Goal: Task Accomplishment & Management: Manage account settings

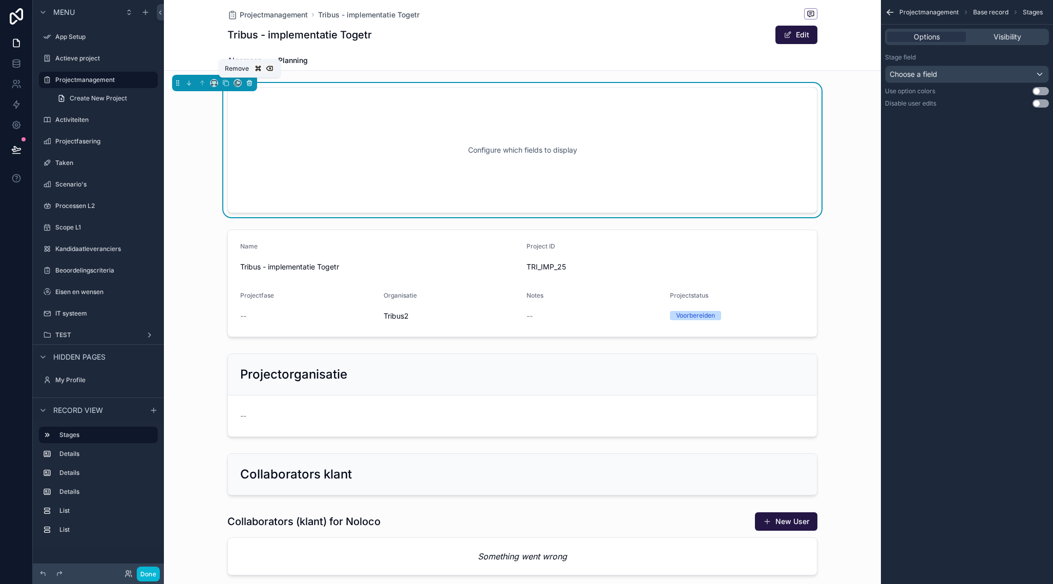
click at [253, 84] on button "scrollable content" at bounding box center [249, 82] width 11 height 11
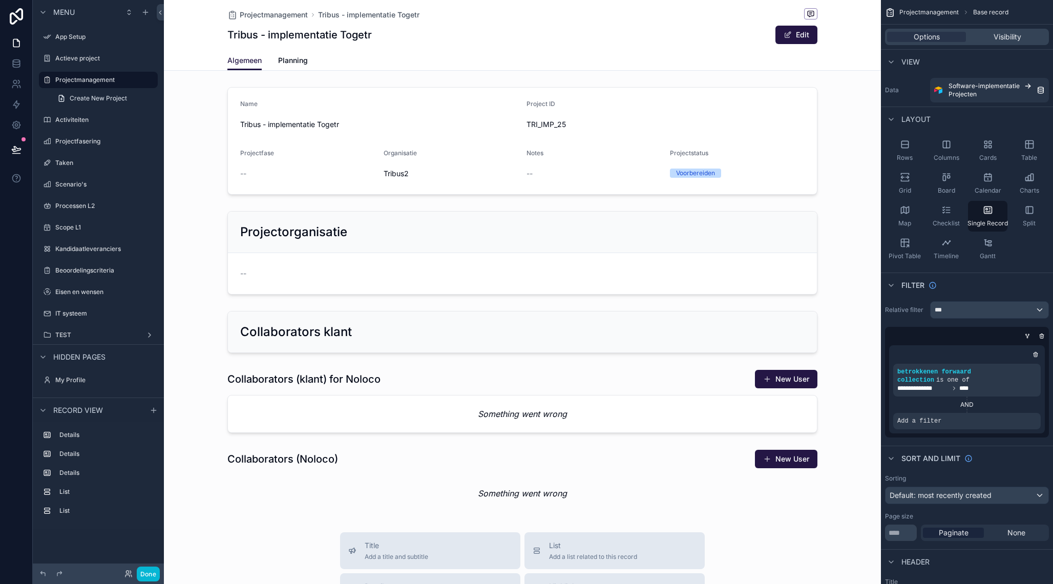
click at [517, 145] on div "scrollable content" at bounding box center [522, 489] width 717 height 978
click at [267, 169] on div "scrollable content" at bounding box center [522, 141] width 717 height 116
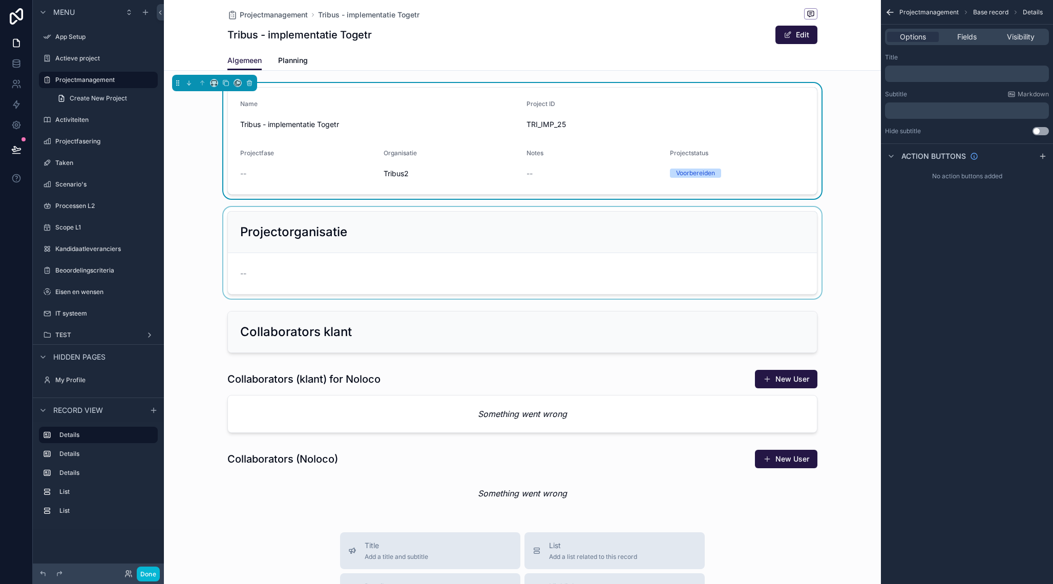
click at [316, 233] on div "scrollable content" at bounding box center [522, 253] width 717 height 92
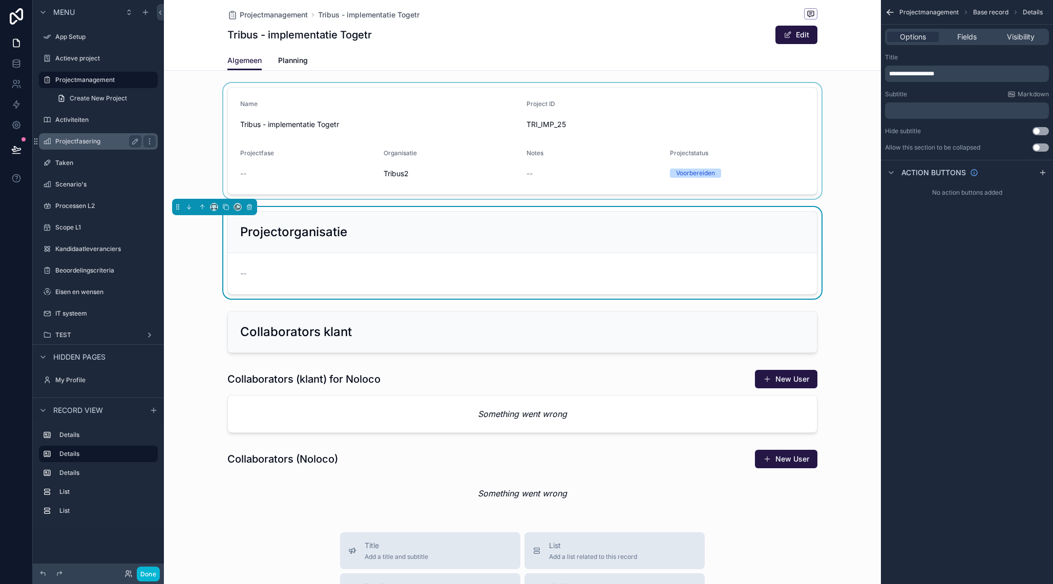
click at [87, 141] on label "Projectfasering" at bounding box center [96, 141] width 82 height 8
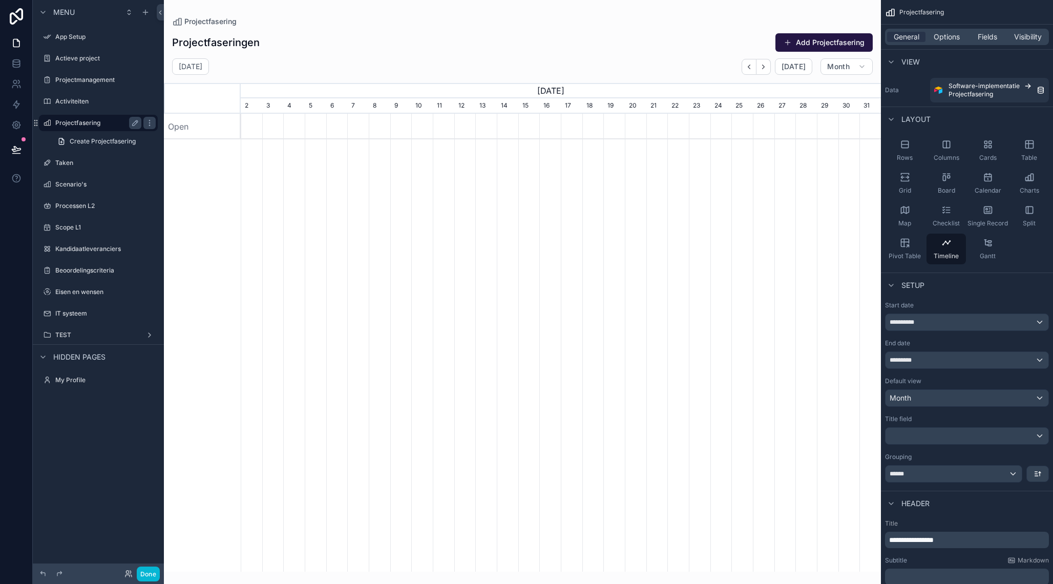
scroll to position [0, 640]
click at [310, 132] on div "scrollable content" at bounding box center [522, 285] width 717 height 571
click at [198, 125] on div "Open" at bounding box center [202, 127] width 77 height 26
click at [174, 126] on div "Open" at bounding box center [202, 127] width 77 height 26
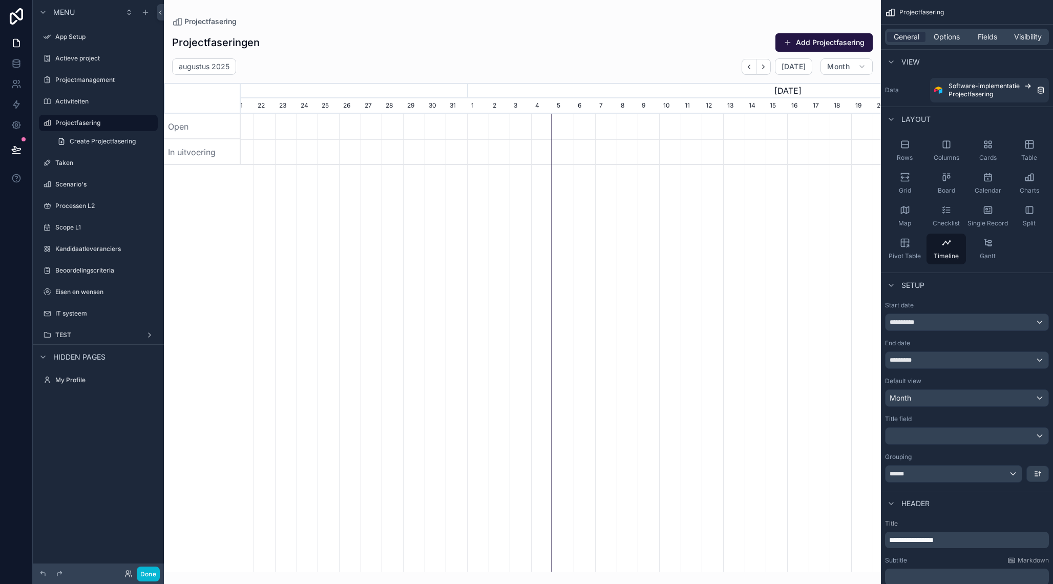
drag, startPoint x: 309, startPoint y: 128, endPoint x: 404, endPoint y: 118, distance: 95.8
click at [404, 118] on div "scrollable content" at bounding box center [561, 127] width 1920 height 26
click at [219, 122] on div "Open" at bounding box center [202, 127] width 77 height 26
click at [985, 31] on div "General Options Fields Visibility" at bounding box center [967, 37] width 164 height 16
click at [984, 37] on span "Fields" at bounding box center [986, 37] width 19 height 10
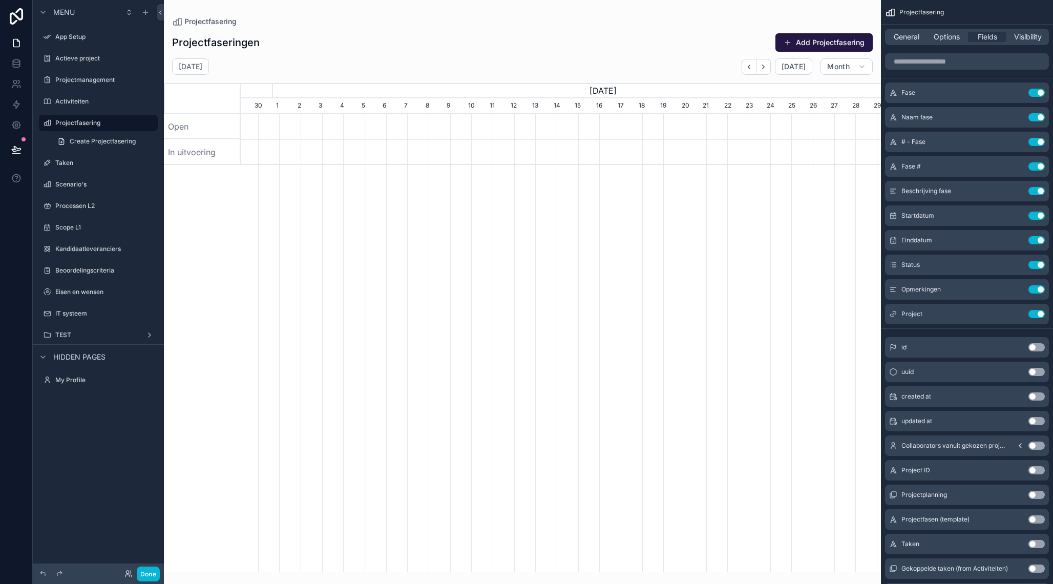
scroll to position [0, 676]
click at [836, 64] on span "Month" at bounding box center [838, 66] width 23 height 9
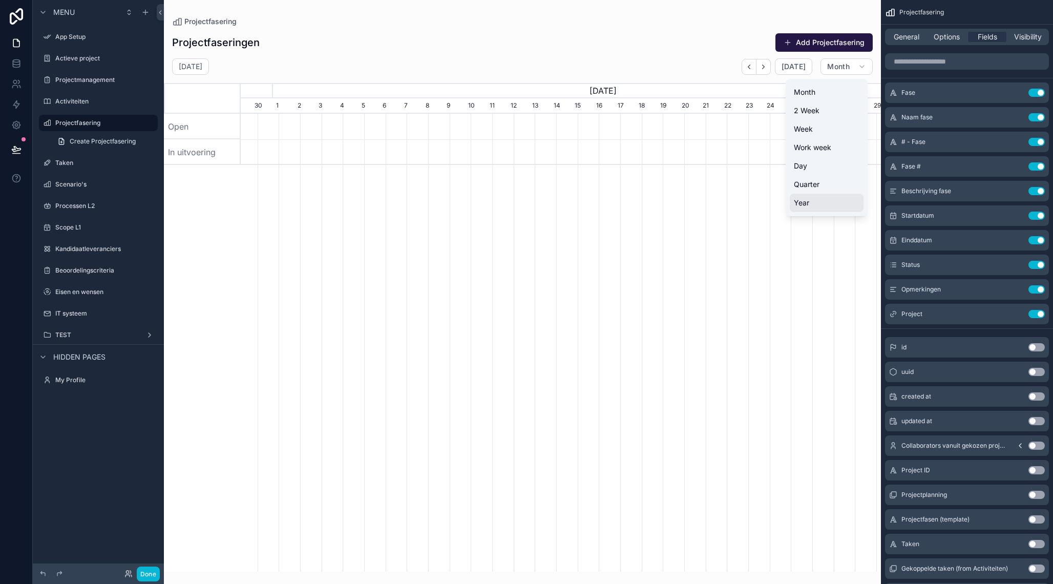
click at [819, 200] on button "Year" at bounding box center [826, 203] width 74 height 18
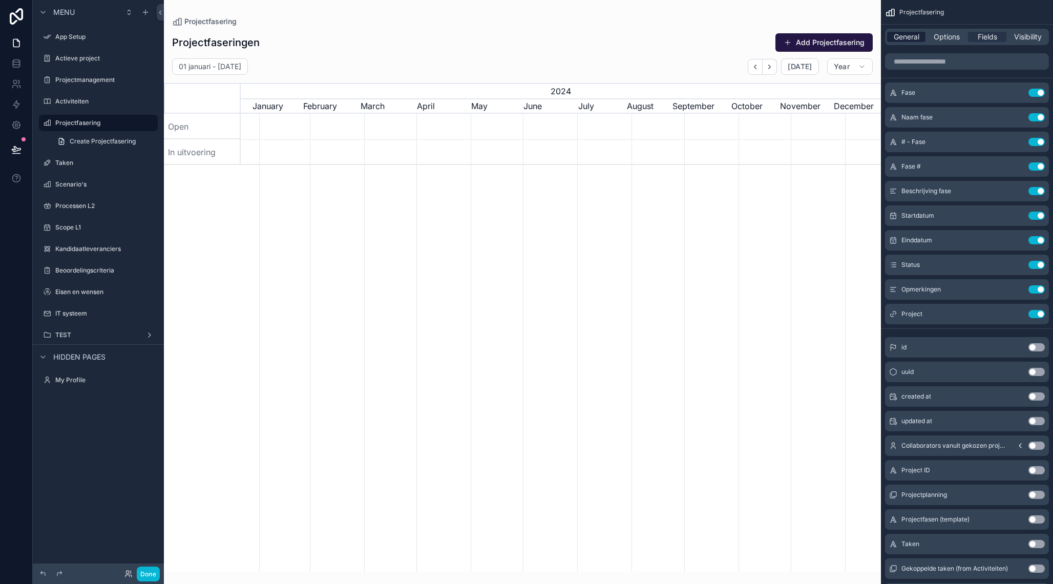
click at [909, 38] on span "General" at bounding box center [906, 37] width 26 height 10
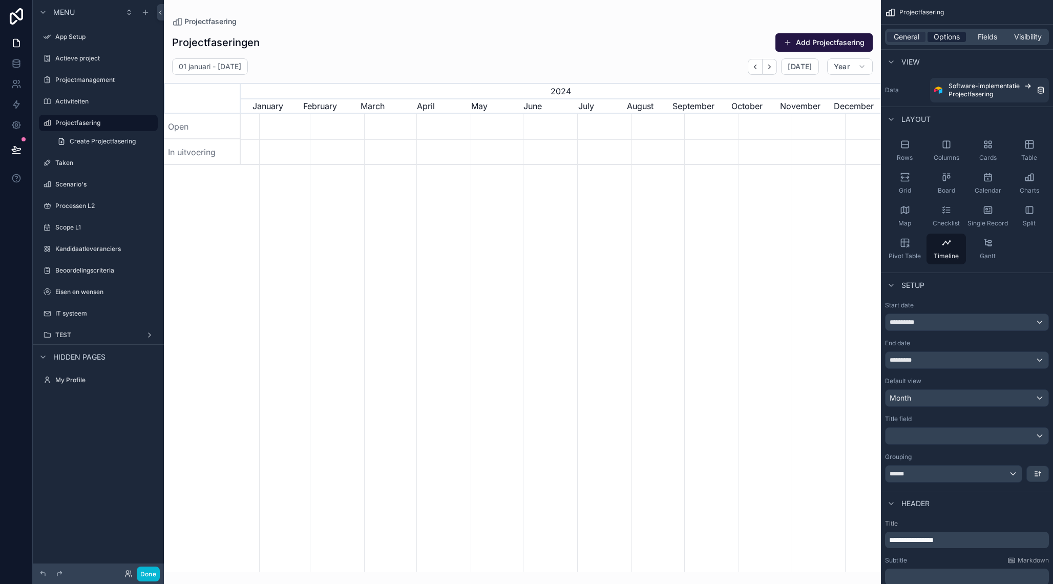
click at [946, 35] on span "Options" at bounding box center [946, 37] width 26 height 10
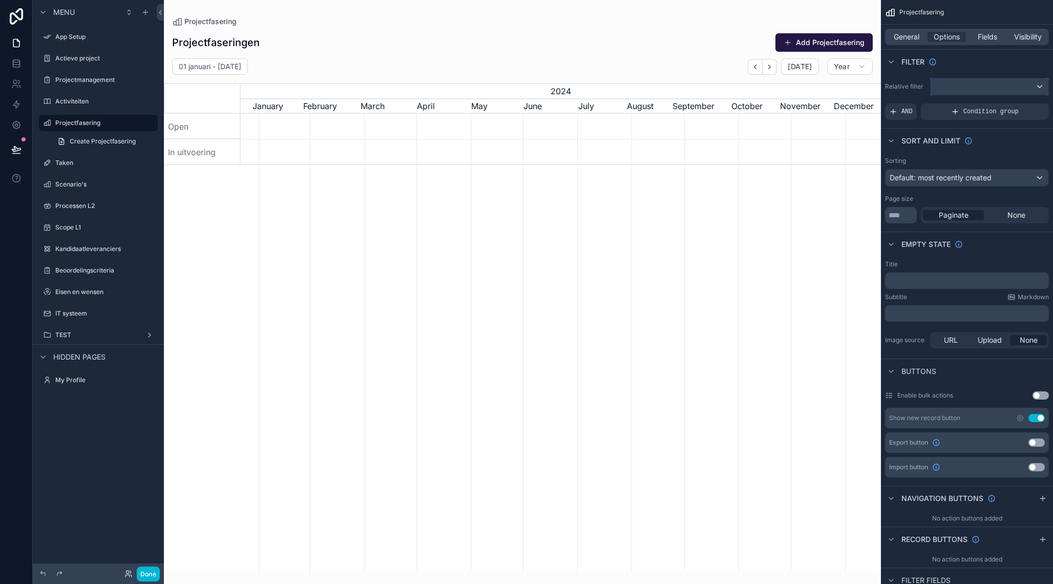
click at [967, 92] on div "scrollable content" at bounding box center [989, 86] width 118 height 16
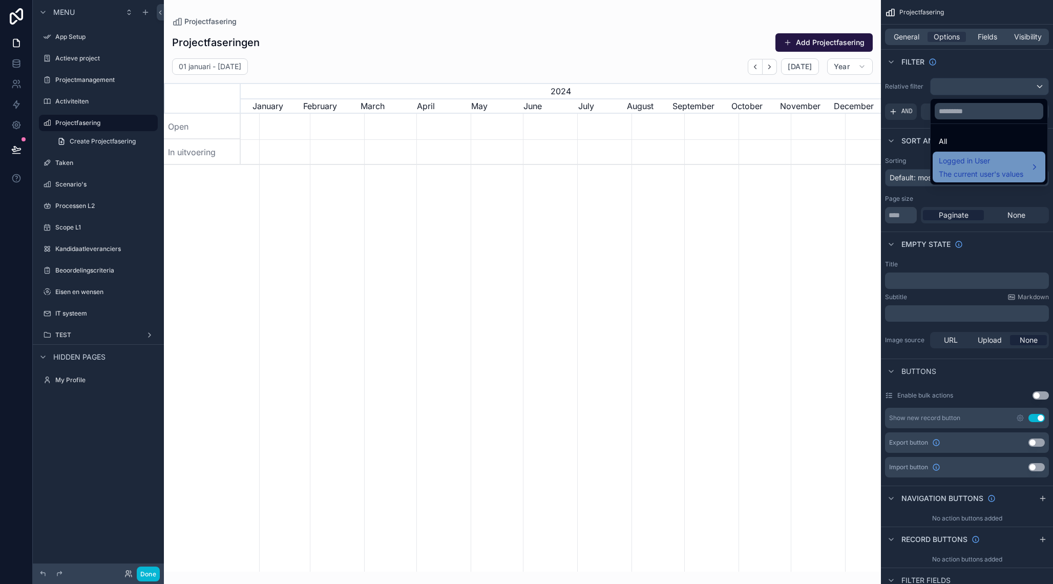
click at [955, 154] on div "Logged in User The current user's values" at bounding box center [988, 167] width 113 height 31
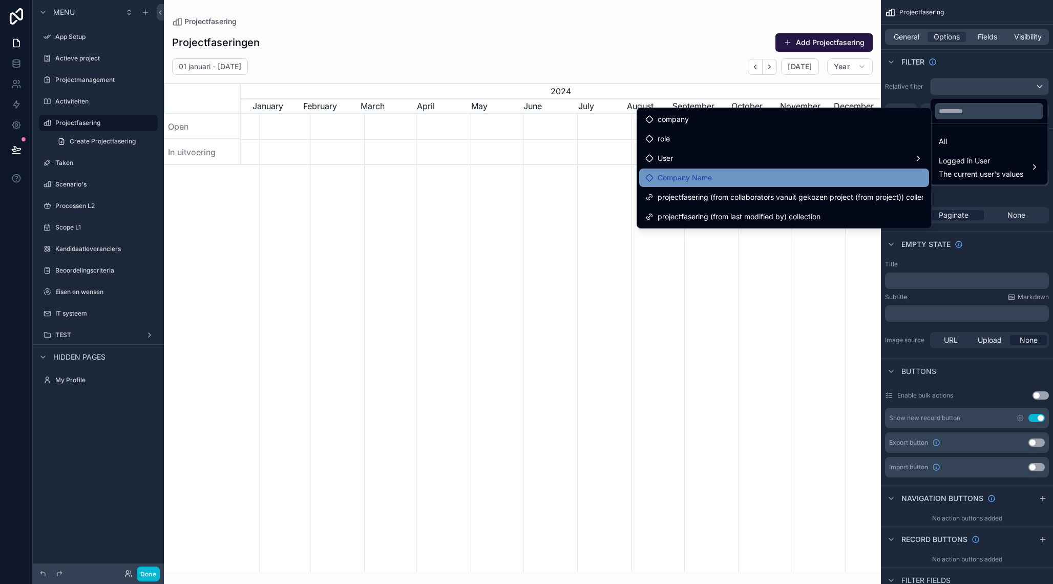
click at [848, 173] on div "Company Name" at bounding box center [783, 178] width 277 height 12
click at [672, 179] on span "Company Name" at bounding box center [684, 178] width 54 height 12
click at [649, 177] on icon at bounding box center [649, 178] width 8 height 8
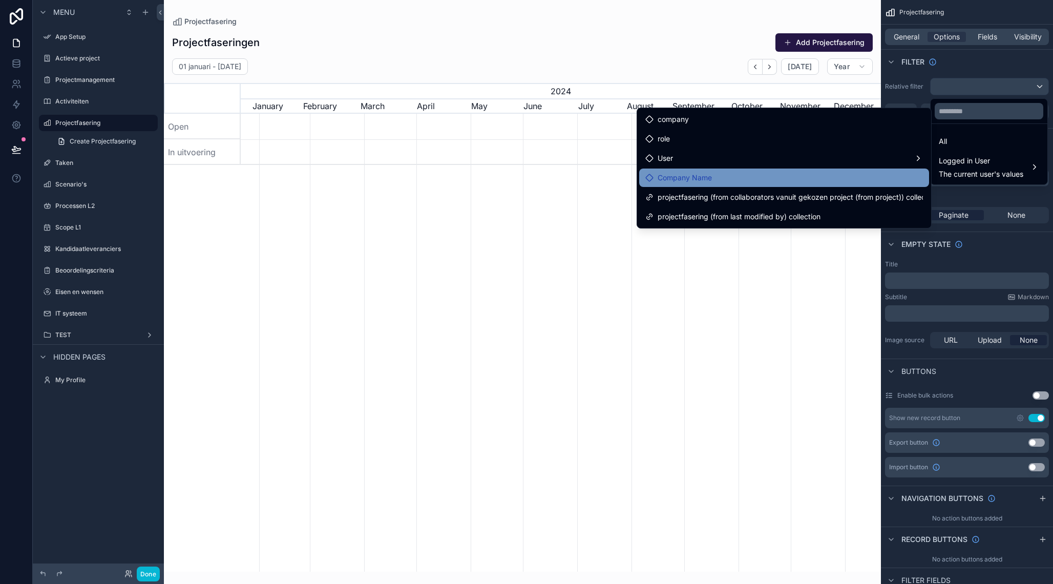
click at [712, 173] on span "Company Name" at bounding box center [684, 178] width 54 height 12
click at [800, 178] on div "Company Name" at bounding box center [783, 178] width 277 height 12
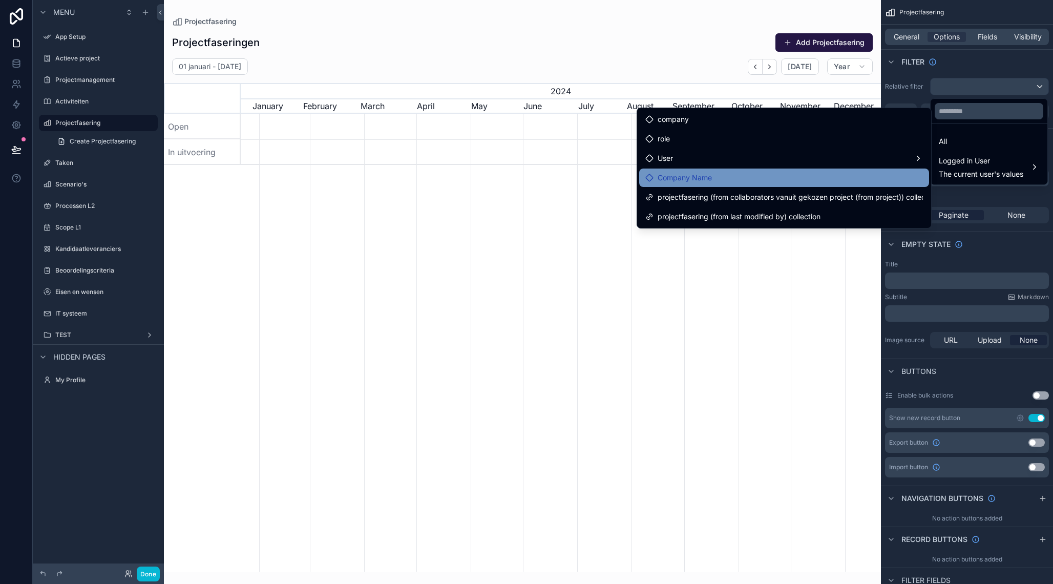
click at [677, 178] on span "Company Name" at bounding box center [684, 178] width 54 height 12
click at [722, 175] on div "Company Name" at bounding box center [783, 178] width 277 height 12
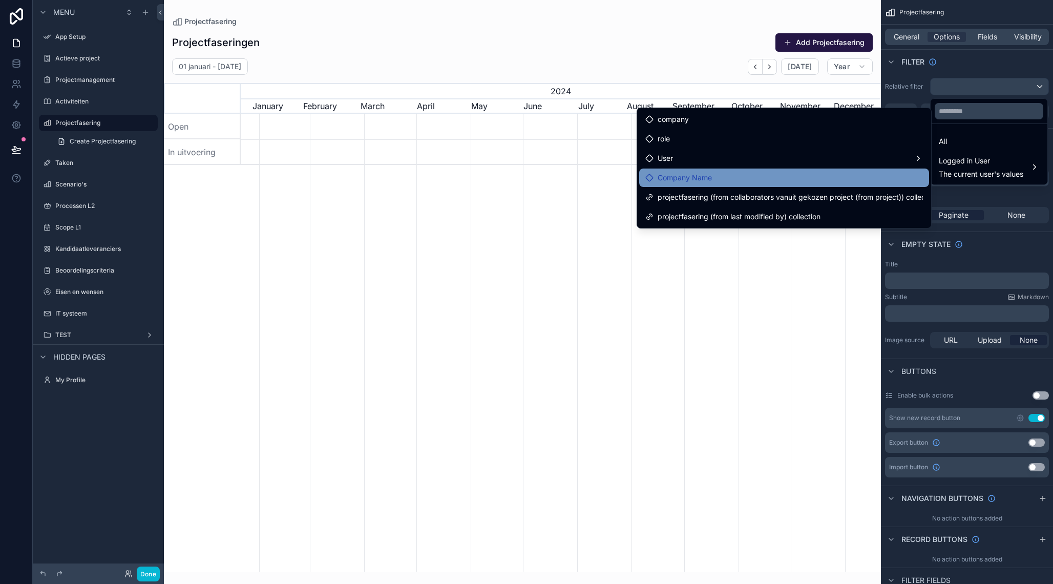
click at [722, 175] on div "Company Name" at bounding box center [783, 178] width 277 height 12
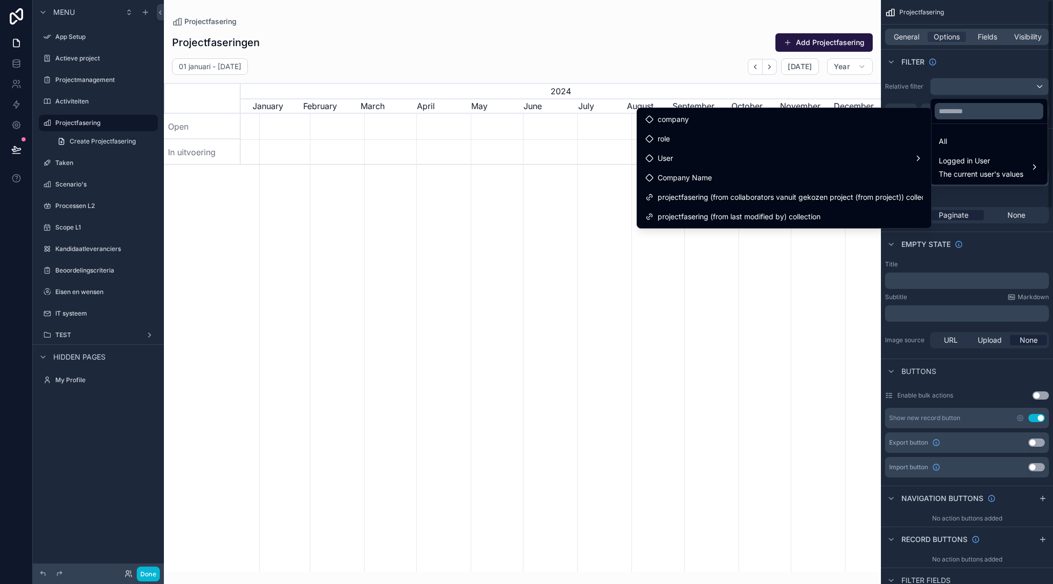
click at [996, 67] on div "scrollable content" at bounding box center [526, 292] width 1053 height 584
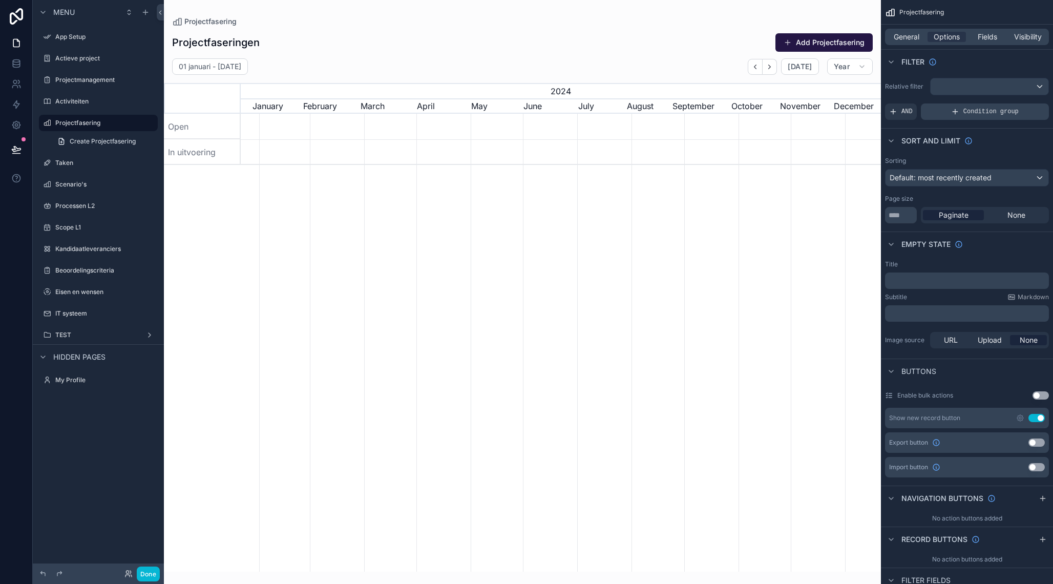
click at [948, 113] on div "Condition group" at bounding box center [984, 111] width 128 height 16
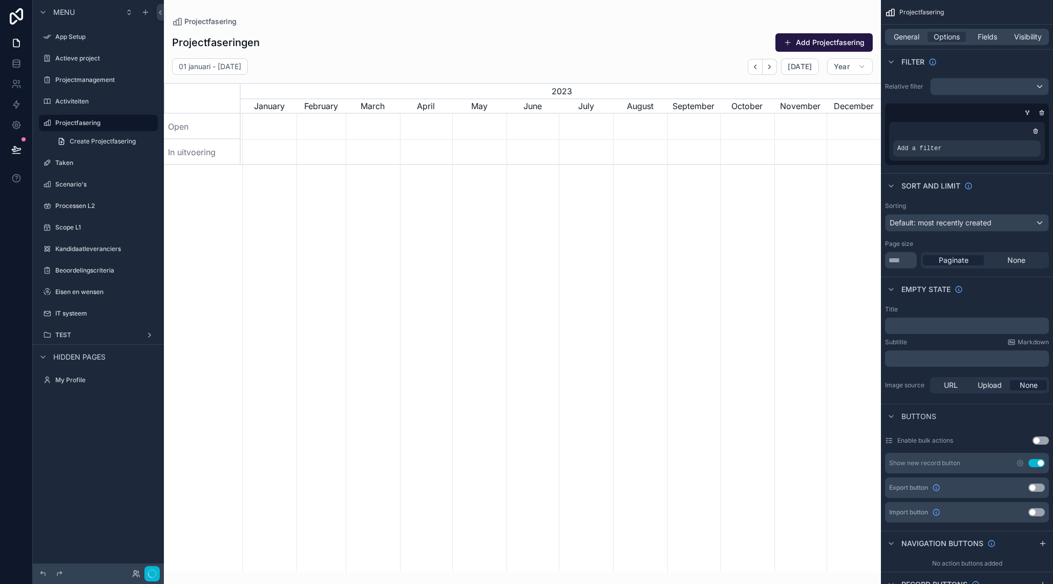
scroll to position [0, 640]
click at [941, 149] on span "Add a filter" at bounding box center [919, 148] width 44 height 8
click at [1016, 141] on icon "scrollable content" at bounding box center [1015, 140] width 3 height 3
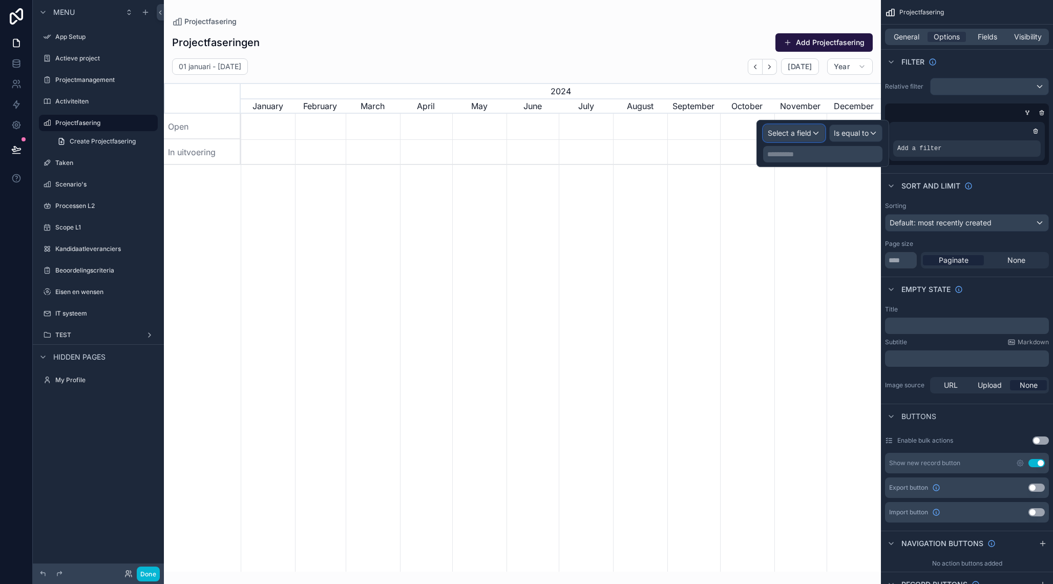
click at [796, 135] on span "Select a field" at bounding box center [789, 132] width 44 height 9
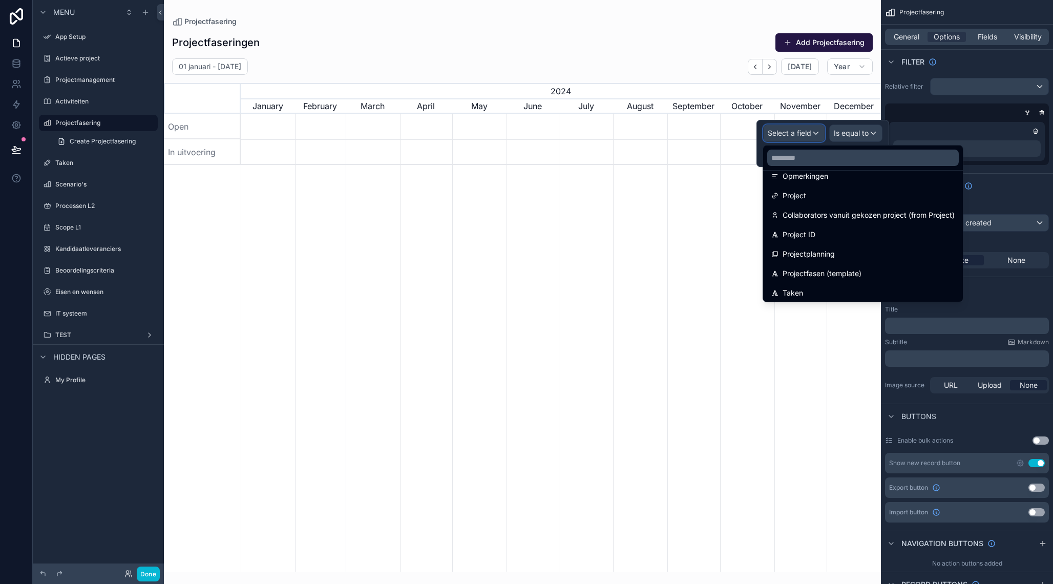
scroll to position [250, 0]
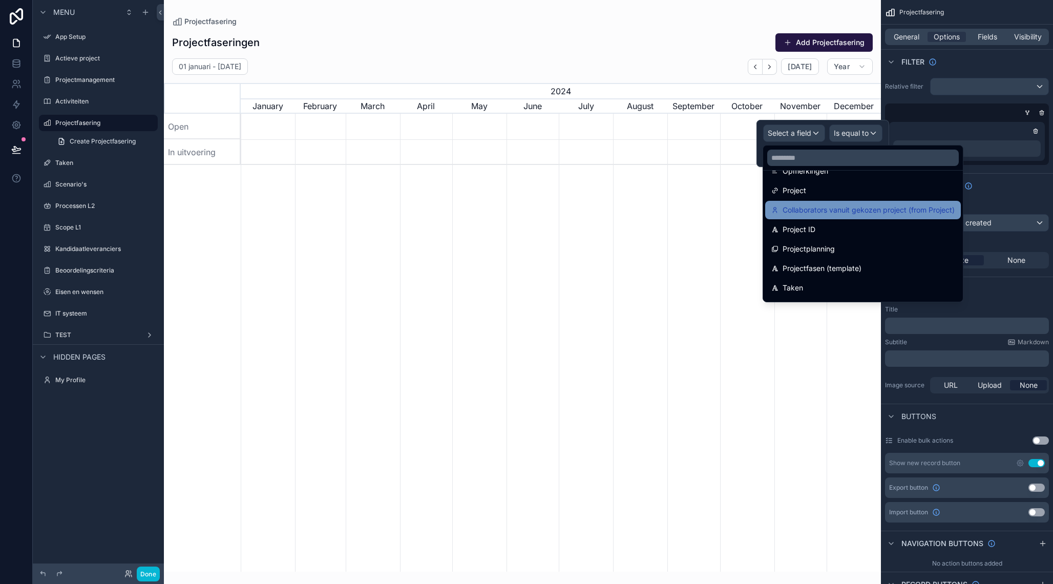
click at [819, 210] on span "Collaborators vanuit gekozen project (from Project)" at bounding box center [868, 210] width 172 height 12
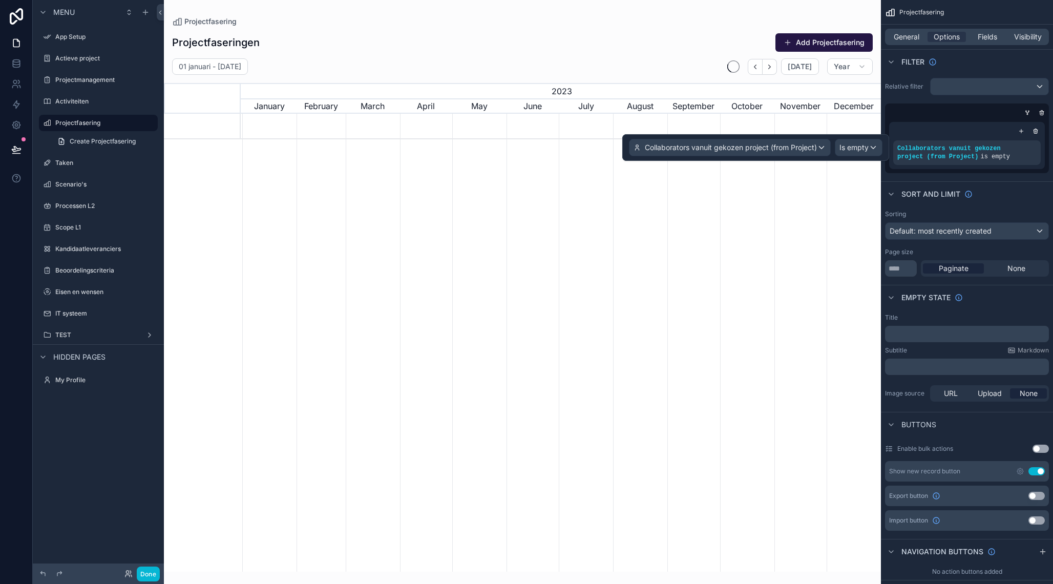
scroll to position [0, 640]
click at [856, 149] on span "Is empty" at bounding box center [853, 147] width 29 height 10
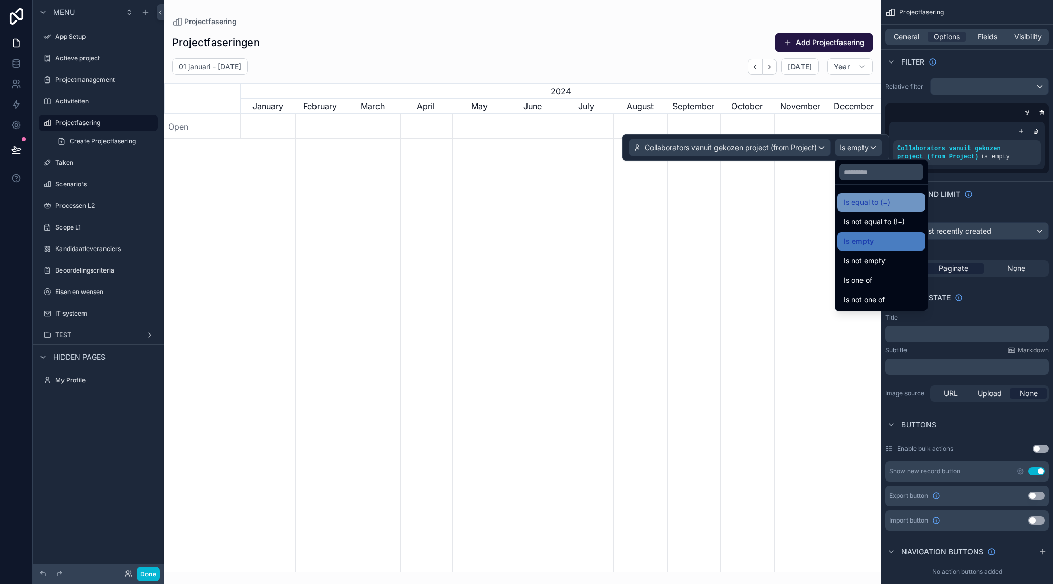
click at [867, 201] on span "Is equal to (=)" at bounding box center [866, 202] width 47 height 12
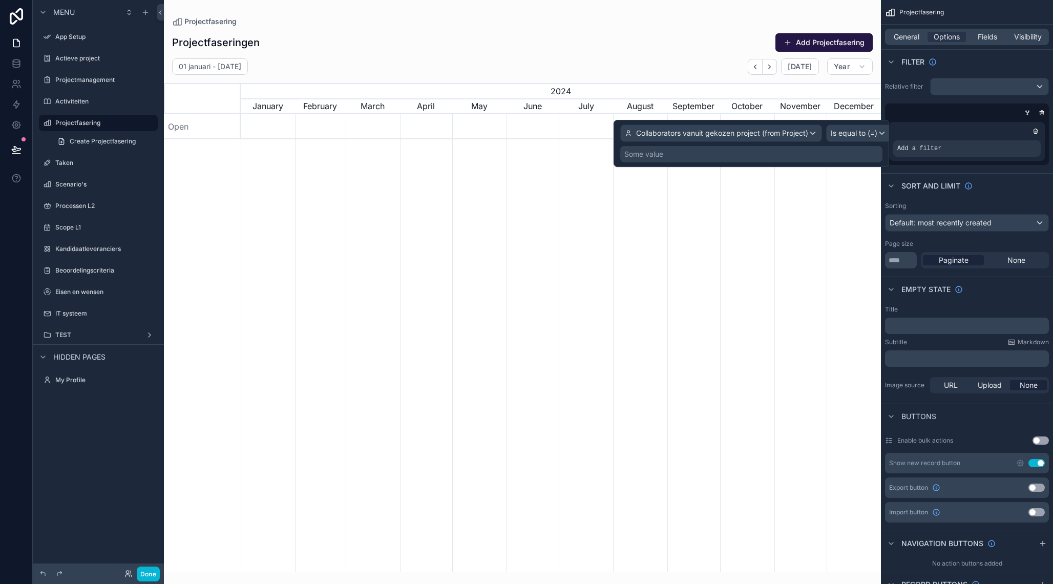
click at [680, 158] on div "Some value" at bounding box center [751, 154] width 262 height 16
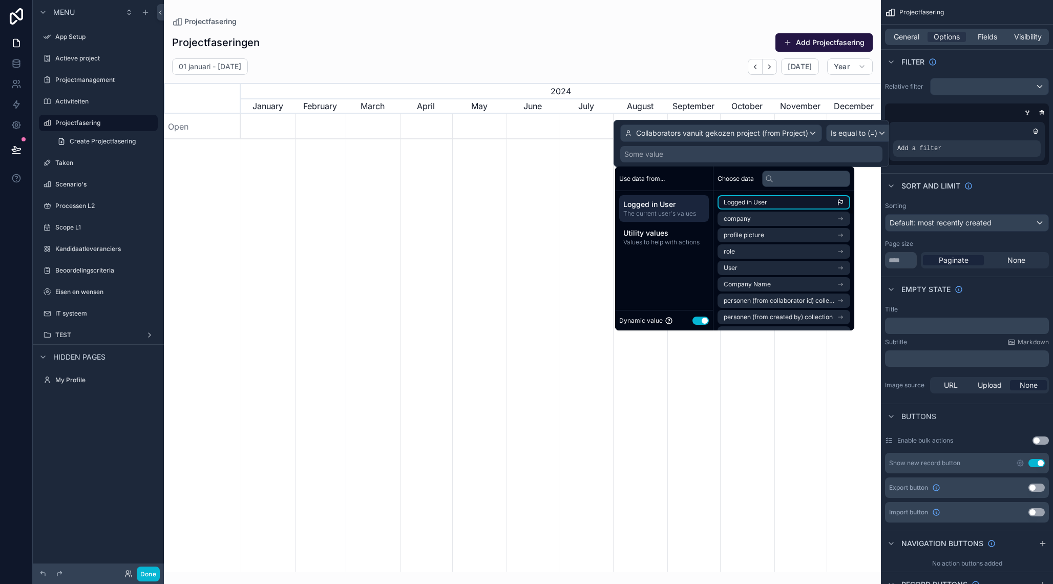
click at [759, 203] on span "Logged in User" at bounding box center [745, 202] width 44 height 8
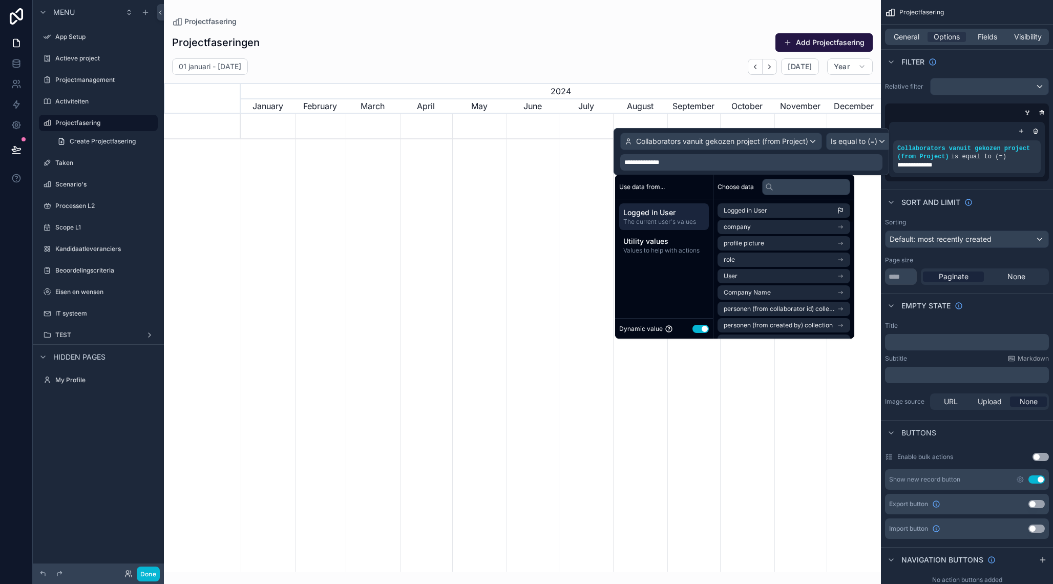
click at [492, 258] on div "scrollable content" at bounding box center [561, 343] width 640 height 458
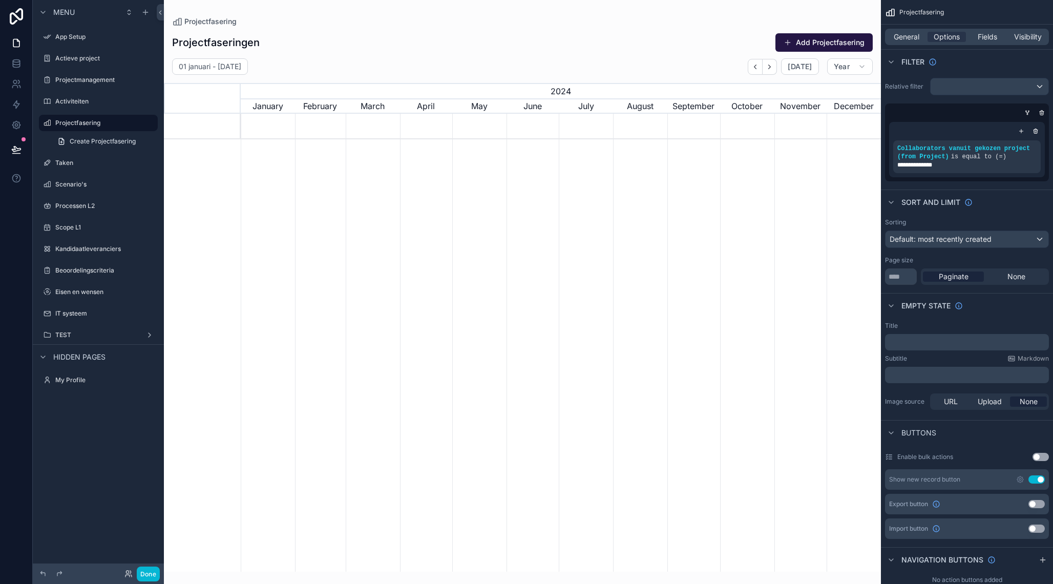
scroll to position [0, 629]
click at [1014, 196] on div "Sort And Limit" at bounding box center [967, 201] width 172 height 25
click at [957, 157] on span "is equal to (=)" at bounding box center [978, 156] width 55 height 7
click at [1019, 141] on div "scrollable content" at bounding box center [1015, 141] width 14 height 14
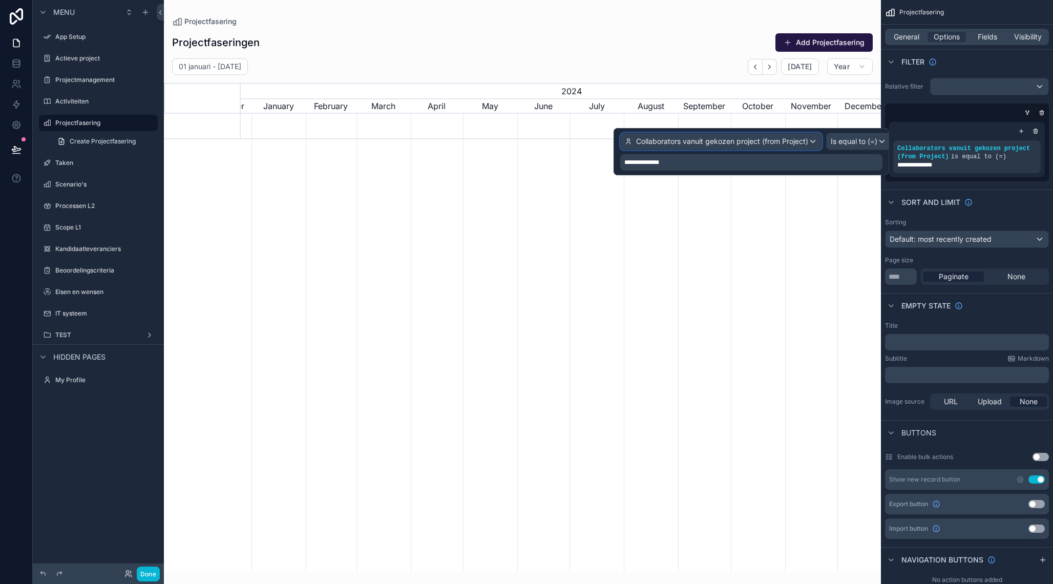
click at [791, 149] on div "Collaborators vanuit gekozen project (from Project)" at bounding box center [720, 141] width 201 height 16
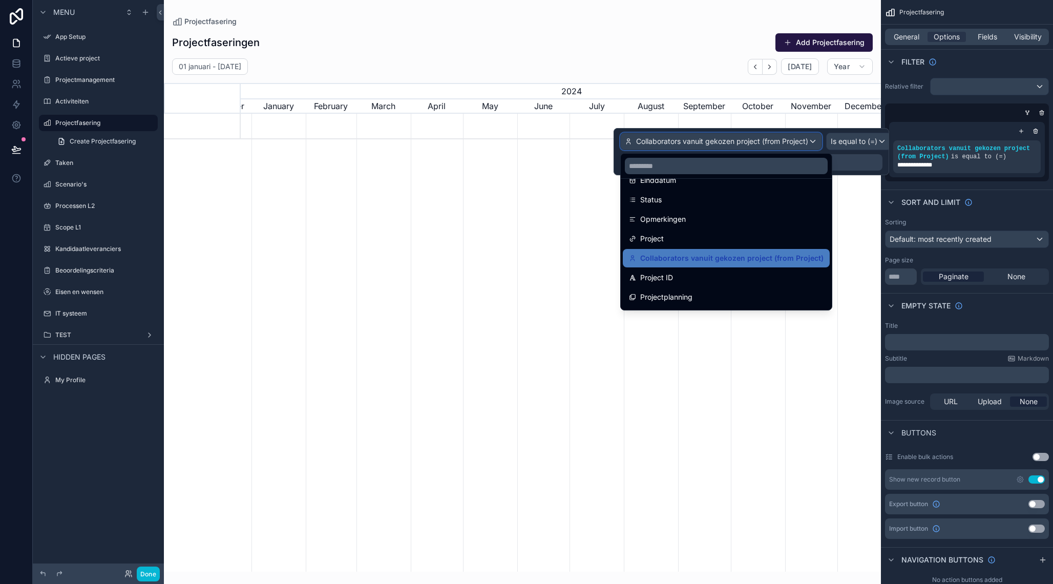
scroll to position [227, 0]
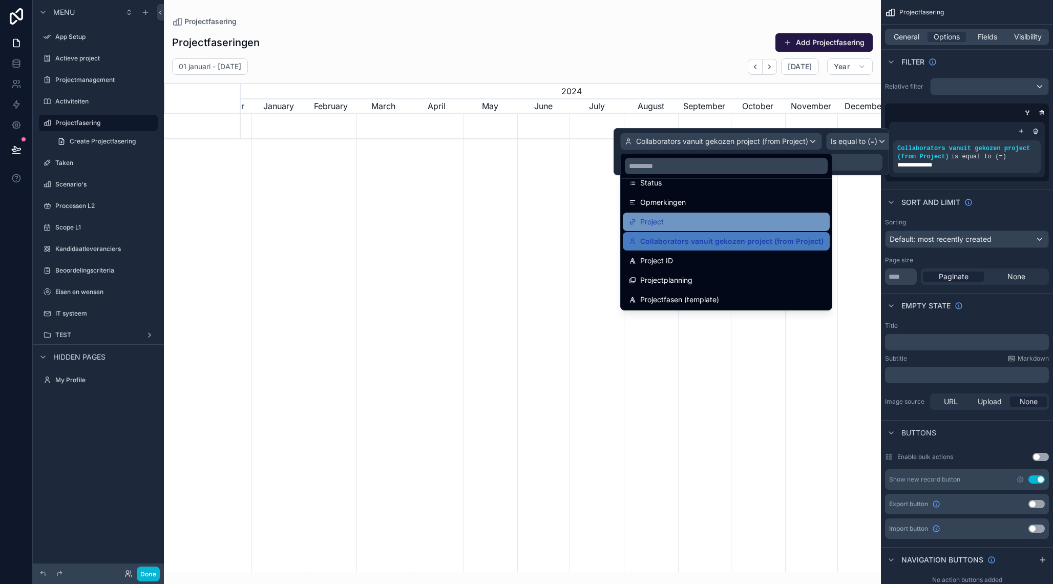
click at [677, 225] on div "Project" at bounding box center [726, 222] width 195 height 12
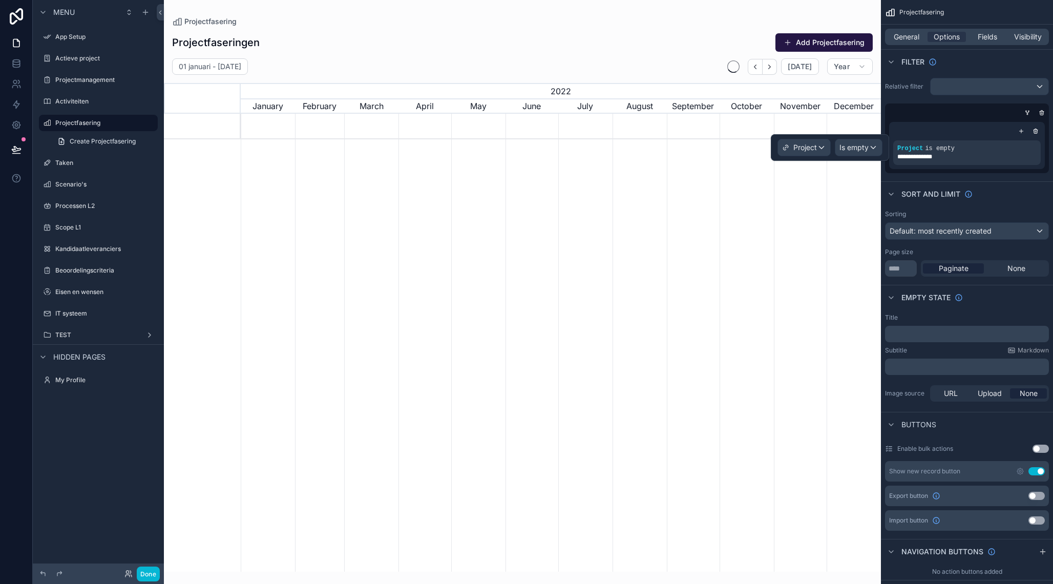
scroll to position [0, 640]
click at [863, 146] on span "Is empty" at bounding box center [853, 147] width 29 height 10
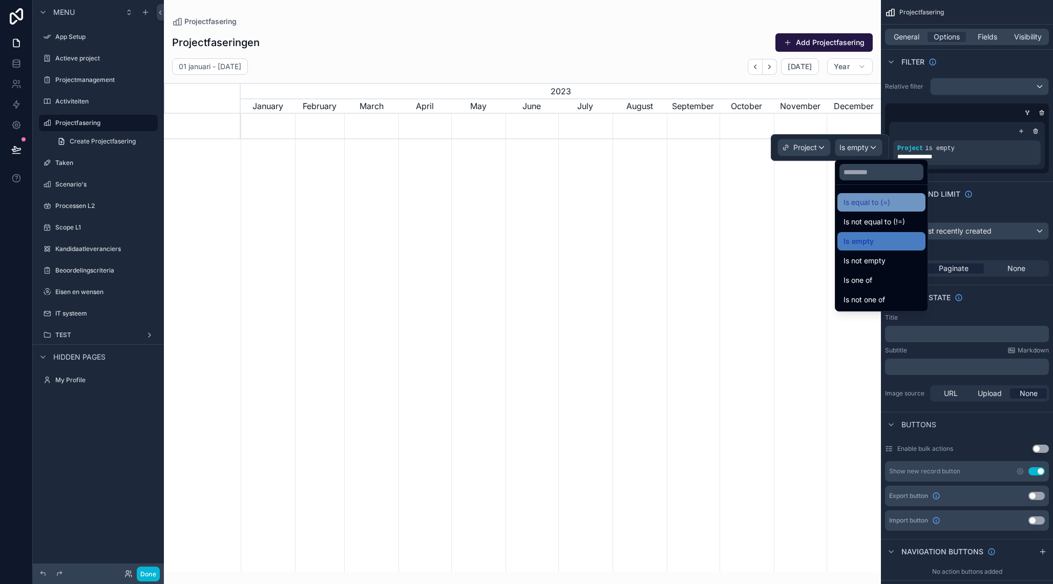
click at [871, 207] on span "Is equal to (=)" at bounding box center [866, 202] width 47 height 12
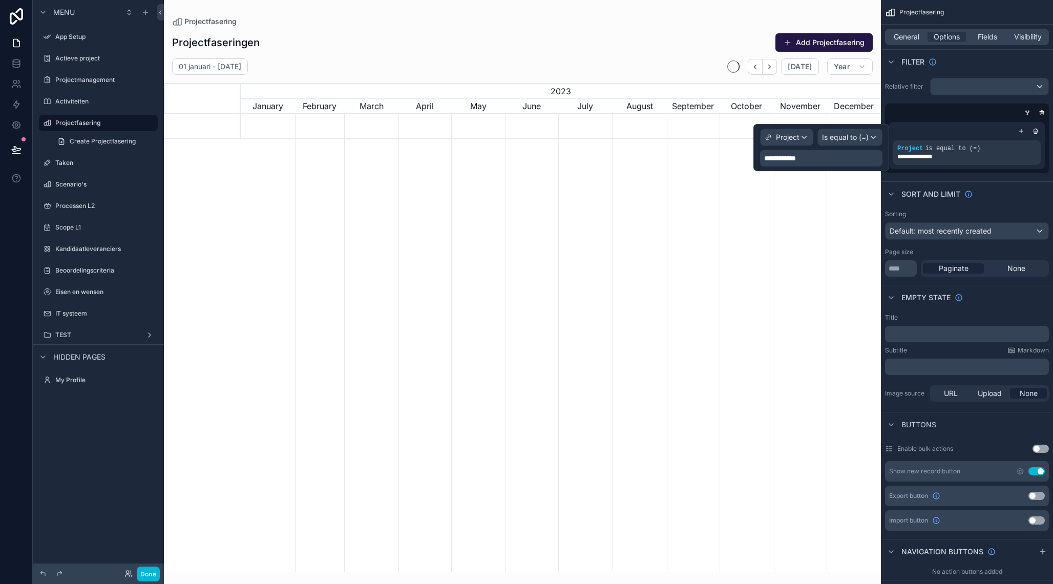
click at [805, 161] on div "**********" at bounding box center [821, 158] width 122 height 16
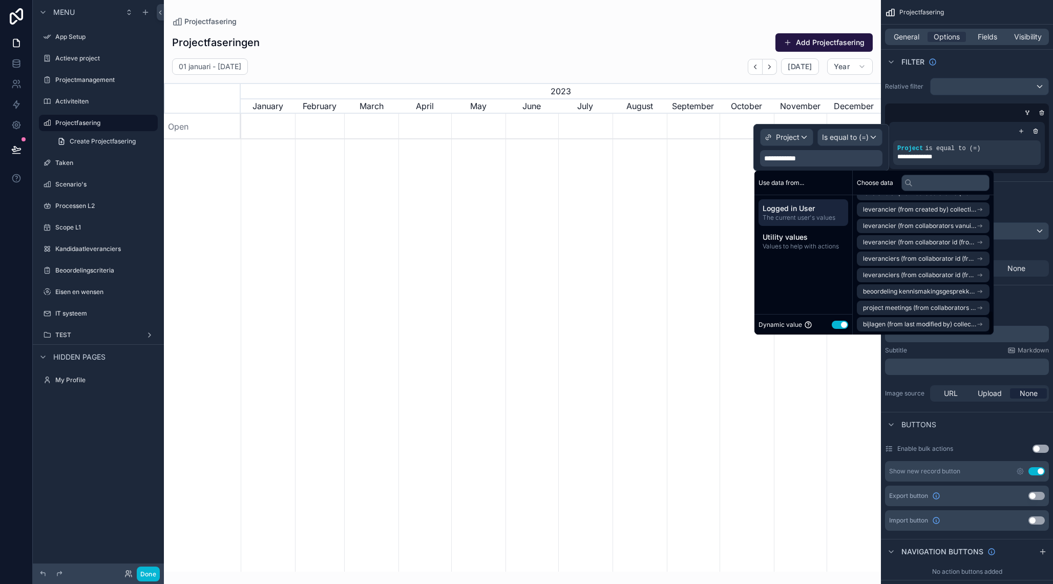
scroll to position [653, 0]
click at [931, 183] on input "text" at bounding box center [945, 183] width 88 height 16
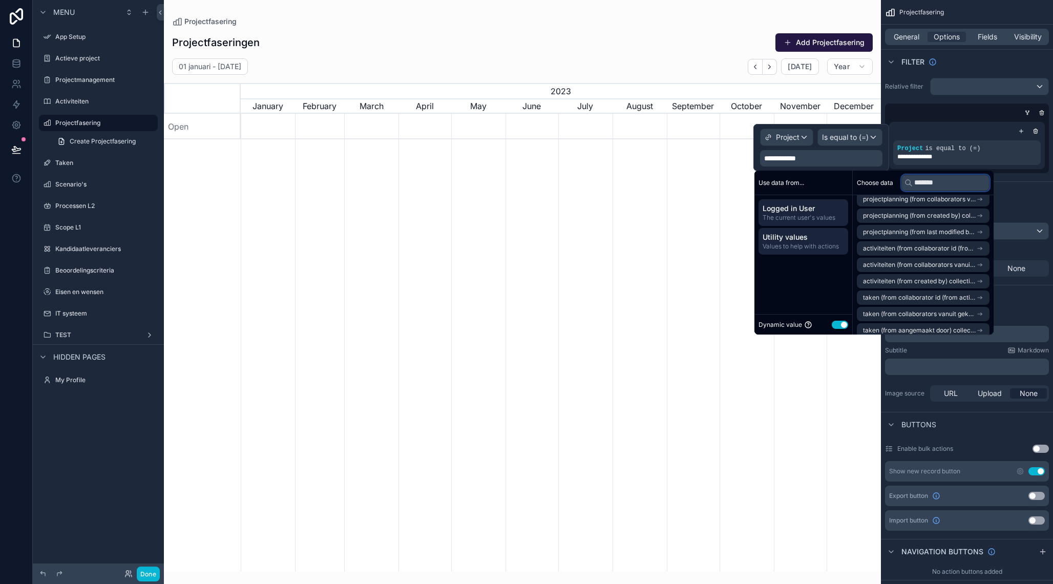
type input "*******"
click at [791, 242] on span "Utility values" at bounding box center [802, 237] width 81 height 10
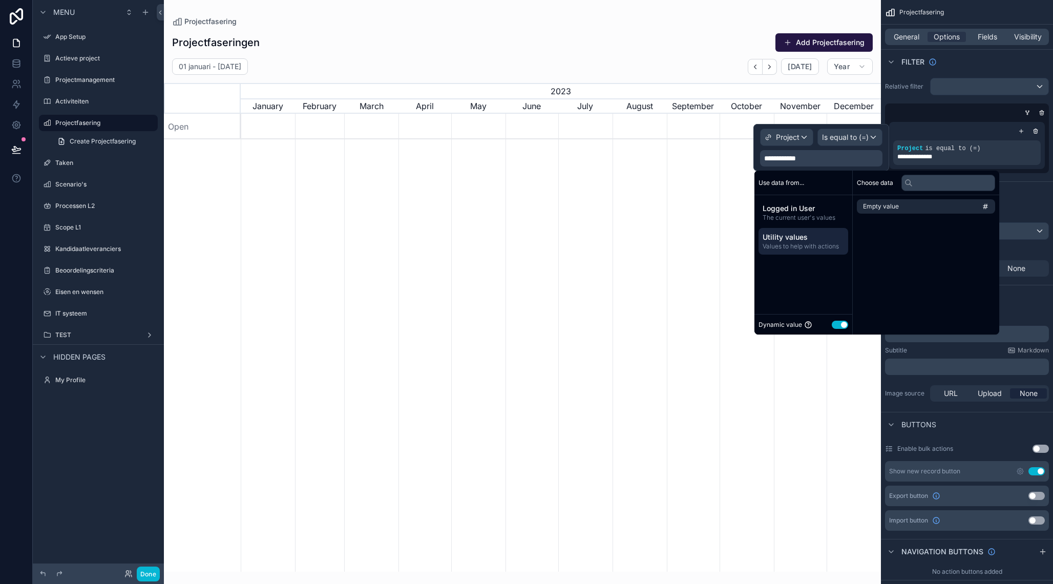
scroll to position [0, 0]
click at [926, 208] on li "Empty value" at bounding box center [922, 206] width 133 height 14
click at [896, 229] on div "Choose data Empty value" at bounding box center [922, 252] width 141 height 164
click at [824, 212] on span "Logged in User" at bounding box center [802, 208] width 81 height 10
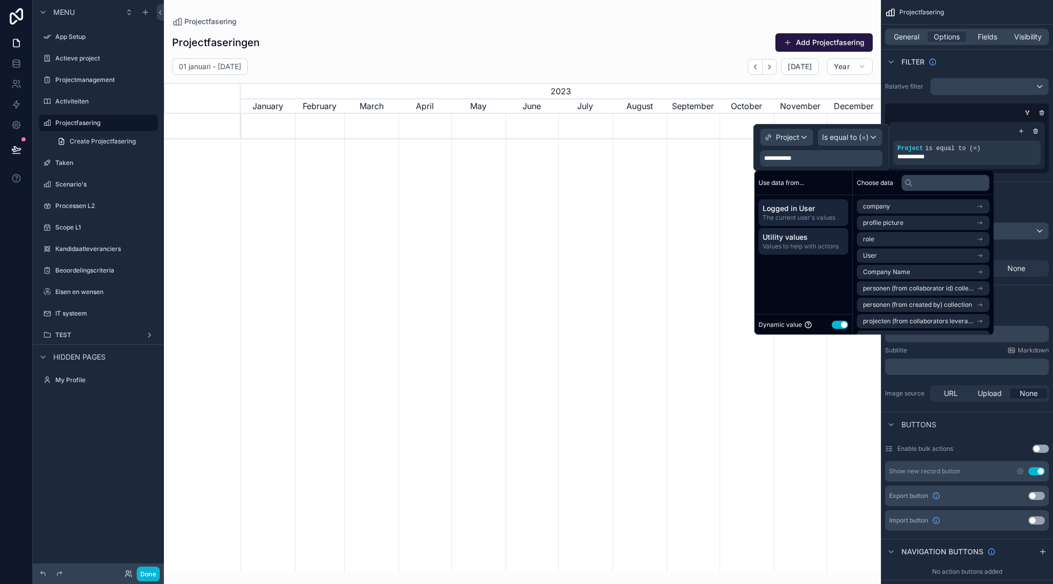
click at [818, 246] on span "Values to help with actions" at bounding box center [802, 246] width 81 height 8
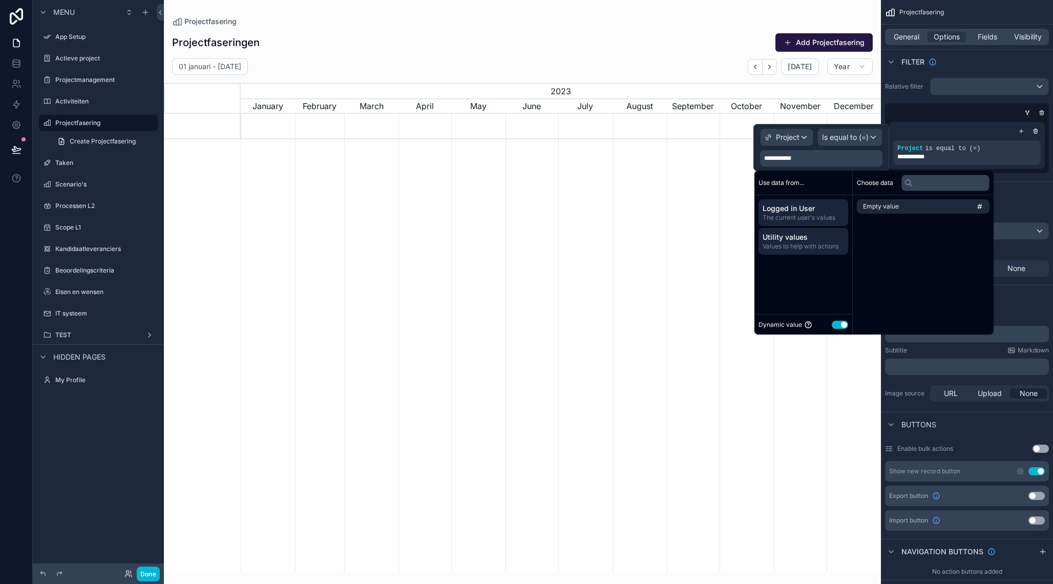
click at [813, 222] on div "Logged in User The current user's values" at bounding box center [803, 212] width 90 height 27
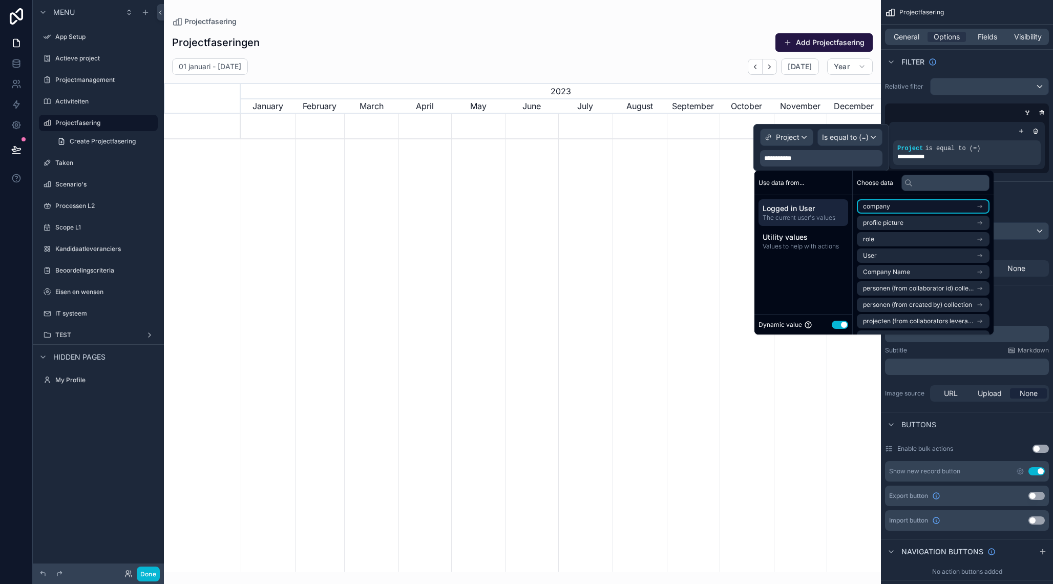
click at [929, 205] on li "company" at bounding box center [922, 206] width 133 height 14
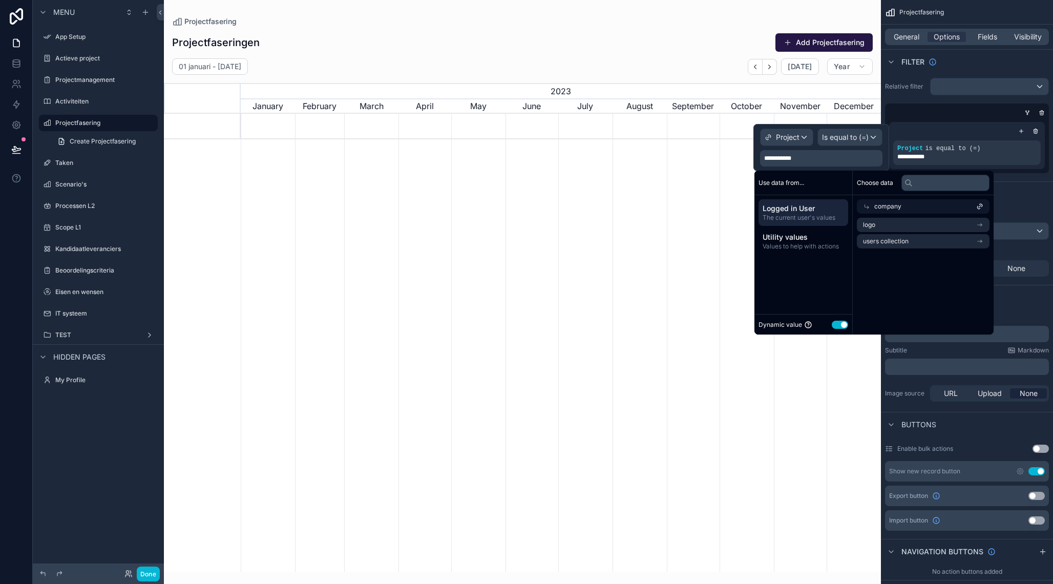
click at [819, 208] on span "Logged in User" at bounding box center [802, 208] width 81 height 10
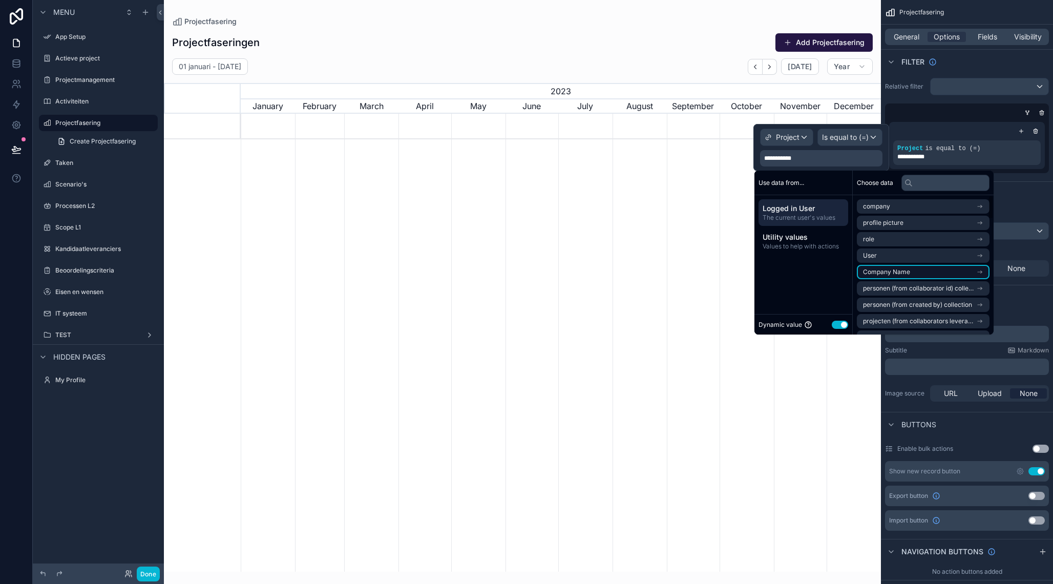
click at [906, 269] on span "Company Name" at bounding box center [886, 272] width 47 height 8
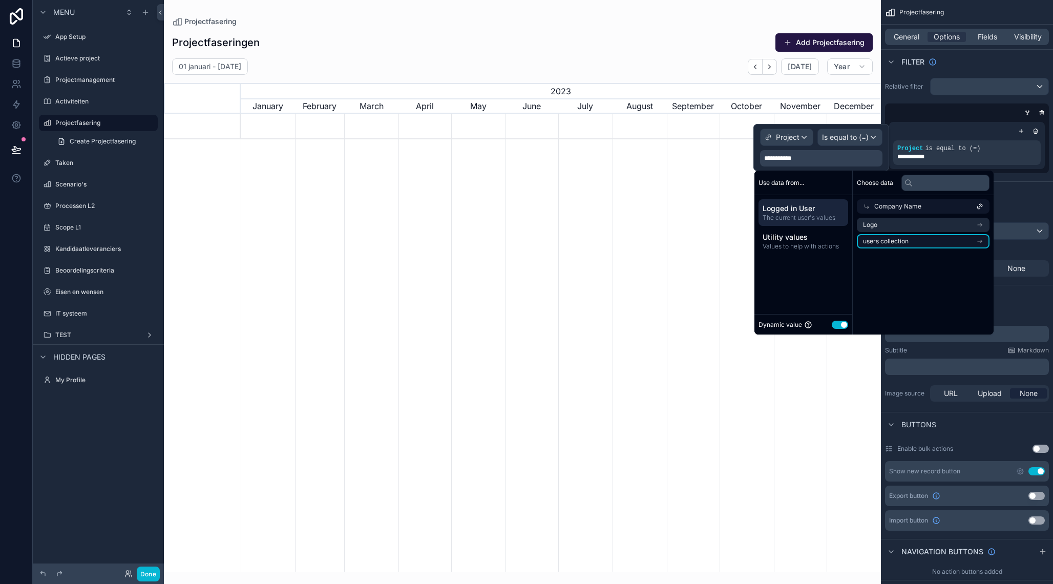
click at [899, 244] on span "users collection" at bounding box center [886, 241] width 46 height 8
click at [819, 209] on span "Logged in User" at bounding box center [802, 208] width 81 height 10
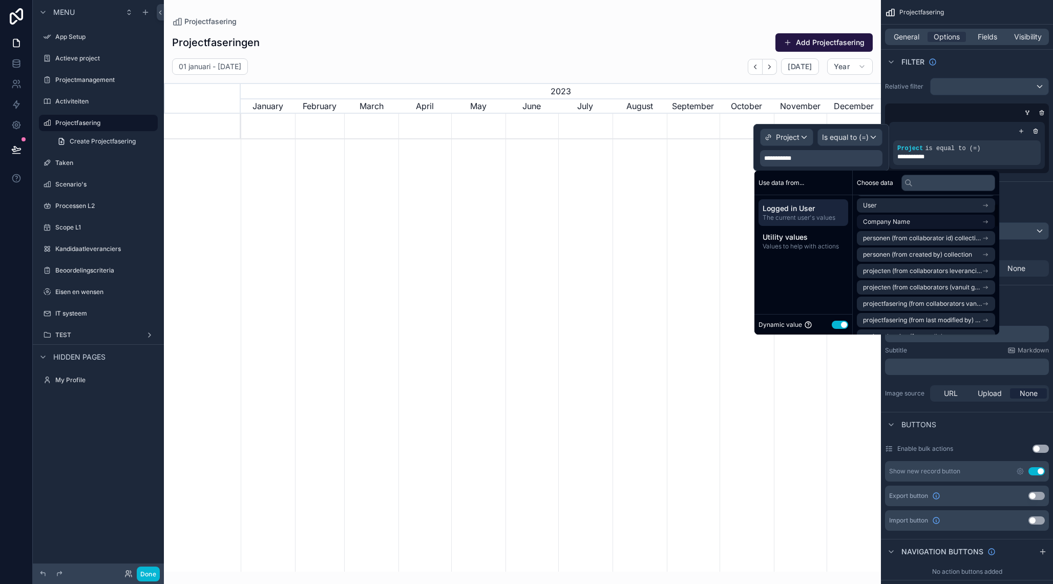
scroll to position [59, 0]
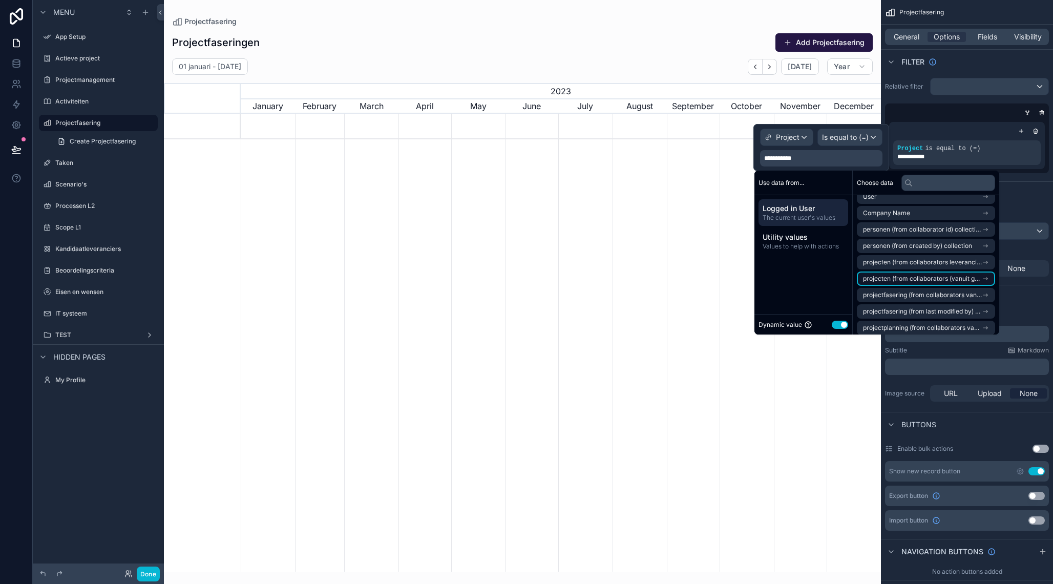
click at [911, 275] on span "projecten (from collaborators (vanuit gekozen project)) collection" at bounding box center [922, 278] width 119 height 8
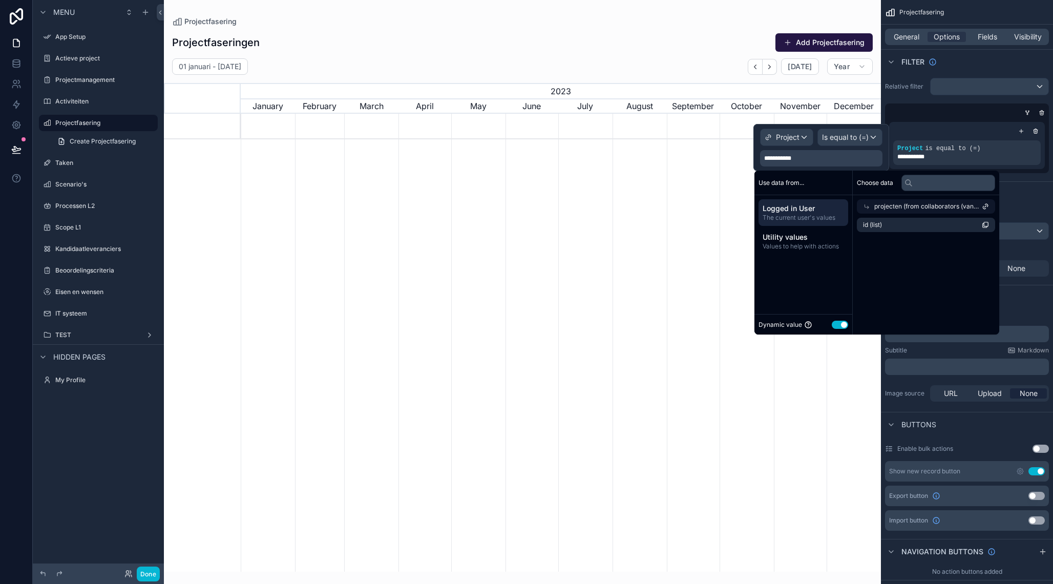
scroll to position [0, 0]
click at [896, 221] on li "id (list)" at bounding box center [925, 225] width 138 height 14
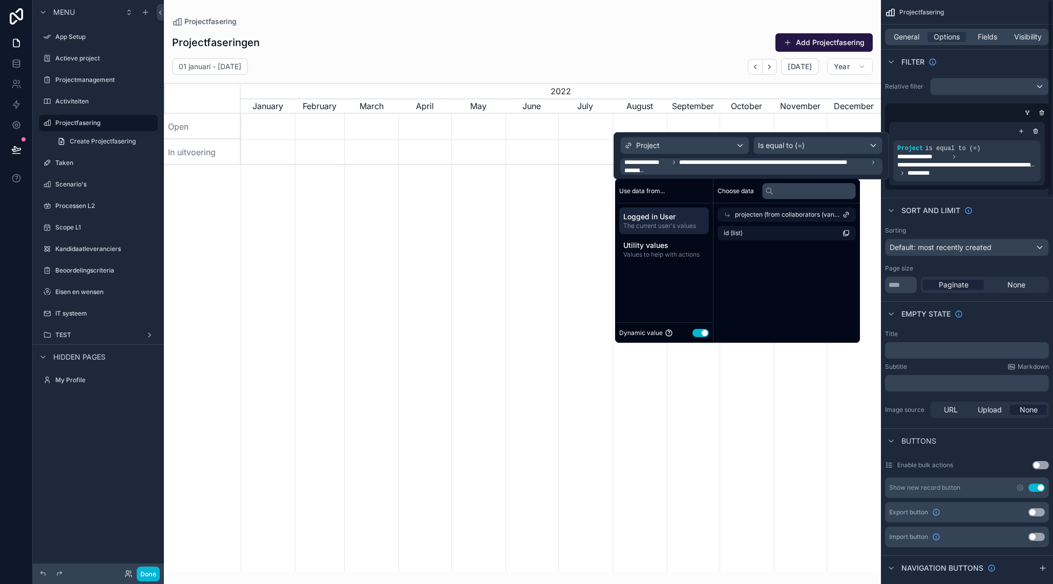
scroll to position [0, 640]
click at [911, 34] on span "General" at bounding box center [906, 37] width 26 height 10
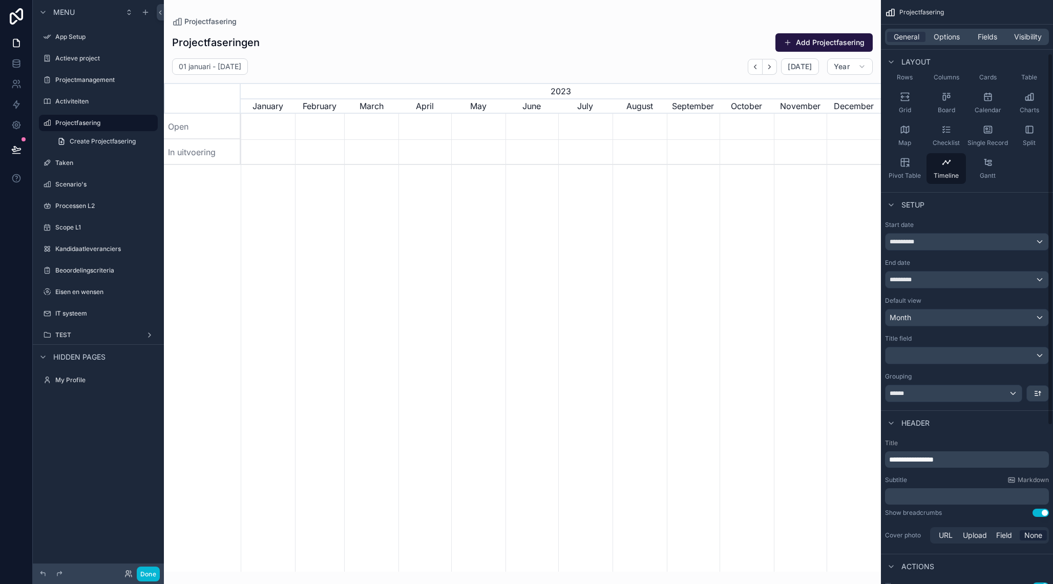
scroll to position [84, 0]
click at [916, 355] on div "scrollable content" at bounding box center [966, 352] width 163 height 16
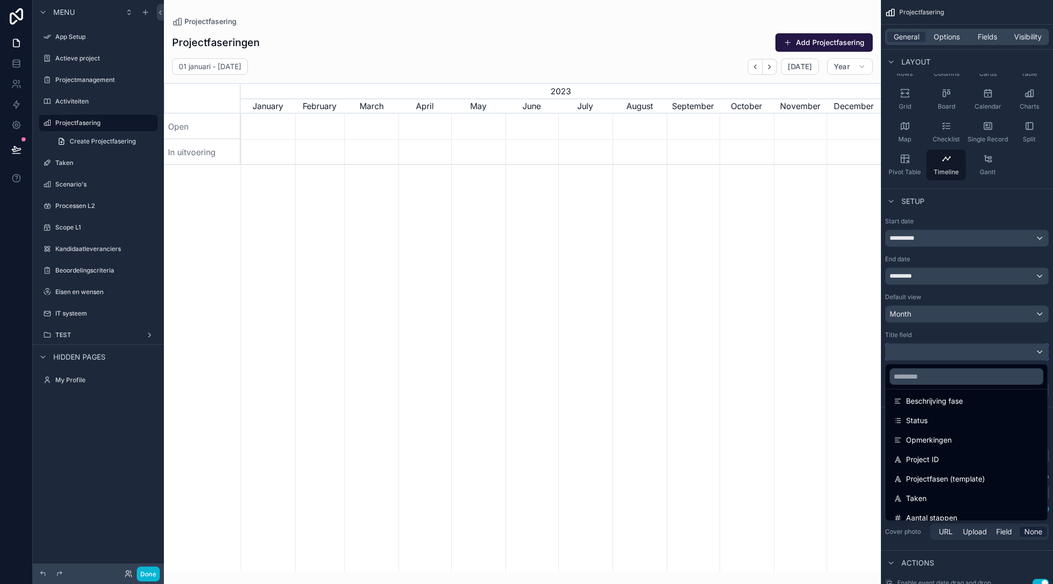
scroll to position [132, 0]
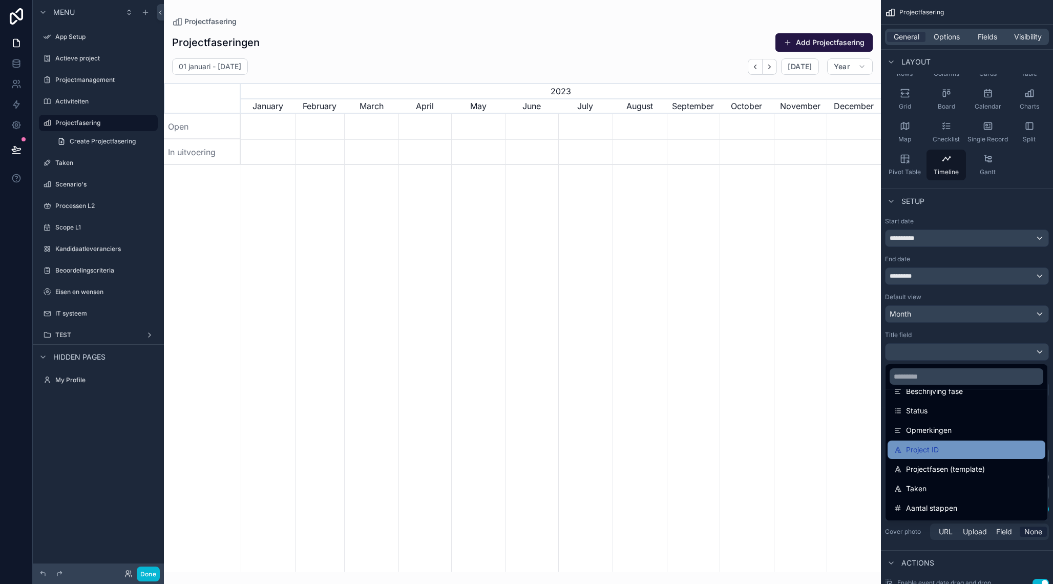
click at [941, 449] on div "Project ID" at bounding box center [965, 449] width 145 height 12
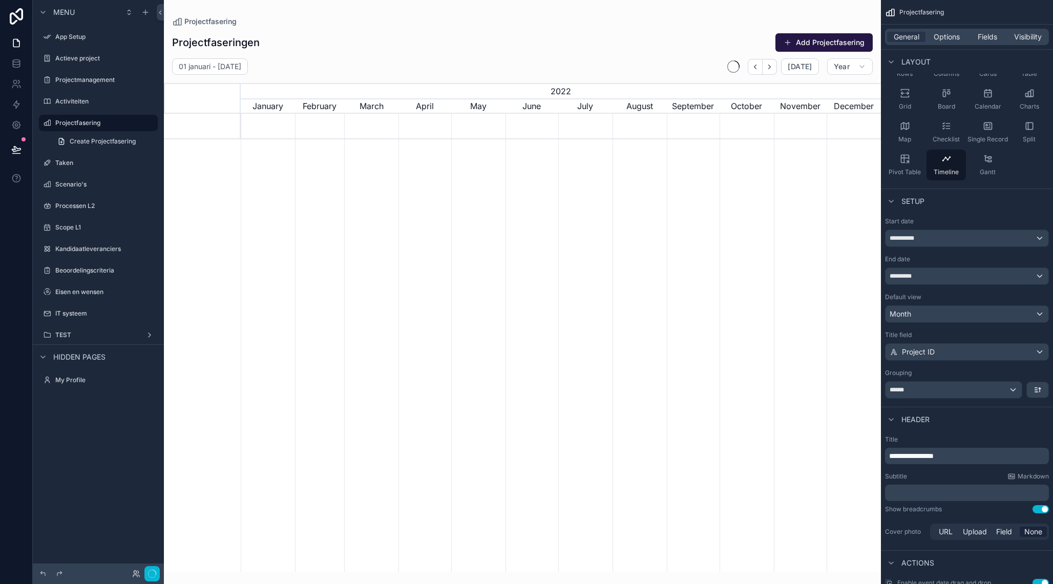
scroll to position [0, 640]
click at [953, 455] on p "**********" at bounding box center [968, 456] width 158 height 10
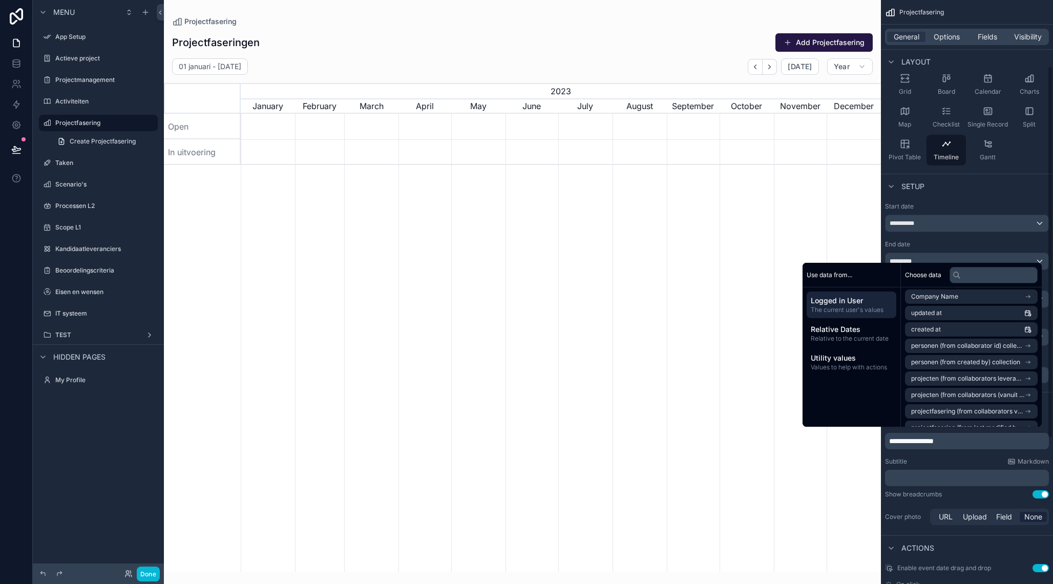
scroll to position [106, 0]
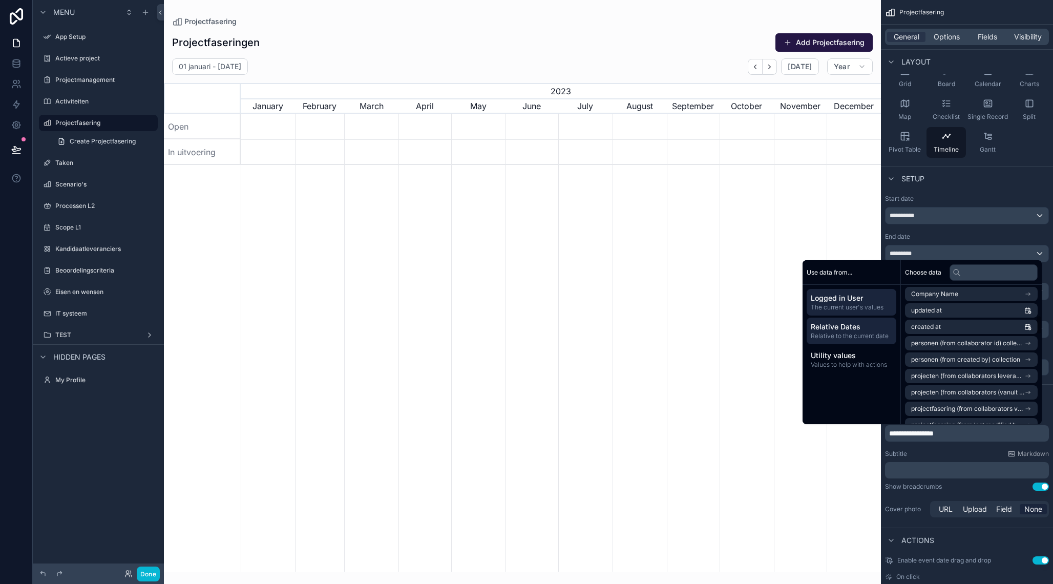
click at [873, 328] on span "Relative Dates" at bounding box center [850, 327] width 81 height 10
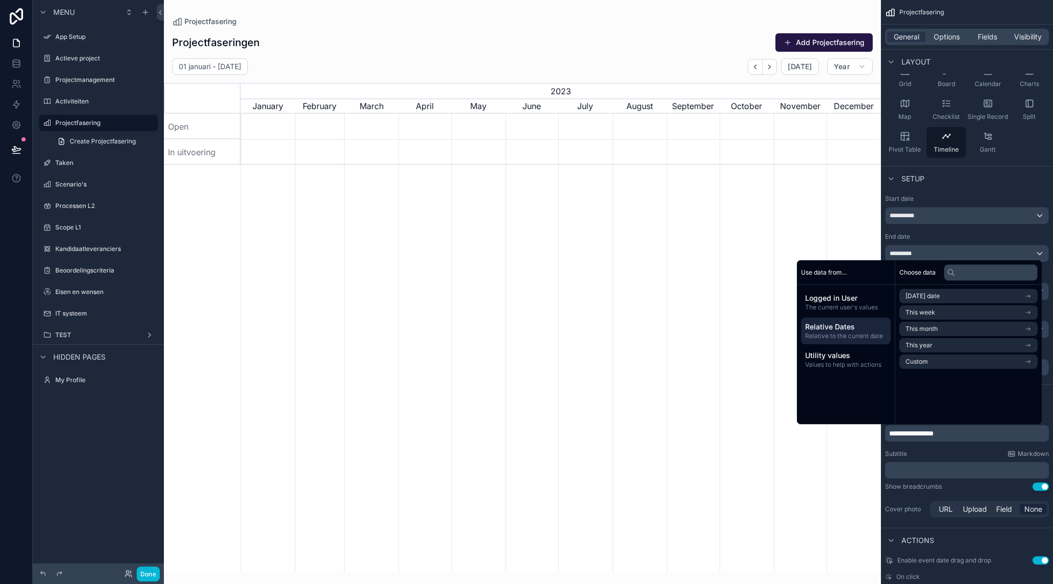
scroll to position [0, 0]
click at [858, 344] on div "Relative Dates Relative to the current date" at bounding box center [851, 330] width 90 height 27
click at [845, 355] on span "Utility values" at bounding box center [850, 355] width 81 height 10
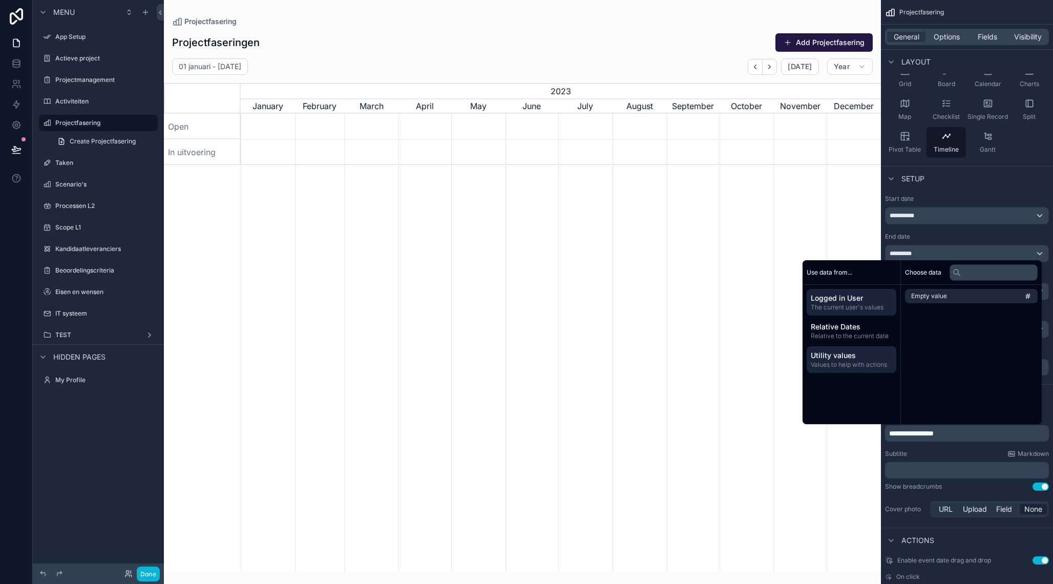
click at [847, 299] on span "Logged in User" at bounding box center [850, 298] width 81 height 10
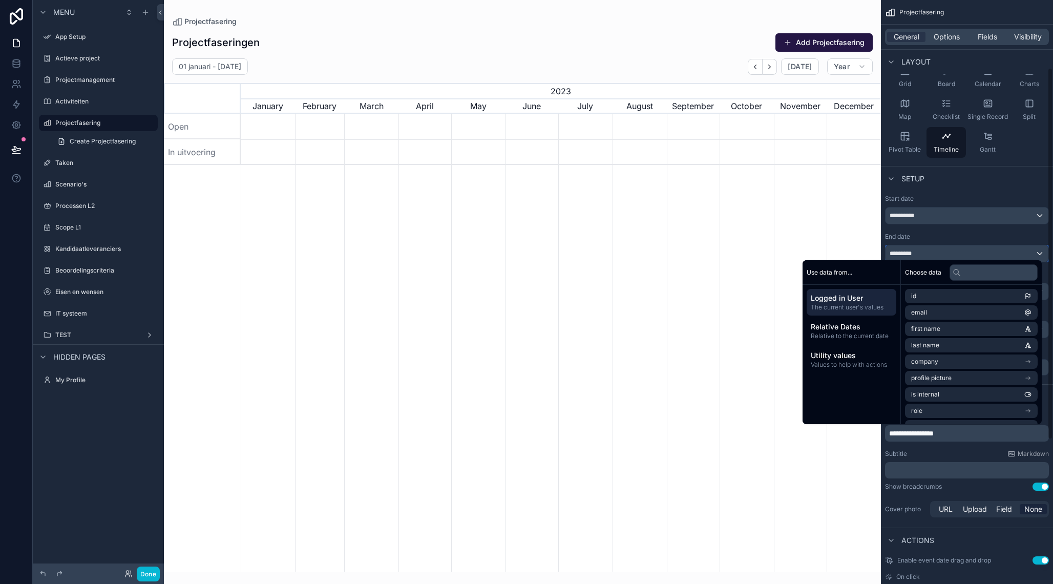
click at [1041, 255] on div "*********" at bounding box center [966, 253] width 163 height 16
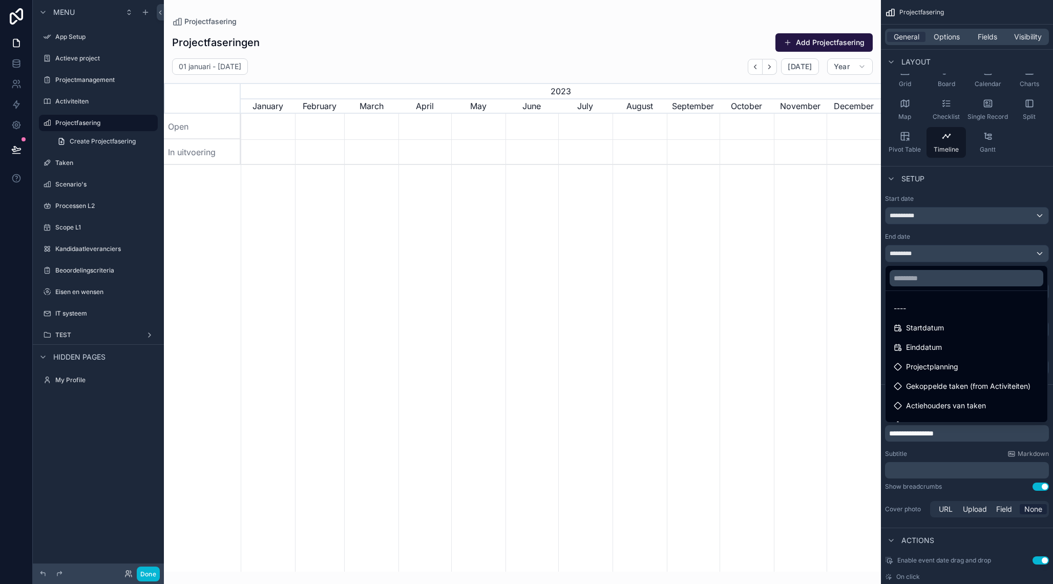
click at [1045, 256] on div "scrollable content" at bounding box center [526, 292] width 1053 height 584
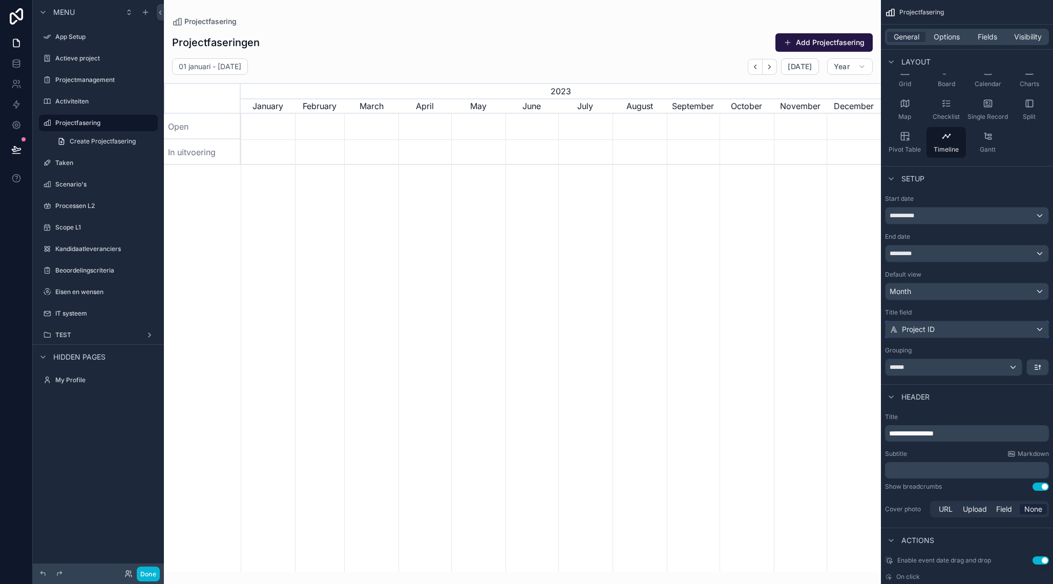
click at [959, 328] on div "Project ID" at bounding box center [966, 329] width 163 height 16
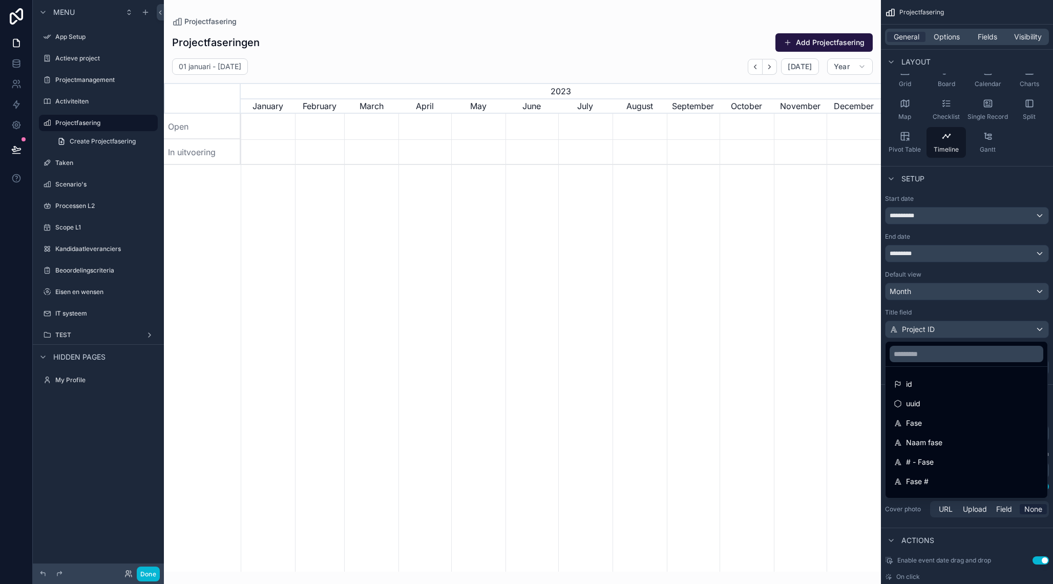
click at [959, 328] on div "scrollable content" at bounding box center [526, 292] width 1053 height 584
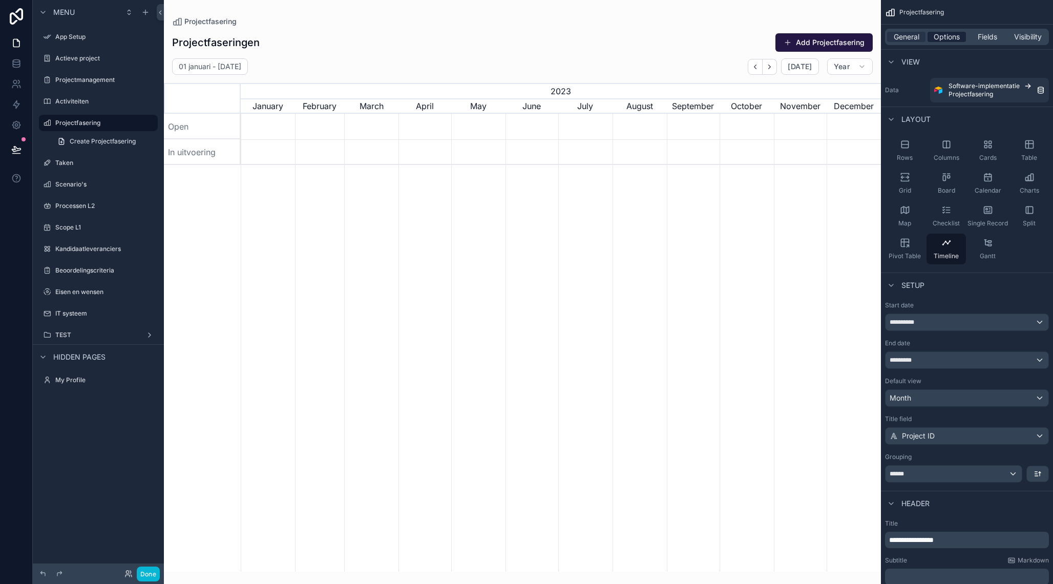
click at [957, 32] on span "Options" at bounding box center [946, 37] width 26 height 10
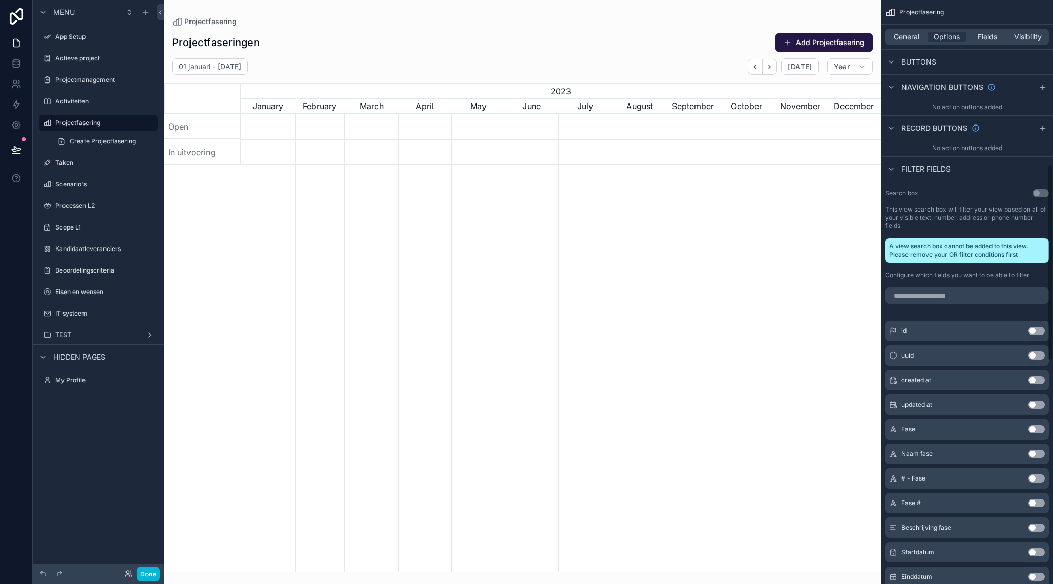
scroll to position [490, 0]
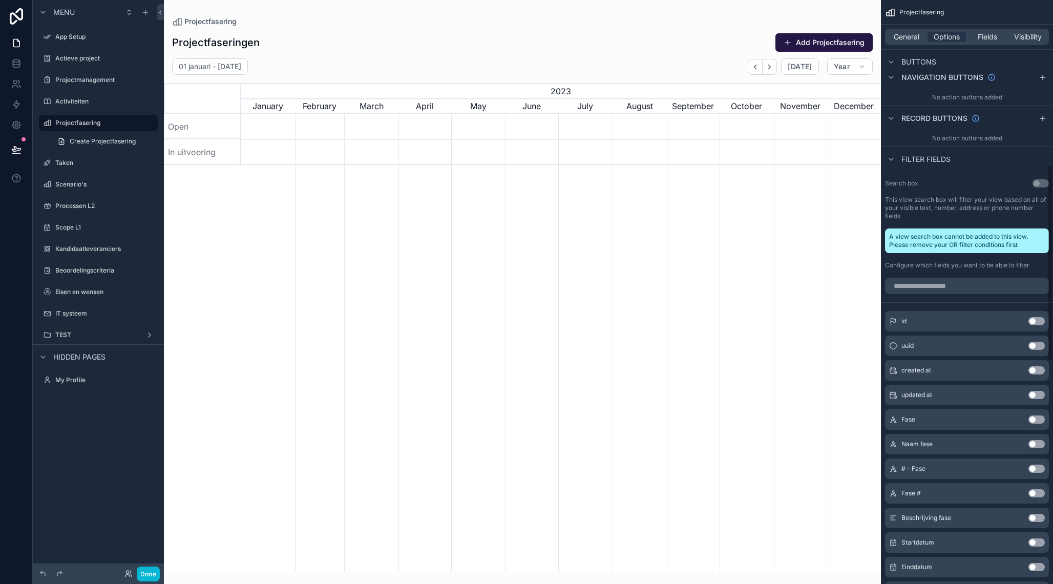
click at [1033, 322] on button "Use setting" at bounding box center [1036, 321] width 16 height 8
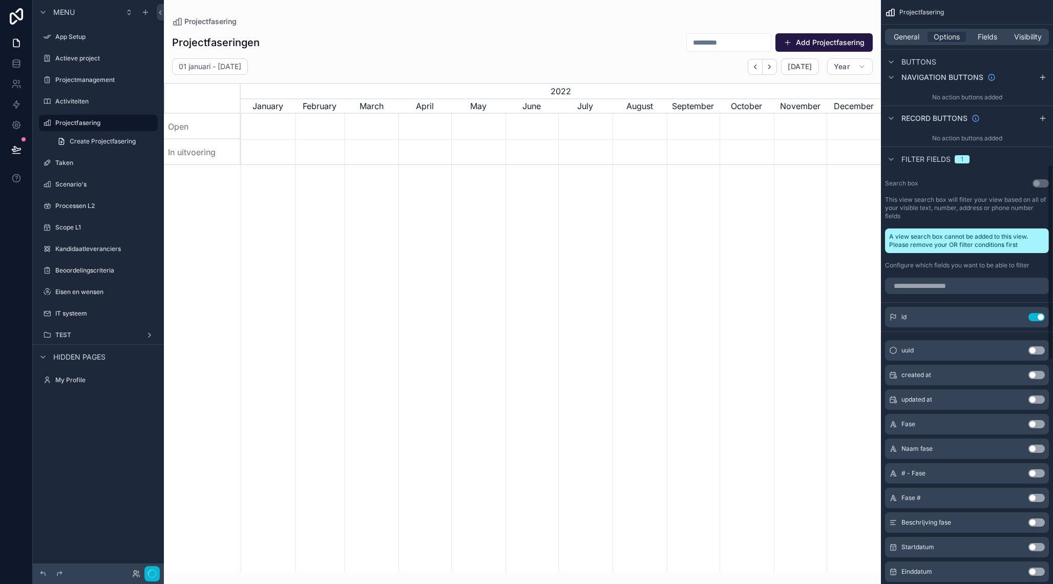
scroll to position [0, 640]
click at [1034, 318] on button "Use setting" at bounding box center [1036, 317] width 16 height 8
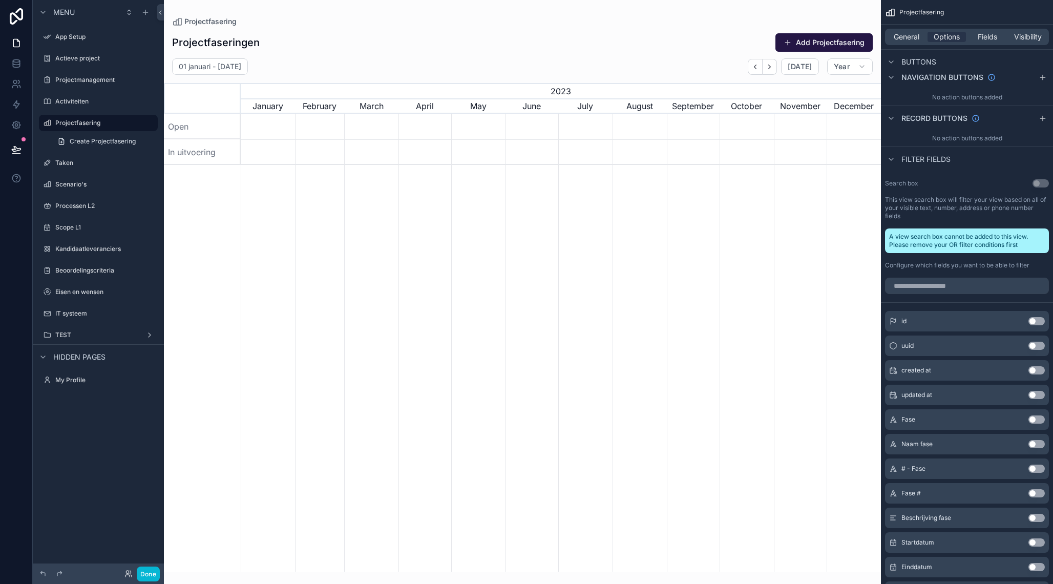
click at [1034, 318] on button "Use setting" at bounding box center [1036, 321] width 16 height 8
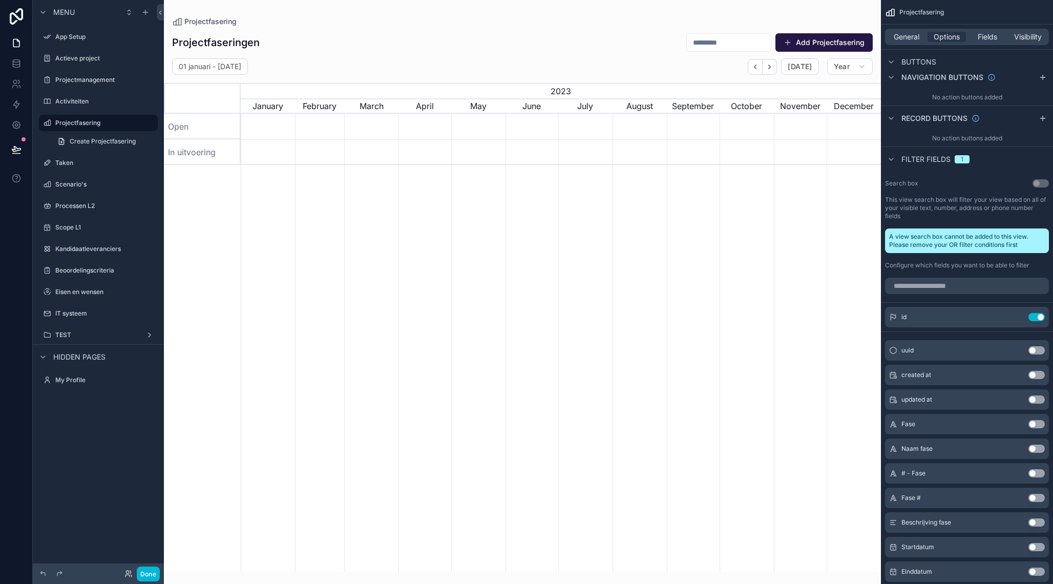
click at [1034, 318] on button "Use setting" at bounding box center [1036, 317] width 16 height 8
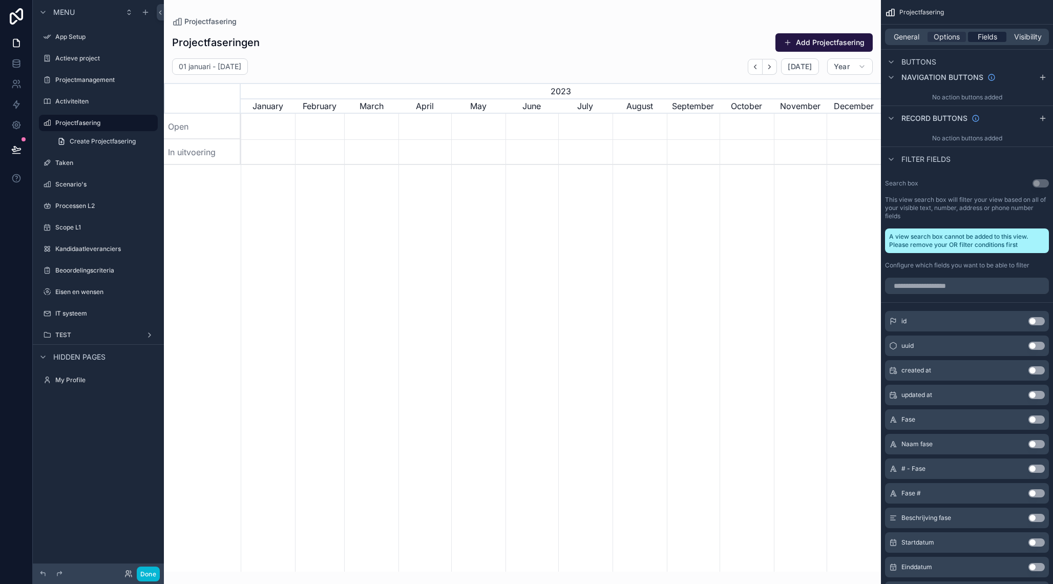
click at [982, 37] on span "Fields" at bounding box center [986, 37] width 19 height 10
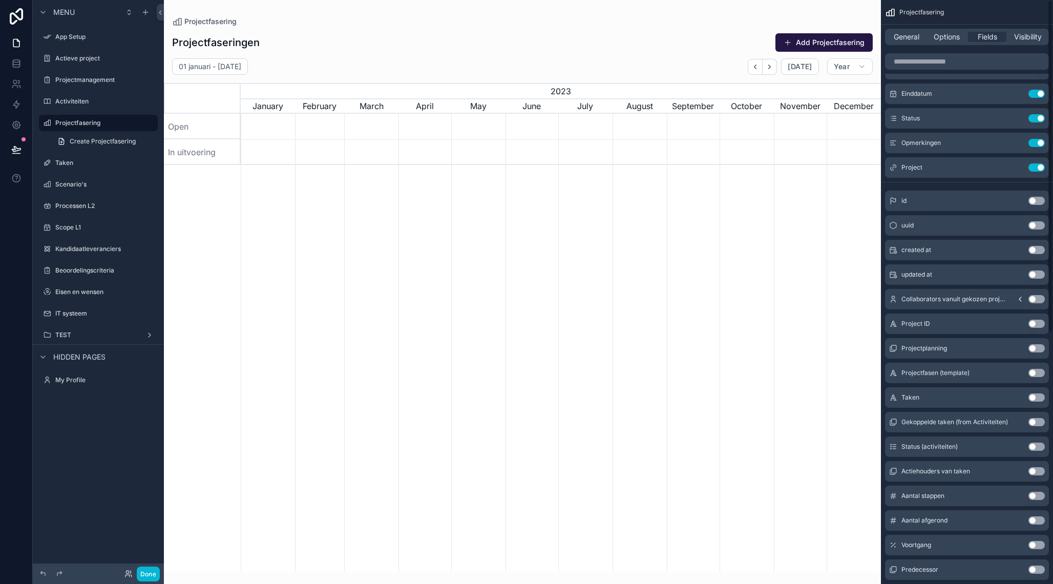
scroll to position [0, 0]
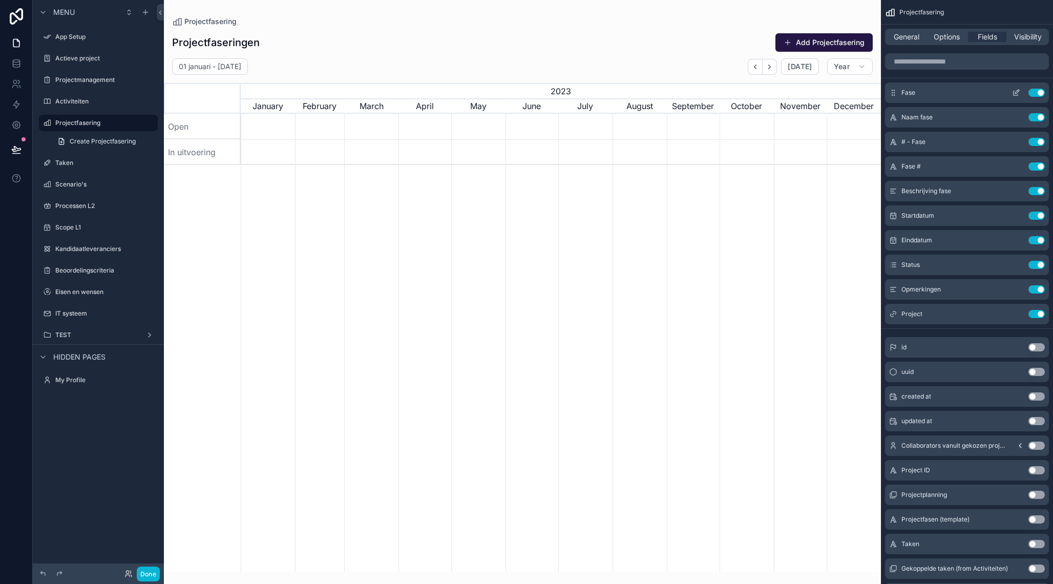
click at [1033, 93] on button "Use setting" at bounding box center [1036, 93] width 16 height 8
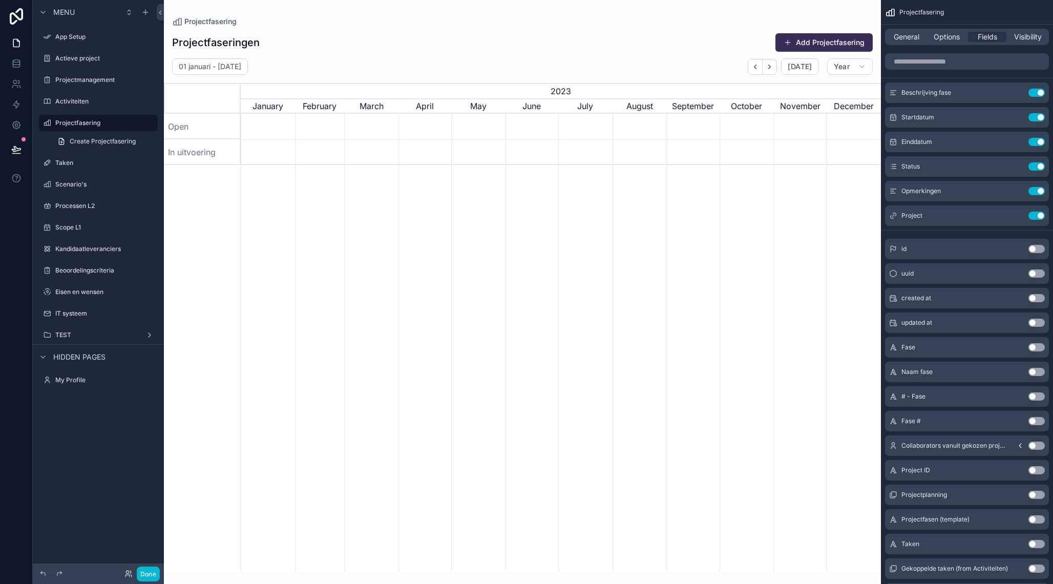
click at [794, 40] on button "Add Projectfasering" at bounding box center [823, 42] width 97 height 18
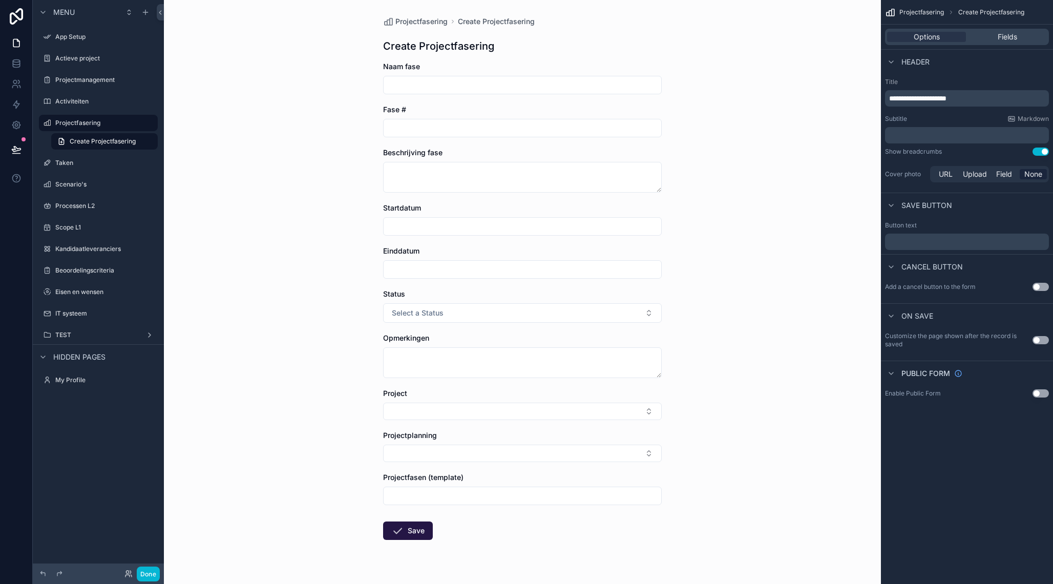
click at [426, 80] on input "scrollable content" at bounding box center [521, 85] width 277 height 14
type input "****"
click at [401, 527] on icon "scrollable content" at bounding box center [397, 530] width 12 height 12
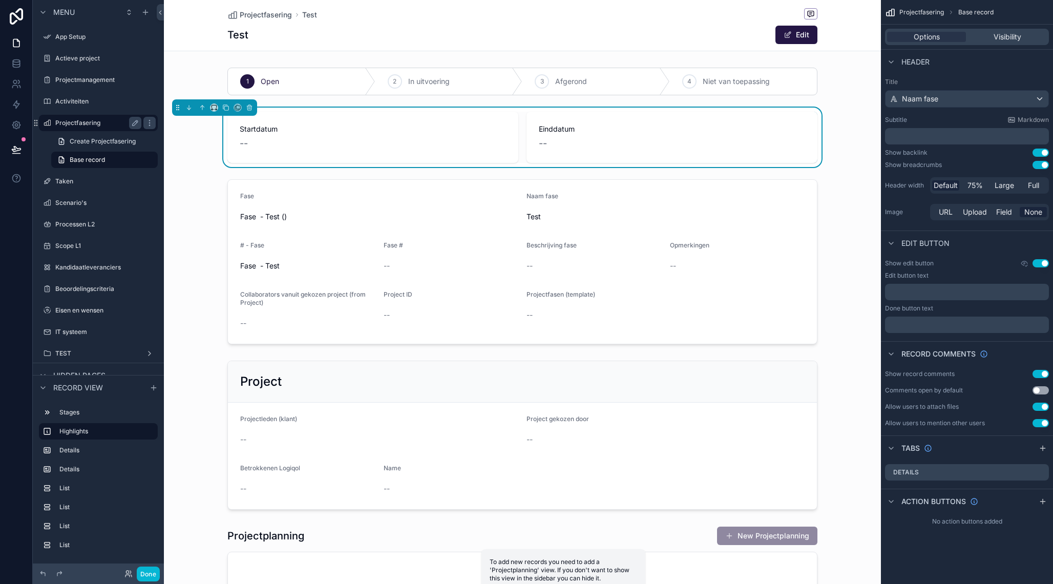
click at [87, 123] on label "Projectfasering" at bounding box center [96, 123] width 82 height 8
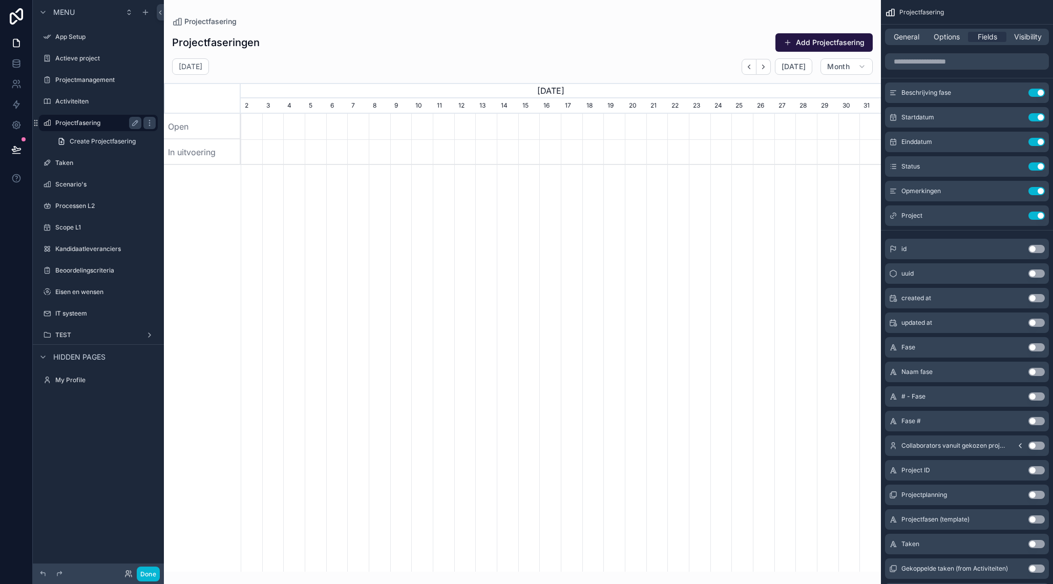
scroll to position [0, 640]
click at [903, 32] on span "General" at bounding box center [906, 37] width 26 height 10
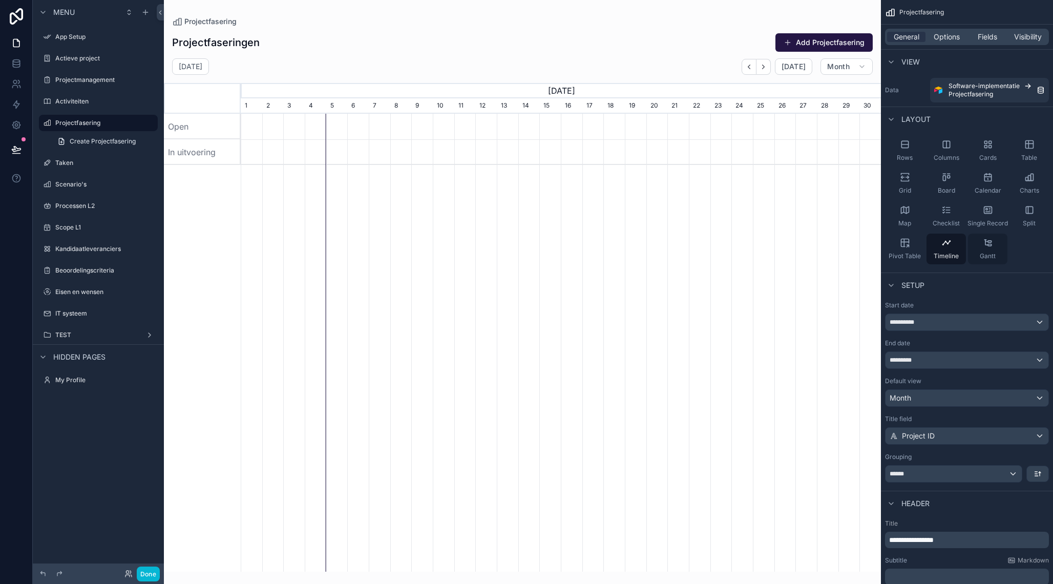
click at [982, 241] on icon "scrollable content" at bounding box center [987, 243] width 10 height 10
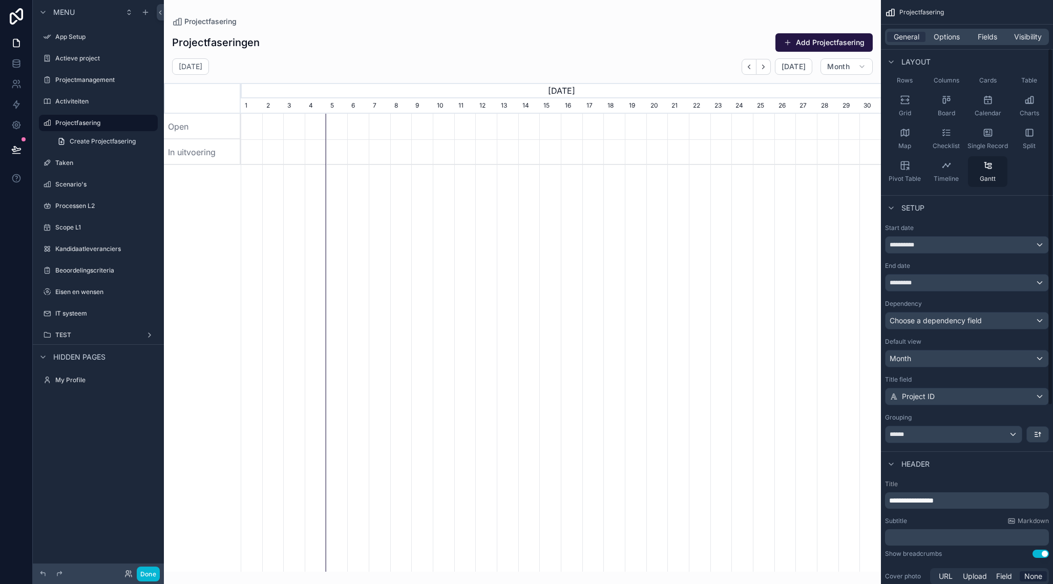
scroll to position [83, 0]
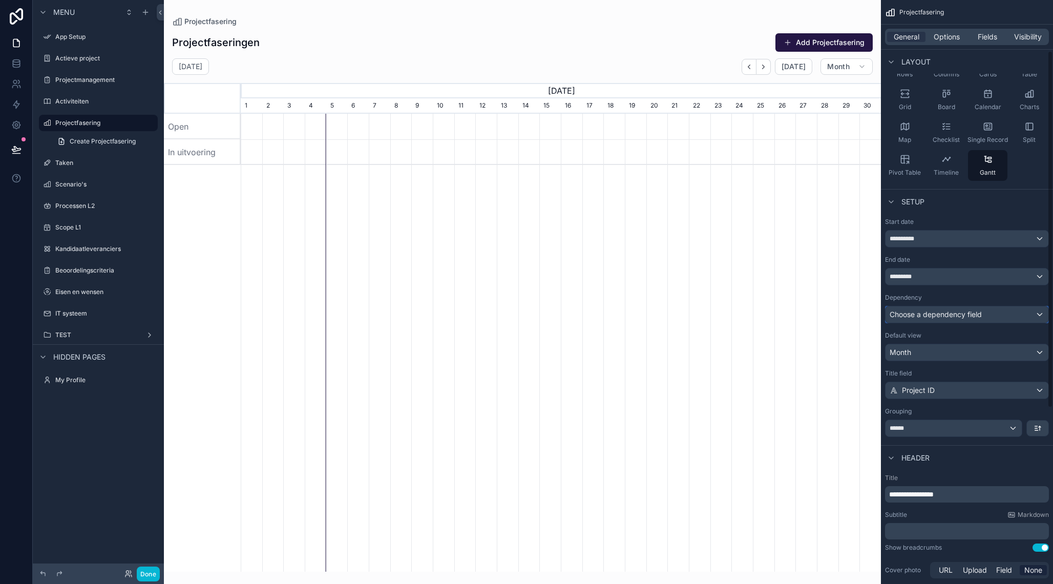
click at [985, 316] on div "Choose a dependency field" at bounding box center [966, 314] width 163 height 16
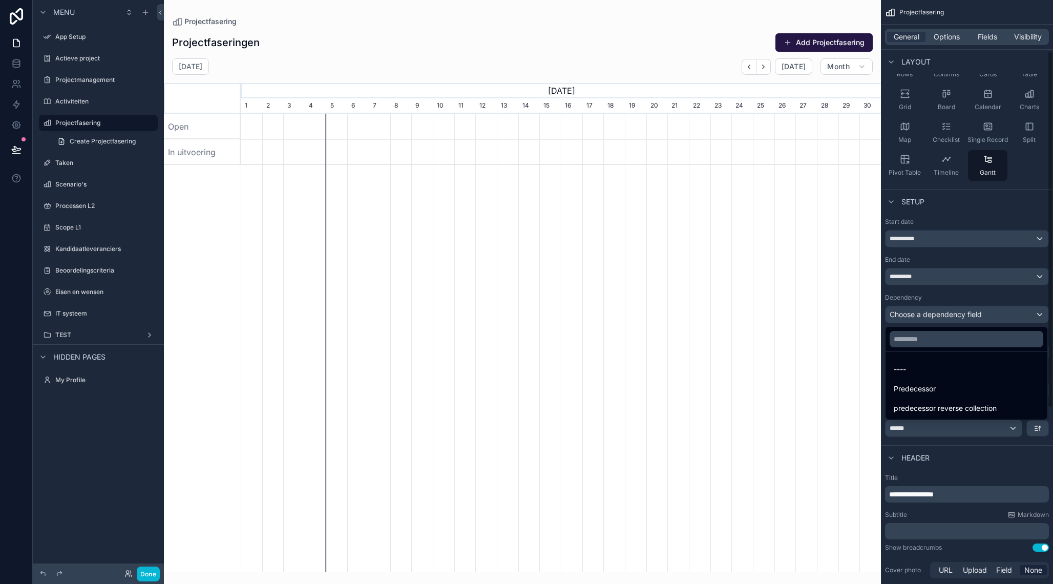
click at [1009, 204] on div "scrollable content" at bounding box center [526, 292] width 1053 height 584
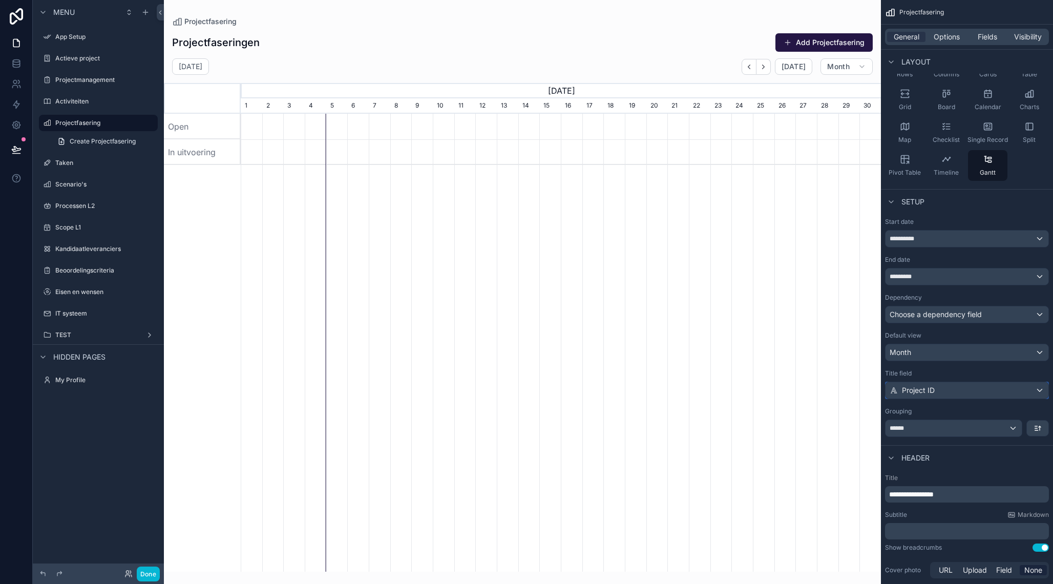
click at [950, 387] on div "Project ID" at bounding box center [966, 390] width 163 height 16
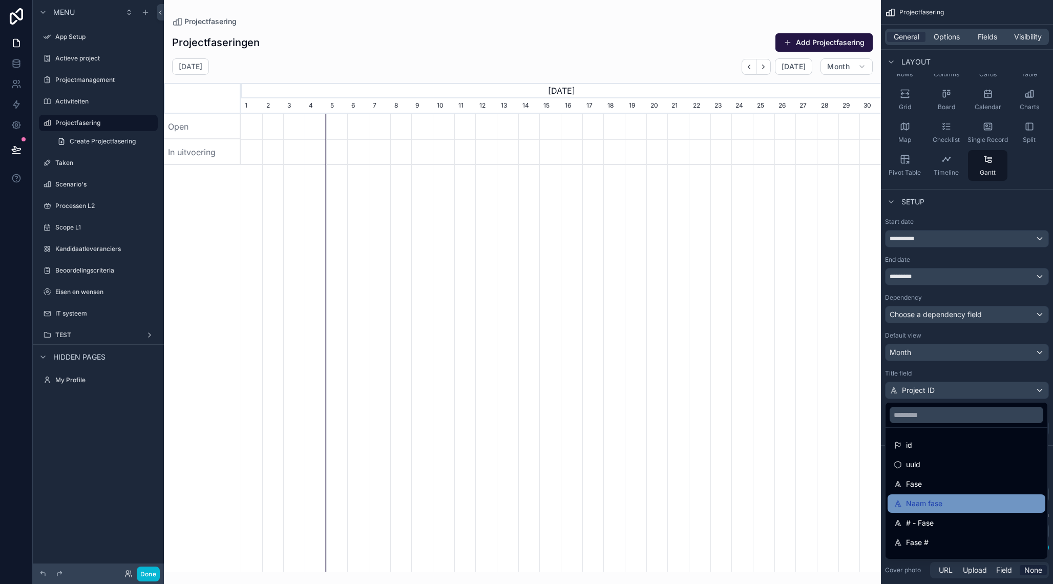
click at [929, 509] on span "Naam fase" at bounding box center [924, 503] width 36 height 12
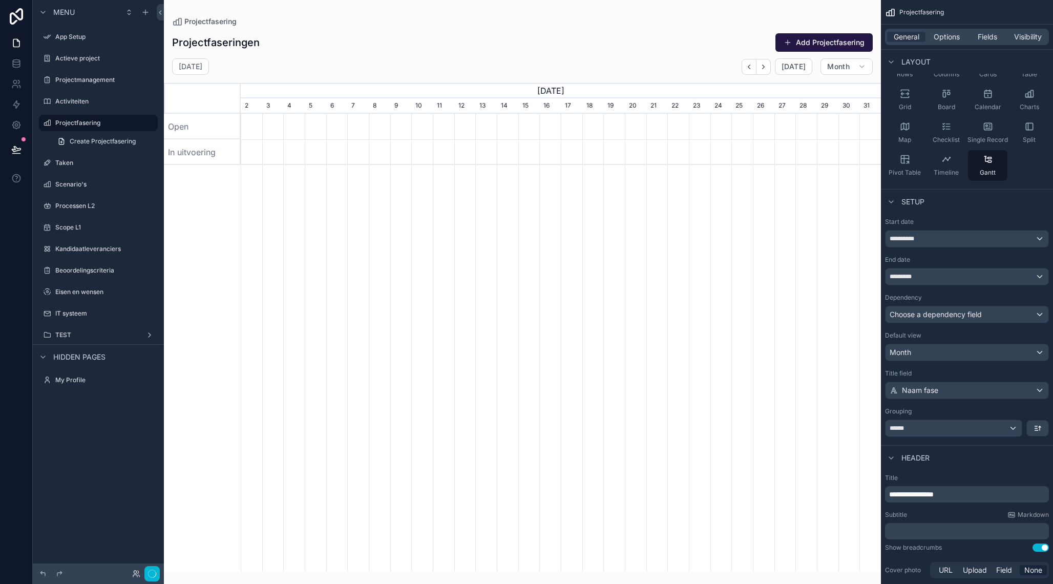
scroll to position [0, 640]
click at [358, 148] on div "scrollable content" at bounding box center [561, 152] width 1920 height 26
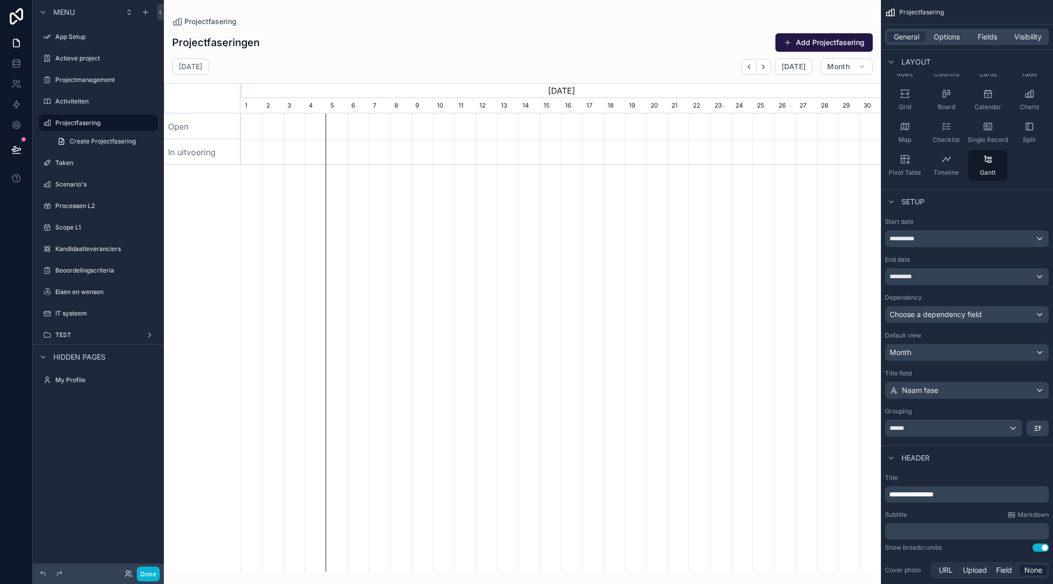
drag, startPoint x: 338, startPoint y: 126, endPoint x: 349, endPoint y: 126, distance: 10.3
click at [349, 126] on div "scrollable content" at bounding box center [561, 127] width 1920 height 26
drag, startPoint x: 347, startPoint y: 126, endPoint x: 327, endPoint y: 127, distance: 19.5
click at [328, 127] on div "scrollable content" at bounding box center [561, 127] width 1920 height 26
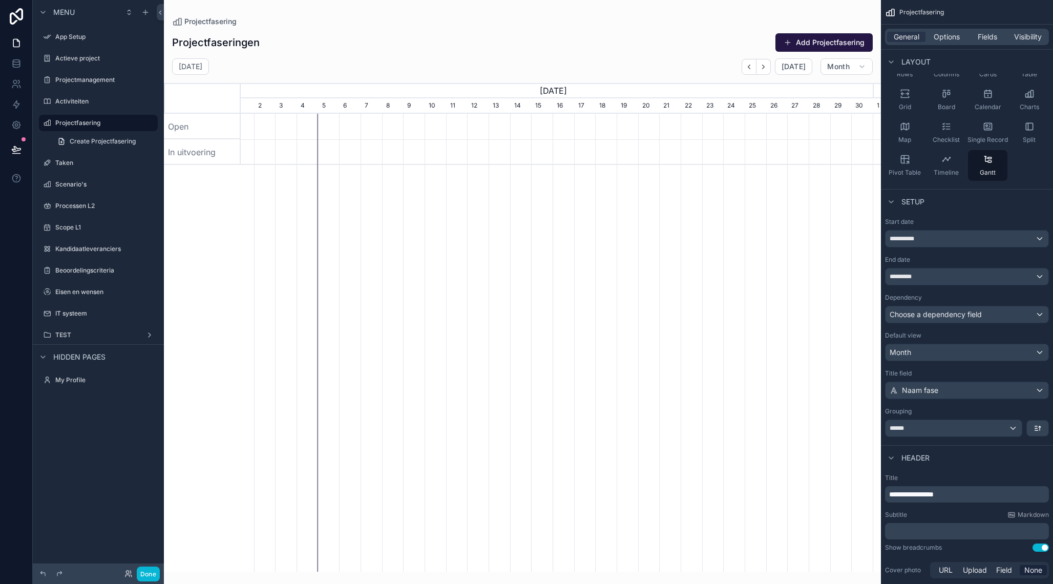
click at [210, 145] on div "In uitvoering" at bounding box center [202, 152] width 77 height 26
click at [195, 152] on div "In uitvoering" at bounding box center [202, 152] width 77 height 26
click at [185, 131] on div "Open" at bounding box center [202, 127] width 77 height 26
click at [148, 572] on button "Done" at bounding box center [148, 573] width 23 height 15
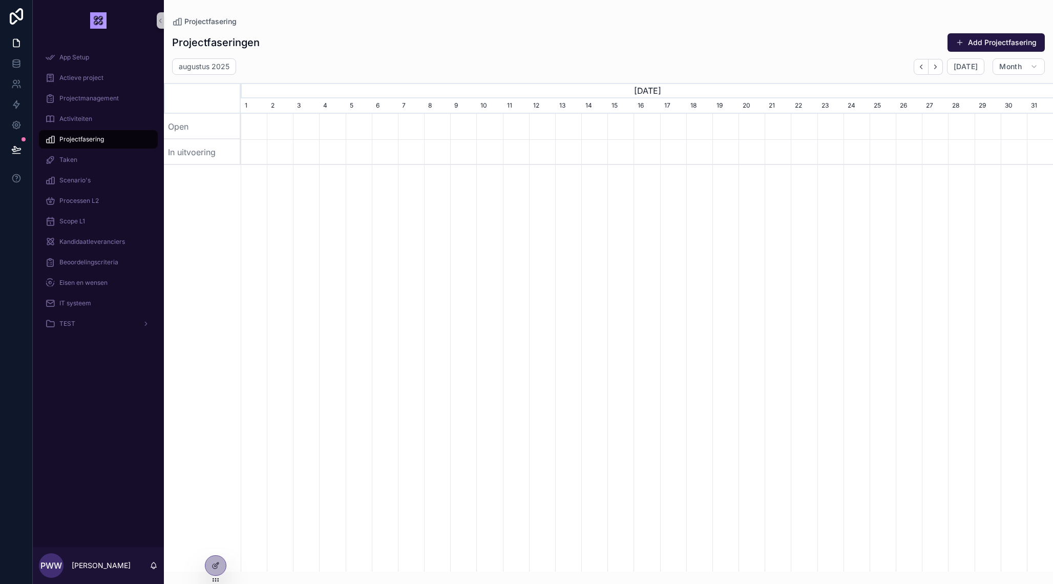
scroll to position [0, 812]
click at [269, 143] on div "scrollable content" at bounding box center [647, 152] width 2436 height 26
click at [1015, 63] on span "Month" at bounding box center [1010, 66] width 23 height 9
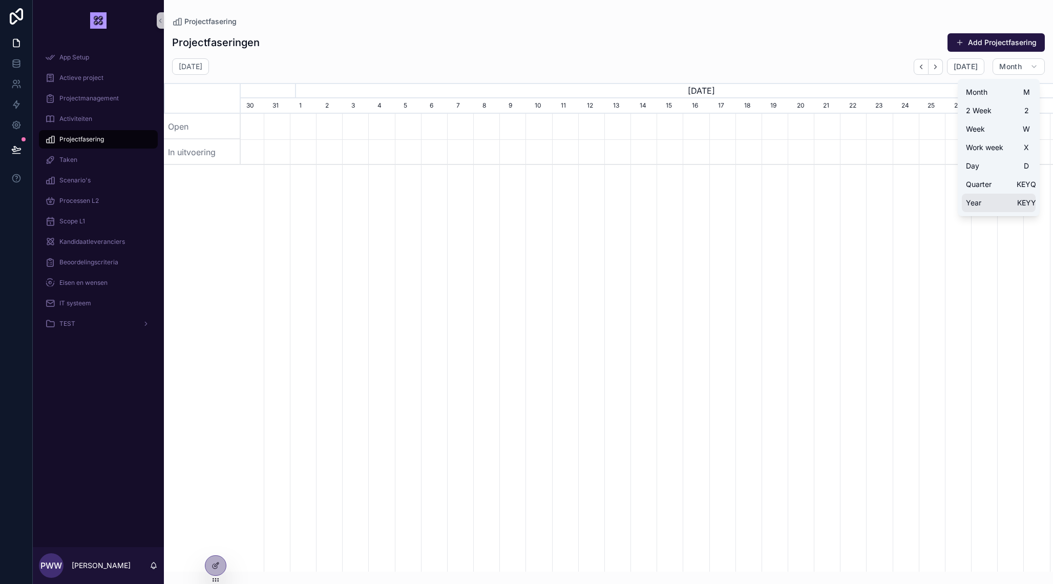
click at [992, 196] on button "Year KEYY" at bounding box center [998, 203] width 74 height 18
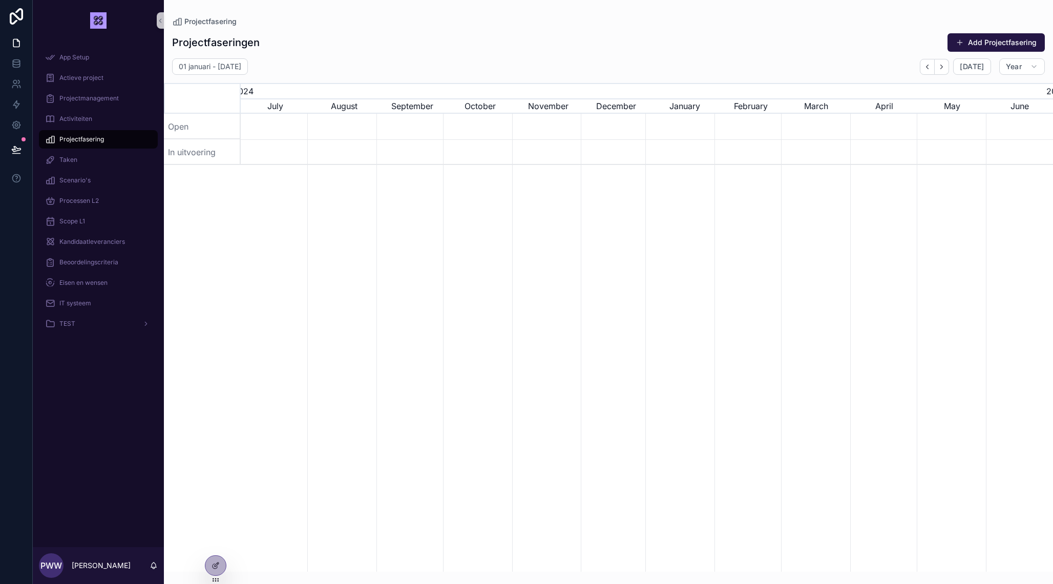
scroll to position [0, 84]
click at [965, 67] on span "[DATE]" at bounding box center [971, 66] width 24 height 9
click at [217, 562] on icon at bounding box center [215, 565] width 8 height 8
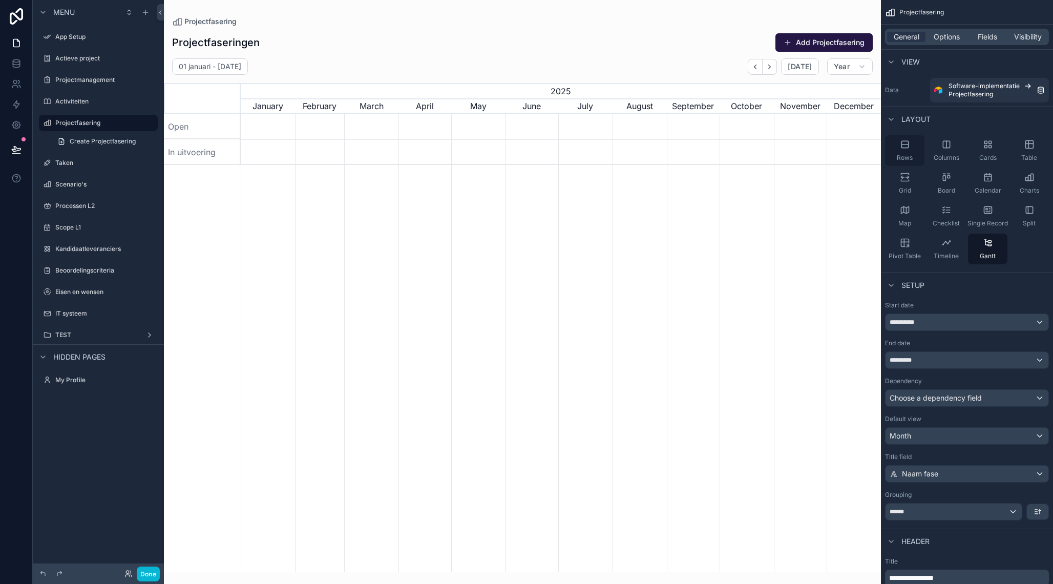
click at [898, 144] on div "Rows" at bounding box center [904, 150] width 39 height 31
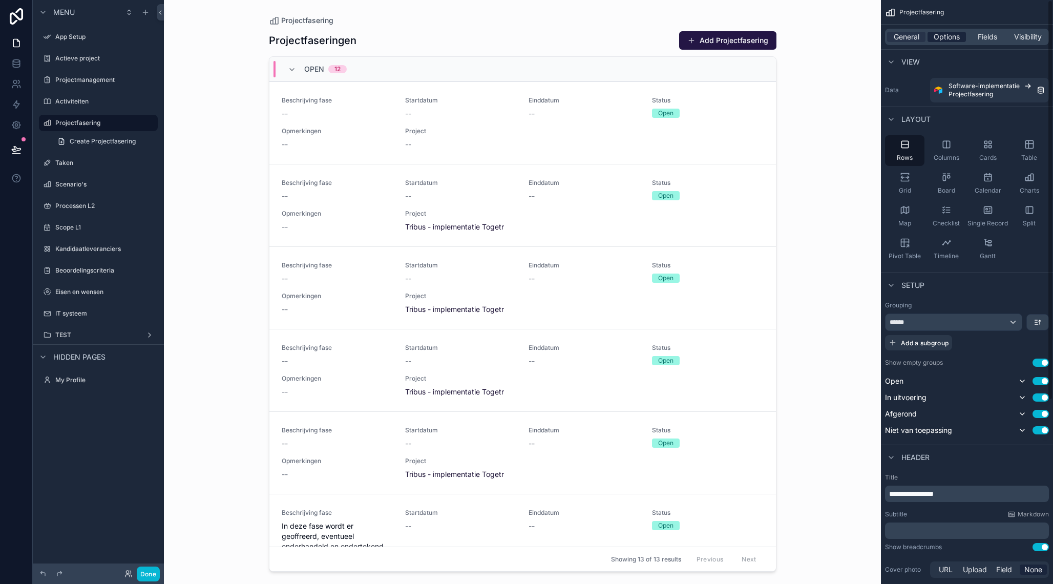
click at [955, 38] on span "Options" at bounding box center [946, 37] width 26 height 10
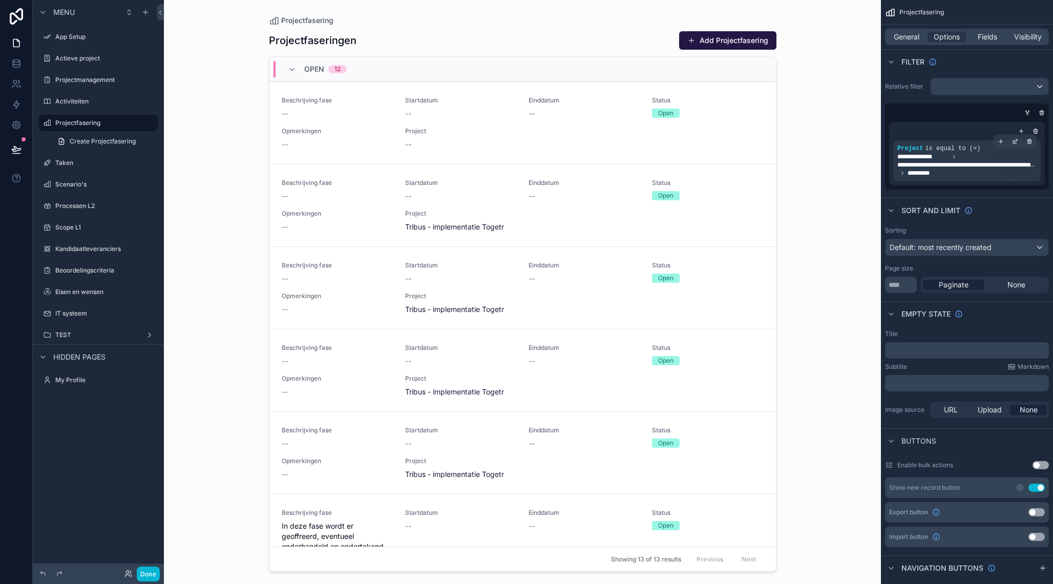
click at [955, 166] on span "**********" at bounding box center [966, 165] width 139 height 8
click at [1018, 141] on div "scrollable content" at bounding box center [1015, 141] width 14 height 14
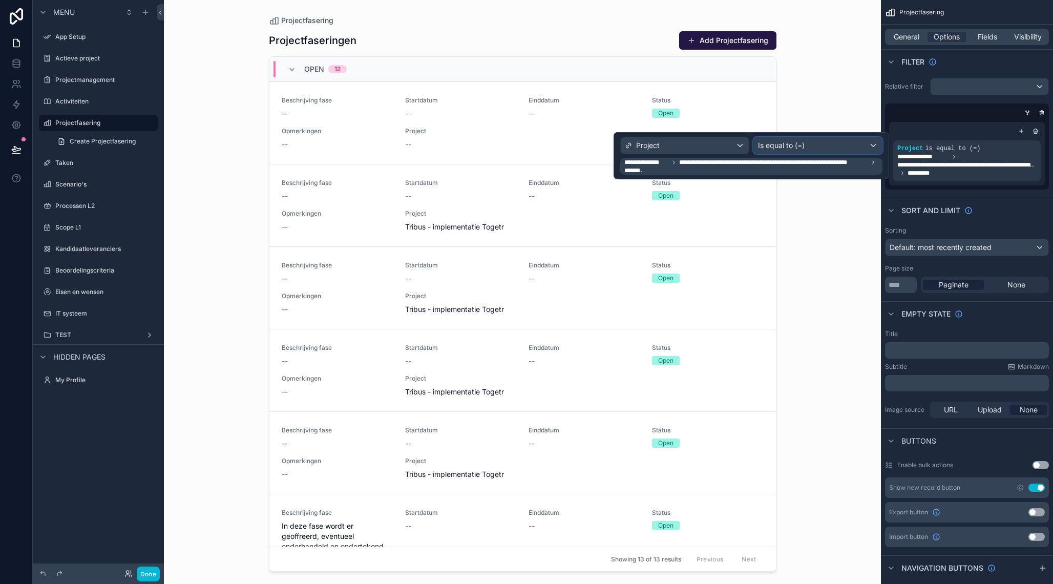
click at [786, 143] on span "Is equal to (=)" at bounding box center [781, 145] width 47 height 10
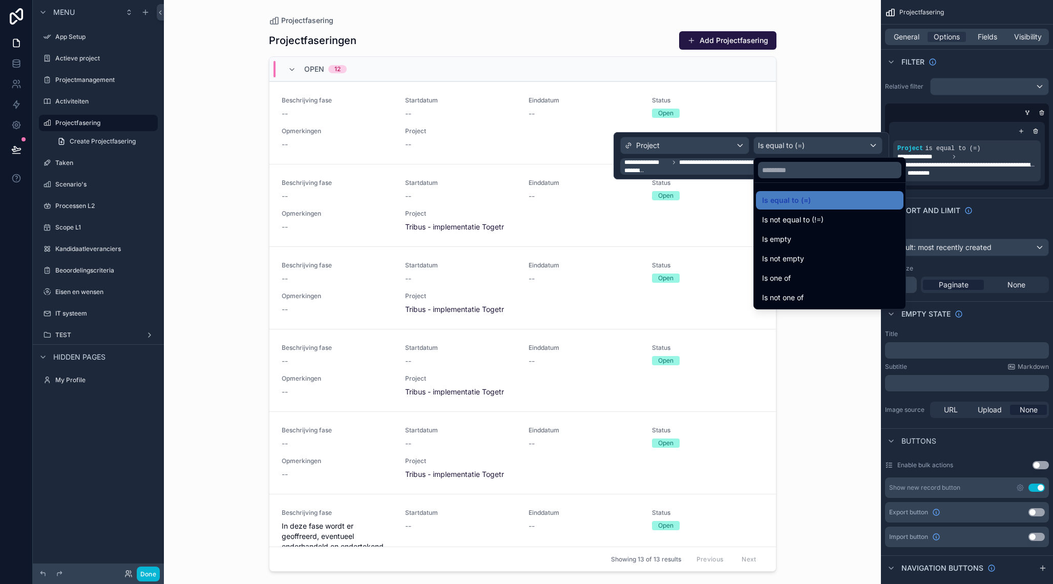
click at [786, 143] on div at bounding box center [750, 155] width 275 height 47
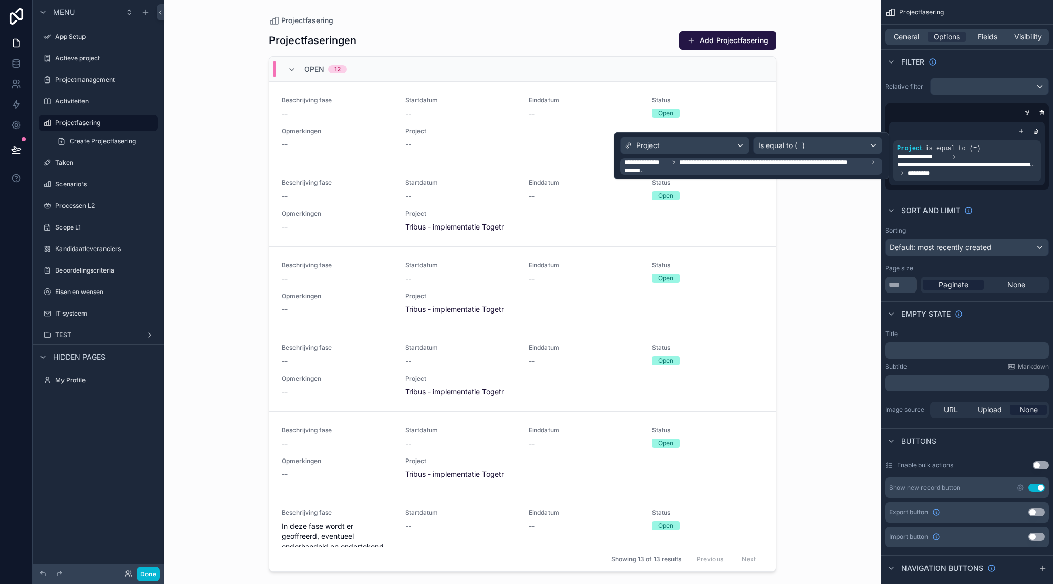
click at [703, 161] on span "**********" at bounding box center [773, 162] width 189 height 8
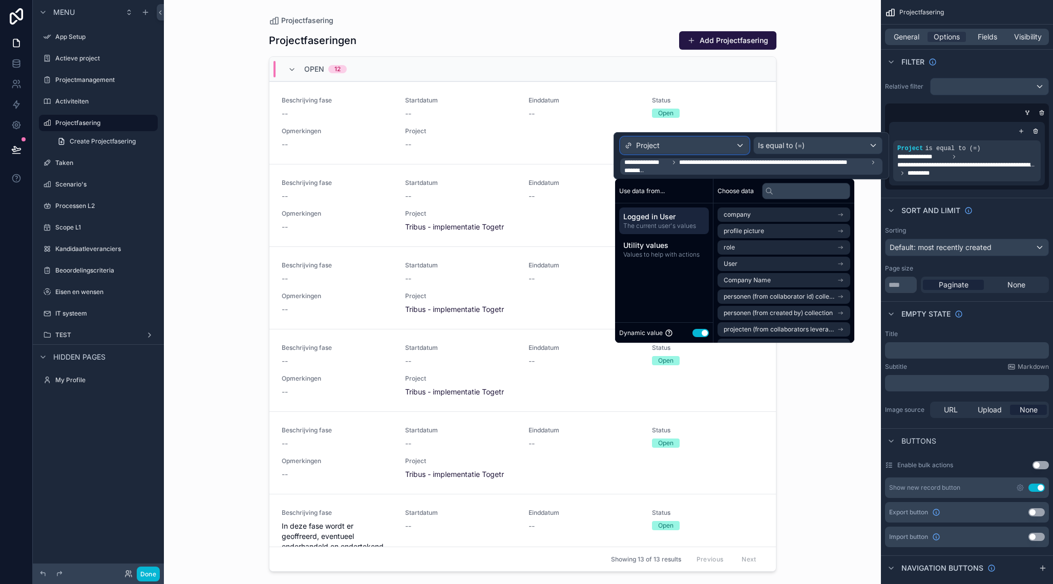
click at [738, 147] on div "Project" at bounding box center [684, 145] width 128 height 16
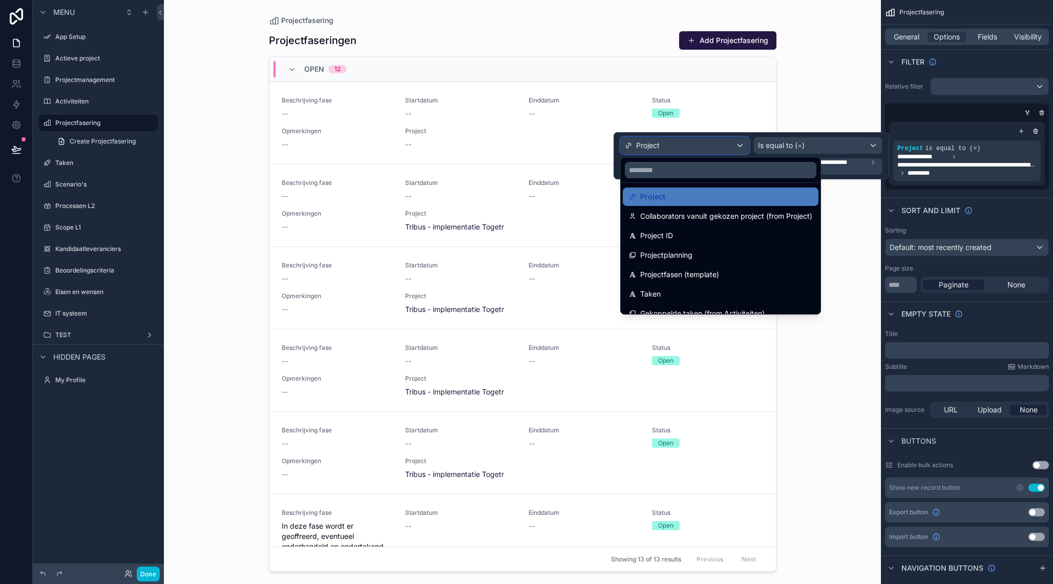
scroll to position [256, 0]
click at [722, 219] on span "Collaborators vanuit gekozen project (from Project)" at bounding box center [726, 216] width 172 height 12
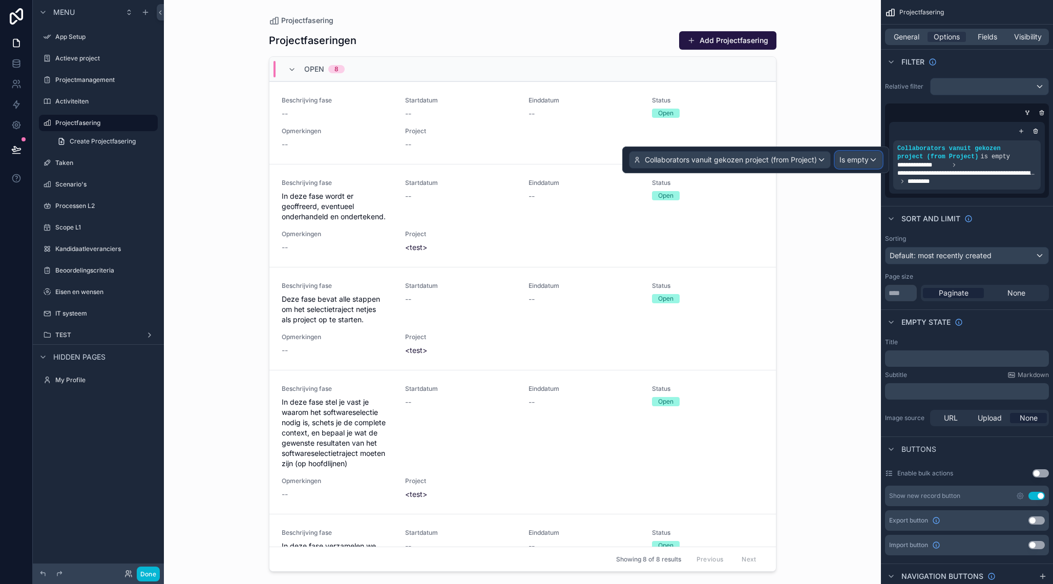
click at [853, 164] on span "Is empty" at bounding box center [853, 160] width 29 height 10
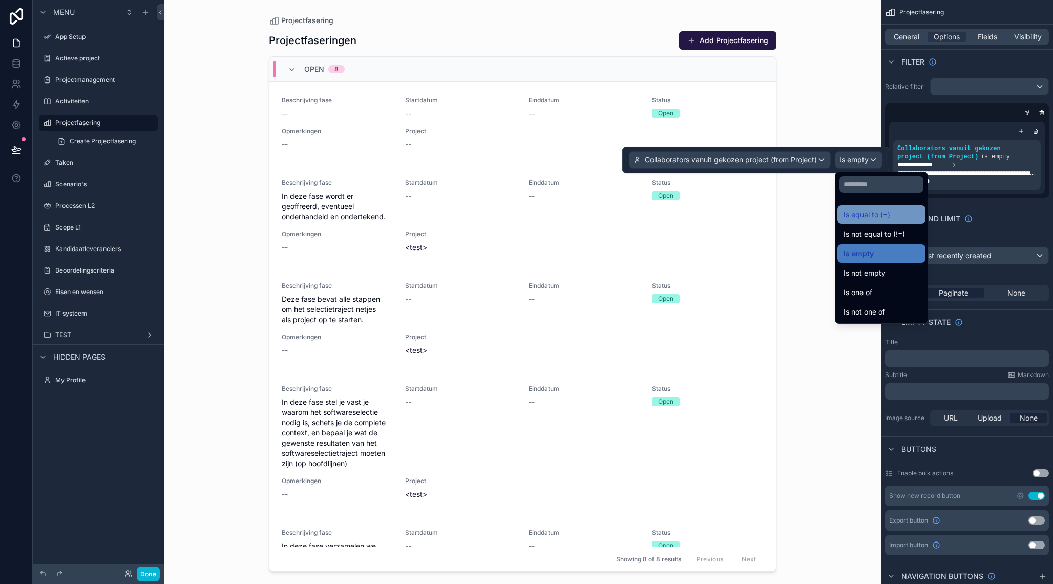
click at [872, 214] on span "Is equal to (=)" at bounding box center [866, 214] width 47 height 12
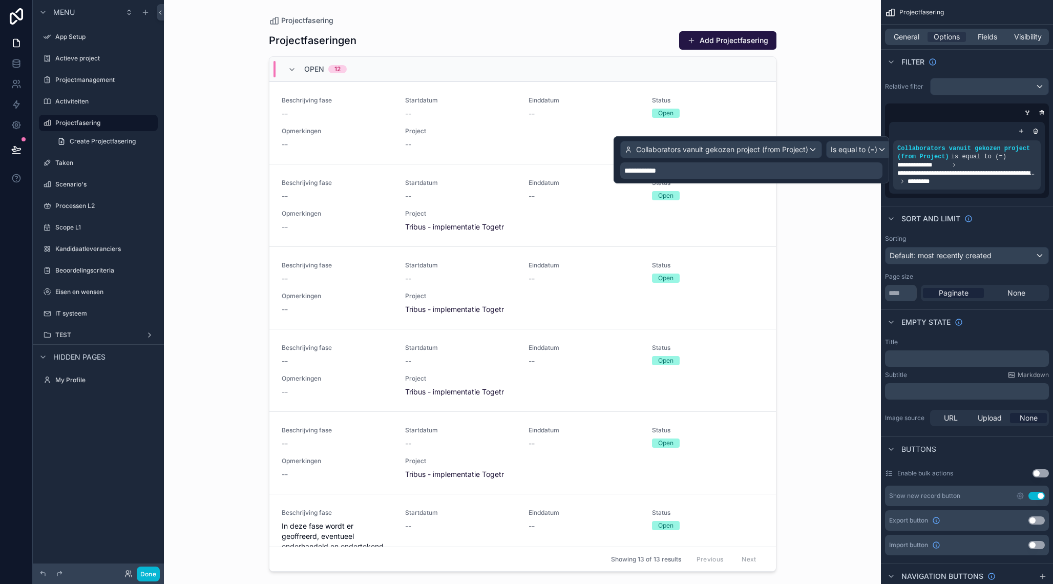
click at [684, 167] on div "**********" at bounding box center [751, 170] width 262 height 16
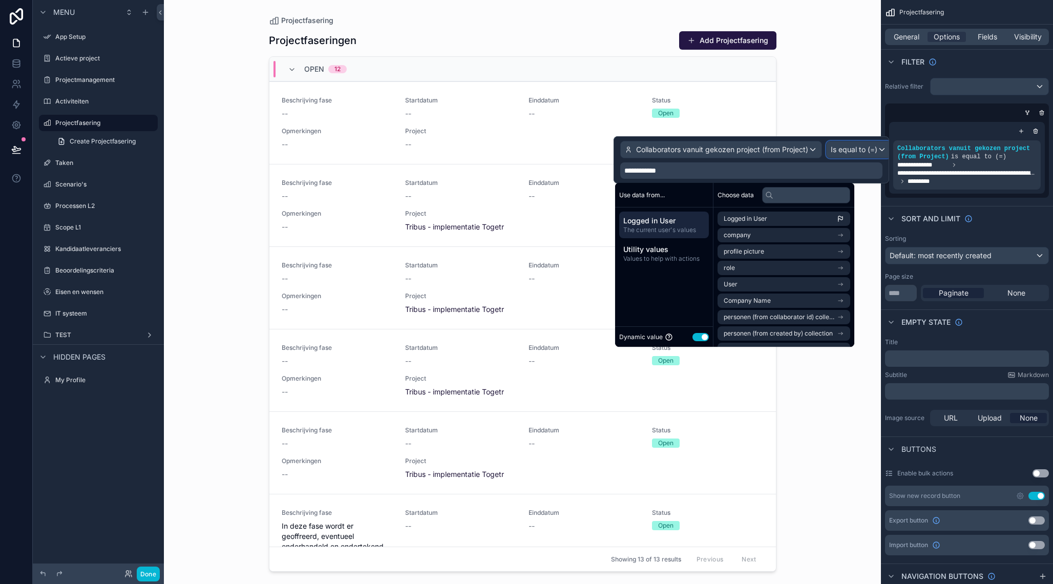
click at [844, 156] on div "Is equal to (=)" at bounding box center [858, 149] width 64 height 16
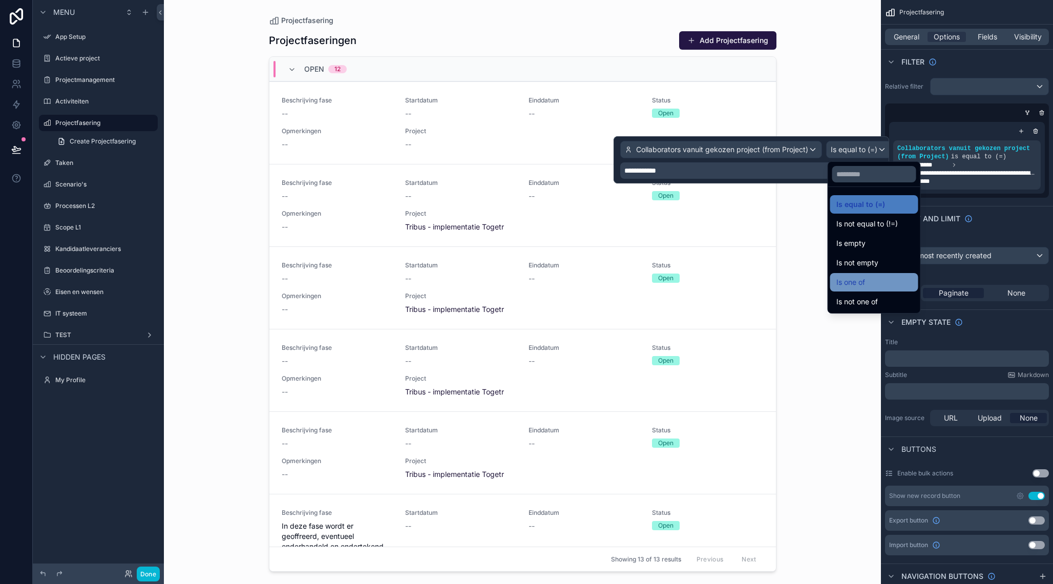
click at [859, 278] on span "Is one of" at bounding box center [850, 282] width 29 height 12
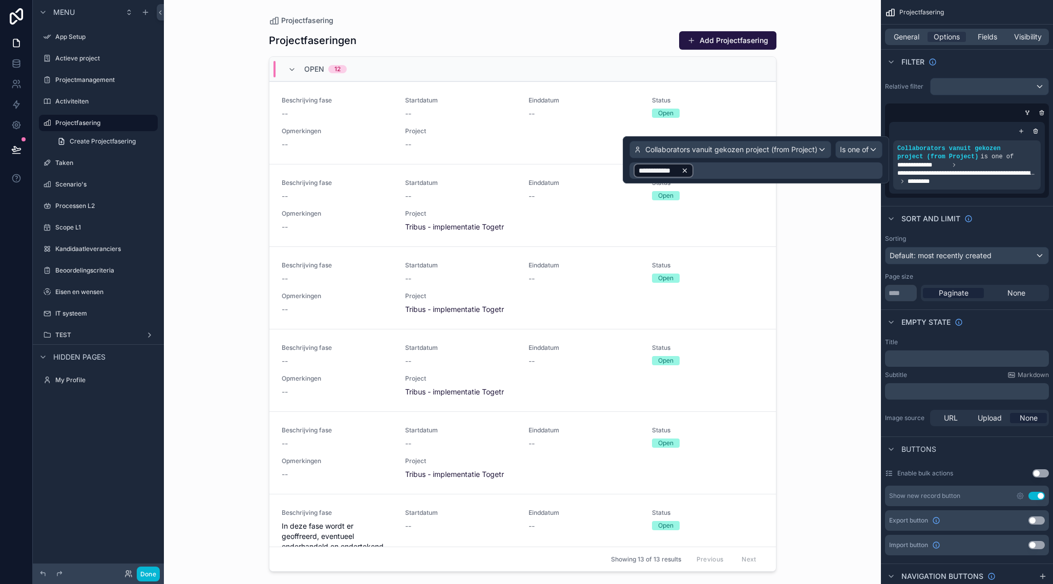
click at [685, 169] on icon at bounding box center [684, 170] width 7 height 7
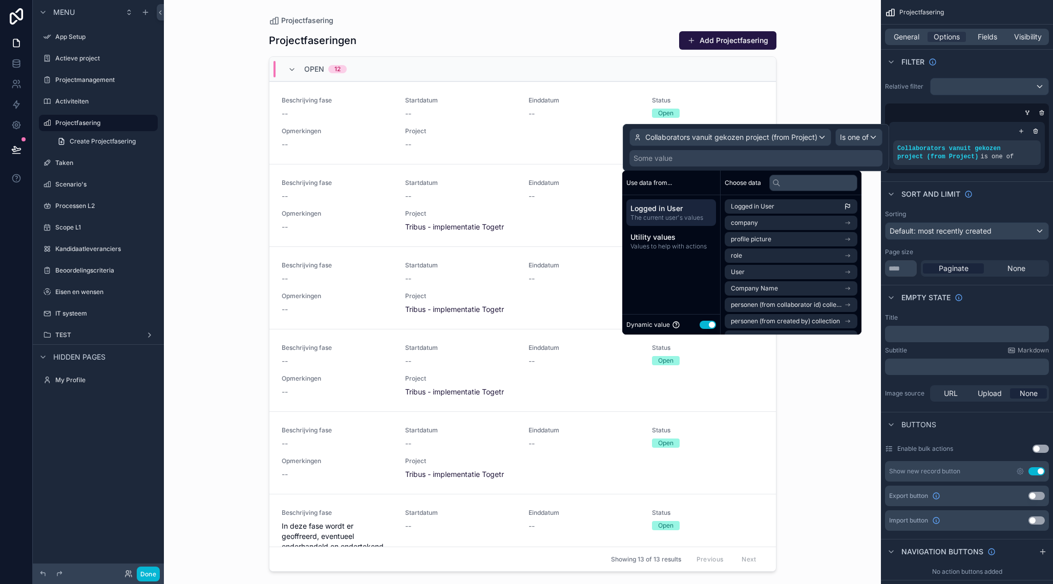
click at [671, 156] on div "Some value" at bounding box center [652, 158] width 39 height 10
click at [685, 240] on span "Utility values" at bounding box center [670, 237] width 81 height 10
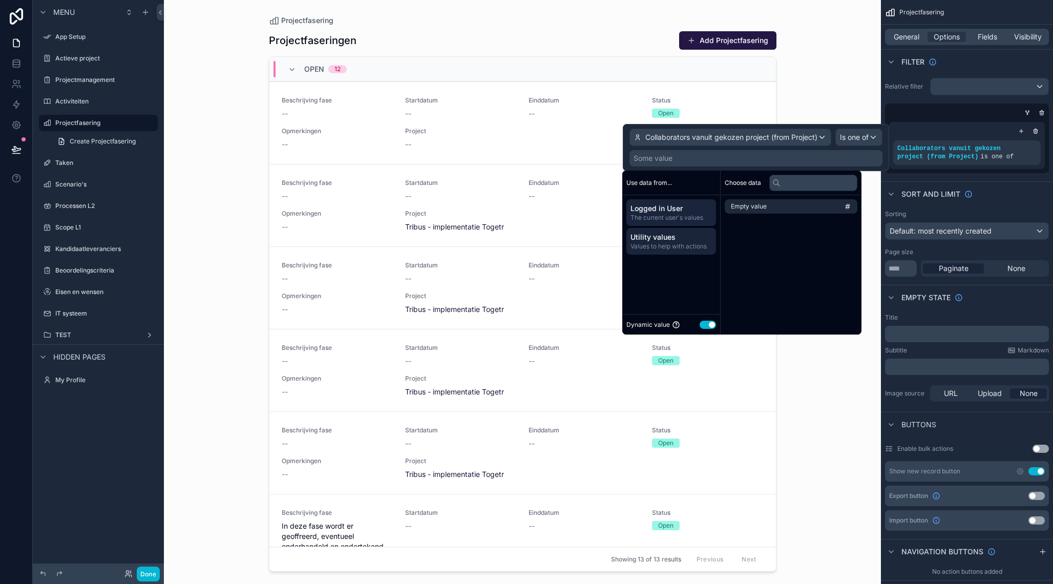
click at [677, 213] on span "The current user's values" at bounding box center [670, 217] width 81 height 8
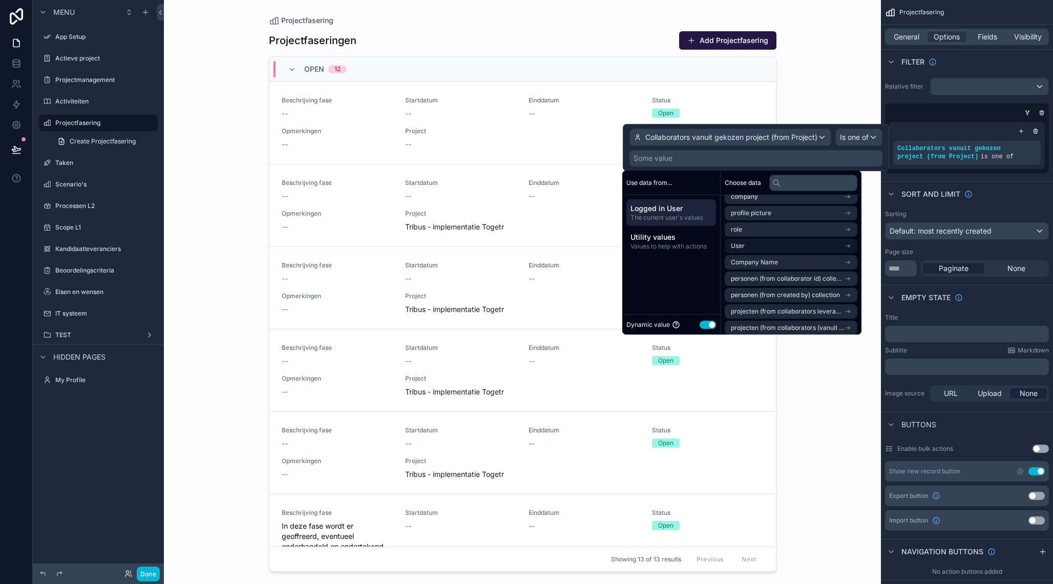
scroll to position [0, 0]
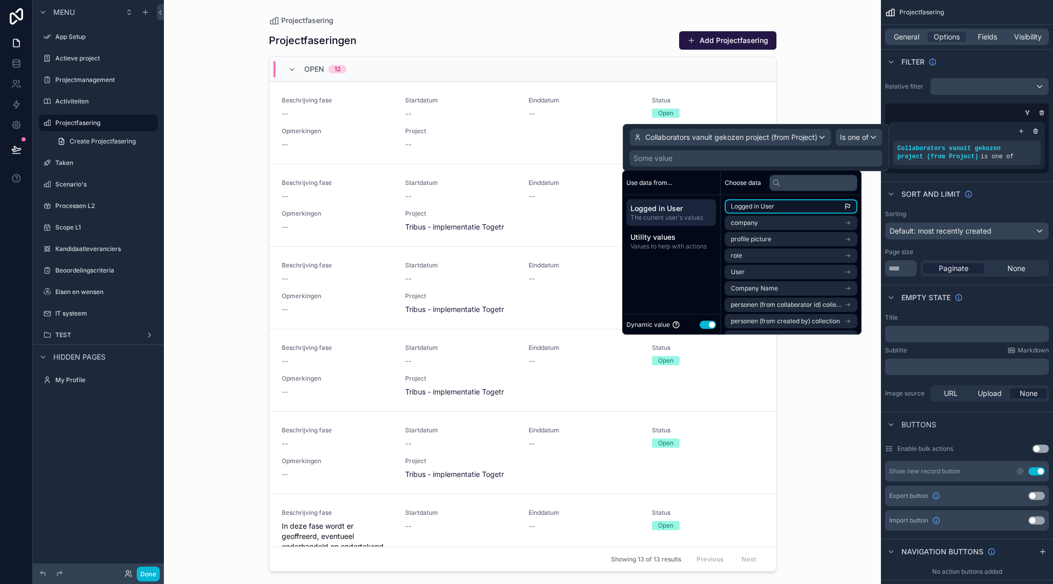
click at [771, 205] on span "Logged in User" at bounding box center [753, 206] width 44 height 8
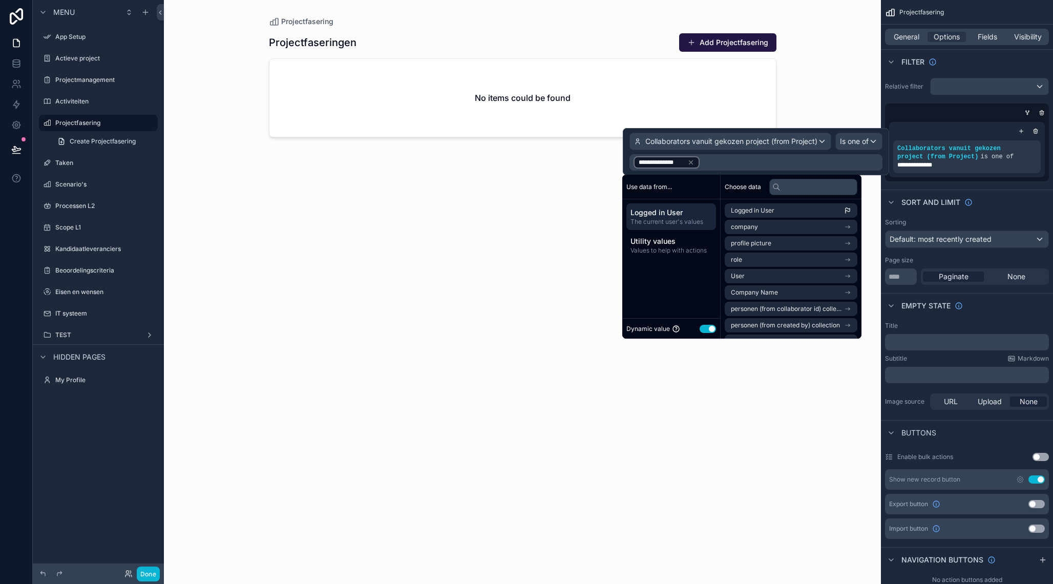
click at [513, 238] on div "scrollable content" at bounding box center [523, 285] width 524 height 571
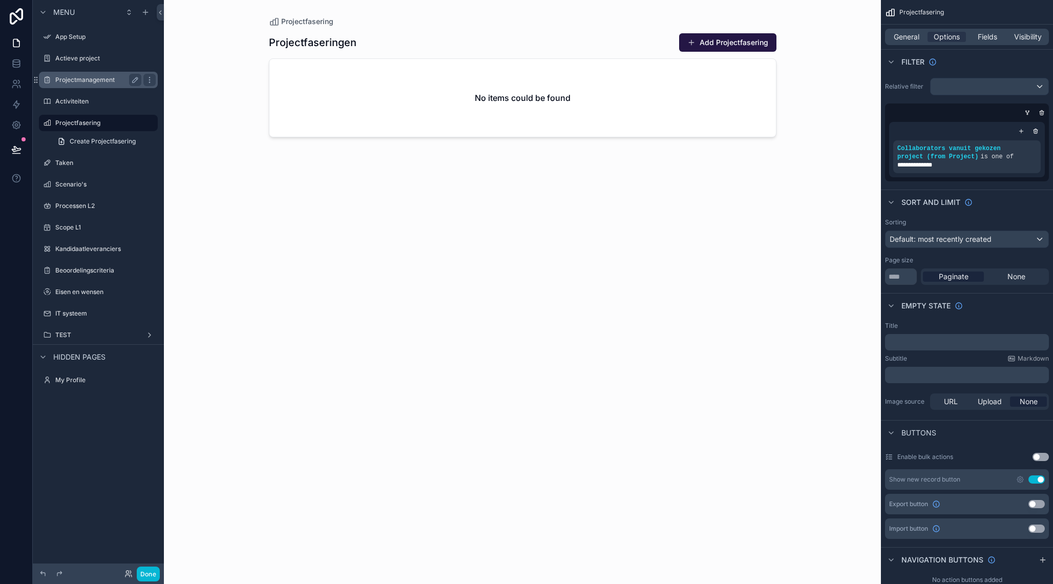
click at [100, 76] on label "Projectmanagement" at bounding box center [96, 80] width 82 height 8
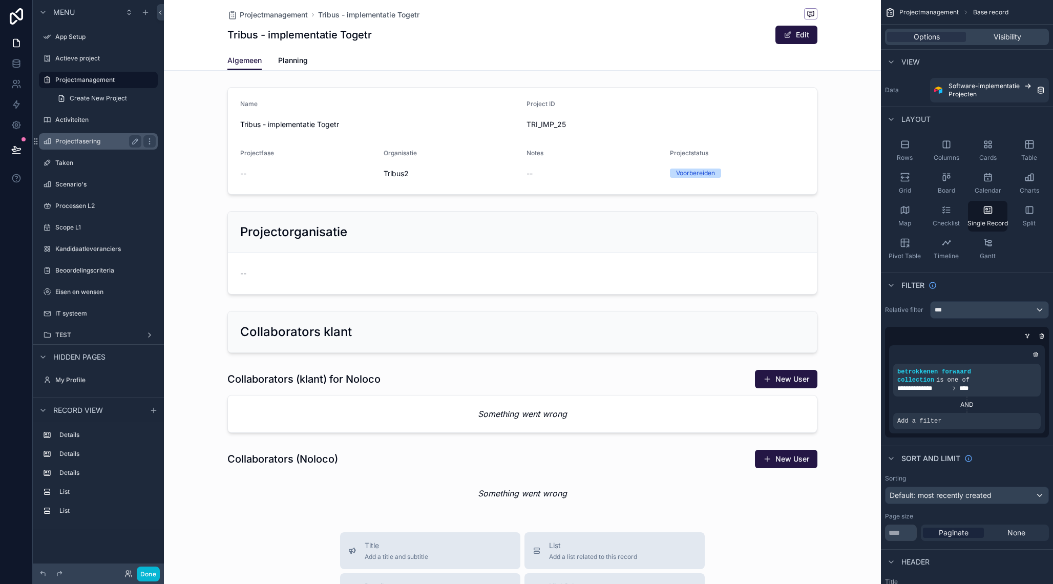
click at [109, 144] on label "Projectfasering" at bounding box center [96, 141] width 82 height 8
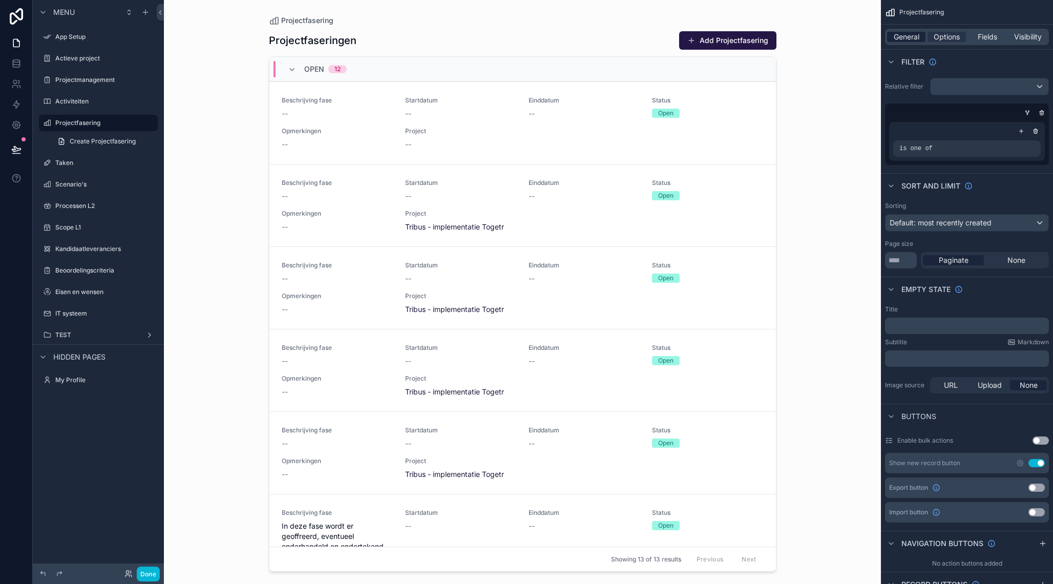
click at [919, 35] on div "General" at bounding box center [906, 37] width 38 height 10
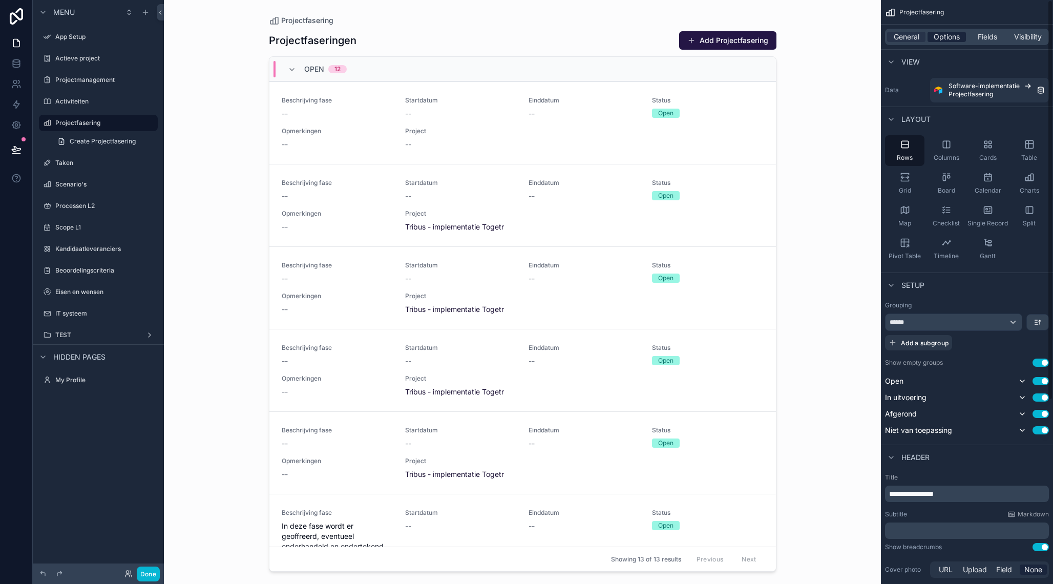
click at [940, 40] on span "Options" at bounding box center [946, 37] width 26 height 10
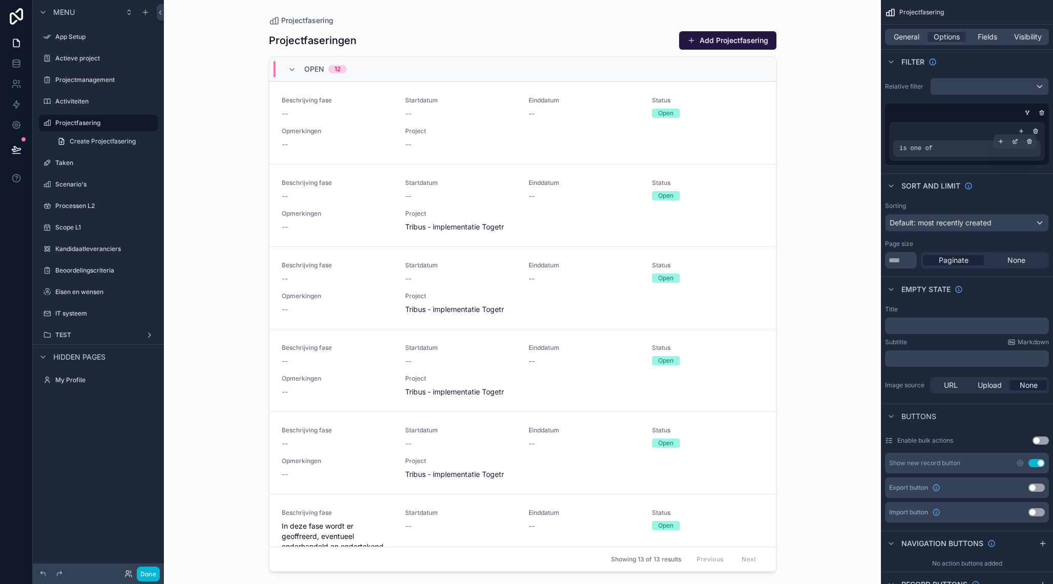
click at [957, 149] on div "is one of" at bounding box center [966, 148] width 139 height 8
click at [1017, 141] on icon "scrollable content" at bounding box center [1015, 141] width 6 height 6
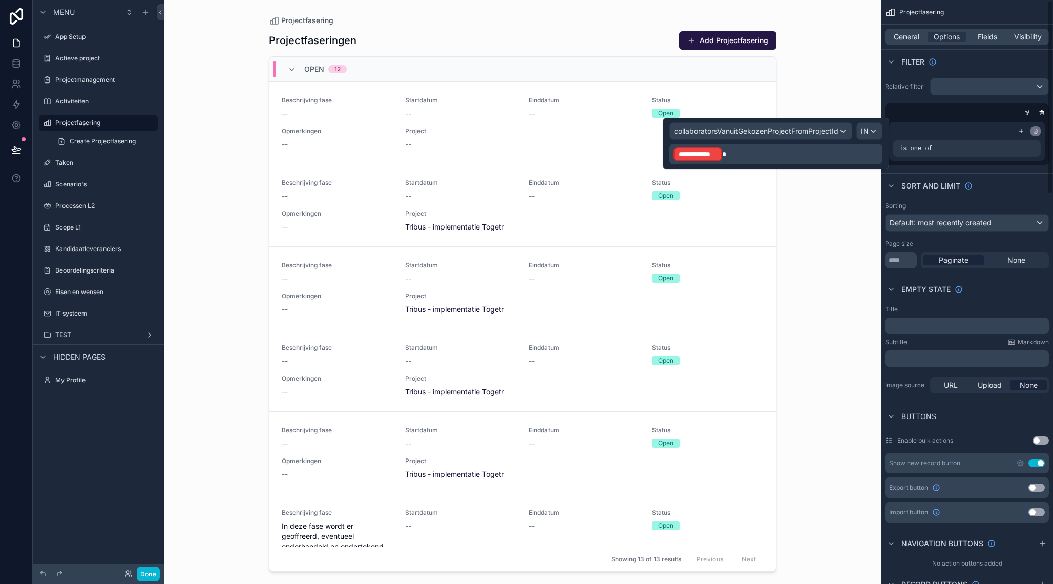
click at [1036, 132] on icon "scrollable content" at bounding box center [1035, 131] width 6 height 6
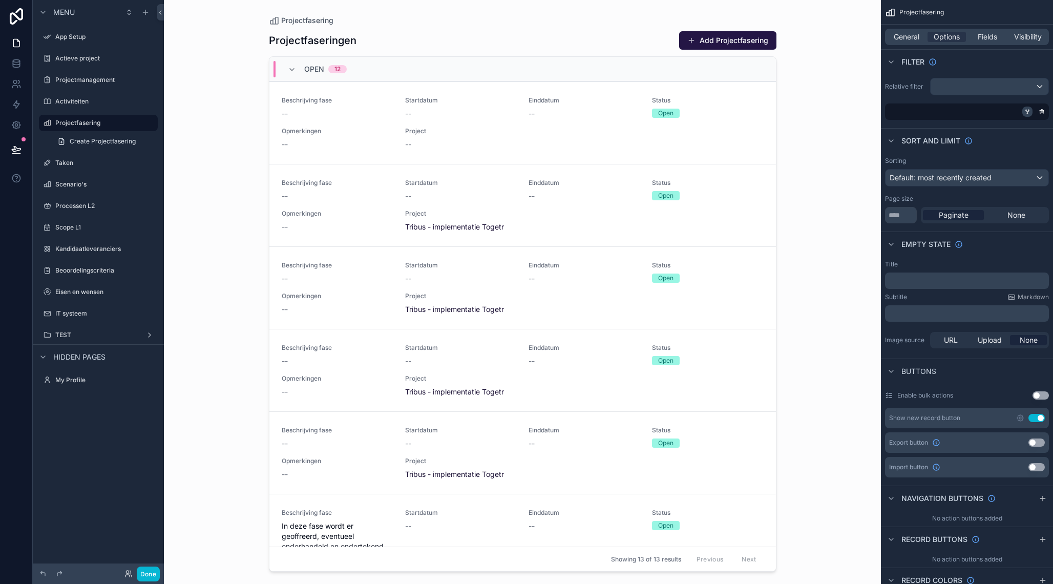
click at [1030, 110] on icon "scrollable content" at bounding box center [1027, 112] width 6 height 6
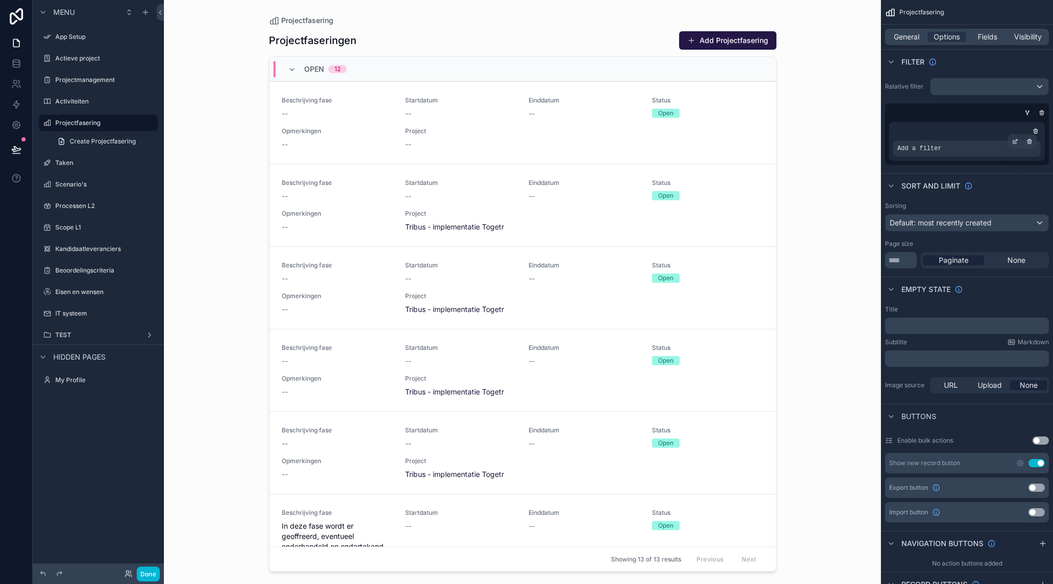
click at [959, 152] on div "Add a filter" at bounding box center [966, 148] width 147 height 16
click at [1016, 139] on icon "scrollable content" at bounding box center [1015, 141] width 6 height 6
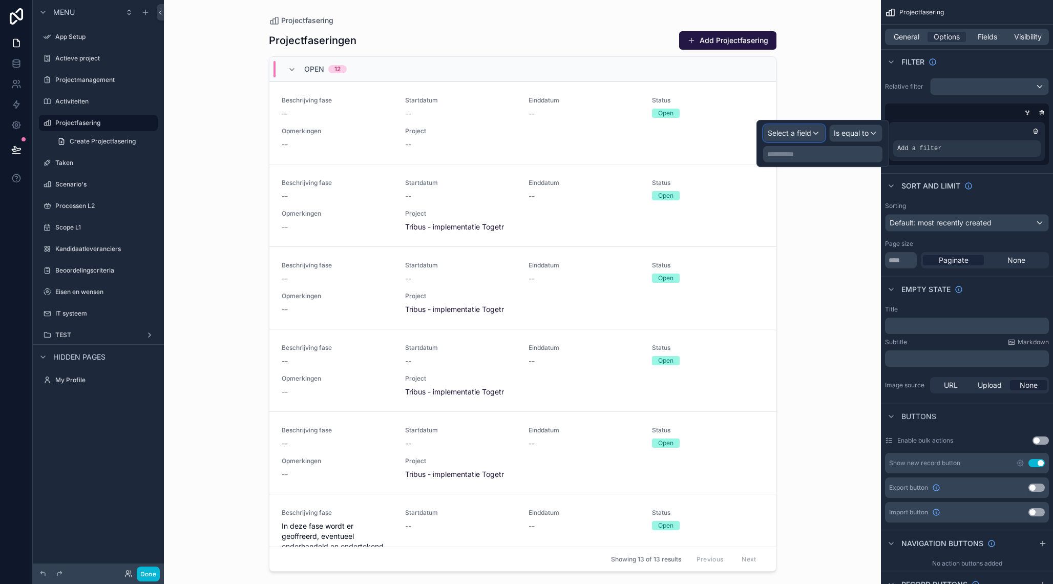
click at [812, 133] on div "Select a field" at bounding box center [793, 133] width 61 height 16
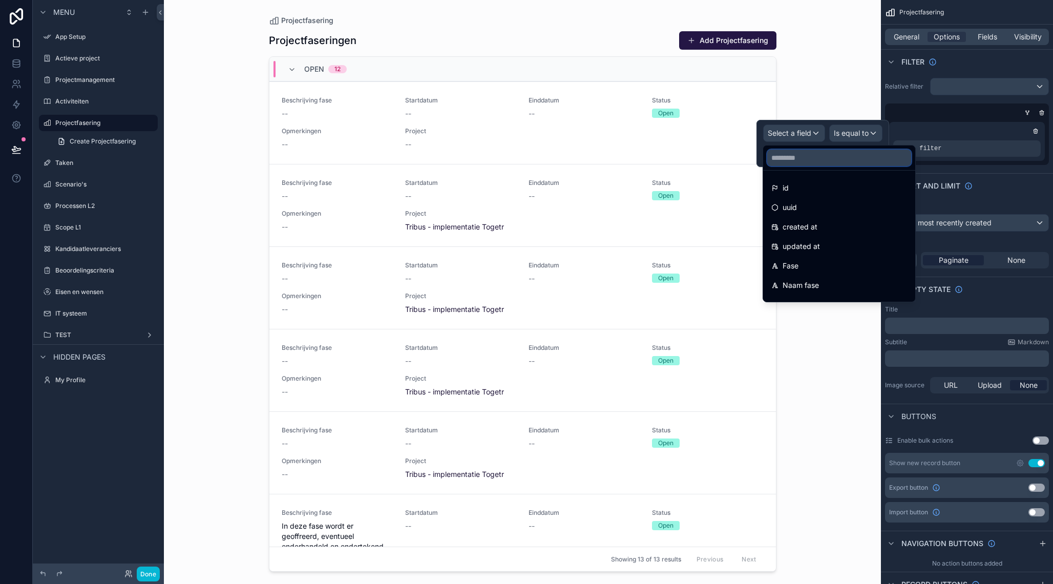
click at [803, 160] on input "text" at bounding box center [839, 157] width 144 height 16
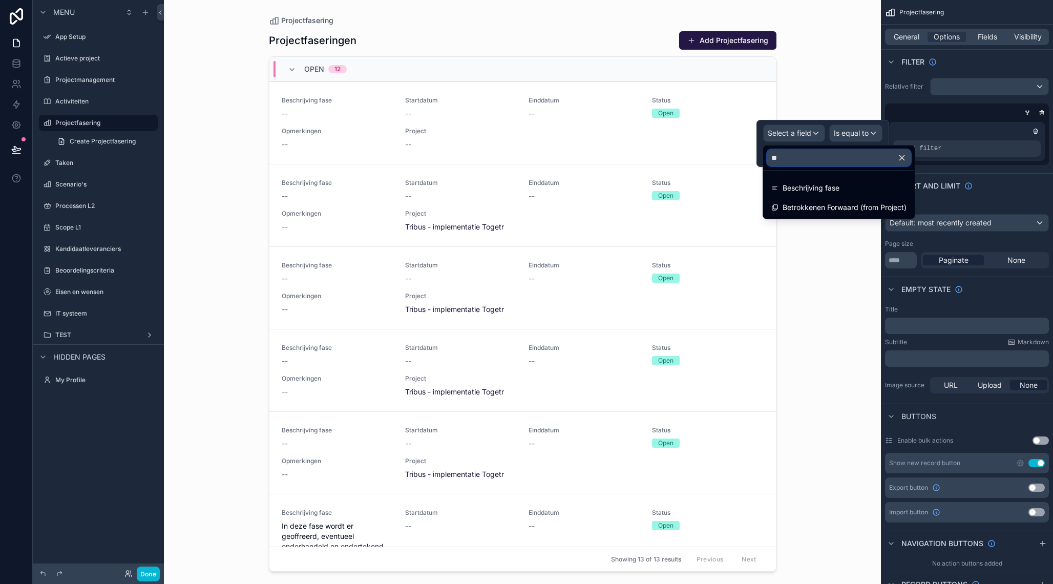
type input "***"
click at [800, 192] on span "Betrokkenen Forwaard (from Project)" at bounding box center [844, 188] width 124 height 12
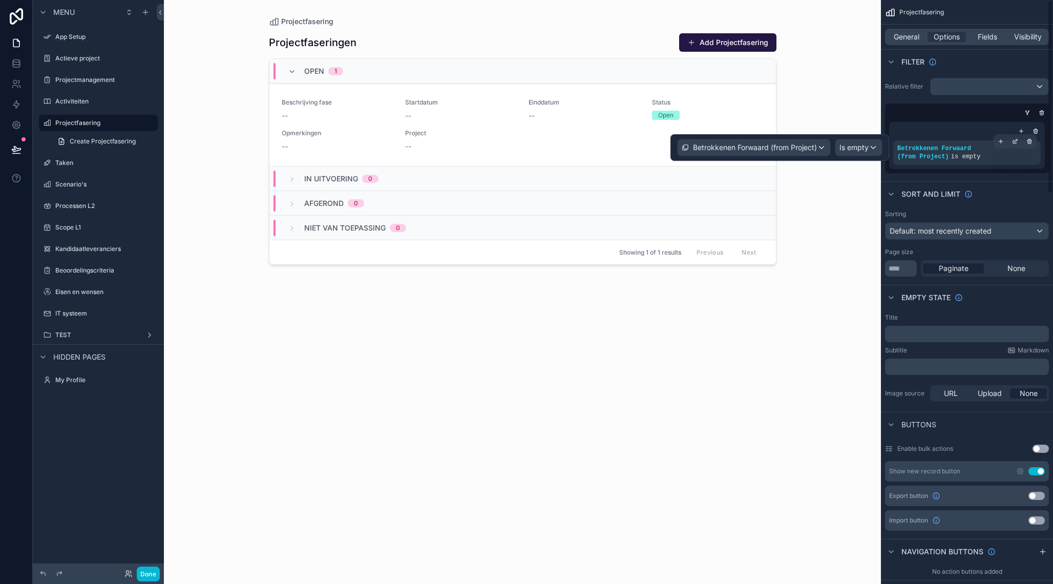
click at [999, 153] on div "Betrokkenen Forwaard (from Project) is empty" at bounding box center [966, 152] width 139 height 16
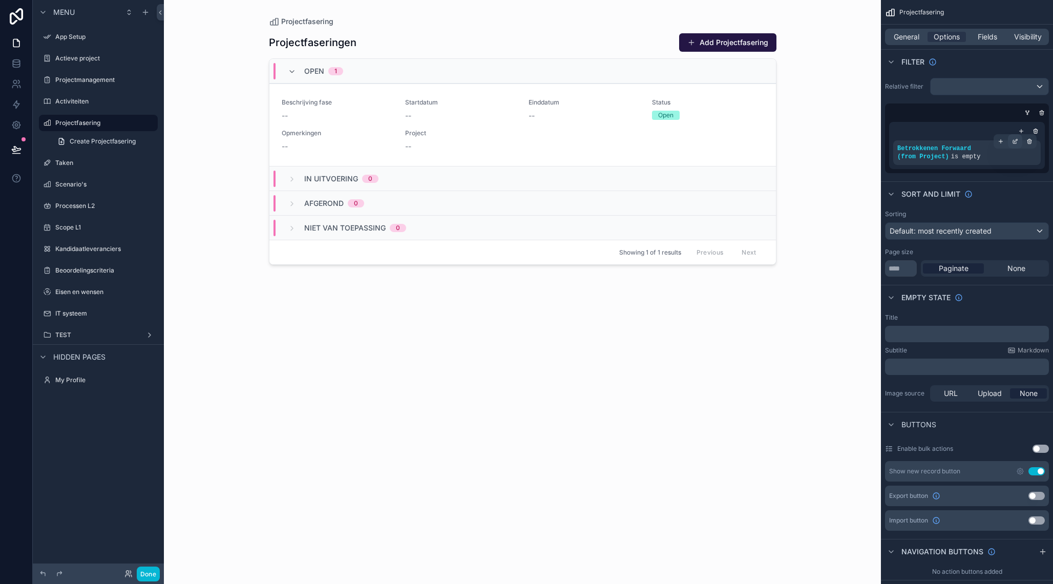
click at [1016, 142] on icon "scrollable content" at bounding box center [1015, 141] width 6 height 6
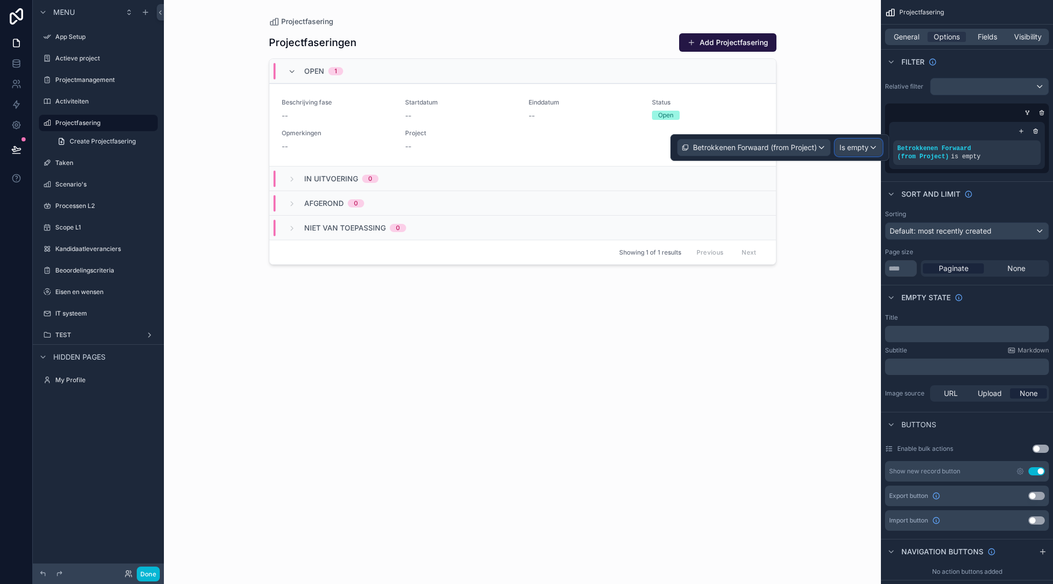
click at [871, 146] on div "Is empty" at bounding box center [858, 147] width 47 height 16
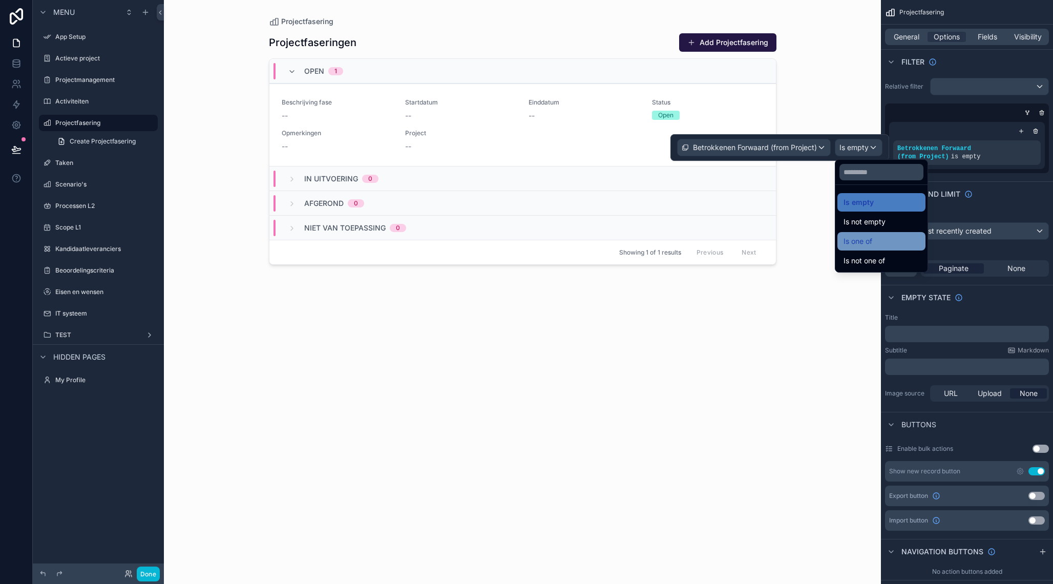
click at [869, 243] on span "Is one of" at bounding box center [857, 241] width 29 height 12
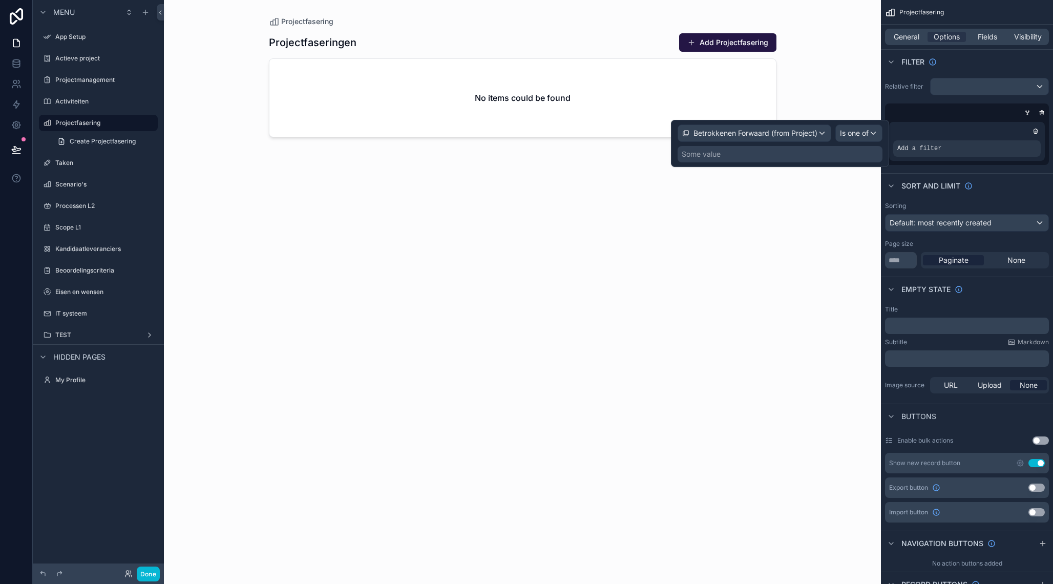
click at [782, 153] on div "Some value" at bounding box center [779, 154] width 205 height 16
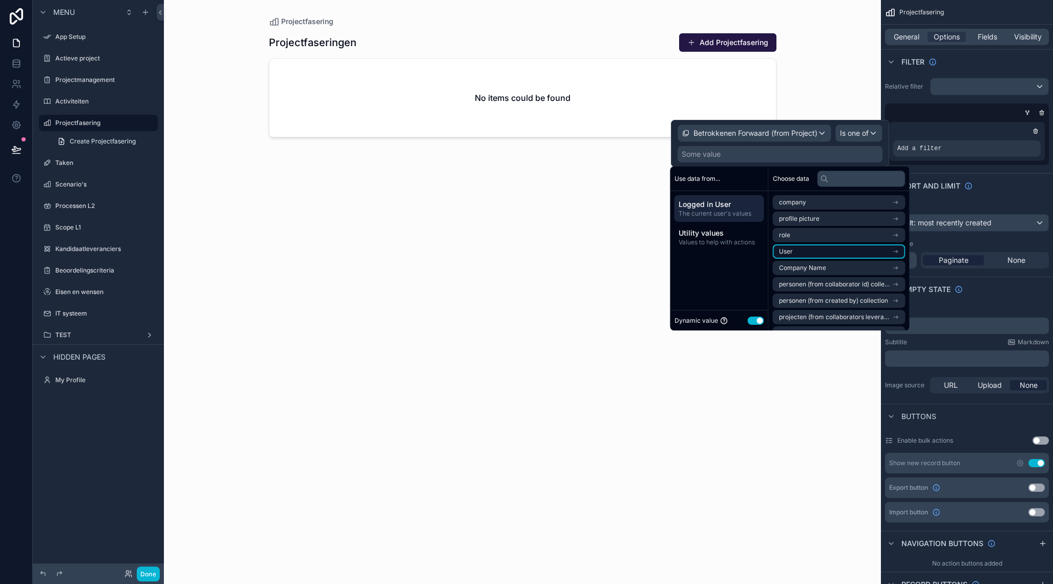
click at [818, 251] on li "User" at bounding box center [839, 251] width 133 height 14
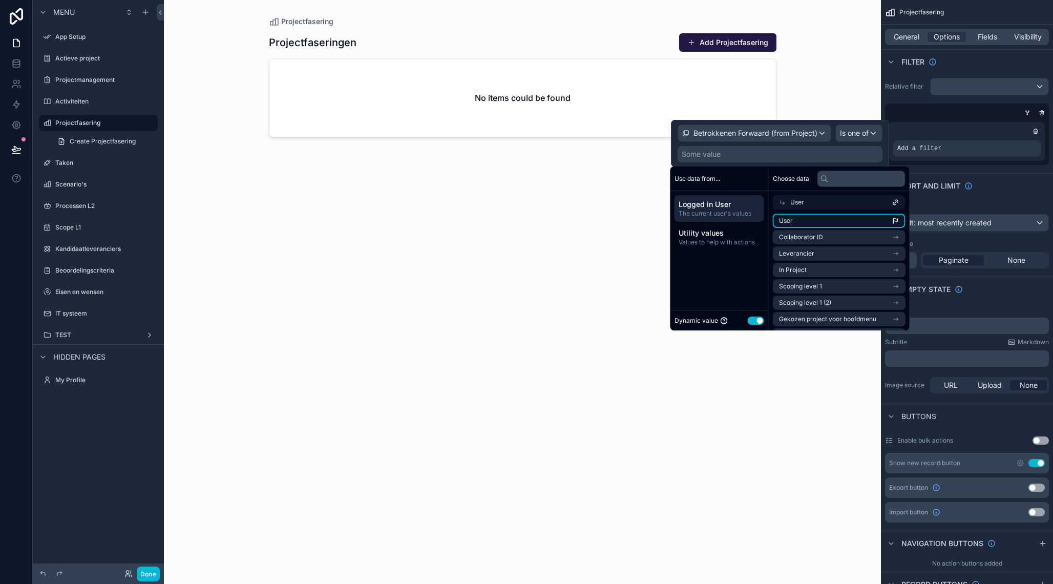
click at [809, 219] on li "User" at bounding box center [839, 220] width 133 height 14
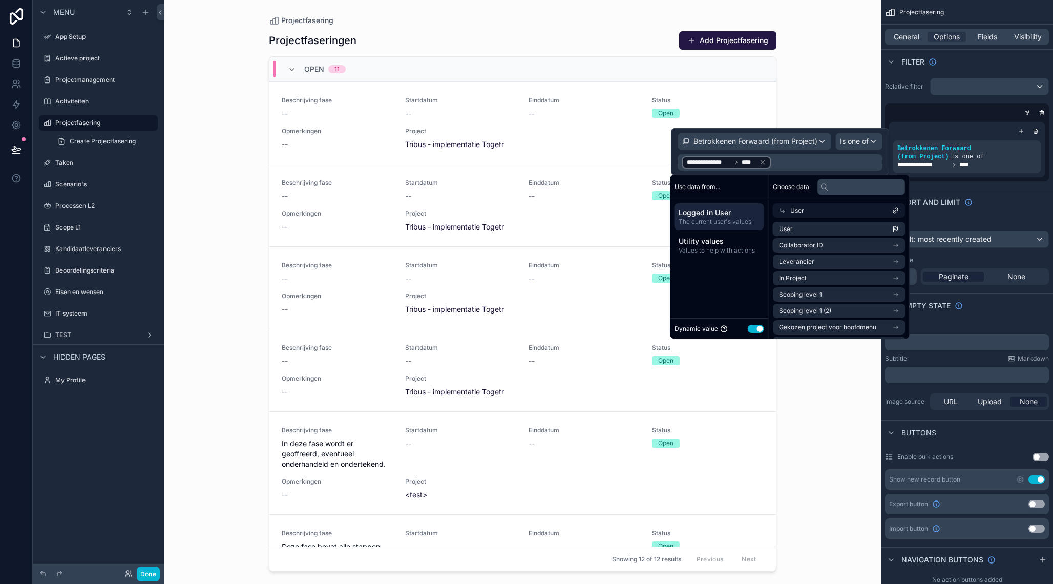
click at [841, 92] on div "Projectfasering Projectfaseringen Add Projectfasering Open 11 Beschrijving fase…" at bounding box center [522, 292] width 717 height 584
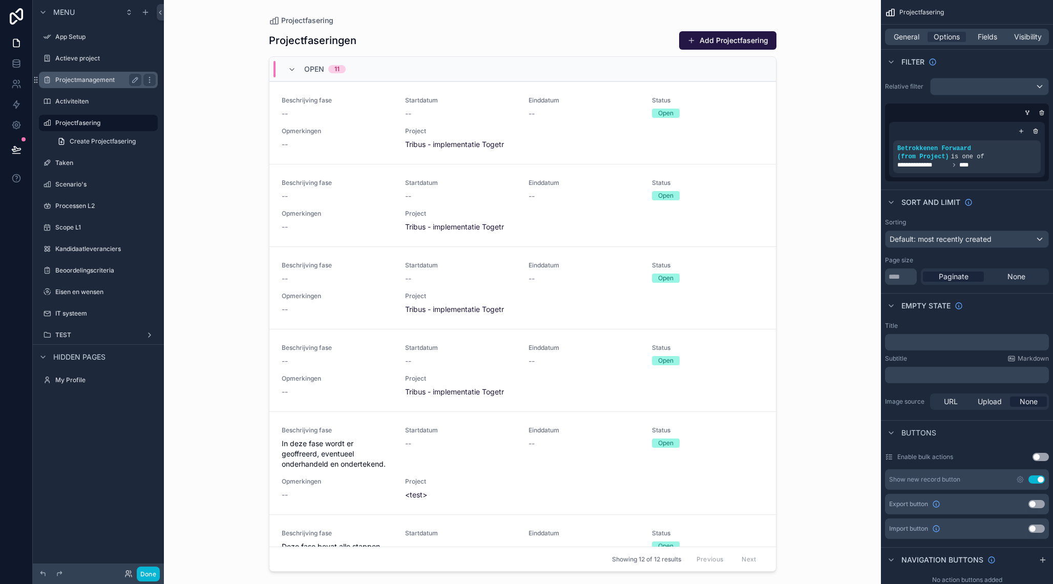
click at [113, 82] on label "Projectmanagement" at bounding box center [96, 80] width 82 height 8
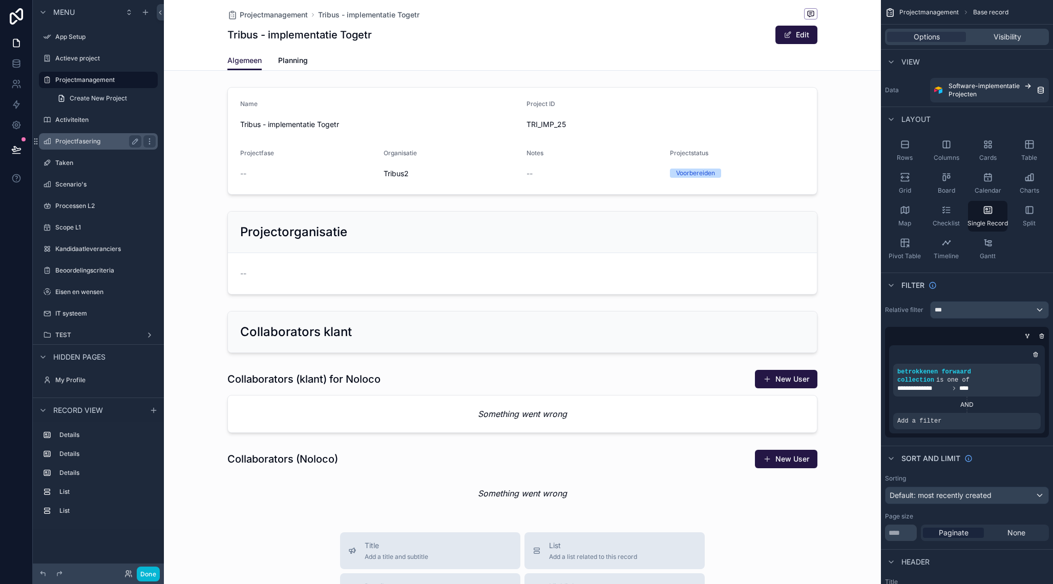
click at [85, 147] on div "Projectfasering" at bounding box center [98, 141] width 86 height 12
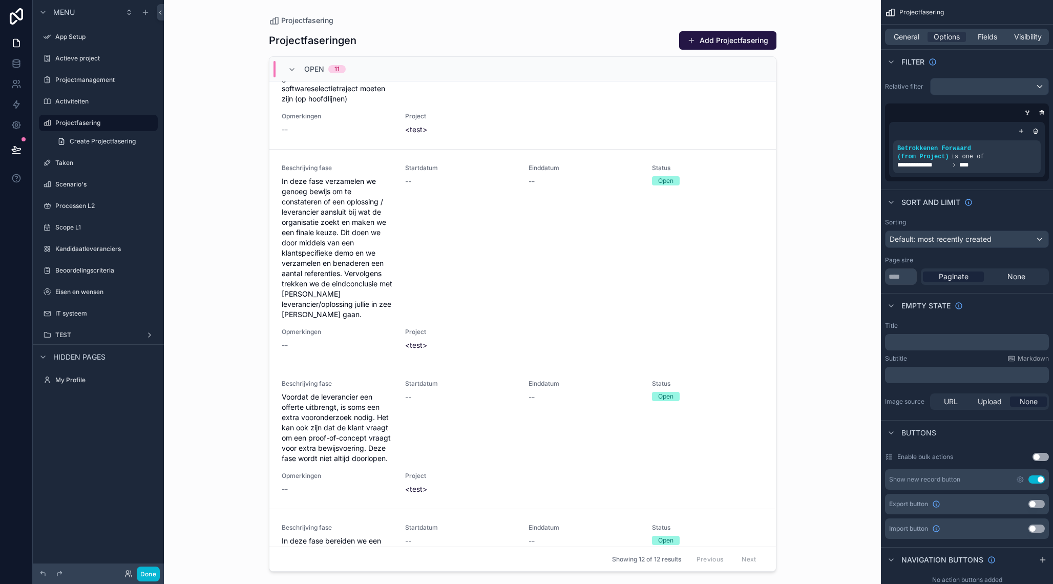
scroll to position [615, 0]
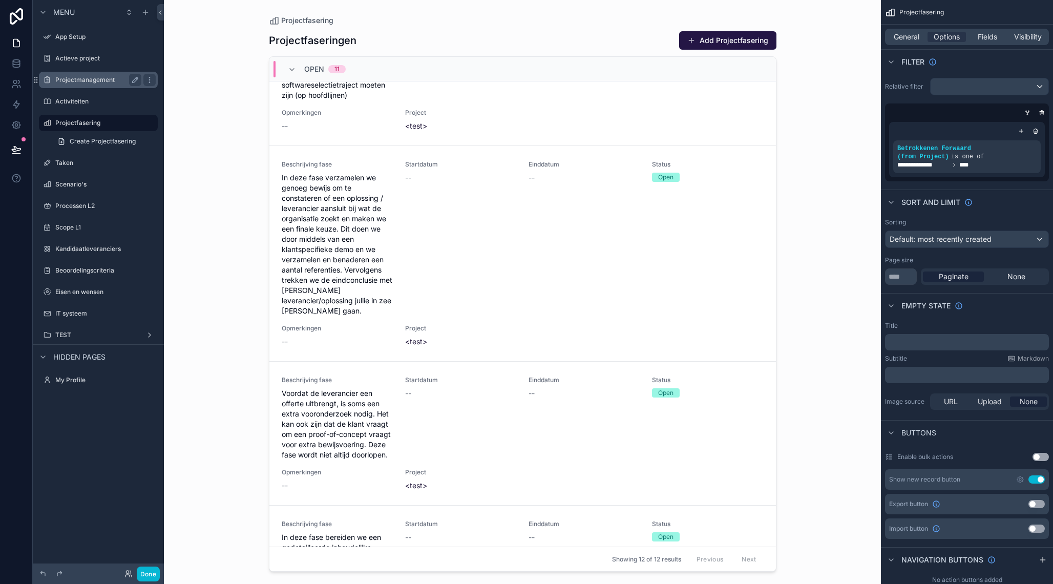
click at [74, 79] on label "Projectmanagement" at bounding box center [96, 80] width 82 height 8
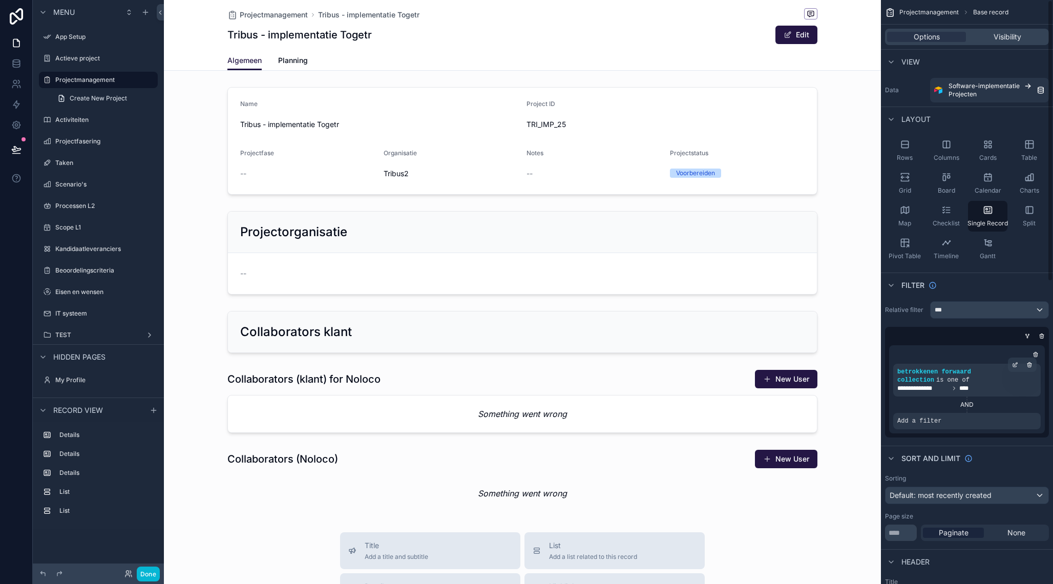
click at [960, 384] on div "**********" at bounding box center [966, 380] width 139 height 25
click at [1017, 365] on icon "scrollable content" at bounding box center [1015, 364] width 6 height 6
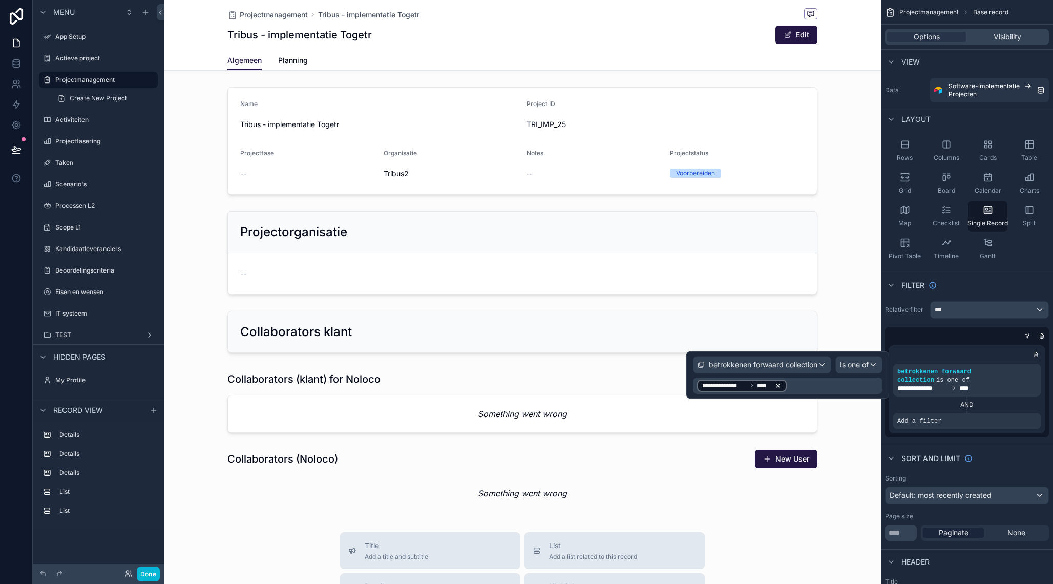
click at [778, 385] on icon at bounding box center [777, 385] width 7 height 7
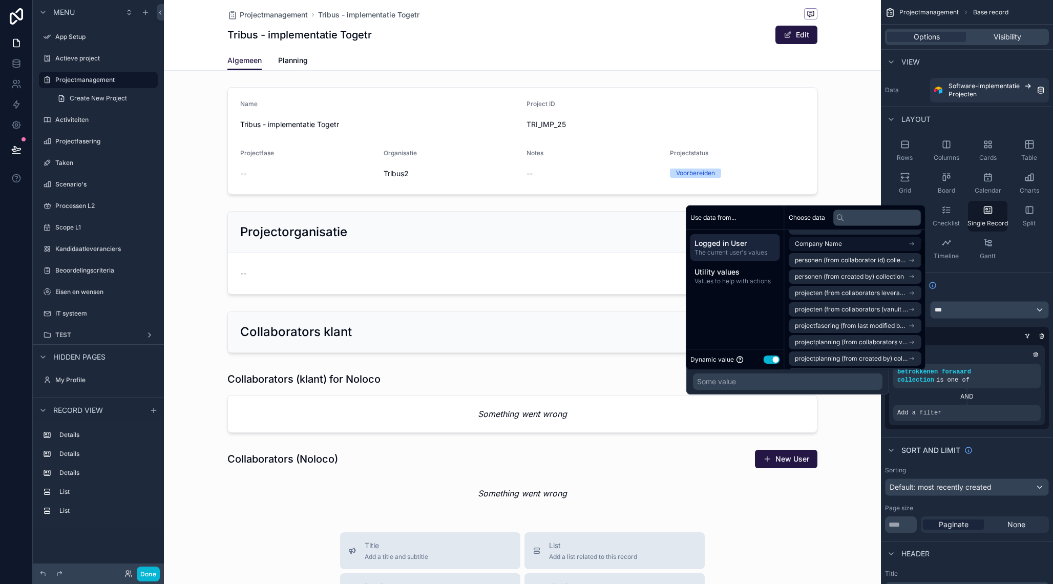
scroll to position [71, 0]
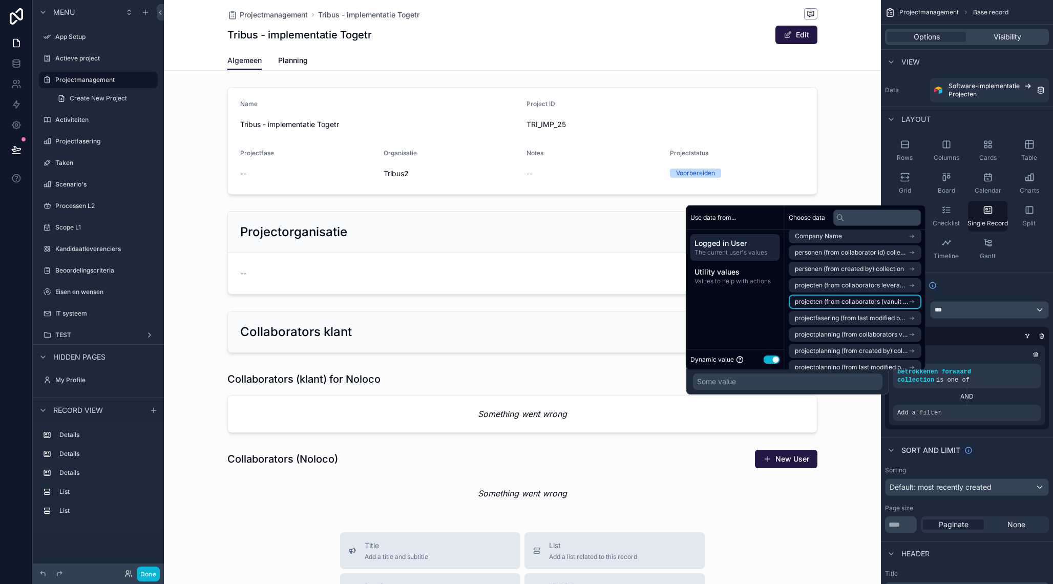
click at [862, 306] on li "projecten (from collaborators (vanuit gekozen project)) collection" at bounding box center [854, 301] width 133 height 14
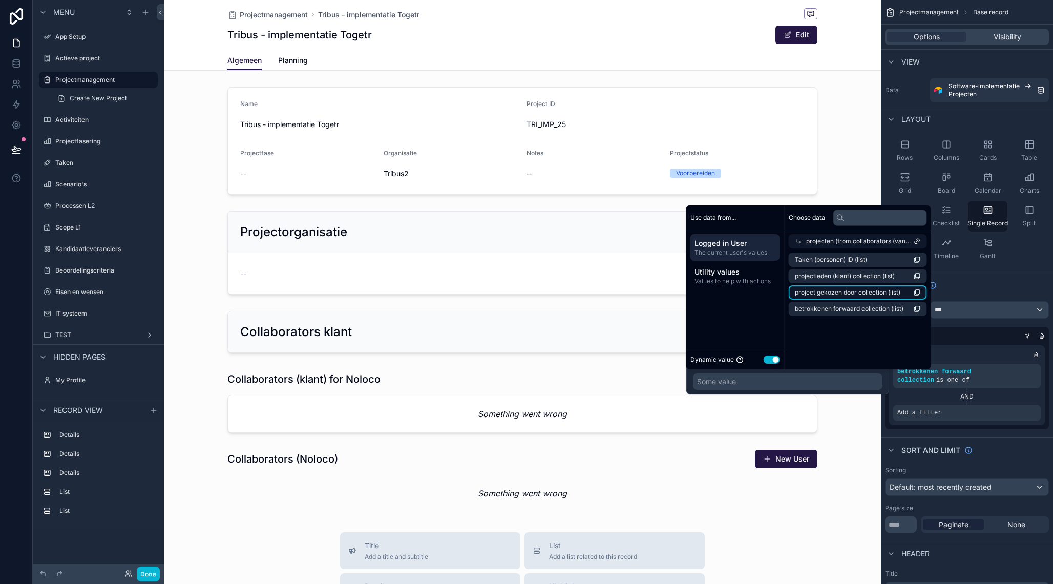
click at [854, 291] on span "project gekozen door collection (list)" at bounding box center [847, 292] width 105 height 8
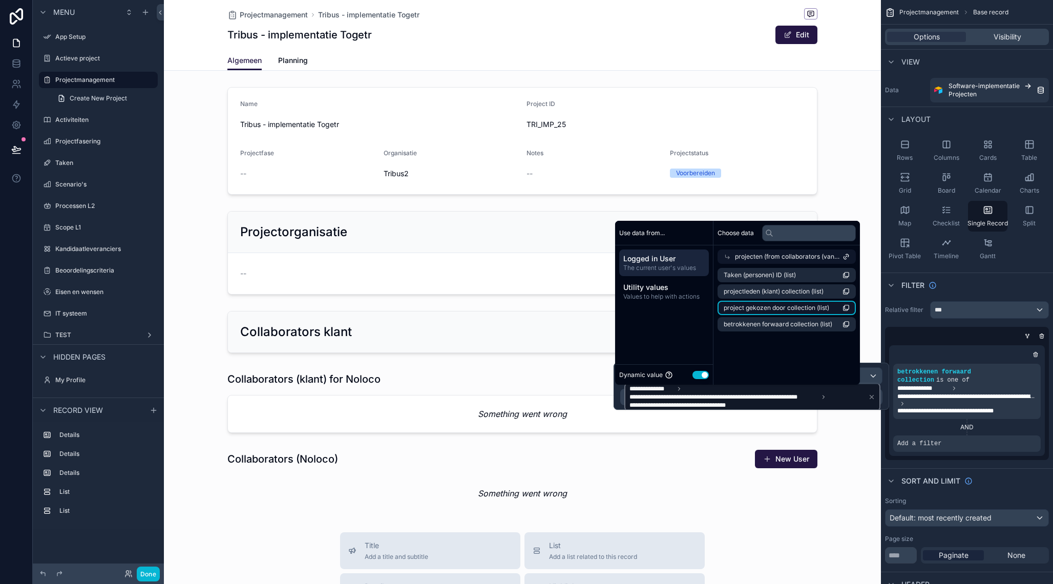
click at [764, 306] on span "project gekozen door collection (list)" at bounding box center [775, 308] width 105 height 8
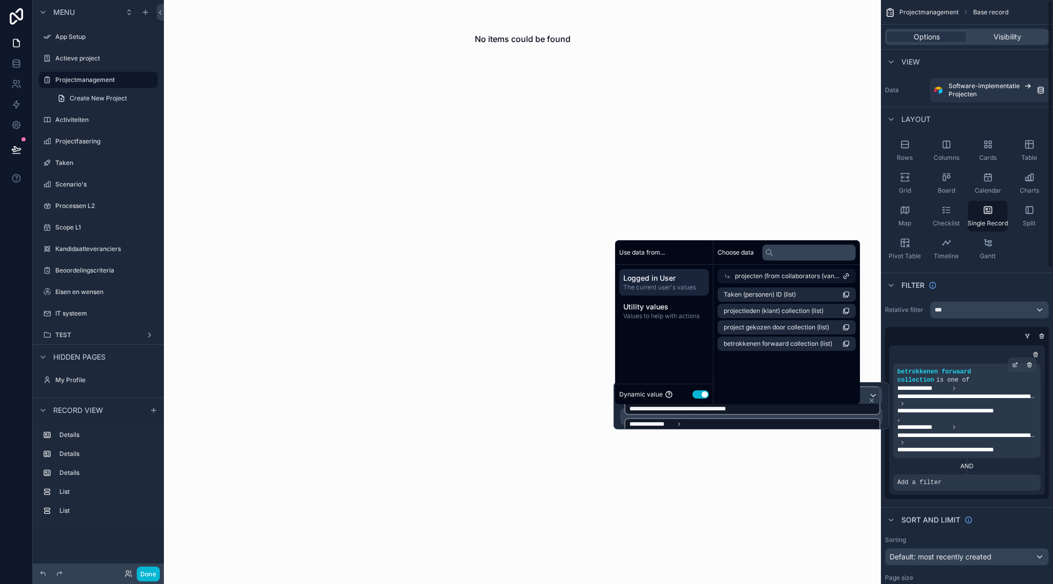
click at [911, 417] on div "**********" at bounding box center [966, 411] width 139 height 86
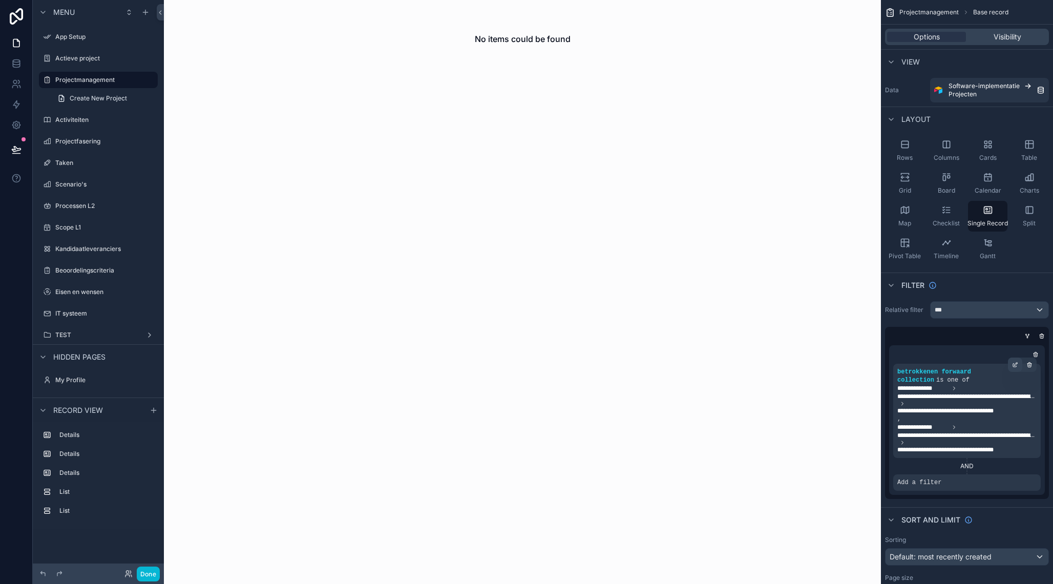
click at [1016, 365] on icon "scrollable content" at bounding box center [1015, 363] width 3 height 3
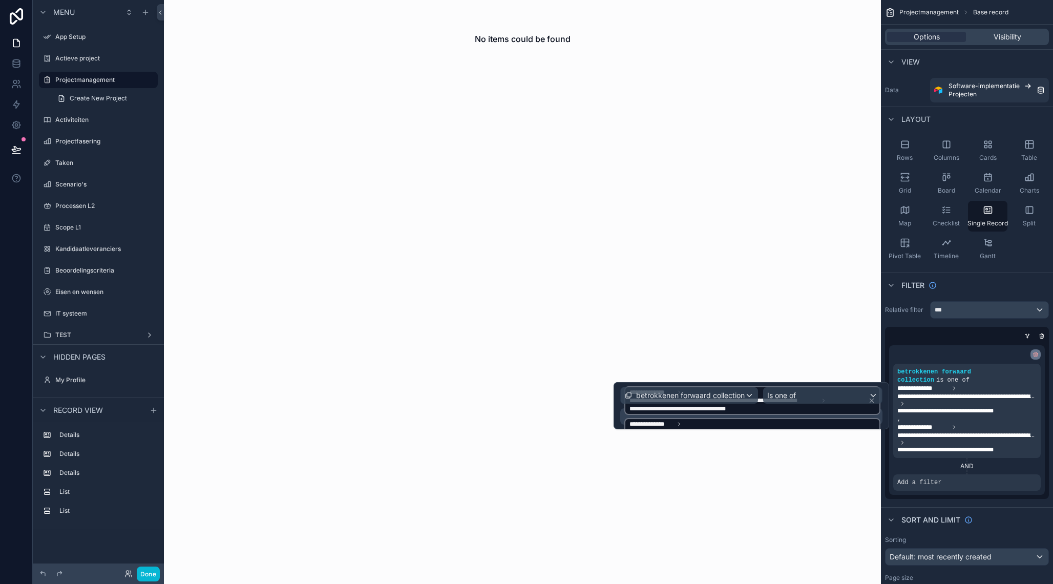
click at [1037, 352] on icon "scrollable content" at bounding box center [1035, 354] width 6 height 6
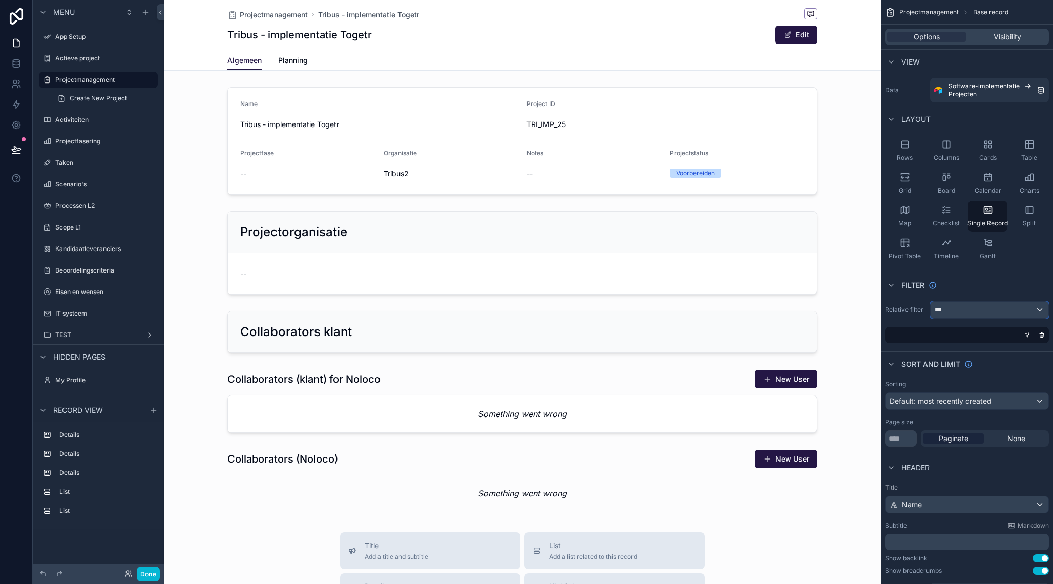
click at [959, 311] on div "***" at bounding box center [989, 310] width 118 height 16
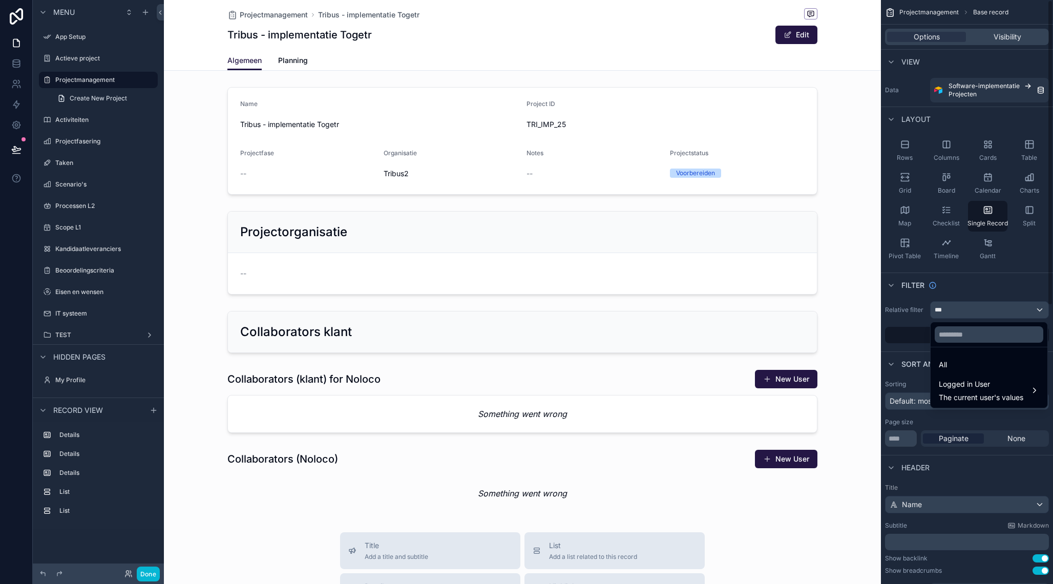
click at [912, 344] on div "scrollable content" at bounding box center [526, 292] width 1053 height 584
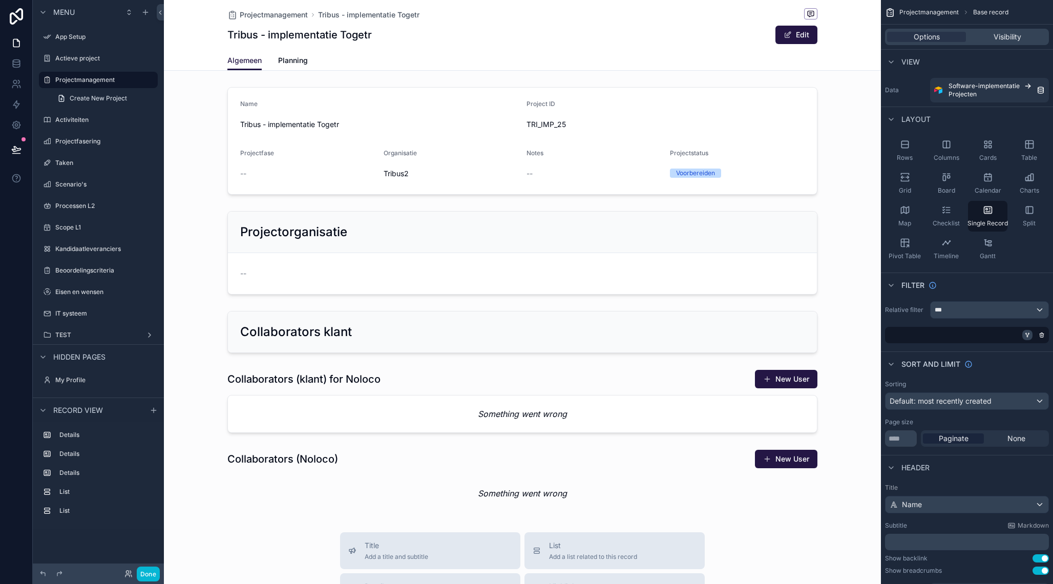
click at [1027, 333] on icon "scrollable content" at bounding box center [1027, 335] width 6 height 6
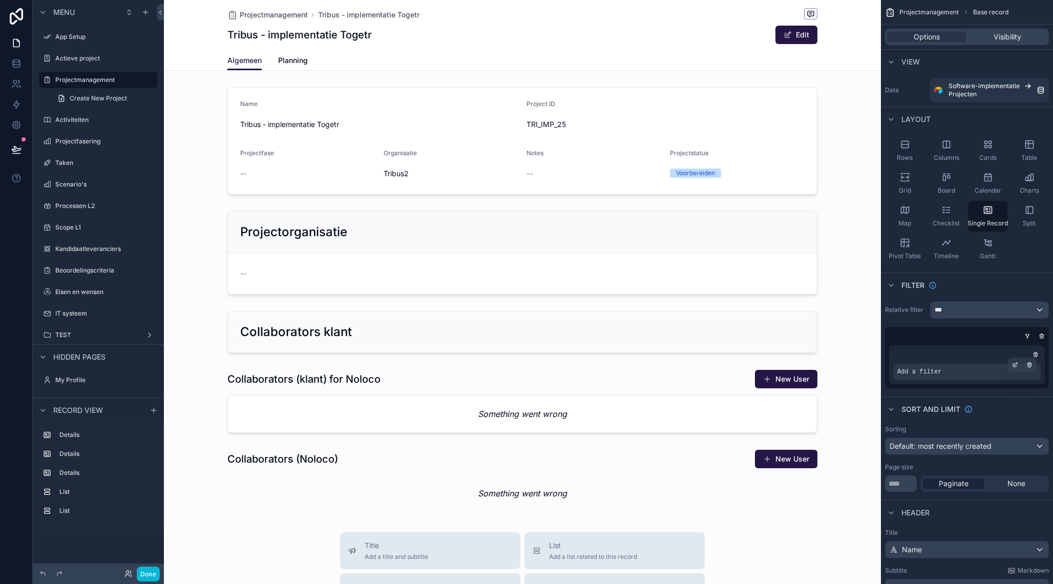
click at [926, 377] on div "Add a filter" at bounding box center [966, 371] width 147 height 16
click at [922, 373] on span "Add a filter" at bounding box center [919, 372] width 44 height 8
click at [1015, 366] on icon "scrollable content" at bounding box center [1015, 364] width 6 height 6
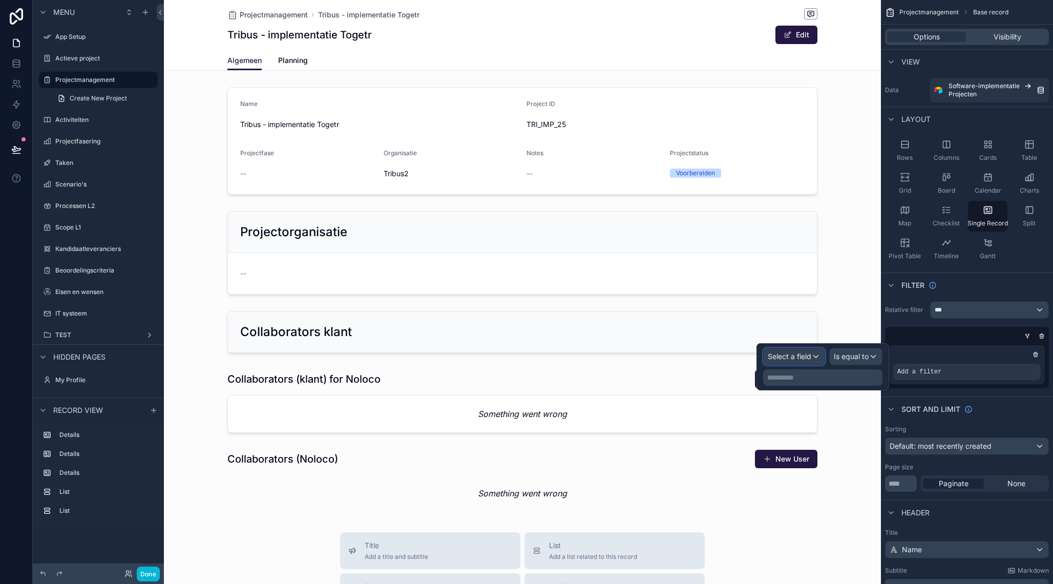
click at [805, 357] on span "Select a field" at bounding box center [789, 356] width 44 height 9
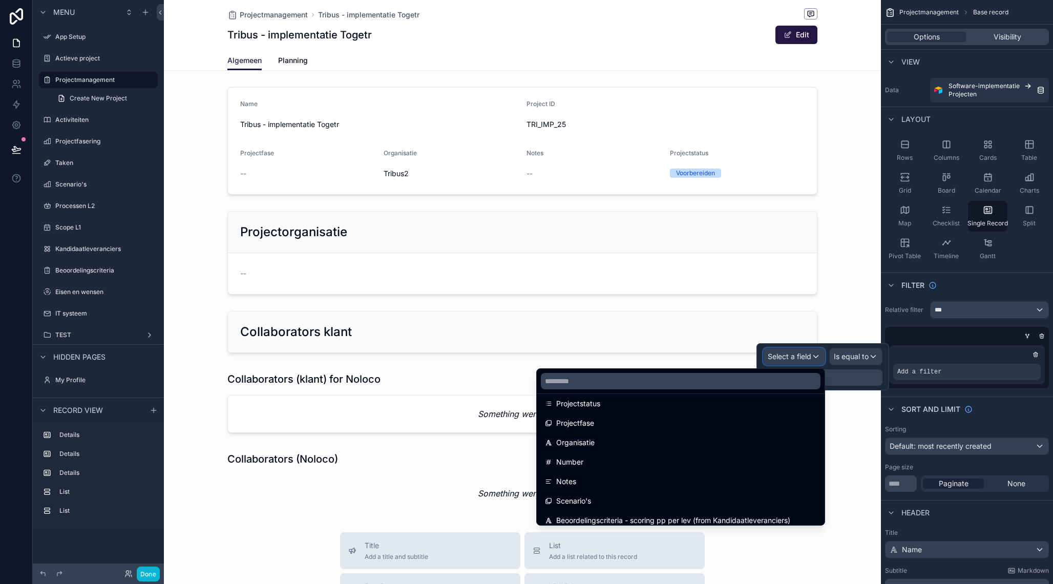
scroll to position [126, 0]
click at [598, 378] on input "text" at bounding box center [681, 381] width 280 height 16
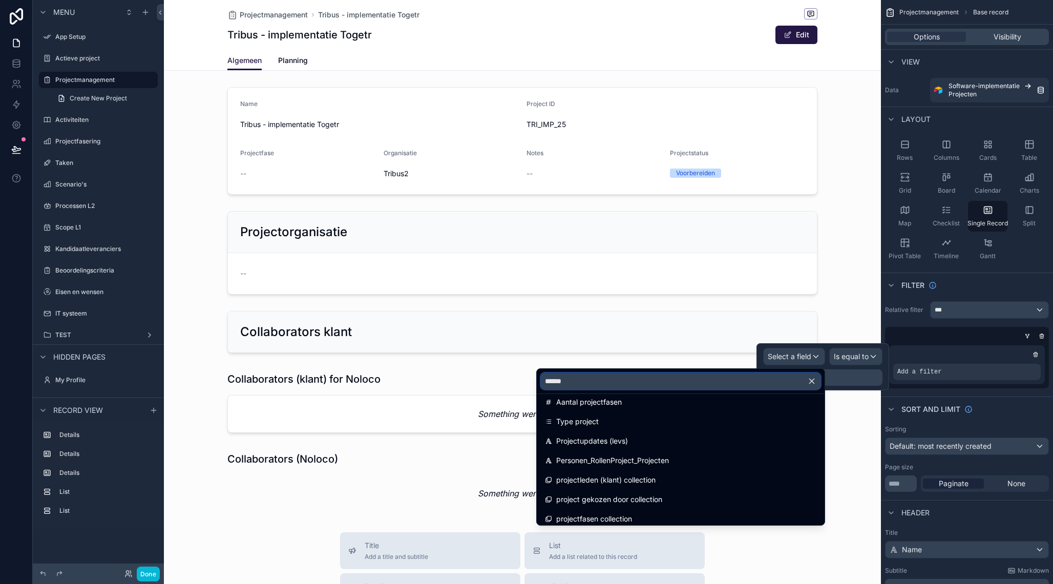
type input "*******"
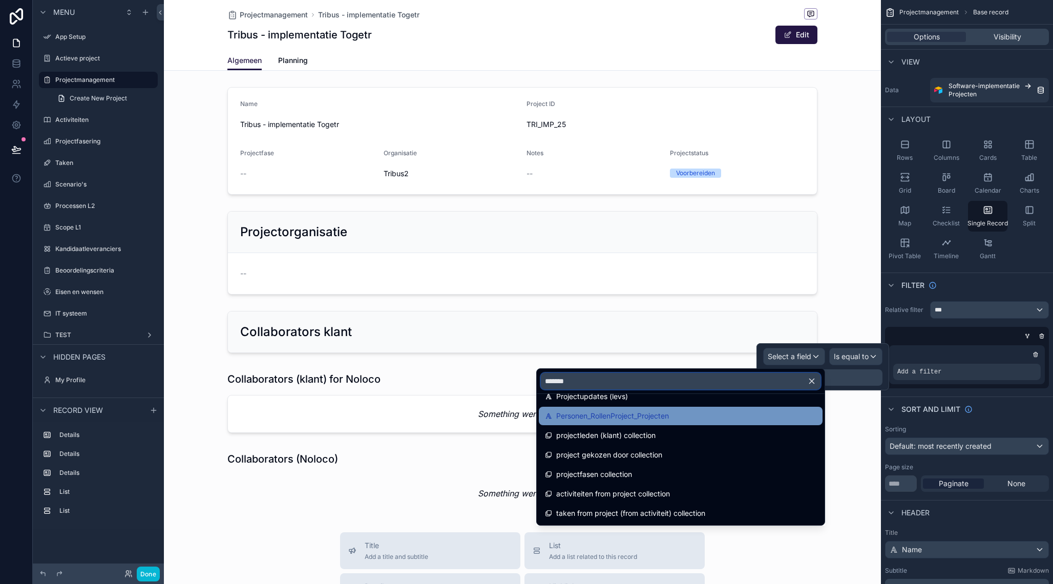
scroll to position [172, 0]
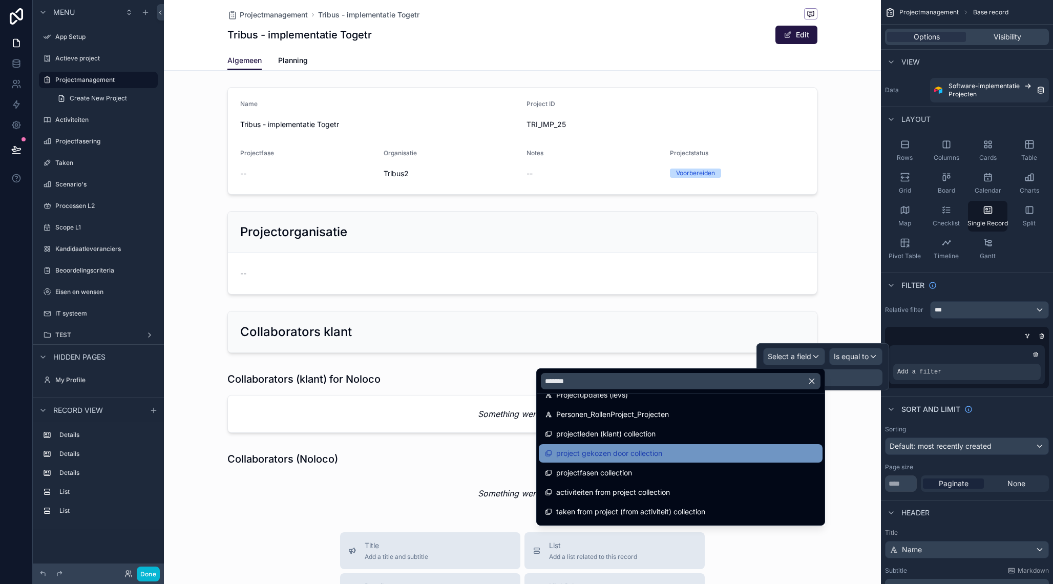
click at [645, 457] on span "project gekozen door collection" at bounding box center [609, 453] width 106 height 12
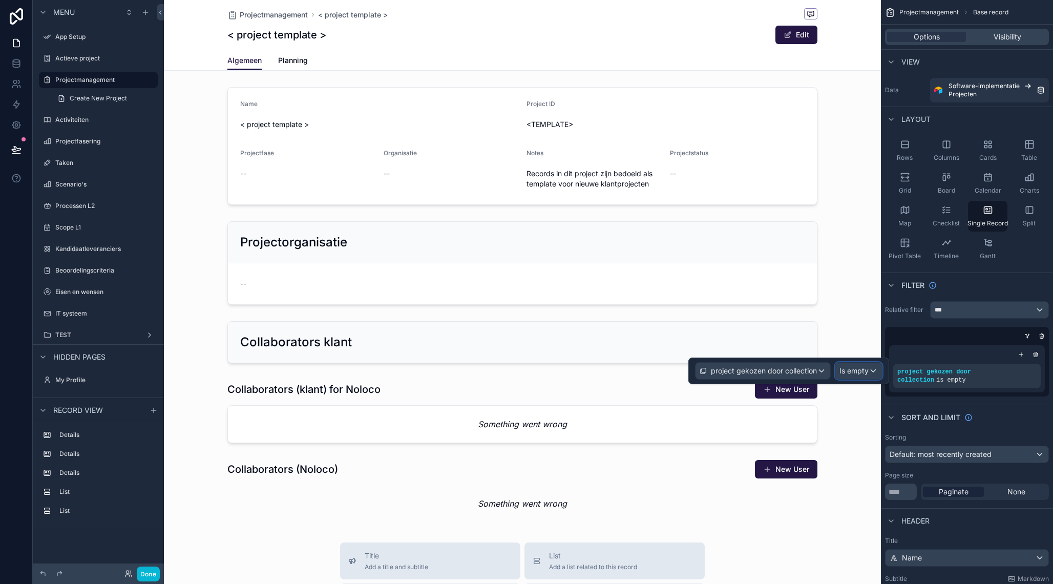
click at [865, 370] on span "Is empty" at bounding box center [853, 371] width 29 height 10
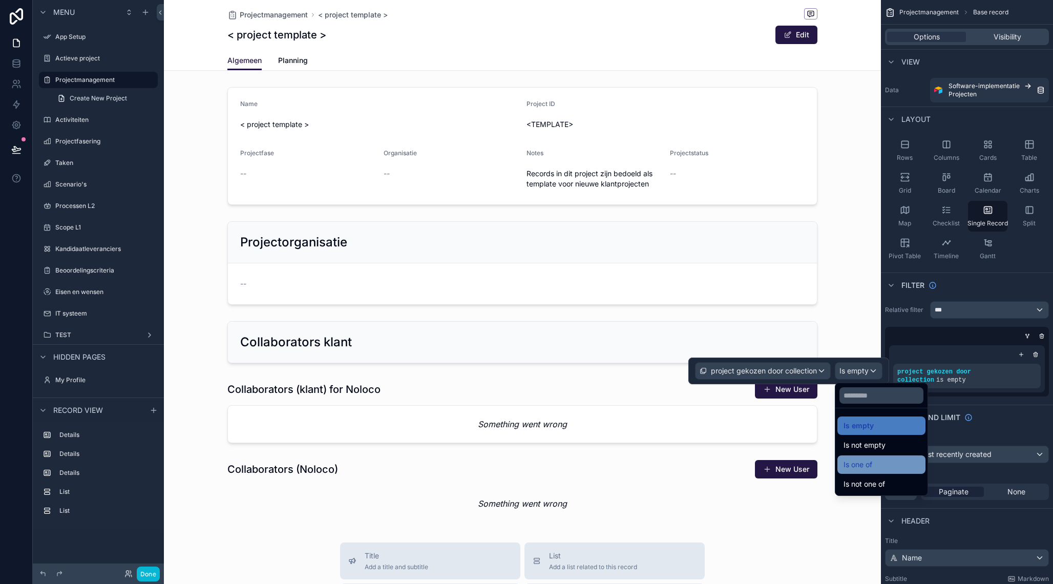
click at [870, 466] on span "Is one of" at bounding box center [857, 464] width 29 height 12
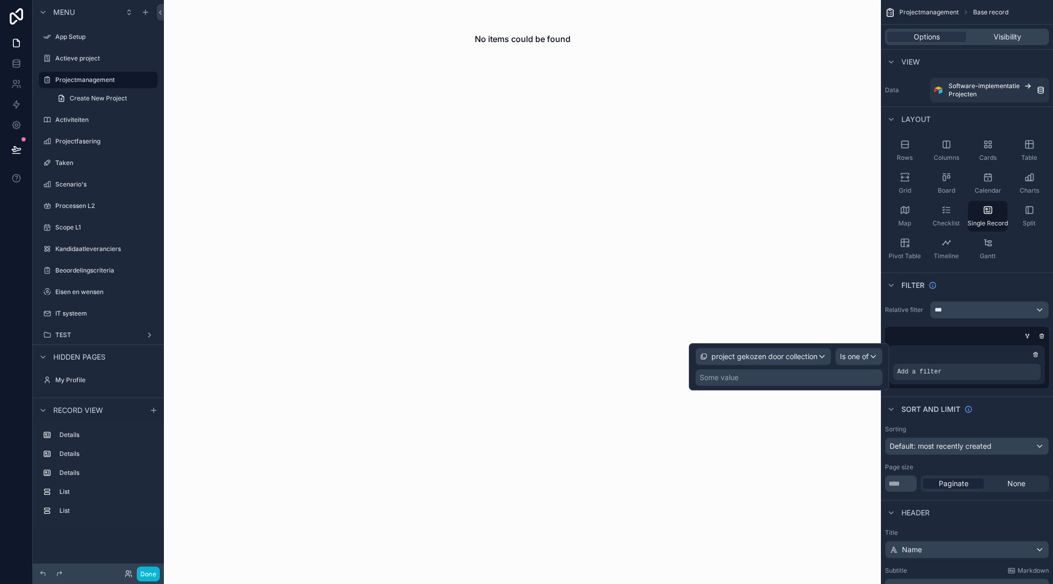
click at [756, 378] on div "Some value" at bounding box center [788, 377] width 187 height 16
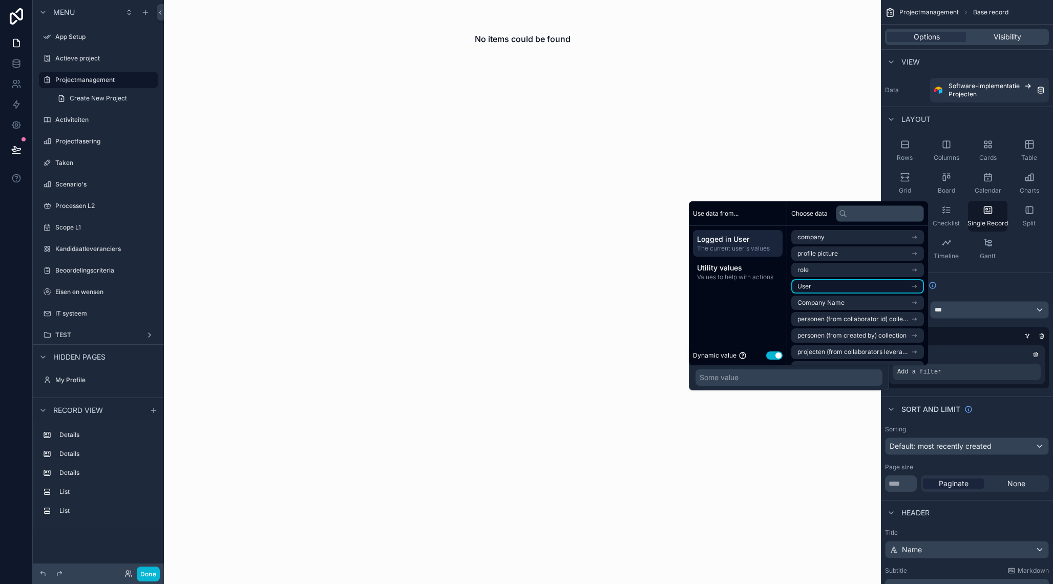
click at [828, 291] on li "User" at bounding box center [857, 286] width 133 height 14
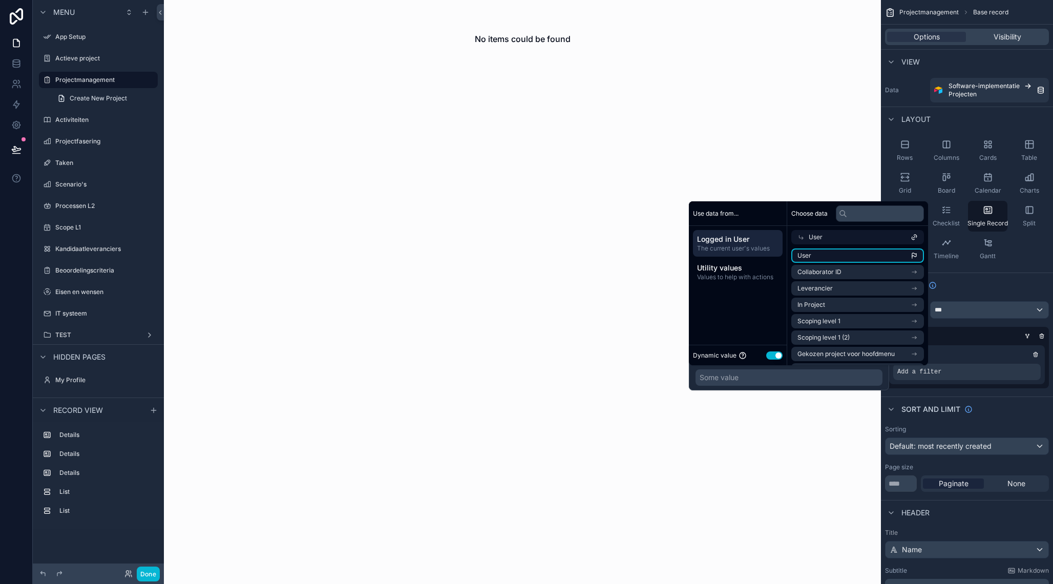
click at [813, 255] on li "User" at bounding box center [857, 255] width 133 height 14
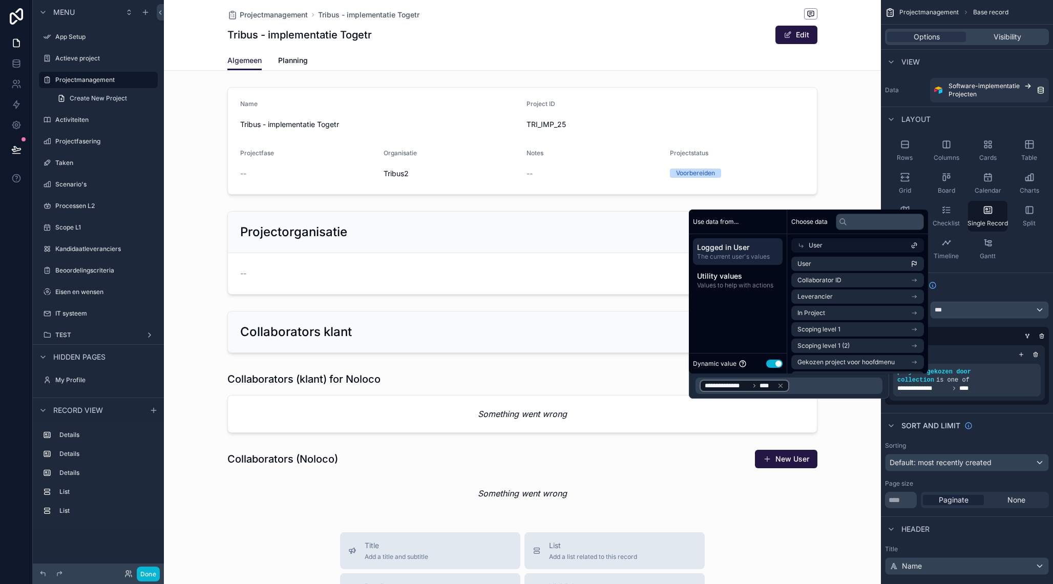
click at [559, 233] on div "scrollable content" at bounding box center [522, 489] width 717 height 978
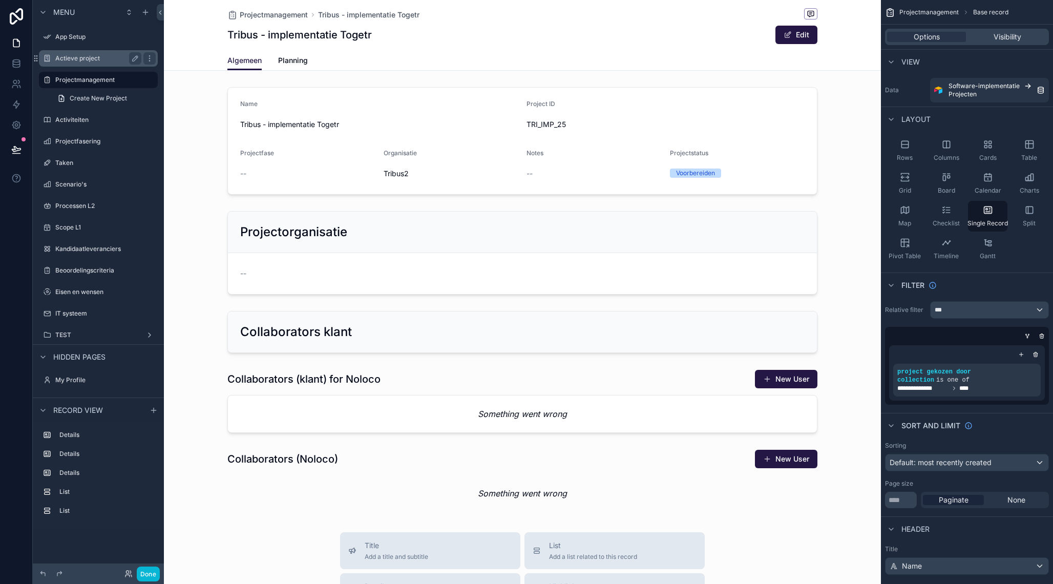
click at [79, 58] on label "Actieve project" at bounding box center [96, 58] width 82 height 8
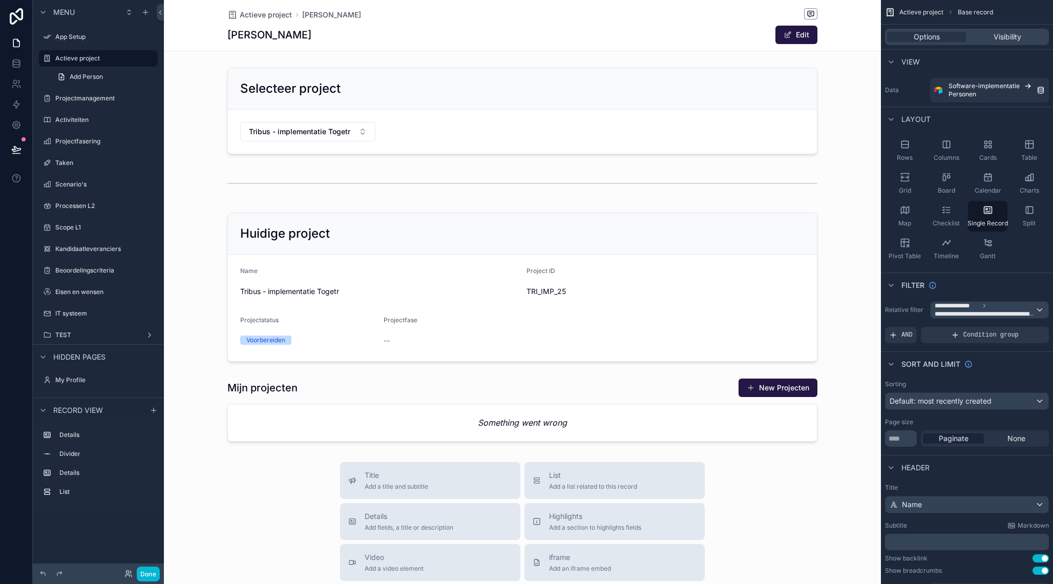
click at [328, 133] on div "scrollable content" at bounding box center [522, 454] width 717 height 908
click at [328, 133] on div "scrollable content" at bounding box center [522, 110] width 717 height 95
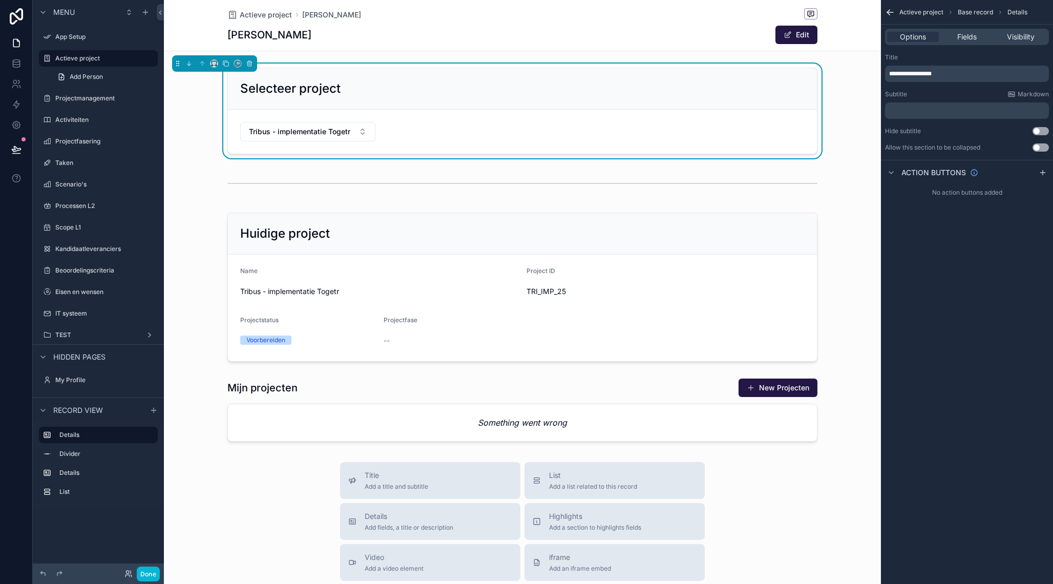
click at [328, 133] on span "Tribus - implementatie Togetr" at bounding box center [299, 131] width 101 height 10
click at [296, 221] on div "HGG" at bounding box center [308, 223] width 130 height 16
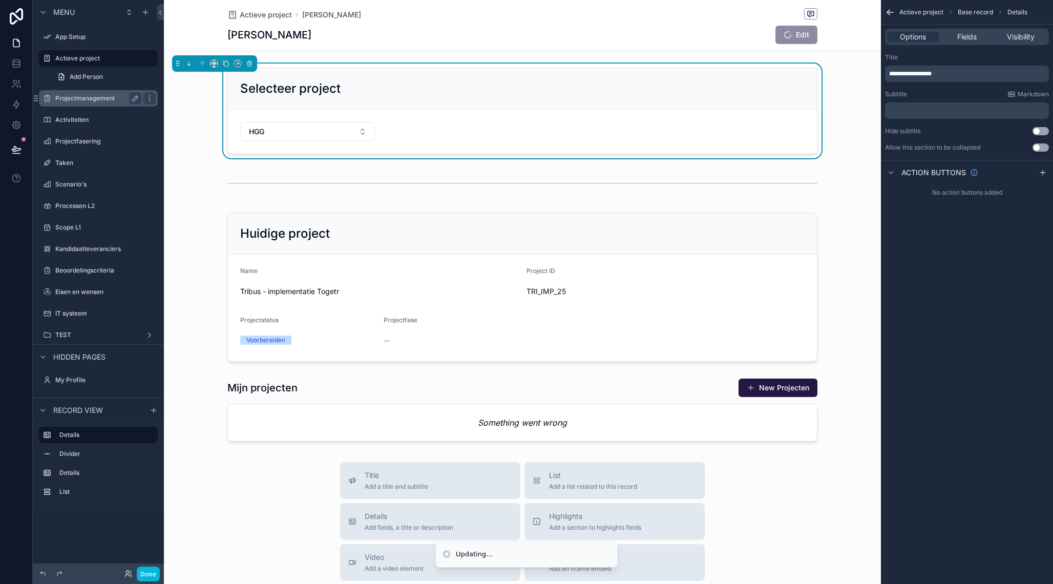
click at [109, 101] on label "Projectmanagement" at bounding box center [96, 98] width 82 height 8
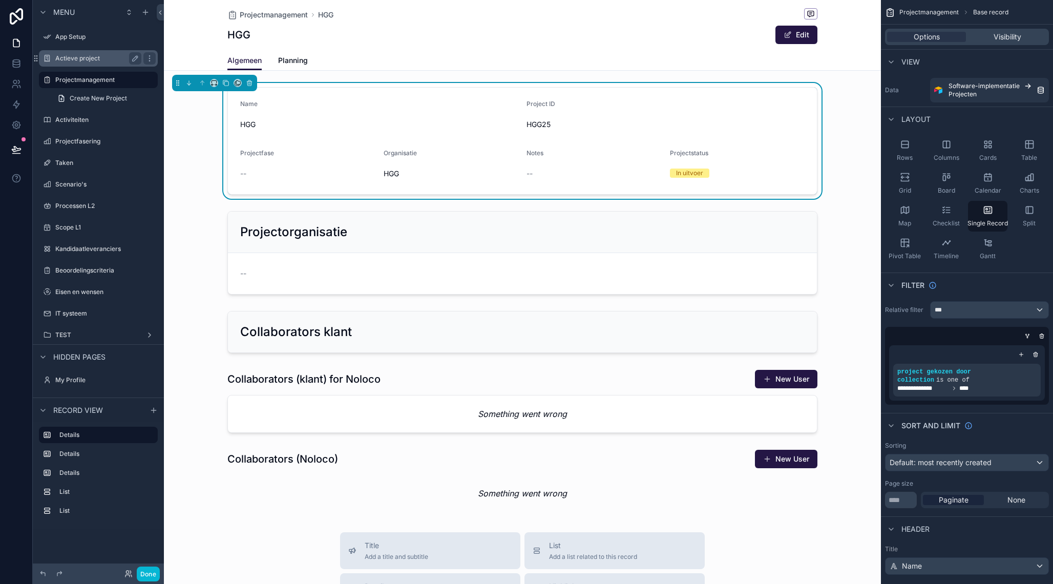
click at [88, 63] on div "Actieve project" at bounding box center [98, 58] width 86 height 12
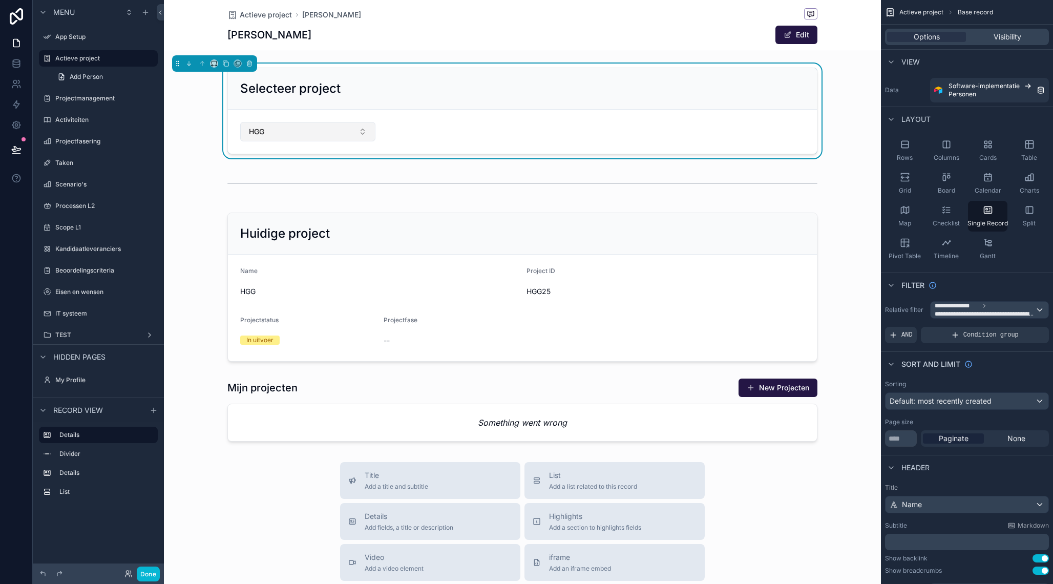
click at [317, 134] on button "HGG" at bounding box center [307, 131] width 135 height 19
click at [315, 191] on span "Tribus - implementatie Togetr" at bounding box center [296, 190] width 99 height 10
click at [968, 310] on span "**********" at bounding box center [984, 314] width 100 height 8
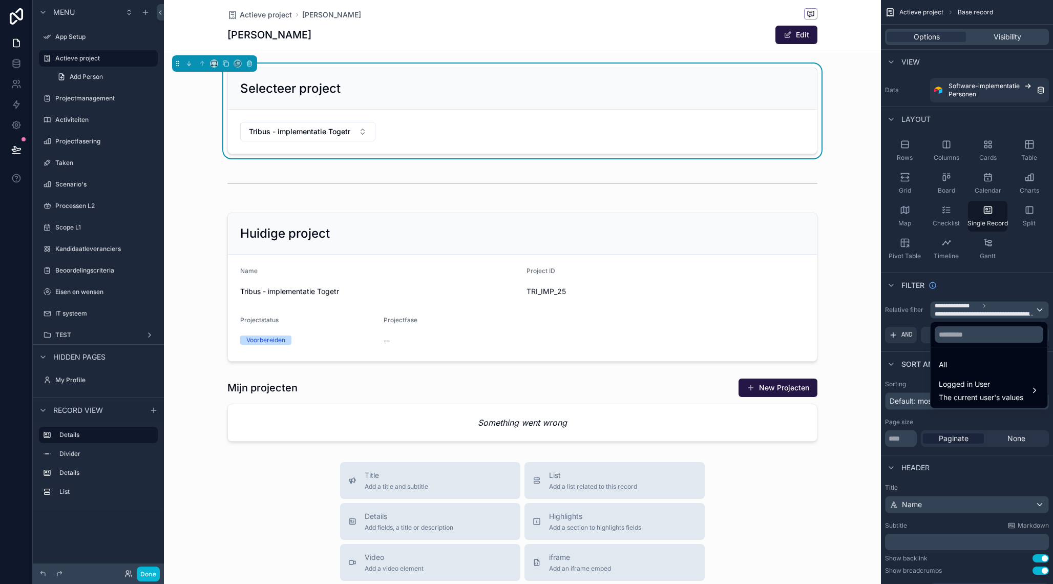
click at [1023, 277] on div "scrollable content" at bounding box center [526, 292] width 1053 height 584
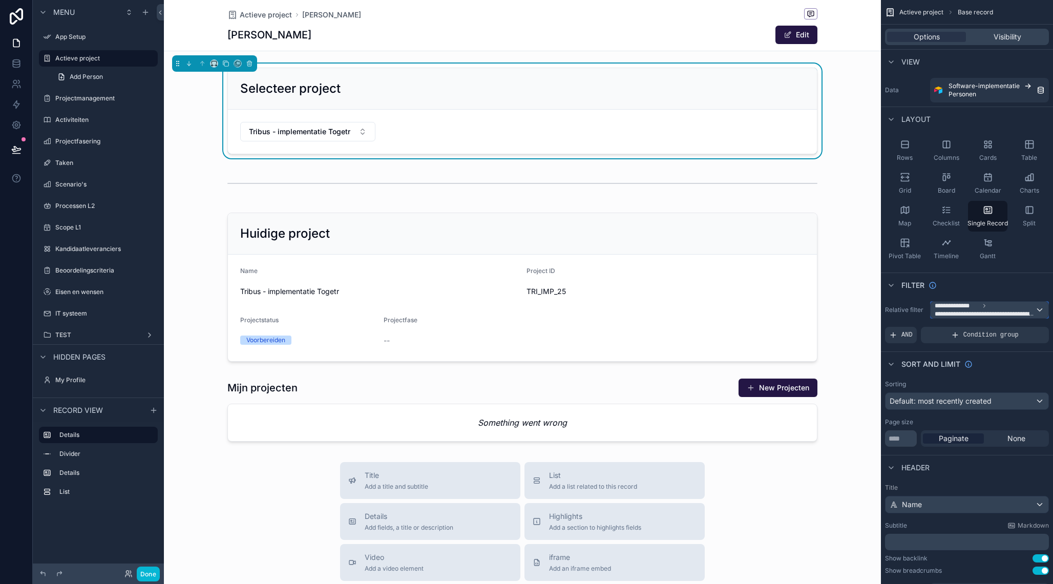
click at [989, 309] on span "**********" at bounding box center [984, 310] width 100 height 16
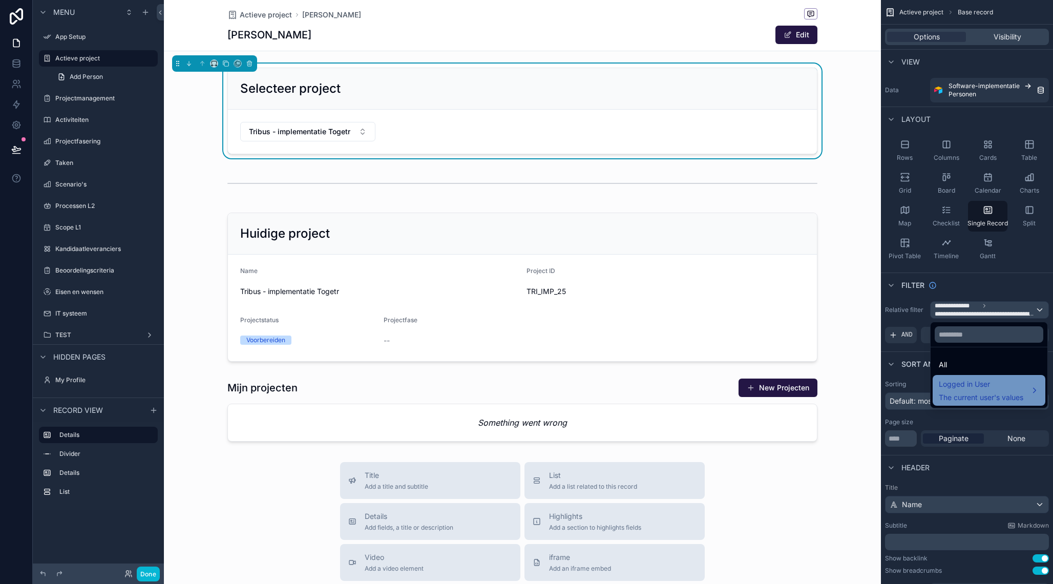
click at [967, 385] on span "Logged in User" at bounding box center [980, 384] width 84 height 12
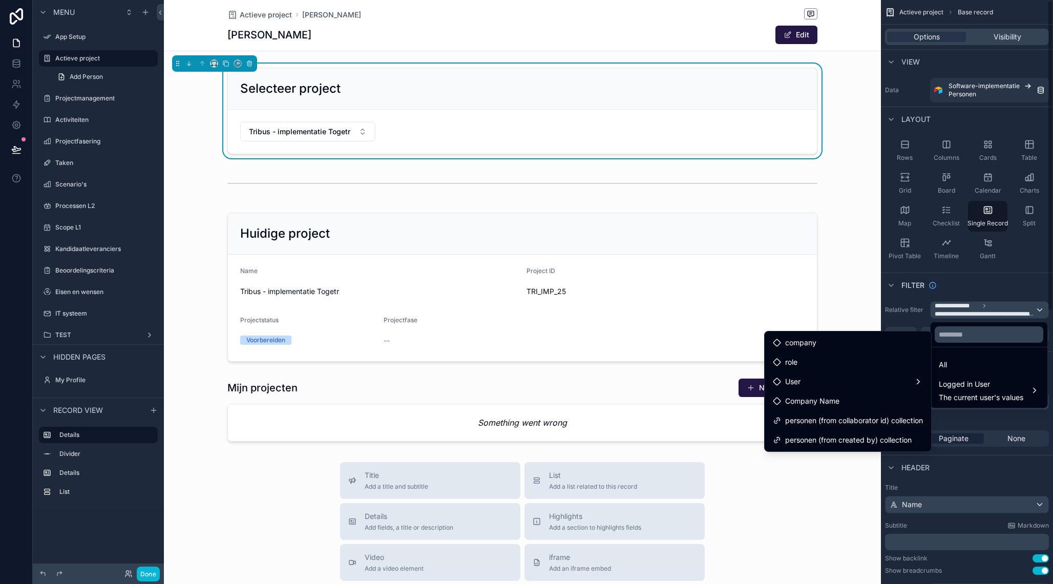
click at [1034, 272] on div "scrollable content" at bounding box center [526, 292] width 1053 height 584
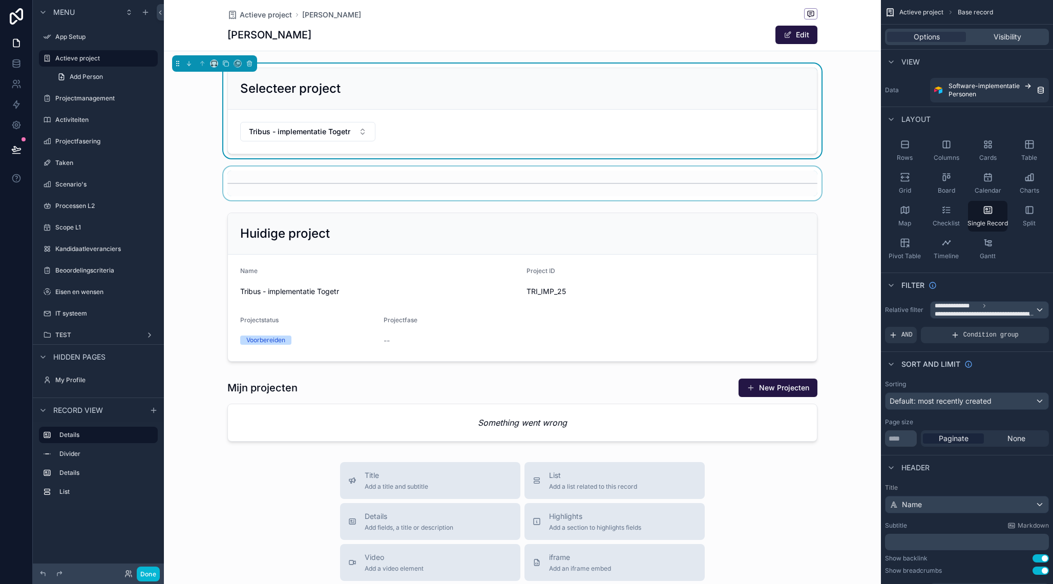
click at [200, 198] on div "scrollable content" at bounding box center [522, 183] width 717 height 34
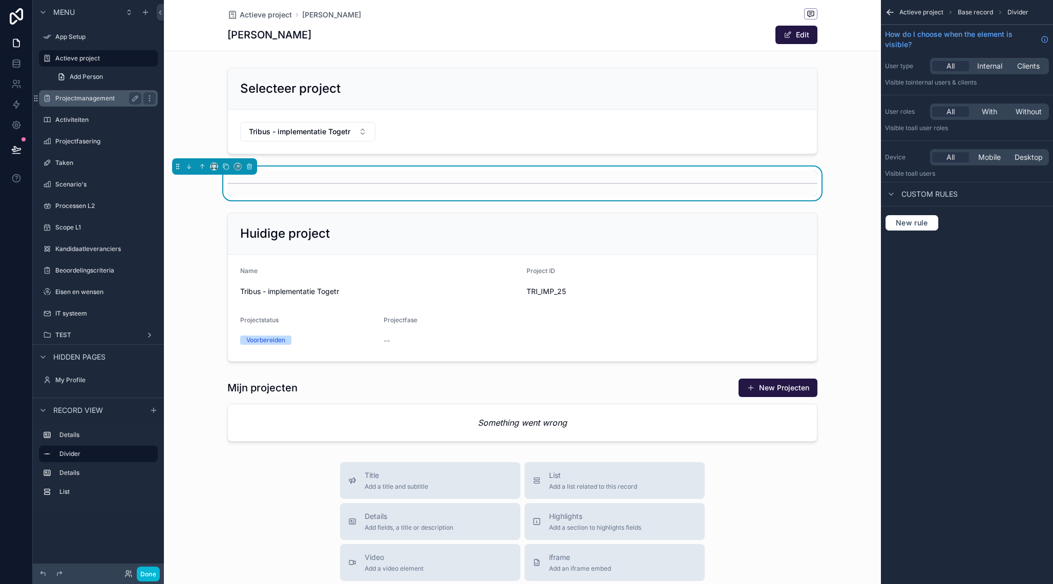
click at [88, 94] on div "Projectmanagement" at bounding box center [98, 98] width 86 height 12
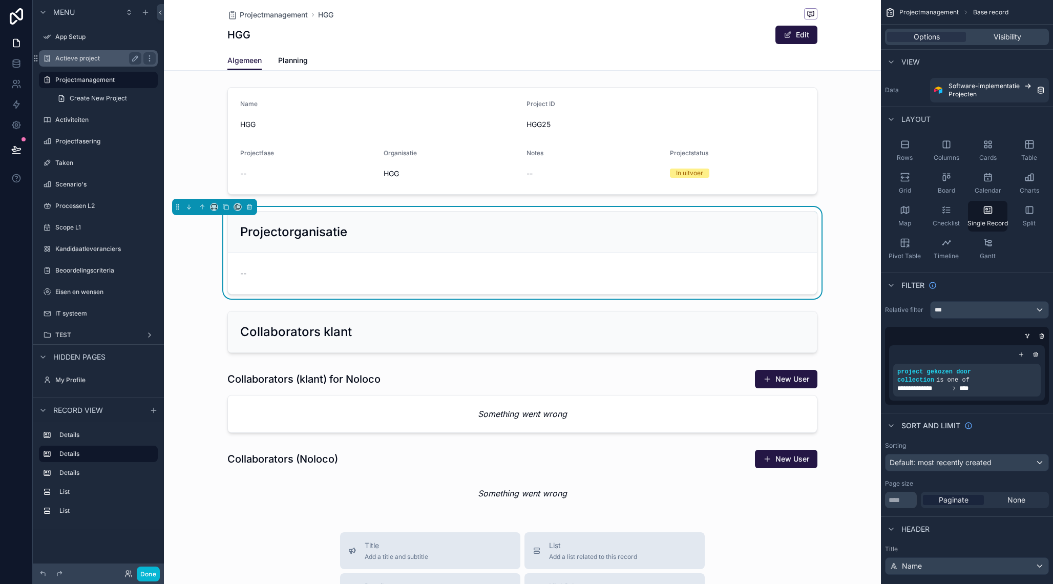
click at [103, 61] on label "Actieve project" at bounding box center [96, 58] width 82 height 8
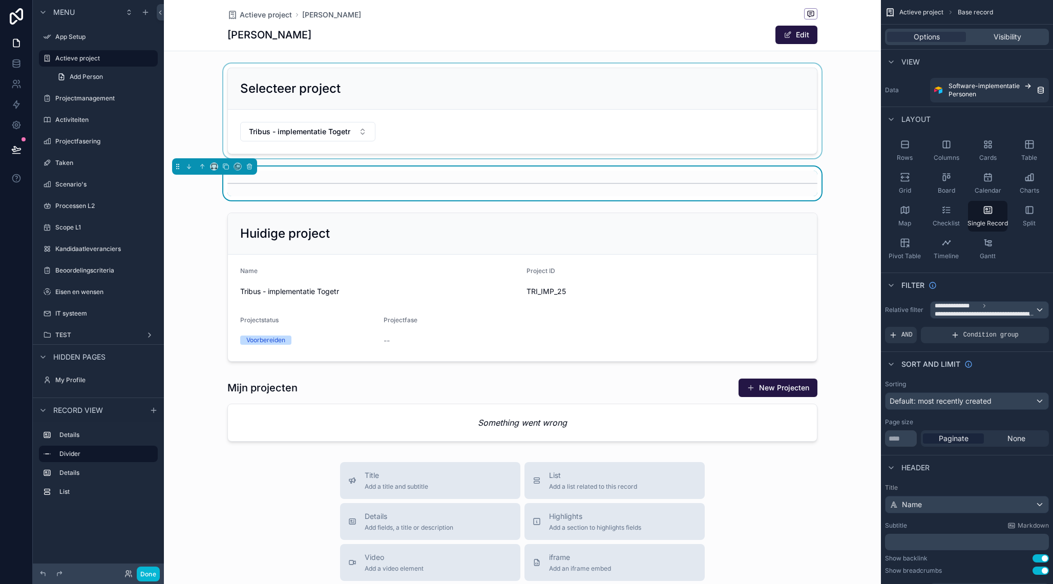
click at [596, 135] on div "scrollable content" at bounding box center [522, 110] width 717 height 95
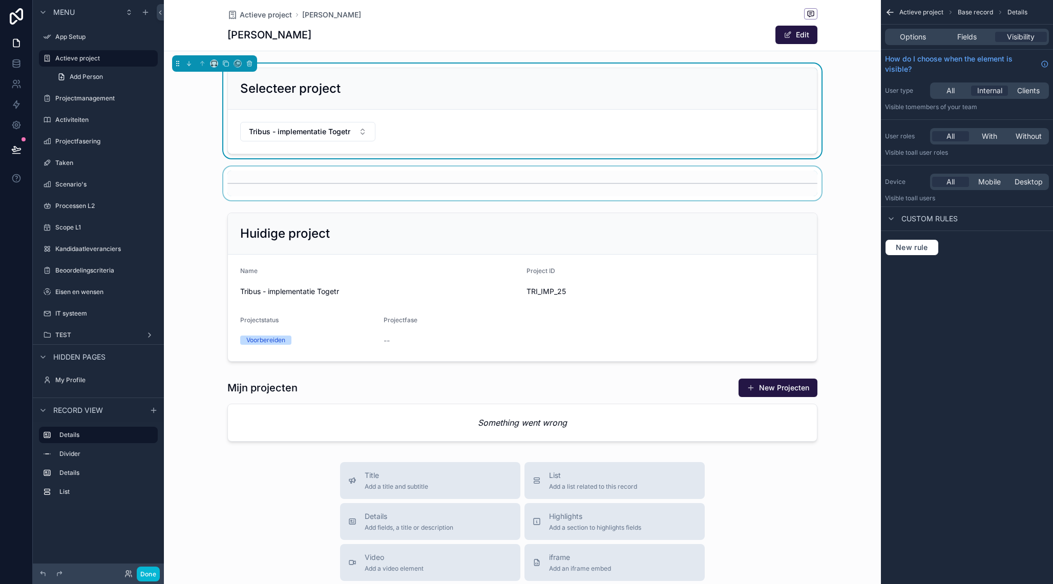
click at [594, 168] on div "scrollable content" at bounding box center [522, 183] width 717 height 34
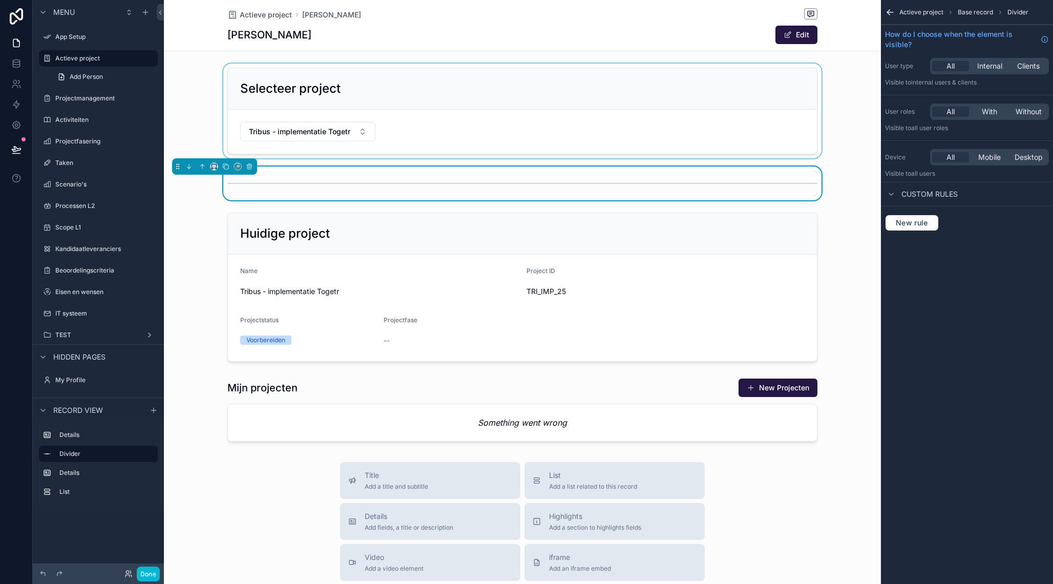
click at [208, 102] on div "scrollable content" at bounding box center [522, 110] width 717 height 95
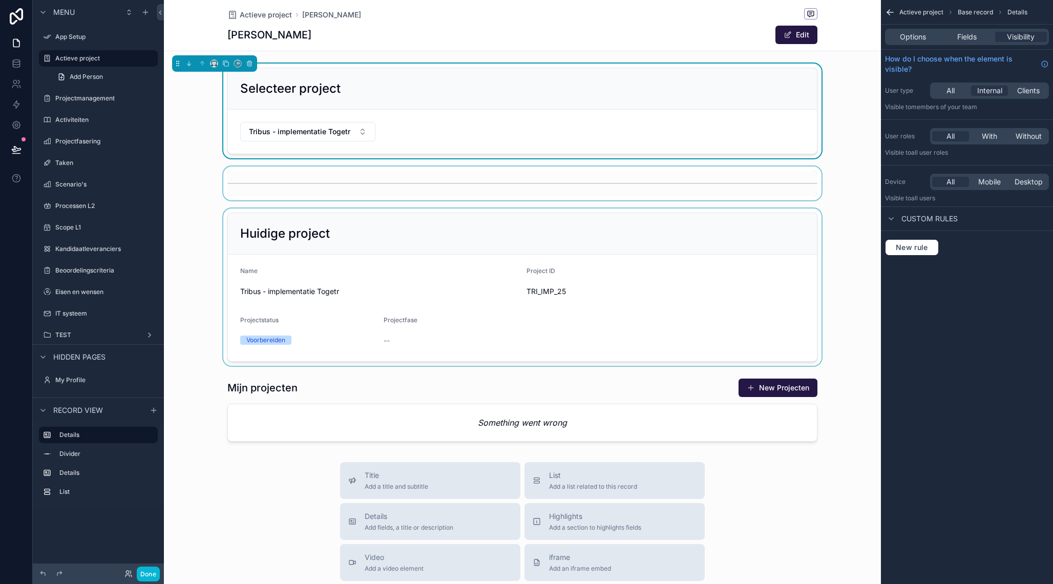
click at [301, 224] on div "scrollable content" at bounding box center [522, 286] width 717 height 157
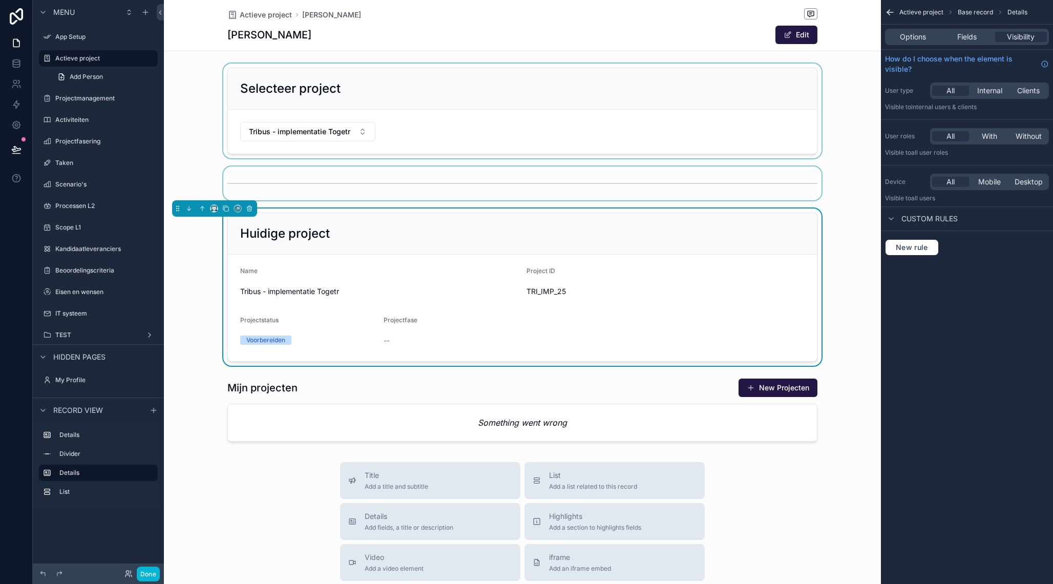
click at [271, 90] on div "scrollable content" at bounding box center [522, 110] width 717 height 95
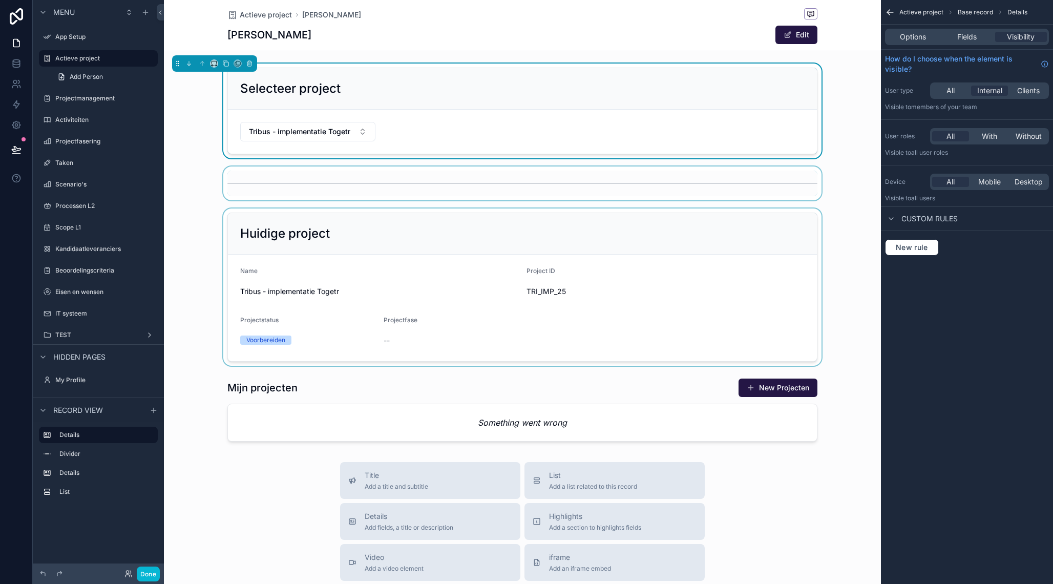
click at [415, 48] on div "Actieve project [PERSON_NAME] [PERSON_NAME] Edit" at bounding box center [522, 25] width 590 height 51
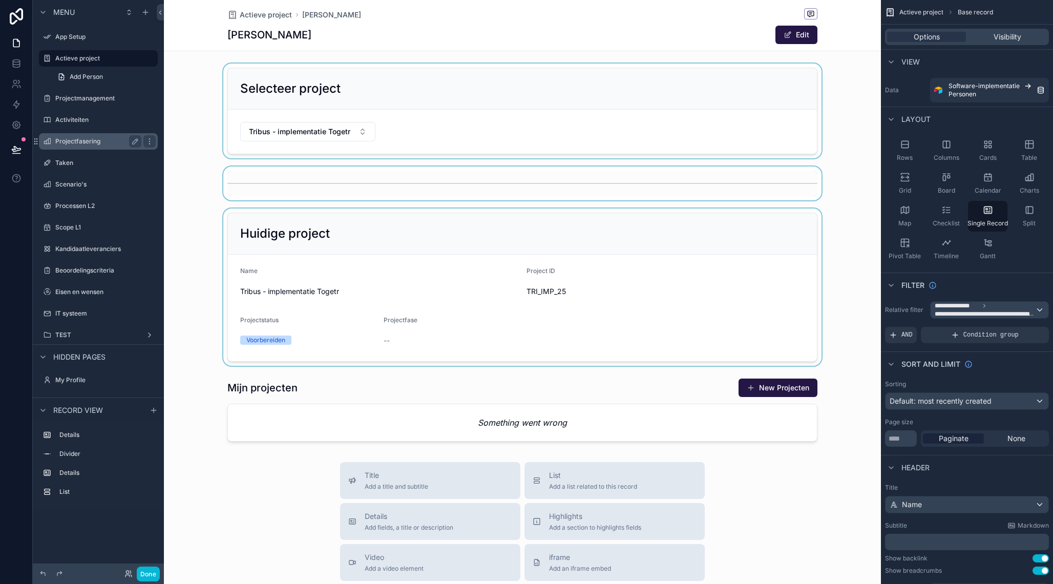
click at [92, 138] on label "Projectfasering" at bounding box center [96, 141] width 82 height 8
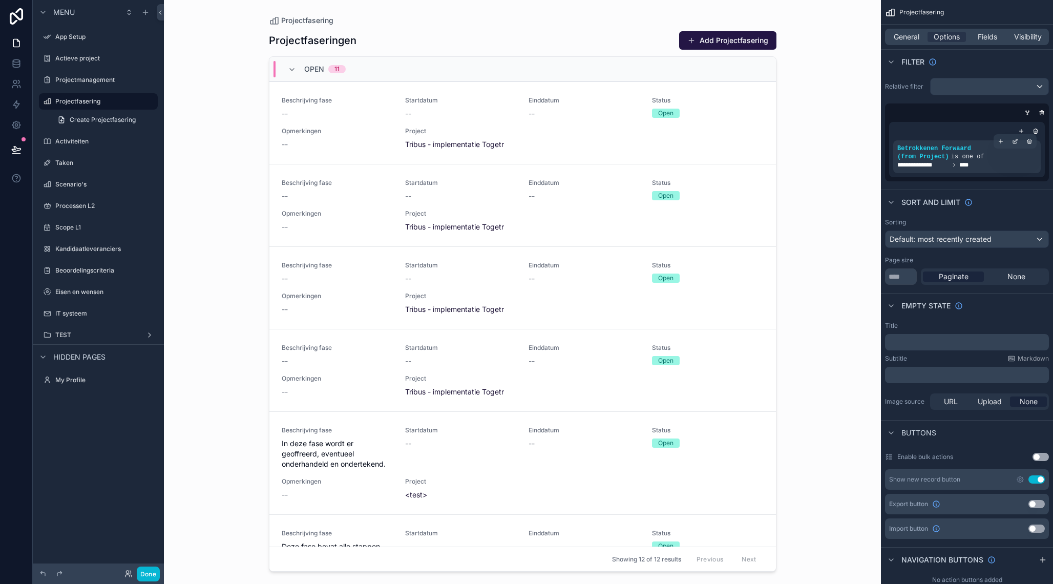
click at [943, 159] on span "Betrokkenen Forwaard (from Project)" at bounding box center [934, 152] width 74 height 15
click at [1017, 140] on icon "scrollable content" at bounding box center [1015, 141] width 6 height 6
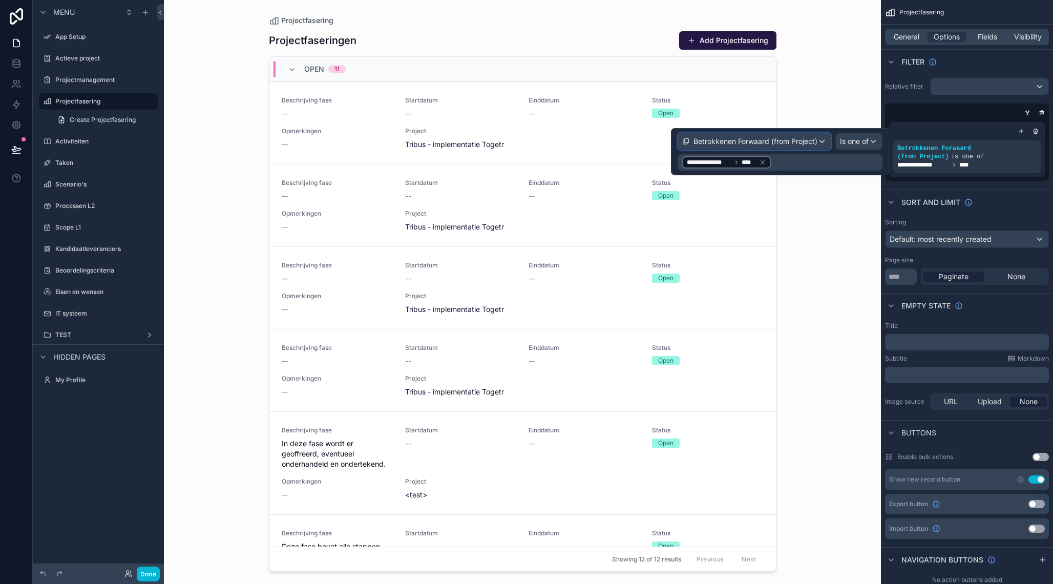
click at [754, 139] on span "Betrokkenen Forwaard (from Project)" at bounding box center [755, 141] width 124 height 10
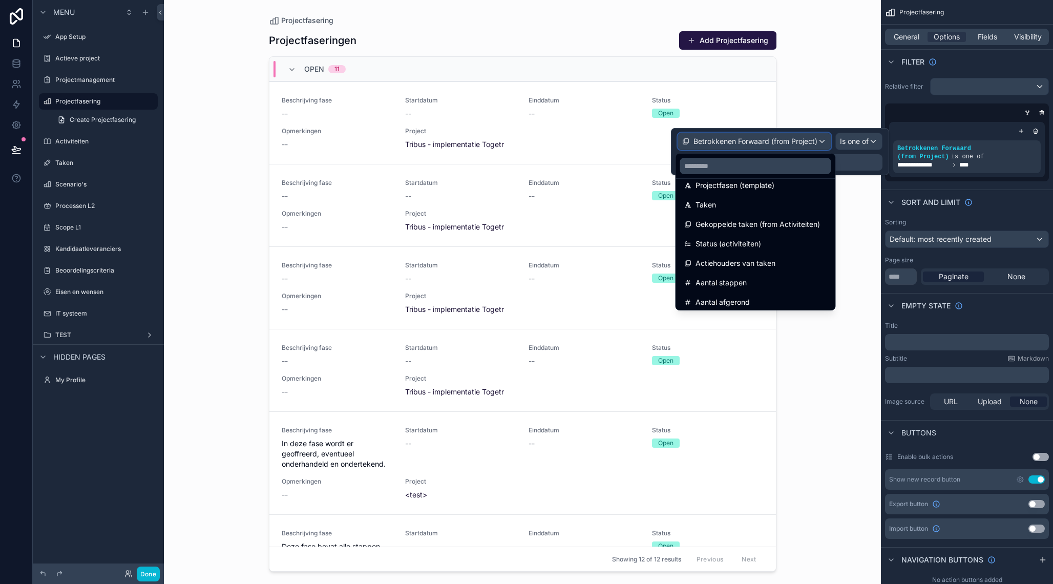
scroll to position [332, 0]
click at [724, 167] on input "text" at bounding box center [755, 166] width 151 height 16
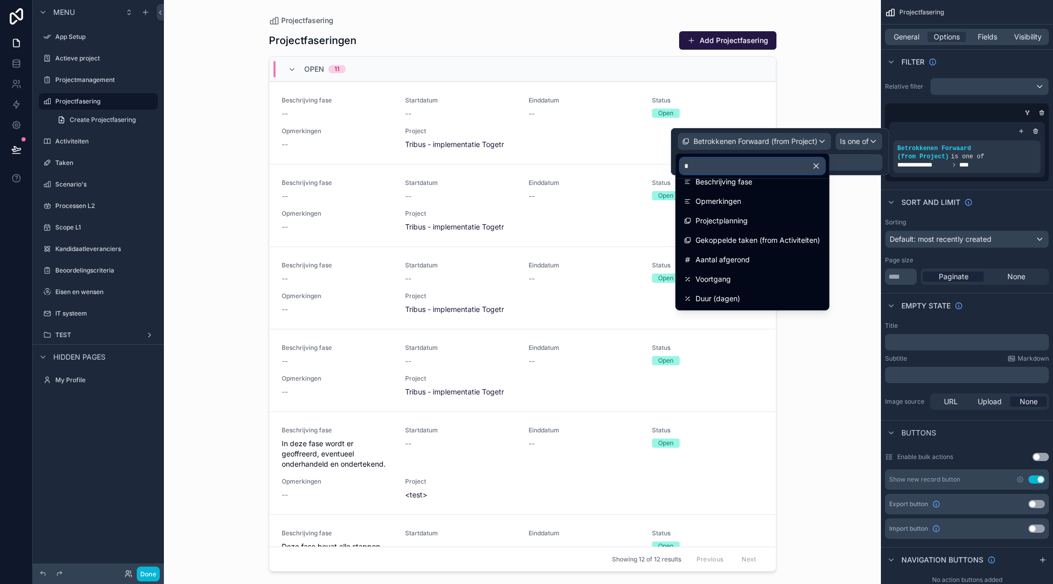
scroll to position [0, 0]
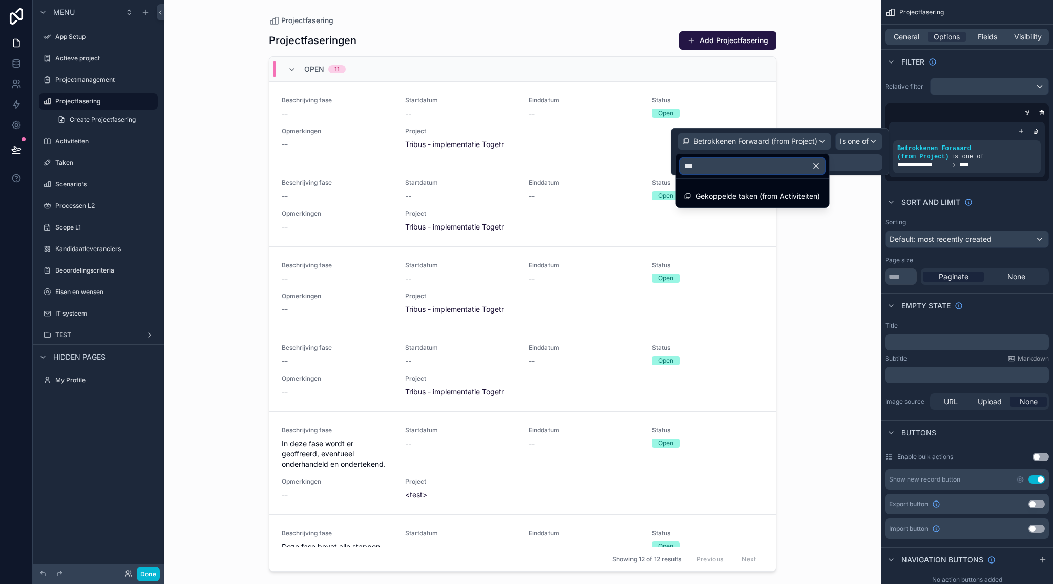
type input "****"
click at [674, 67] on div "Open 11" at bounding box center [522, 69] width 506 height 25
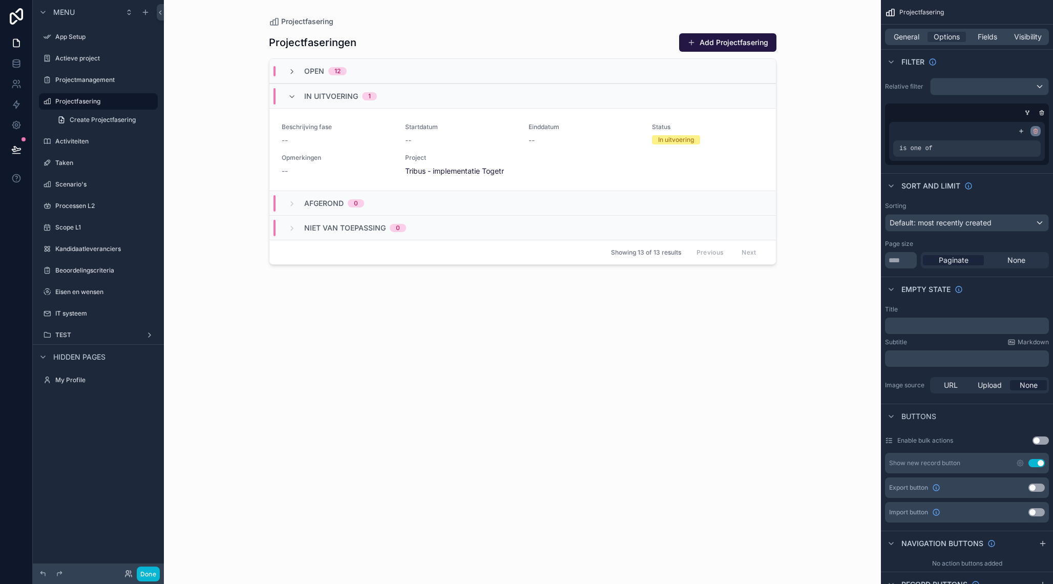
click at [1039, 132] on div "scrollable content" at bounding box center [1035, 131] width 10 height 10
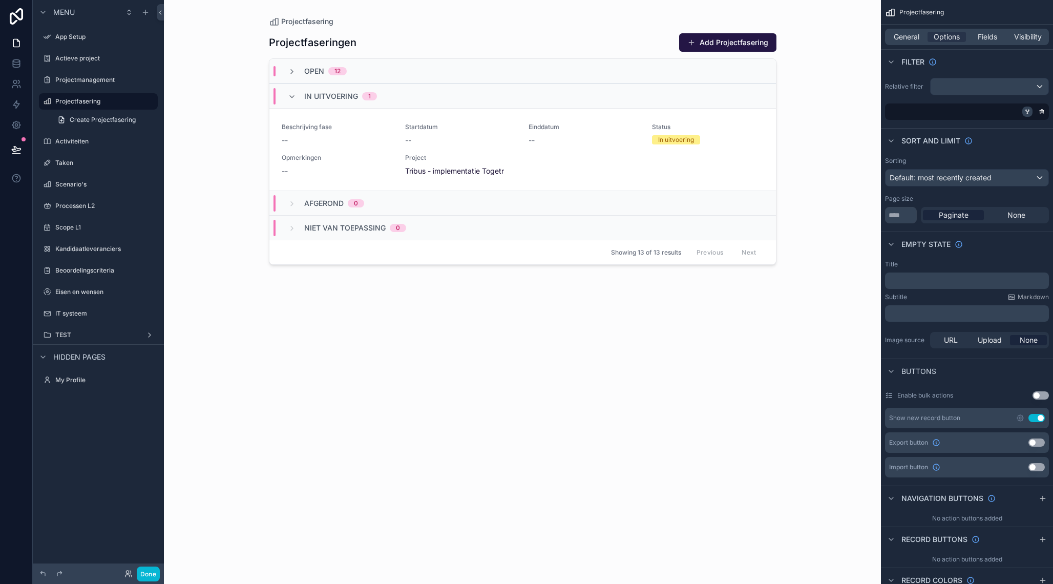
click at [1030, 112] on icon "scrollable content" at bounding box center [1027, 112] width 6 height 6
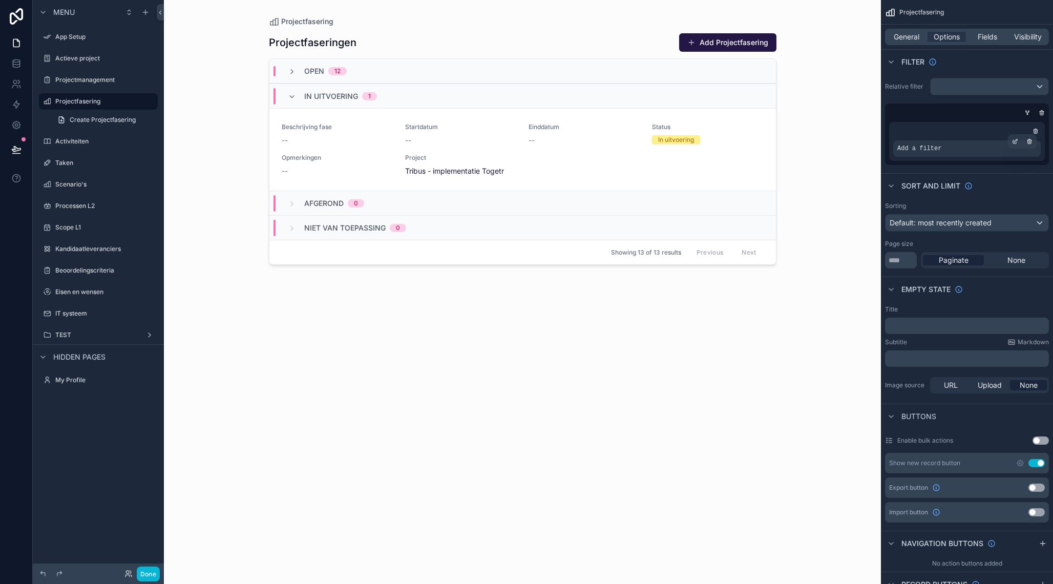
click at [970, 149] on div "Add a filter" at bounding box center [966, 148] width 147 height 16
click at [497, 70] on div "Open 12" at bounding box center [522, 71] width 506 height 25
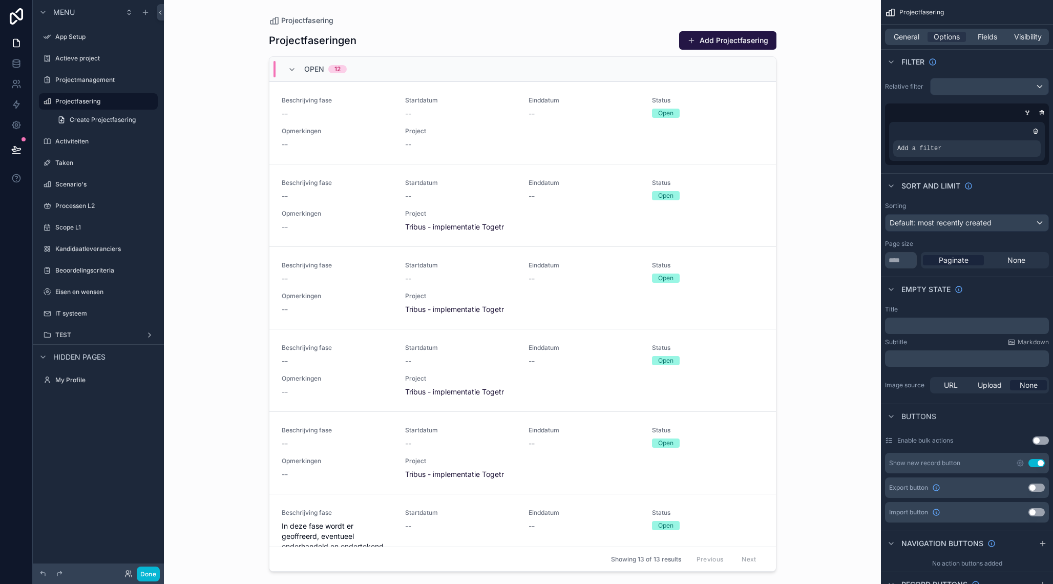
click at [497, 70] on div "Open 12" at bounding box center [522, 69] width 506 height 25
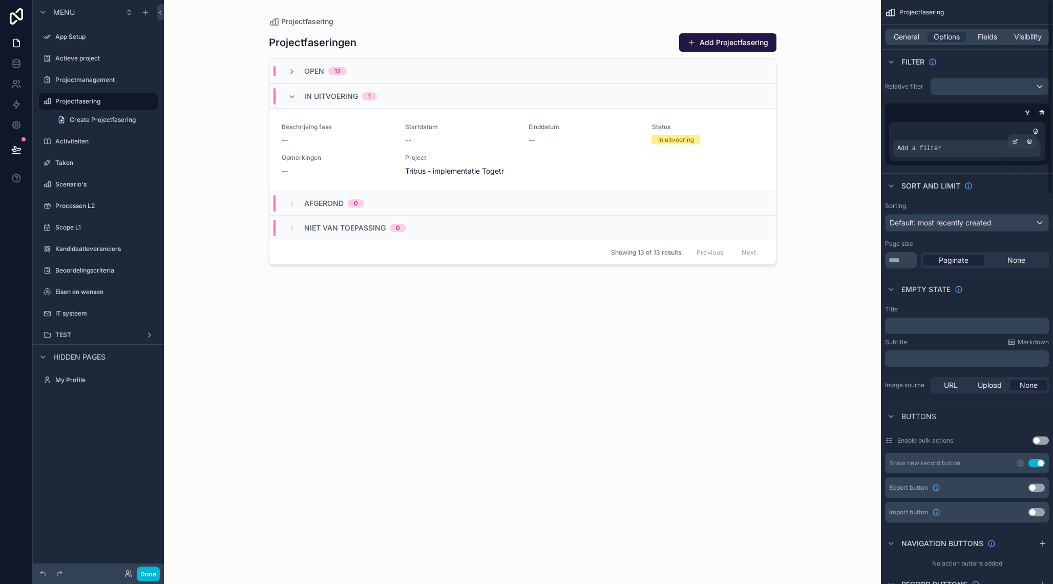
click at [973, 146] on div "Add a filter" at bounding box center [966, 148] width 147 height 16
click at [1017, 144] on icon "scrollable content" at bounding box center [1015, 141] width 6 height 6
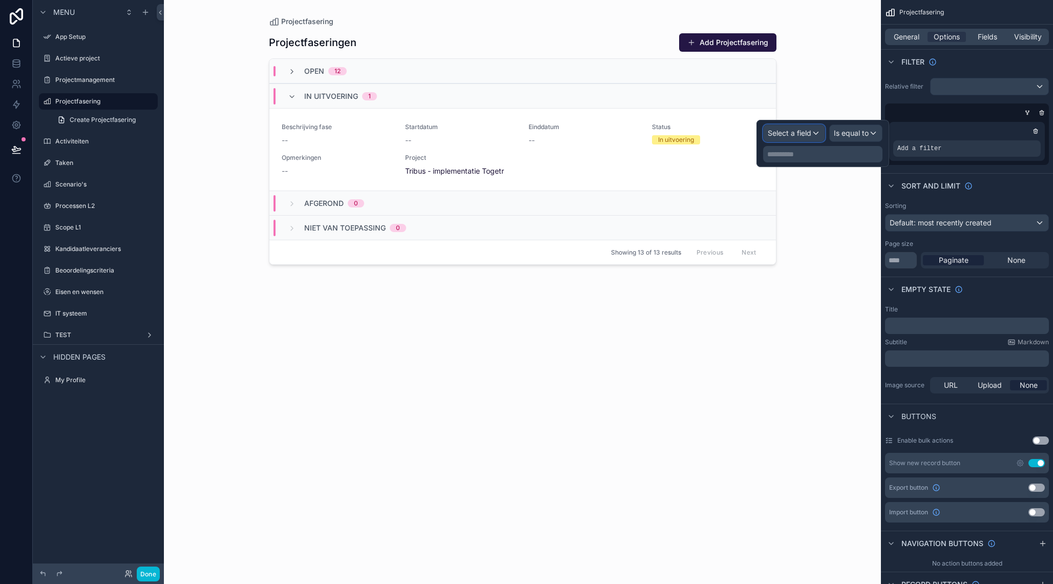
click at [794, 134] on span "Select a field" at bounding box center [789, 132] width 44 height 9
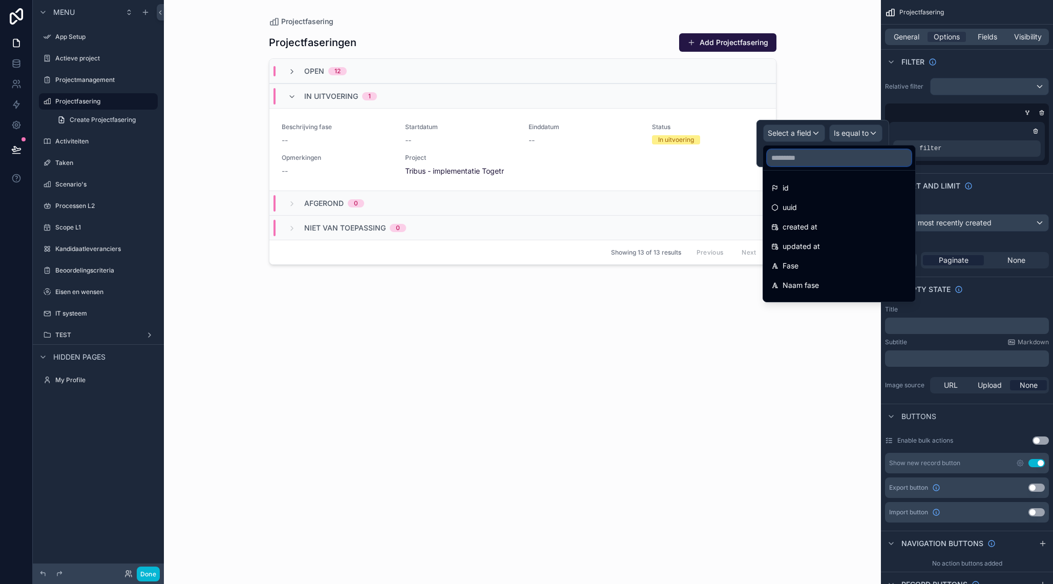
click at [791, 158] on input "text" at bounding box center [839, 157] width 144 height 16
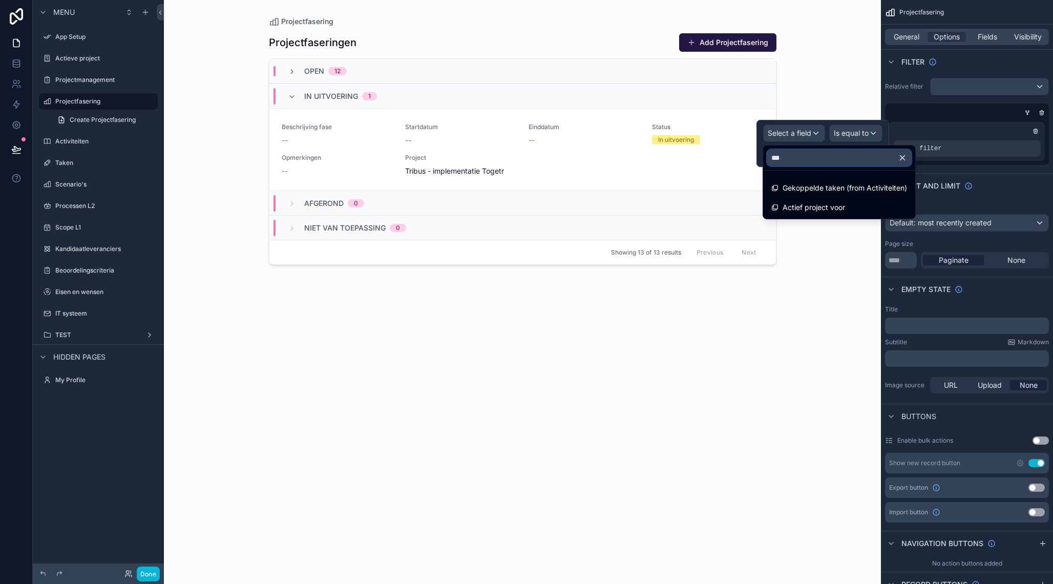
type input "****"
click at [821, 206] on span "Actief project voor" at bounding box center [813, 207] width 62 height 12
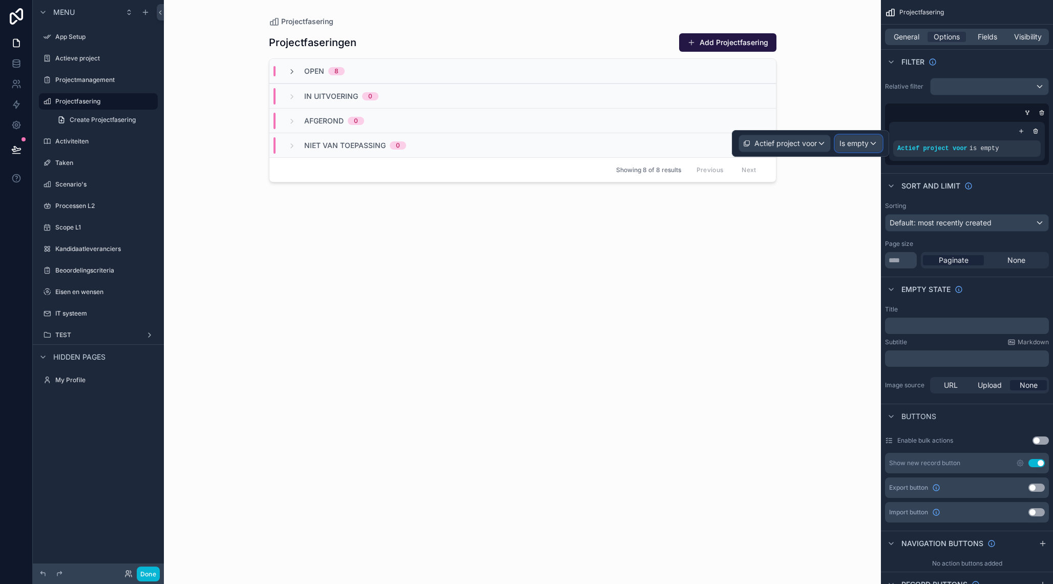
click at [854, 138] on div "Is empty" at bounding box center [858, 143] width 47 height 16
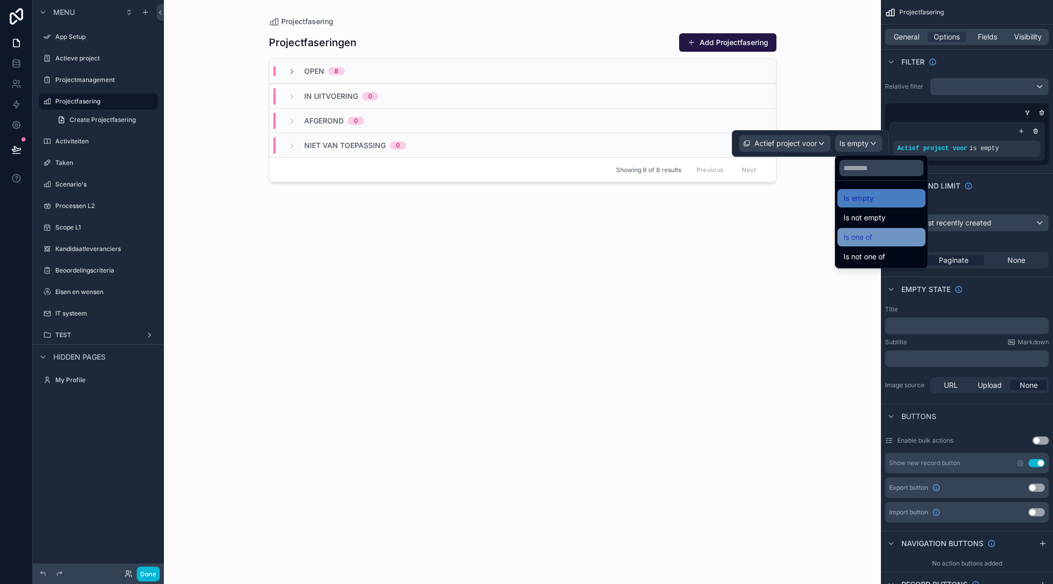
click at [862, 237] on span "Is one of" at bounding box center [857, 237] width 29 height 12
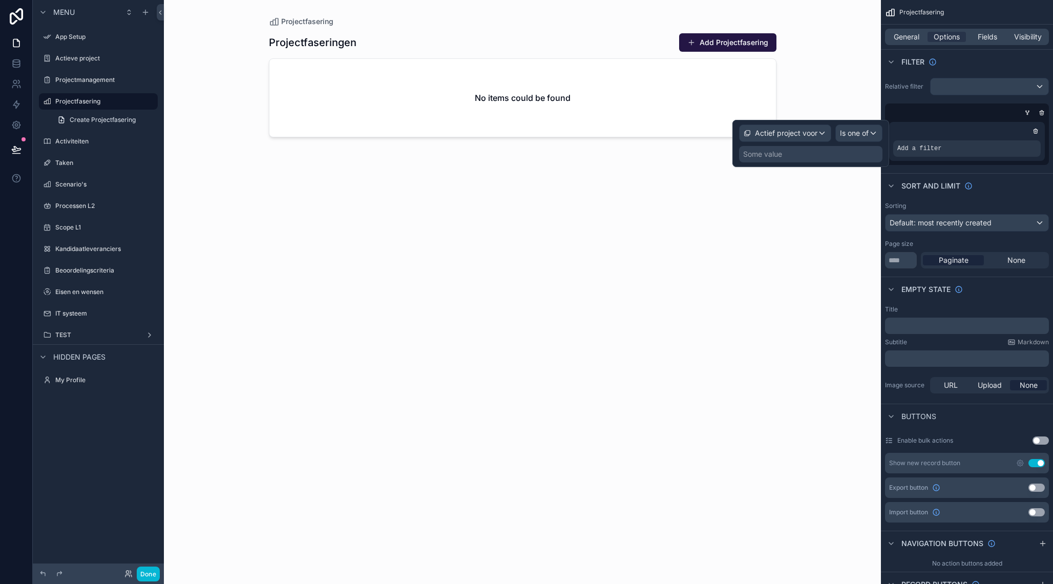
click at [773, 158] on div "Some value" at bounding box center [762, 154] width 39 height 10
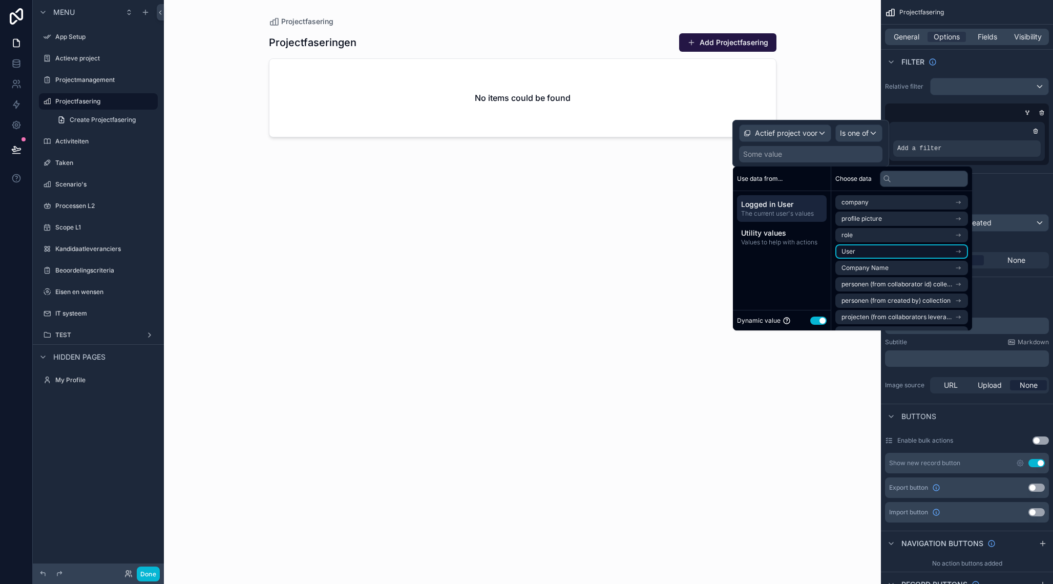
click at [882, 249] on li "User" at bounding box center [901, 251] width 133 height 14
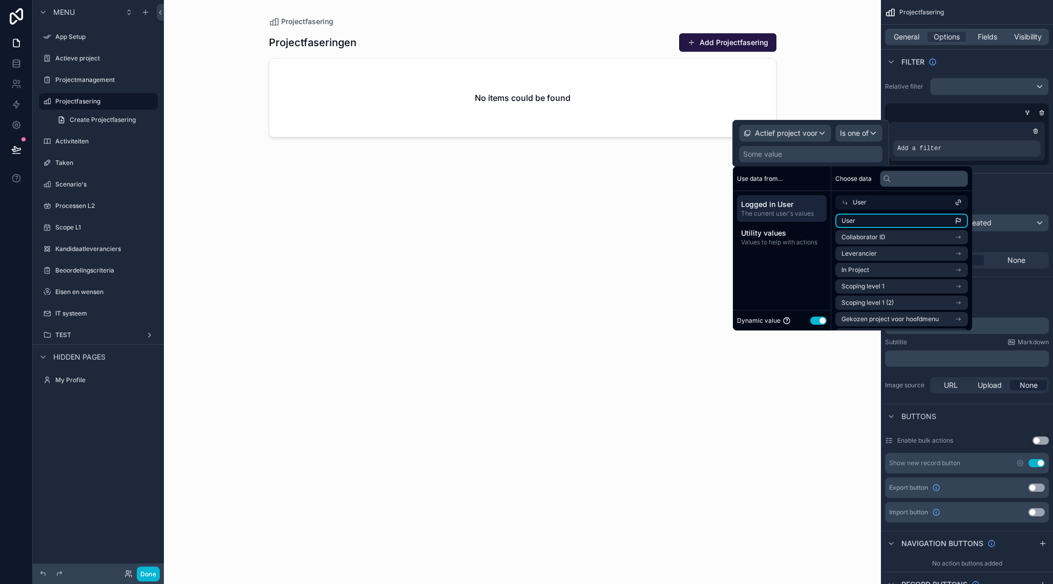
click at [875, 221] on li "User" at bounding box center [901, 220] width 133 height 14
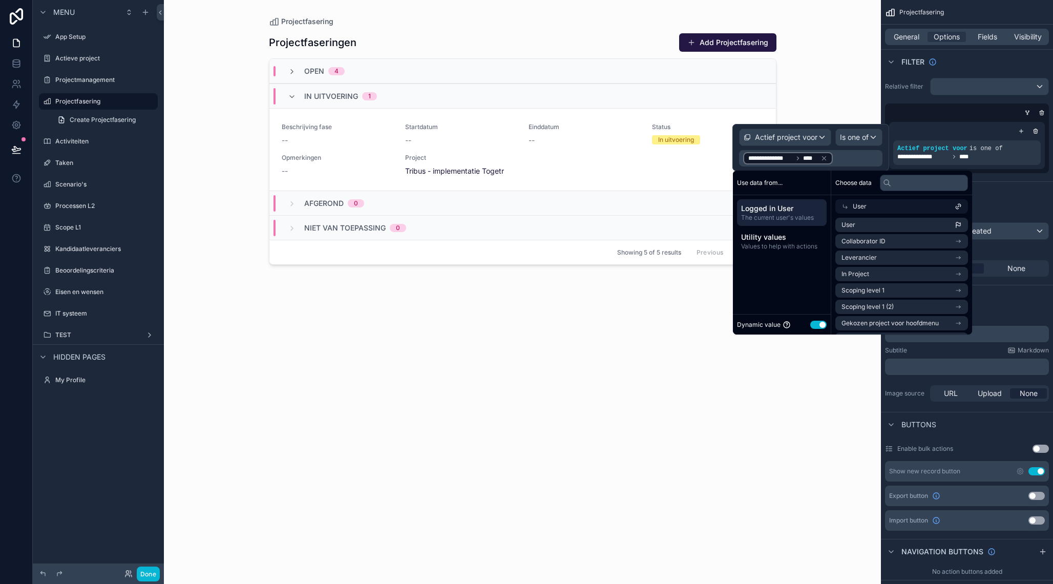
click at [713, 353] on div "Projectfaseringen Add Projectfasering Open 4 In uitvoering 1 Beschrijving fase …" at bounding box center [522, 299] width 507 height 545
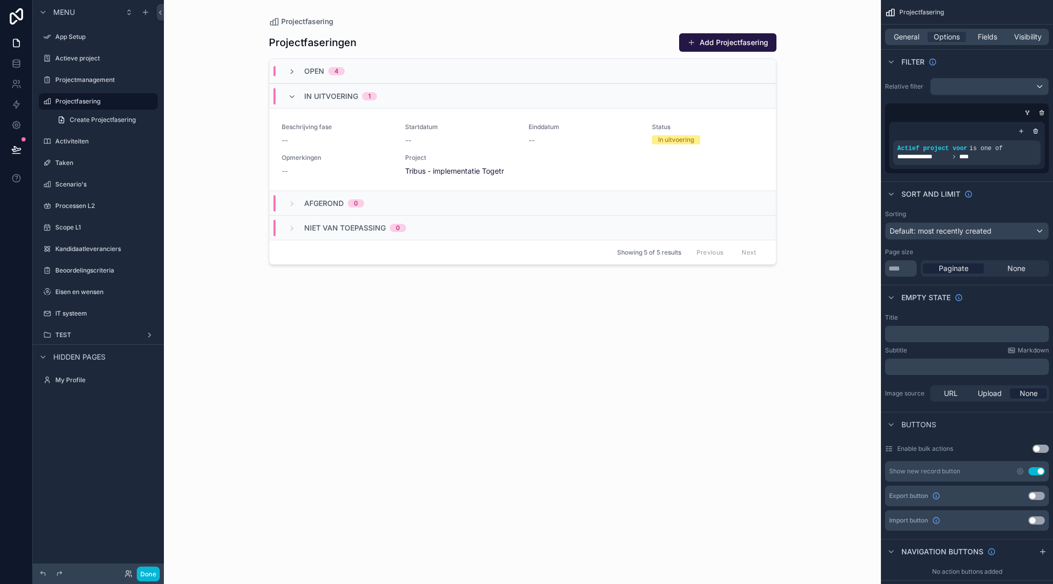
click at [337, 72] on div "4" at bounding box center [336, 71] width 4 height 8
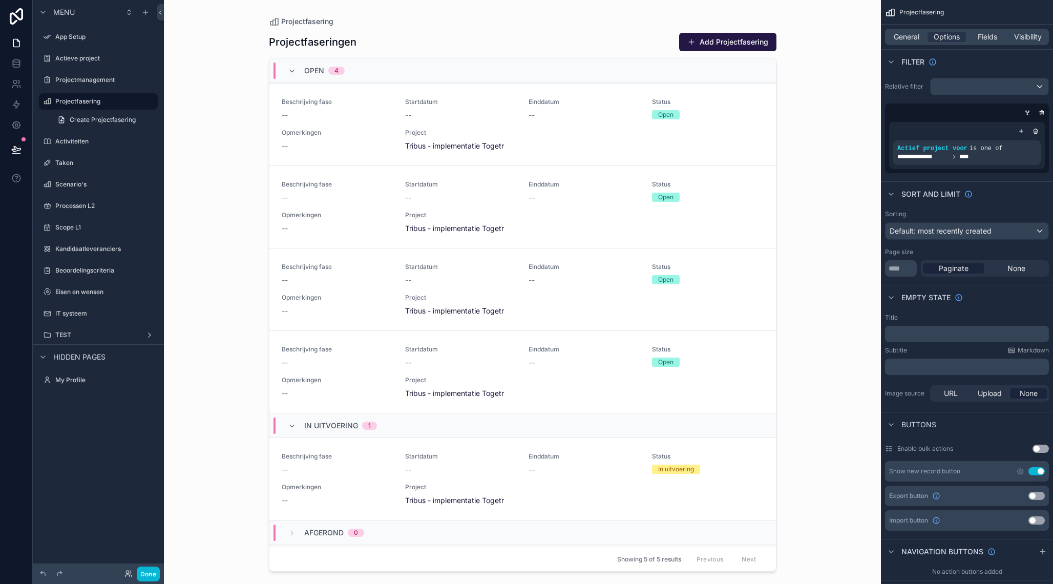
click at [337, 72] on div "4" at bounding box center [336, 71] width 4 height 8
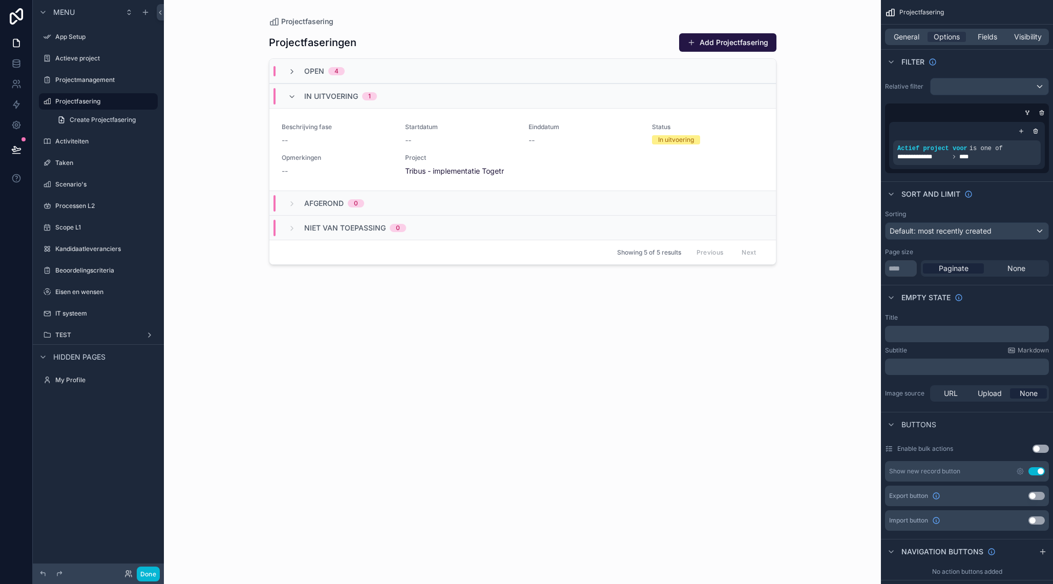
click at [340, 199] on span "Afgerond" at bounding box center [323, 203] width 39 height 10
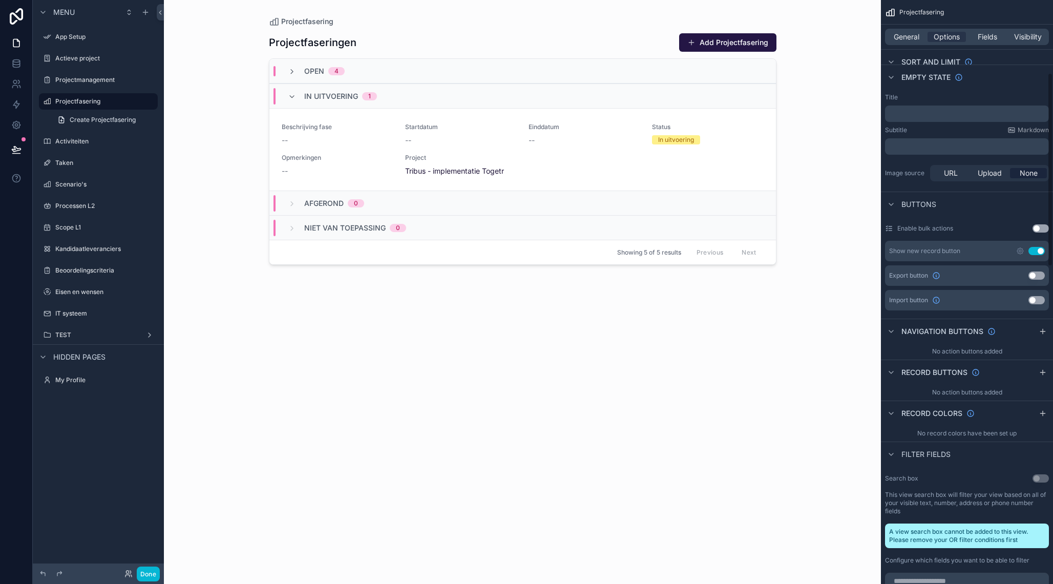
scroll to position [221, 0]
click at [914, 38] on span "General" at bounding box center [906, 37] width 26 height 10
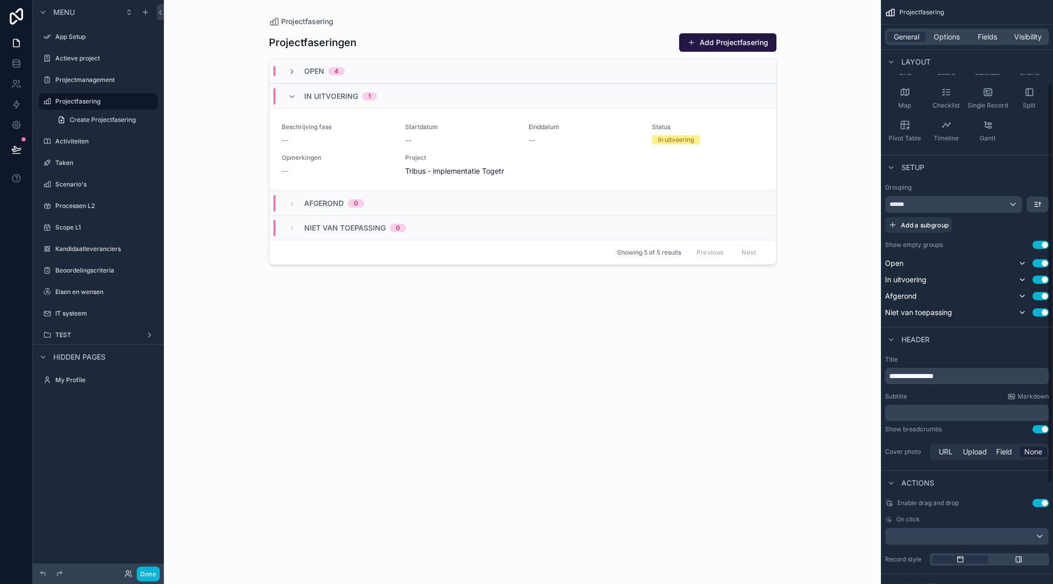
scroll to position [111, 0]
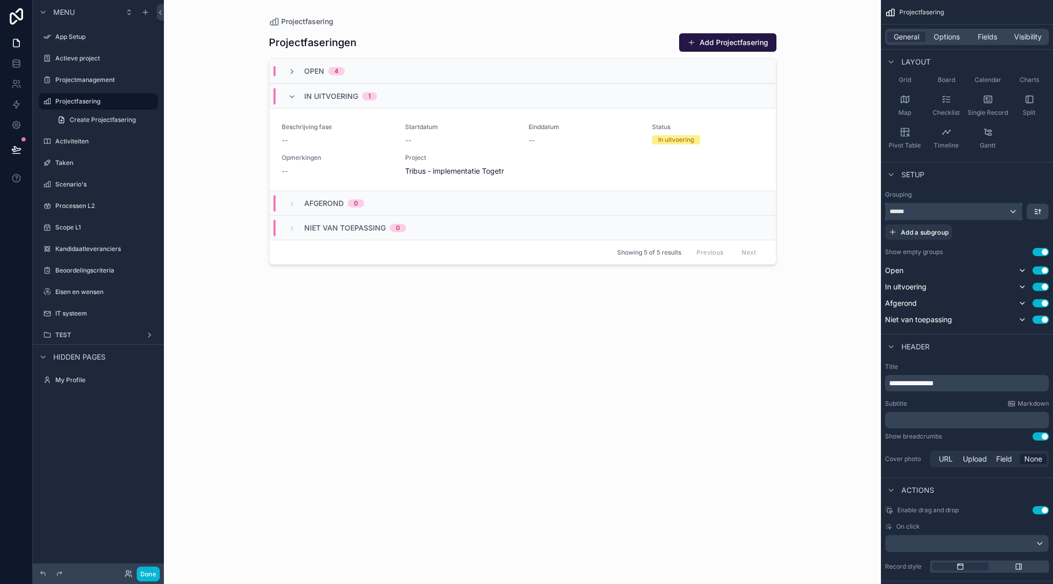
click at [1015, 212] on div "******" at bounding box center [953, 211] width 136 height 16
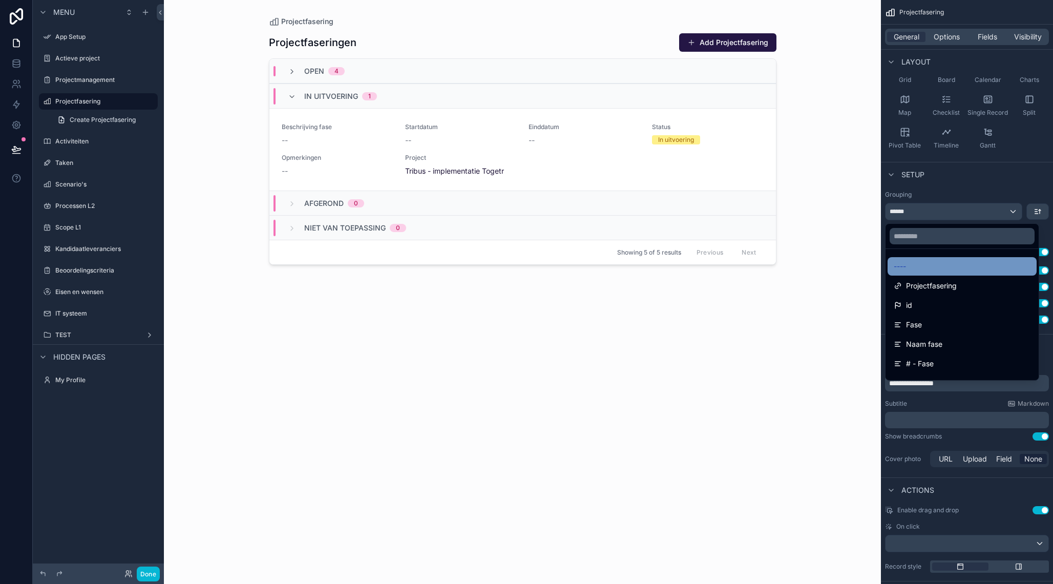
click at [961, 260] on div "----" at bounding box center [961, 266] width 137 height 12
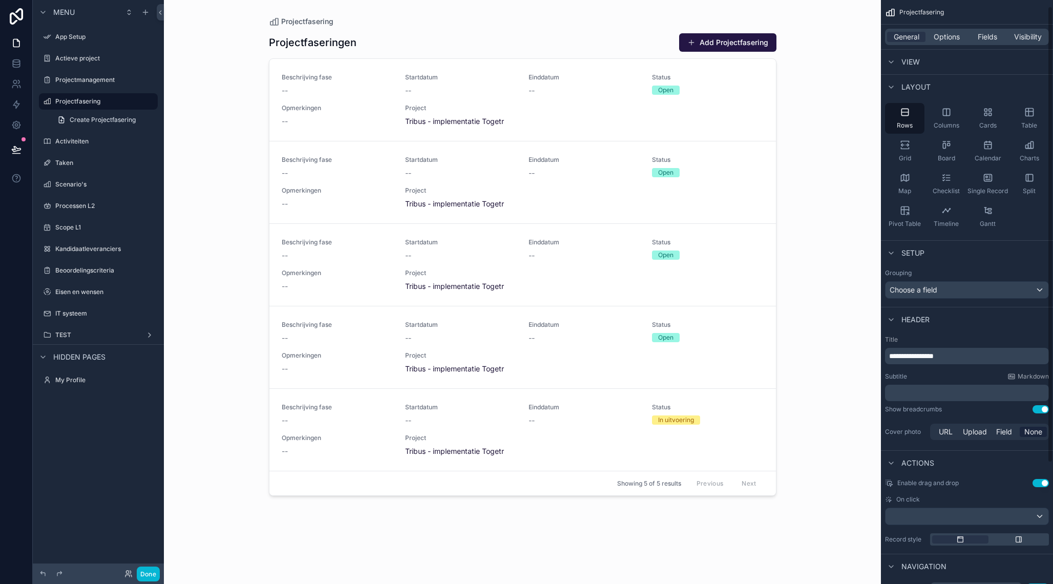
scroll to position [0, 0]
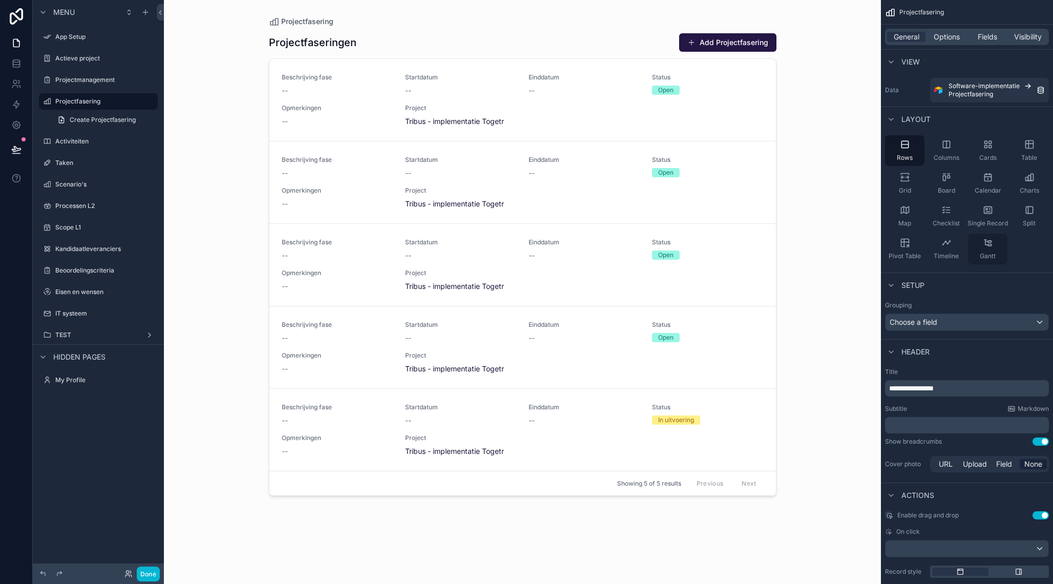
click at [990, 244] on icon "scrollable content" at bounding box center [990, 245] width 4 height 2
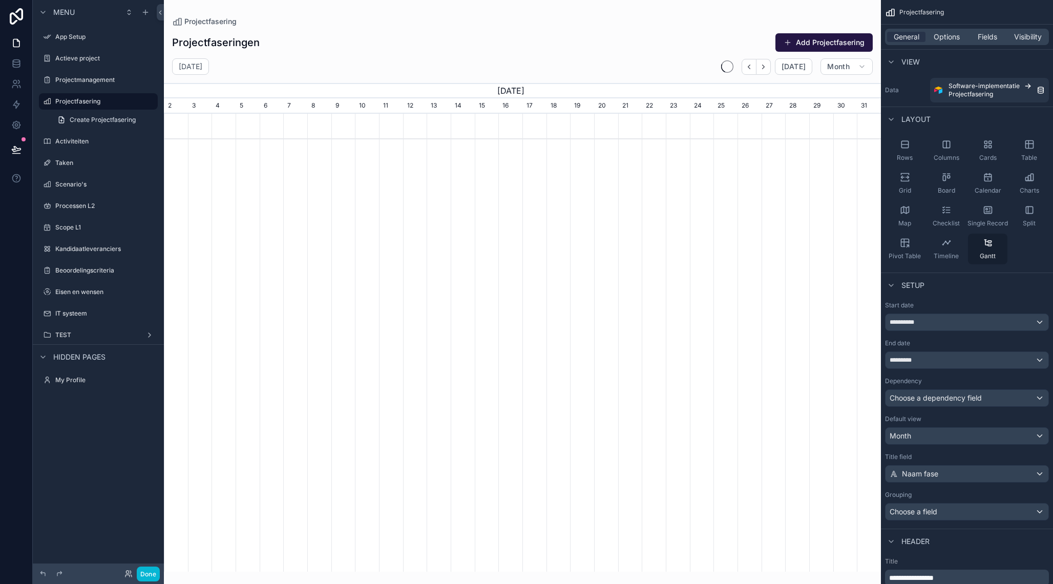
scroll to position [0, 717]
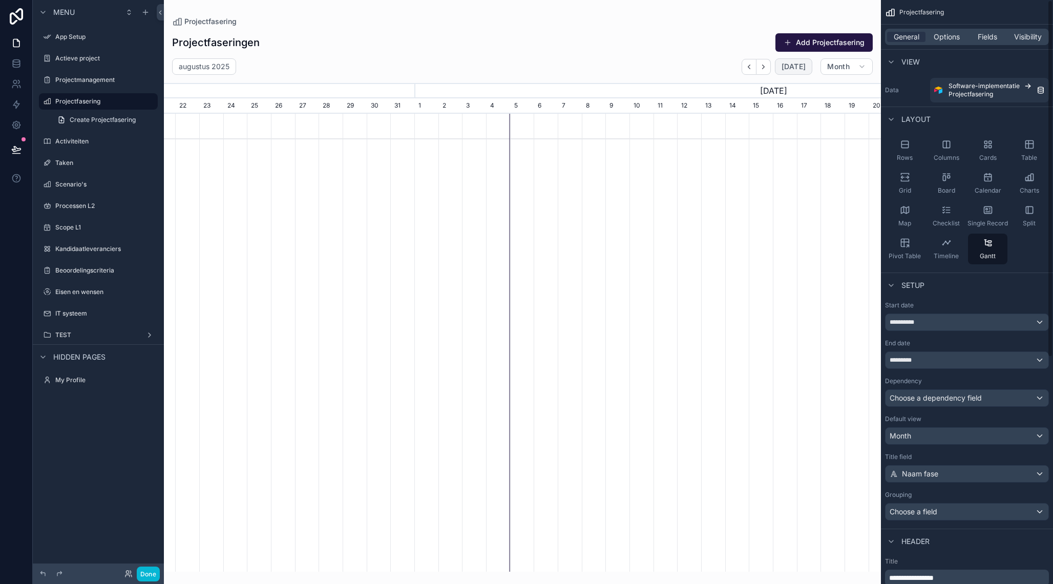
click at [802, 62] on button "[DATE]" at bounding box center [793, 66] width 37 height 16
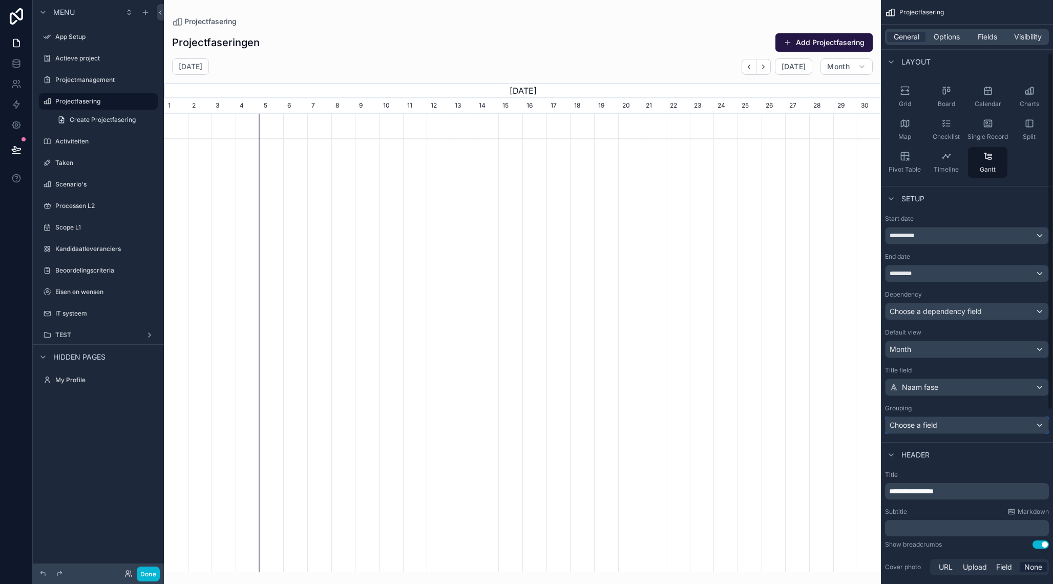
click at [951, 425] on div "Choose a field" at bounding box center [966, 425] width 163 height 16
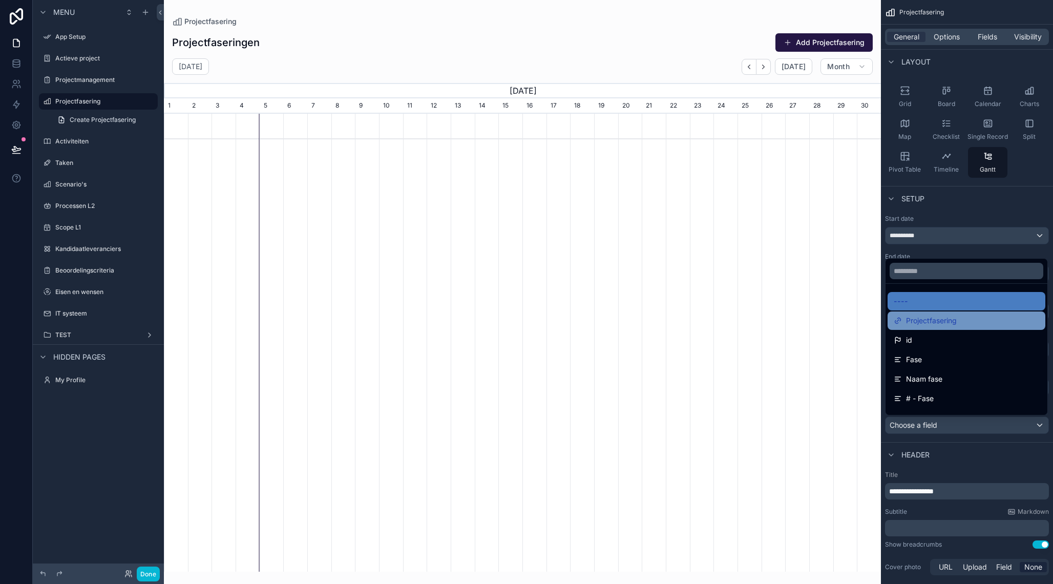
click at [936, 322] on span "Projectfasering" at bounding box center [931, 320] width 51 height 12
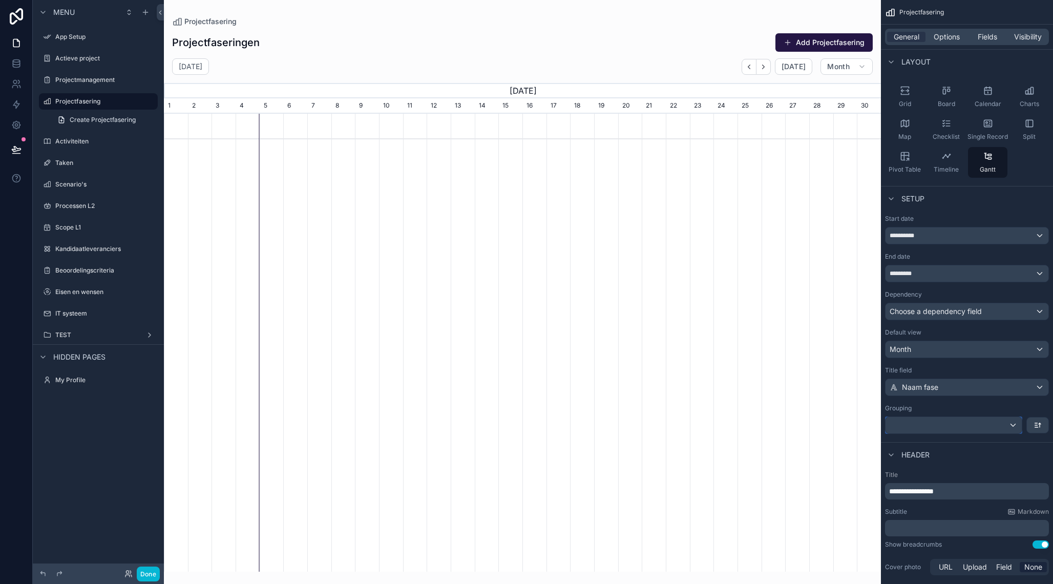
click at [982, 425] on div "scrollable content" at bounding box center [953, 425] width 136 height 16
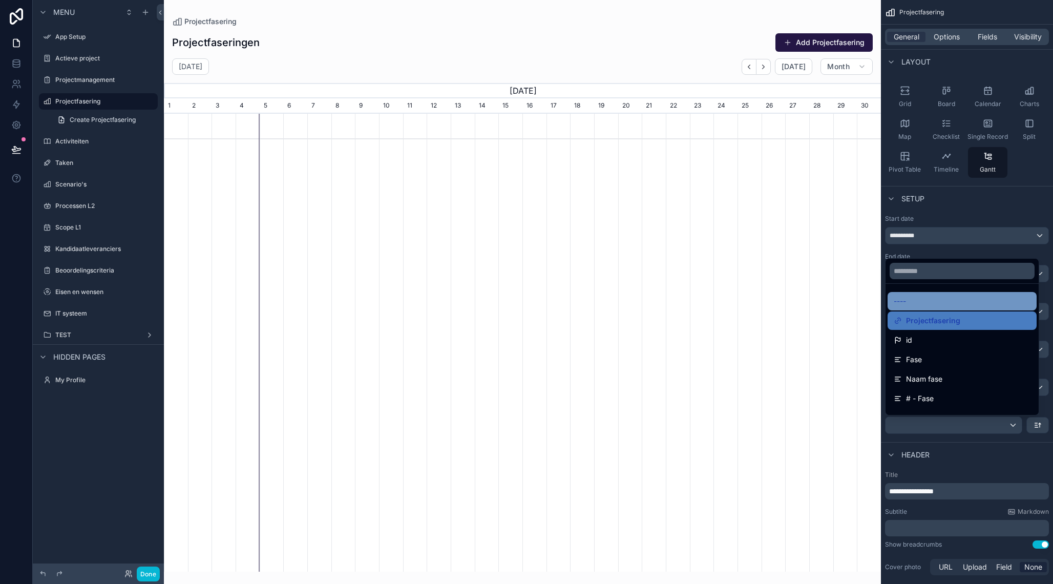
click at [929, 297] on div "----" at bounding box center [961, 301] width 137 height 12
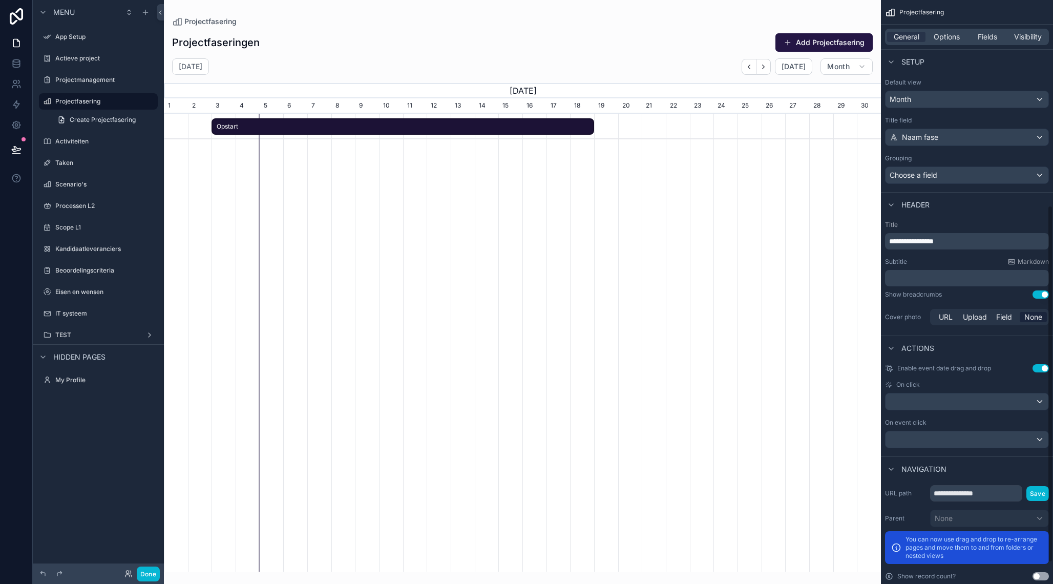
scroll to position [341, 0]
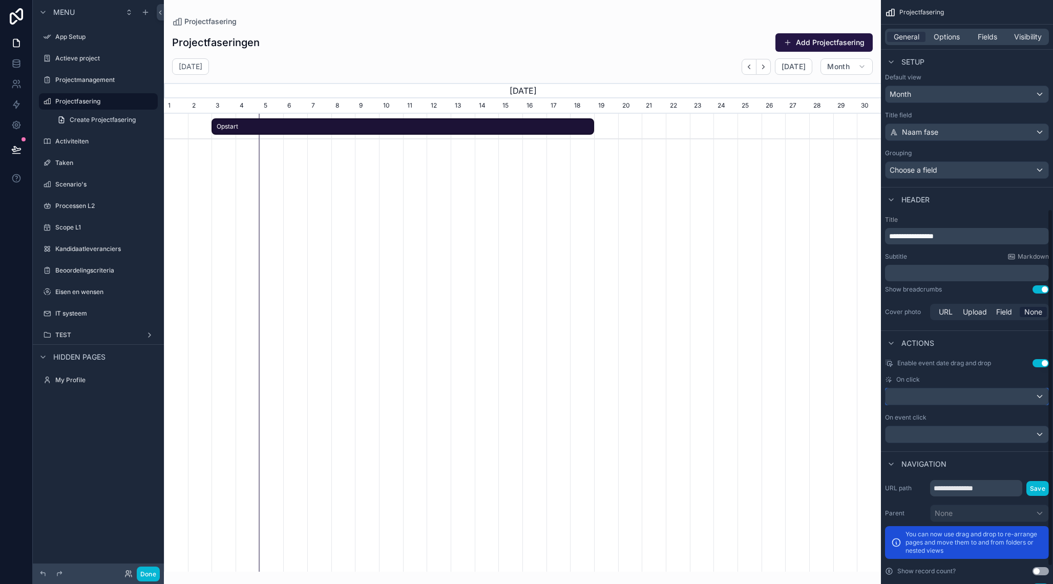
click at [959, 396] on div "scrollable content" at bounding box center [966, 396] width 163 height 16
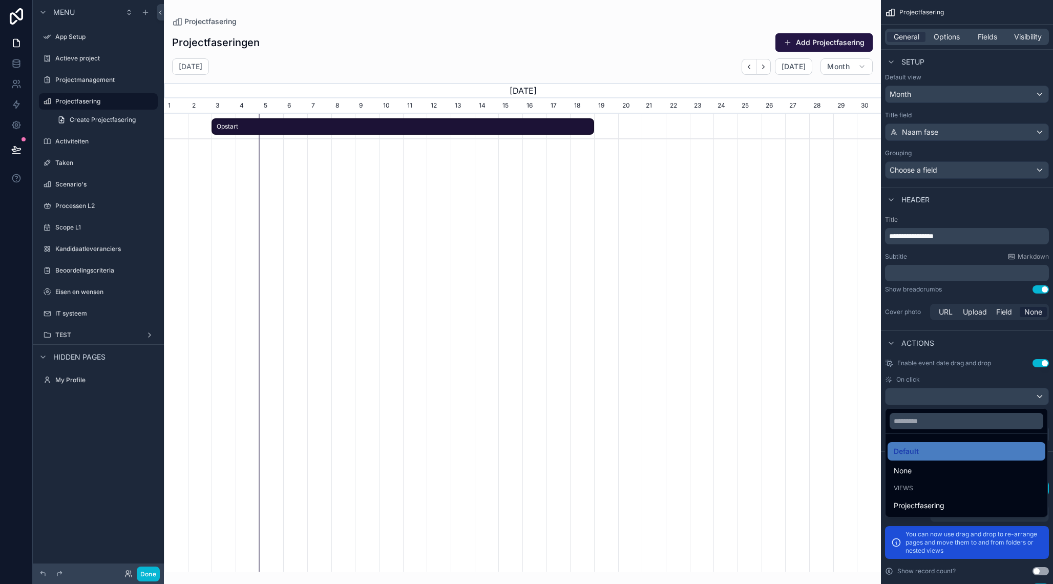
click at [959, 396] on div "scrollable content" at bounding box center [526, 292] width 1053 height 584
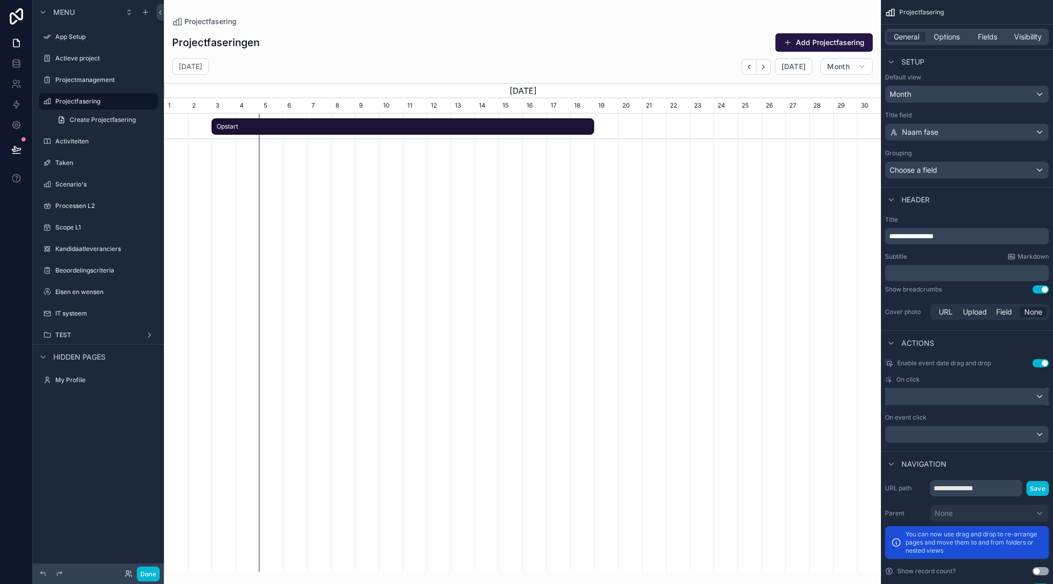
click at [959, 396] on div "scrollable content" at bounding box center [966, 396] width 163 height 16
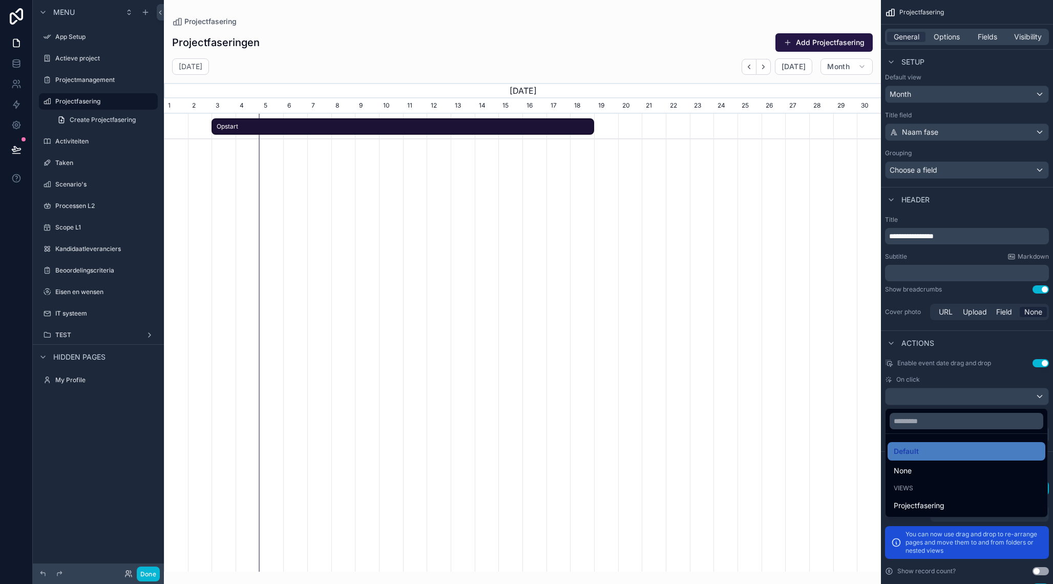
click at [955, 379] on div "scrollable content" at bounding box center [526, 292] width 1053 height 584
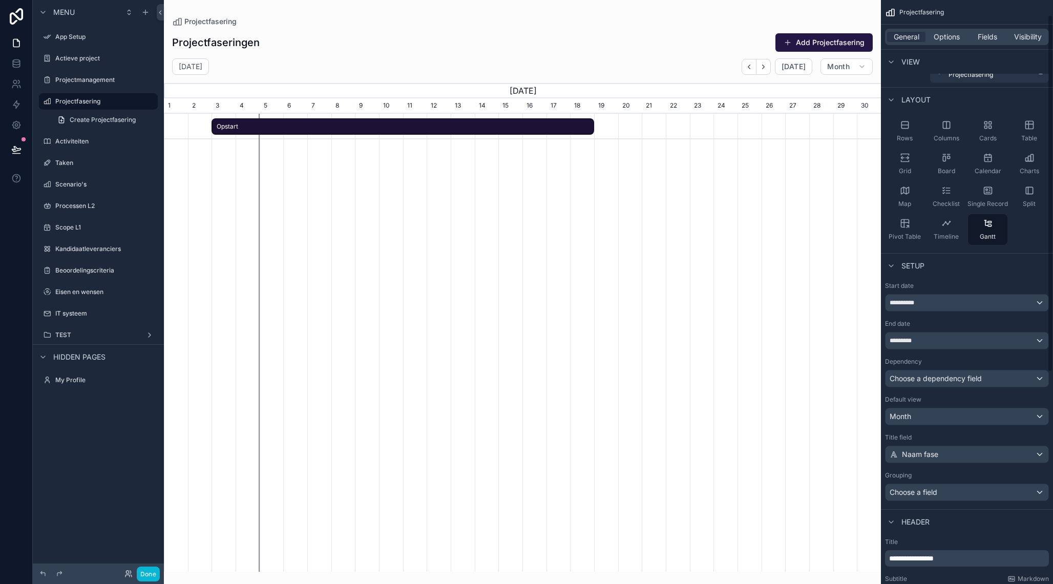
scroll to position [12, 0]
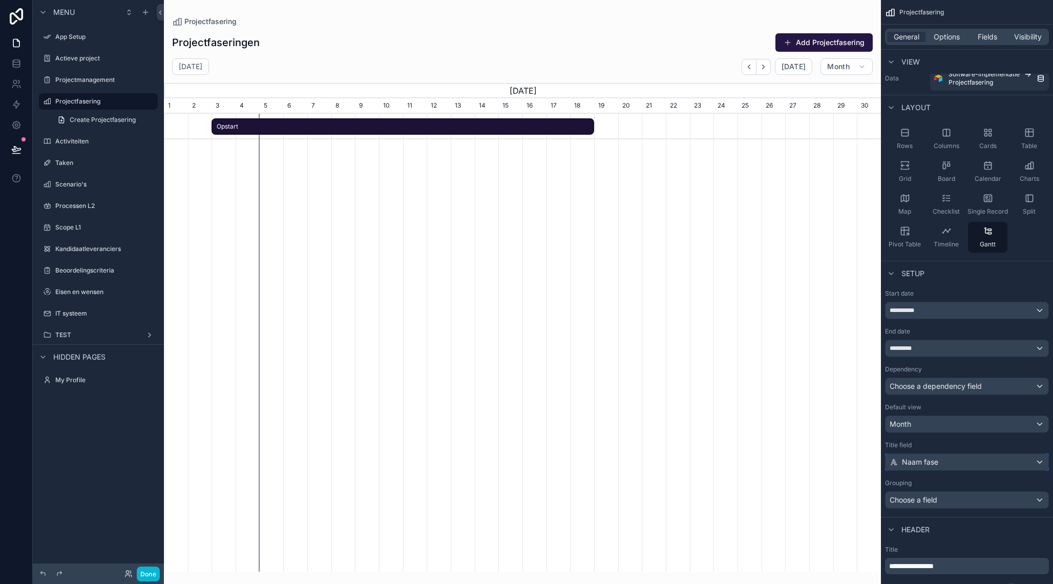
click at [949, 459] on div "Naam fase" at bounding box center [966, 462] width 163 height 16
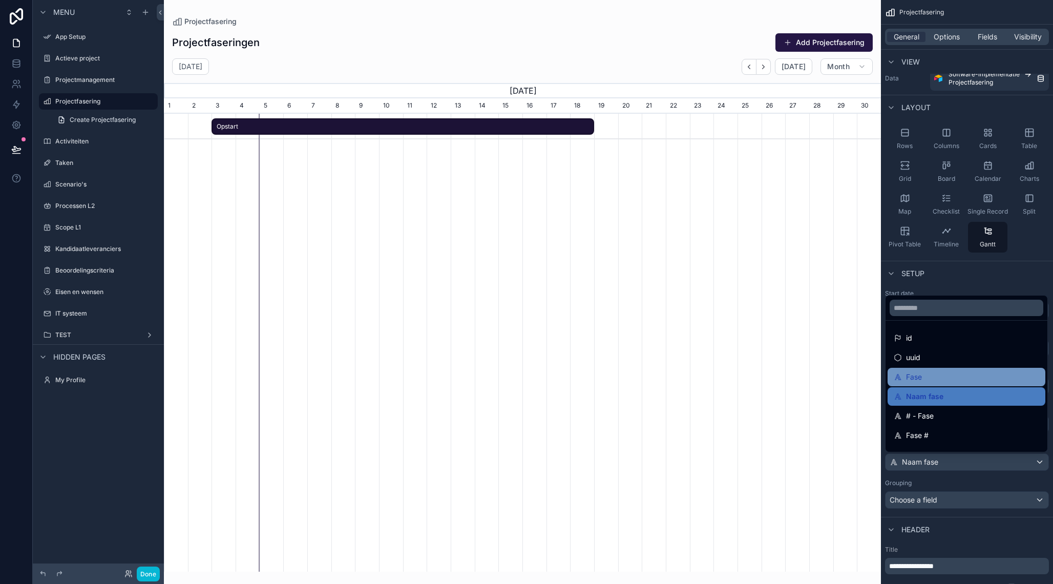
click at [925, 374] on div "Fase" at bounding box center [965, 377] width 145 height 12
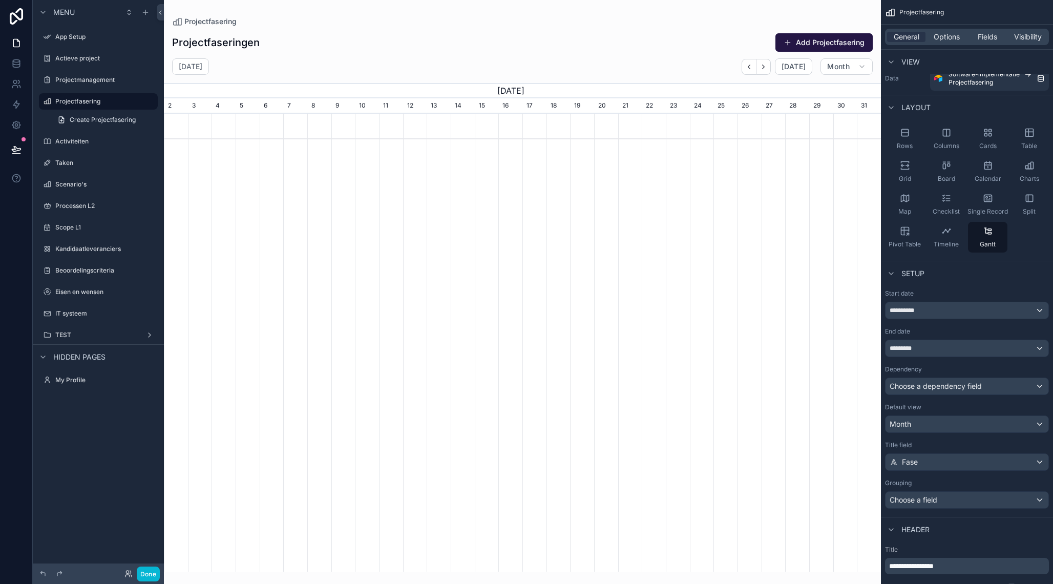
scroll to position [0, 717]
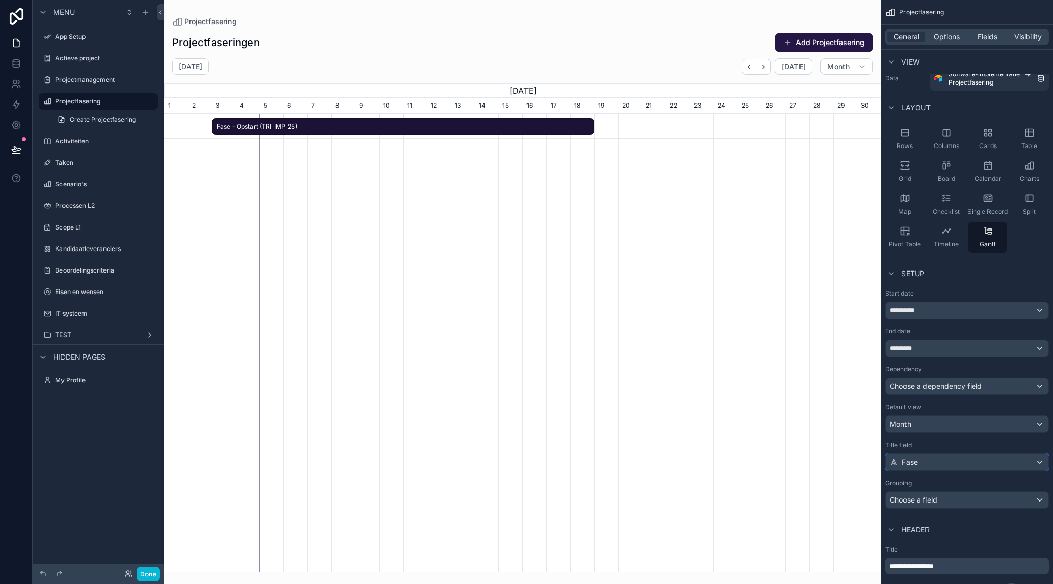
click at [926, 455] on div "Fase" at bounding box center [966, 462] width 163 height 16
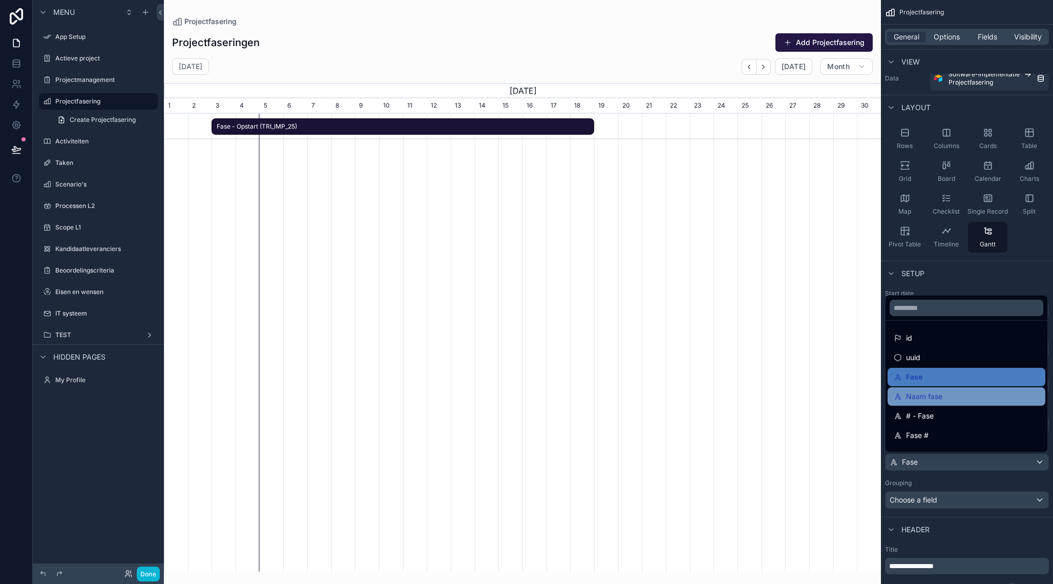
click at [918, 404] on div "Naam fase" at bounding box center [966, 396] width 158 height 18
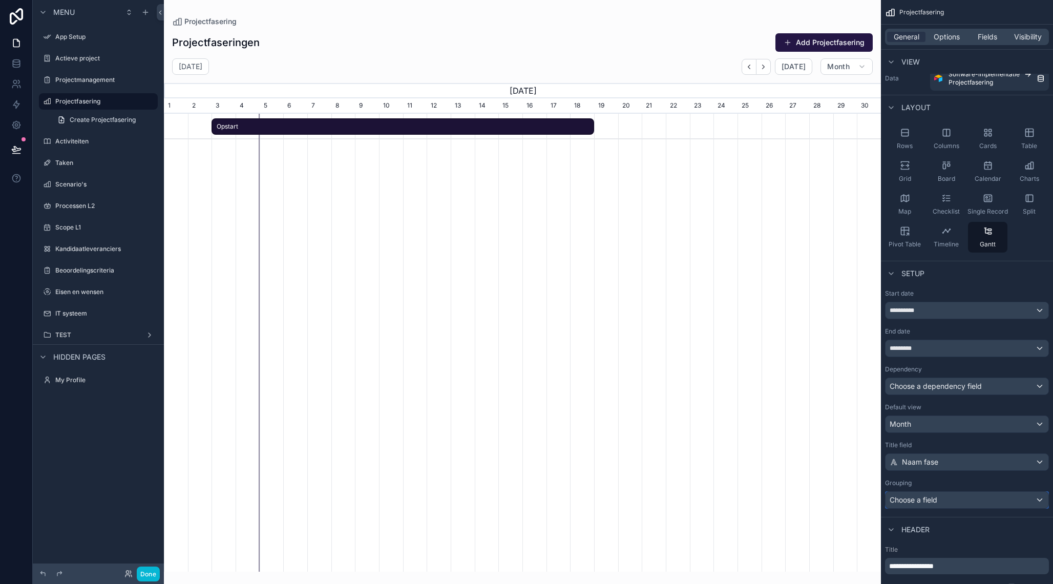
click at [936, 504] on div "Choose a field" at bounding box center [966, 499] width 163 height 16
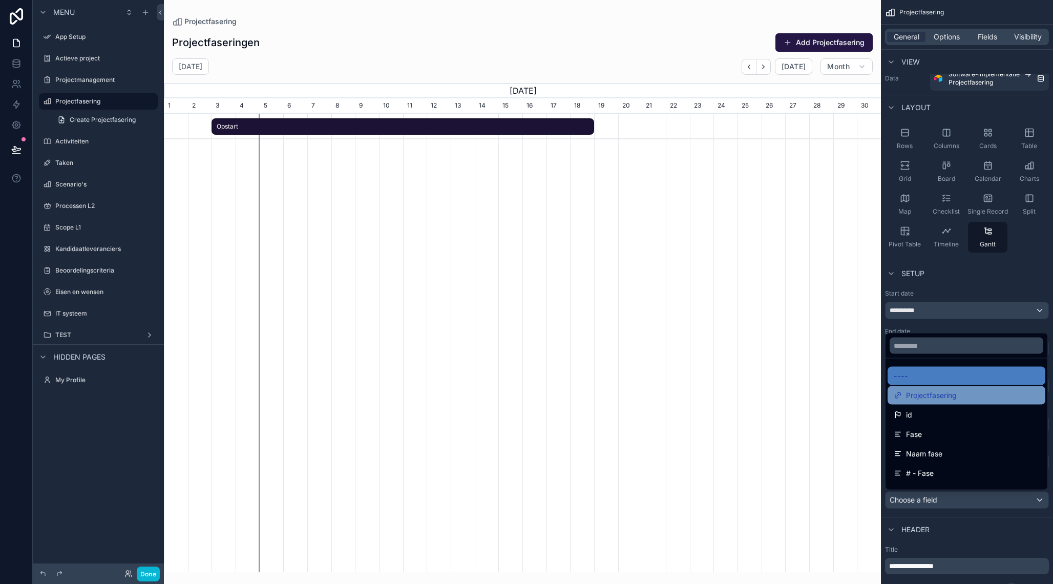
click at [921, 398] on span "Projectfasering" at bounding box center [931, 395] width 51 height 12
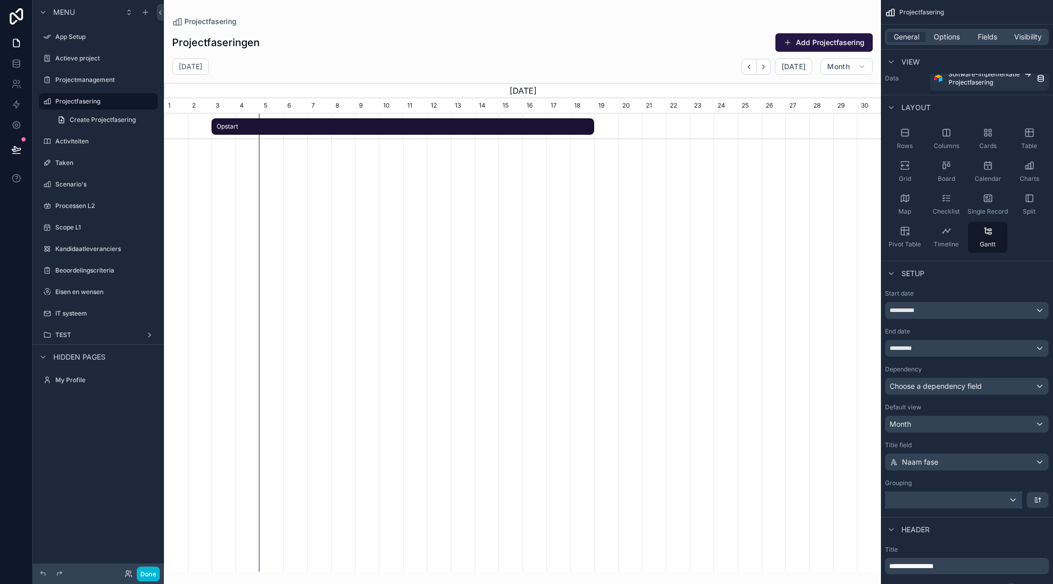
click at [929, 492] on div "scrollable content" at bounding box center [953, 499] width 136 height 16
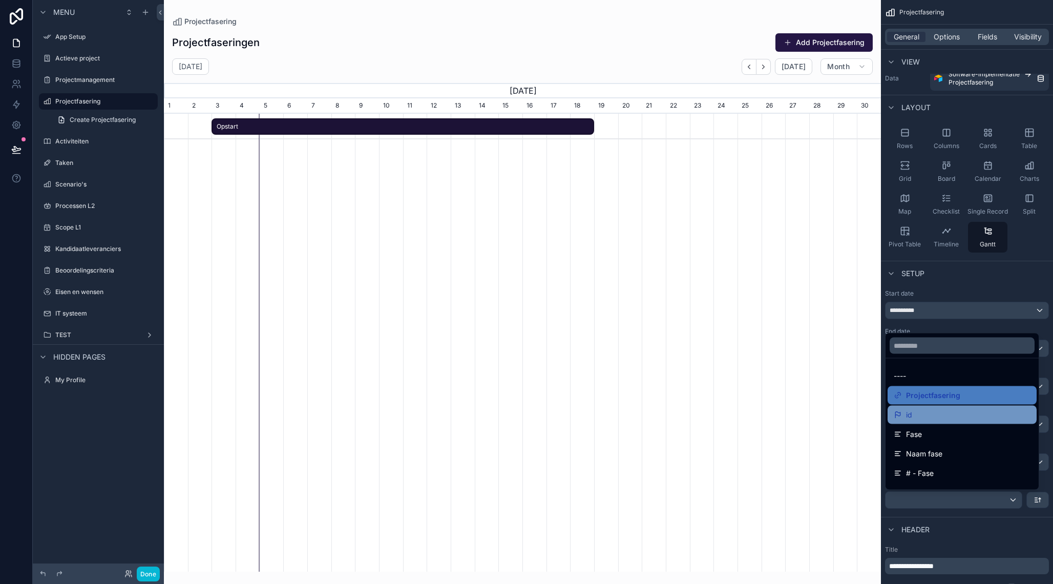
click at [925, 411] on div "id" at bounding box center [961, 415] width 137 height 12
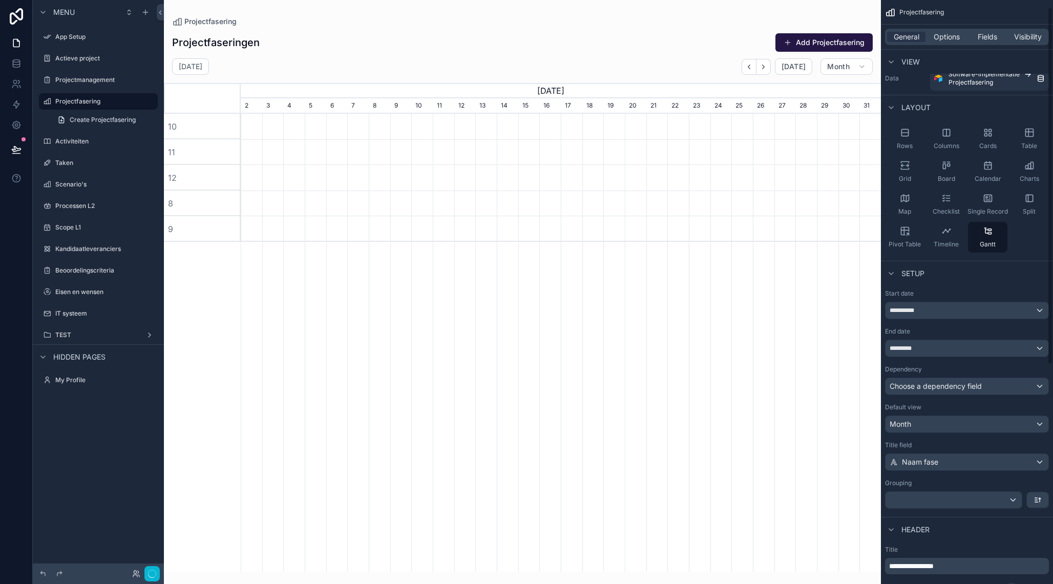
scroll to position [0, 640]
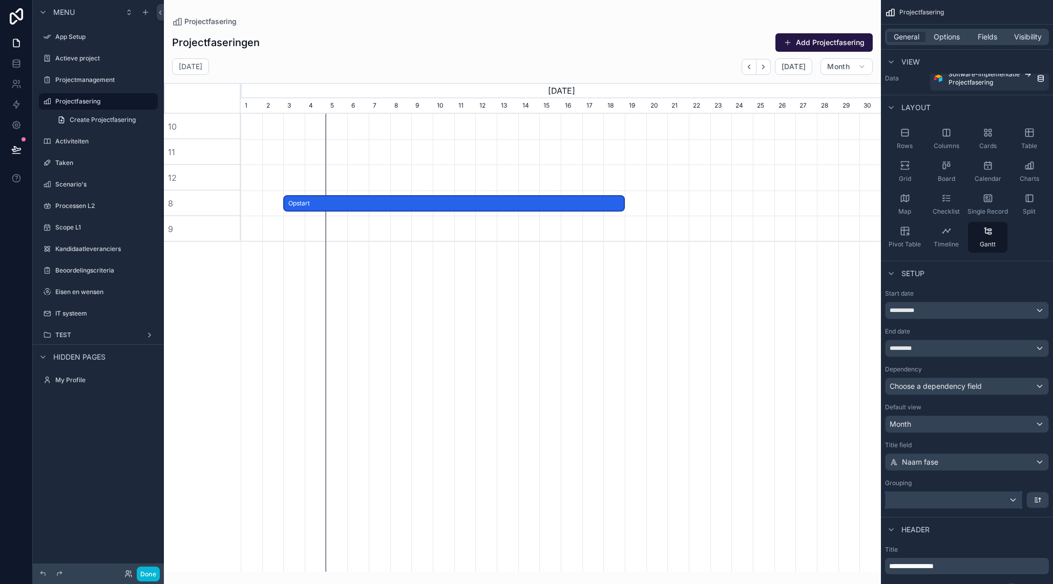
click at [930, 499] on div "scrollable content" at bounding box center [953, 499] width 136 height 16
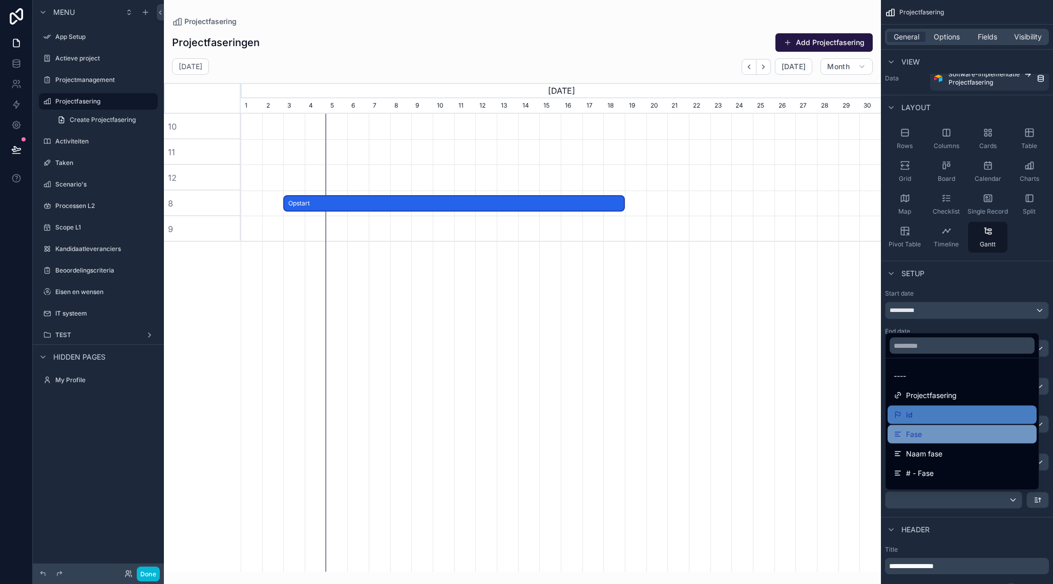
click at [921, 438] on span "Fase" at bounding box center [914, 434] width 16 height 12
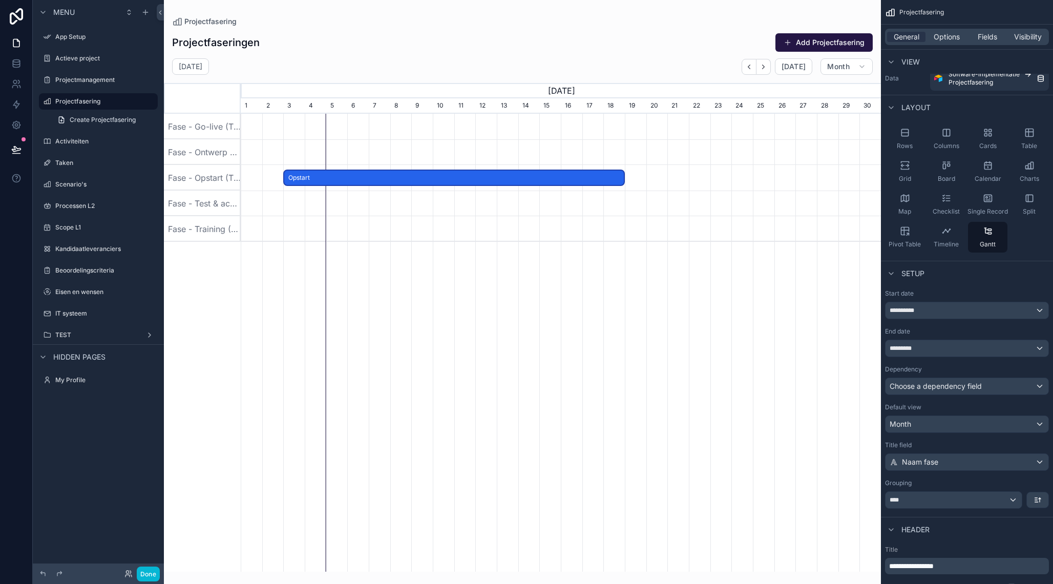
click at [311, 125] on div "scrollable content" at bounding box center [561, 127] width 1920 height 26
click at [296, 124] on div "scrollable content" at bounding box center [561, 127] width 1920 height 26
click at [934, 502] on div "****" at bounding box center [953, 499] width 136 height 16
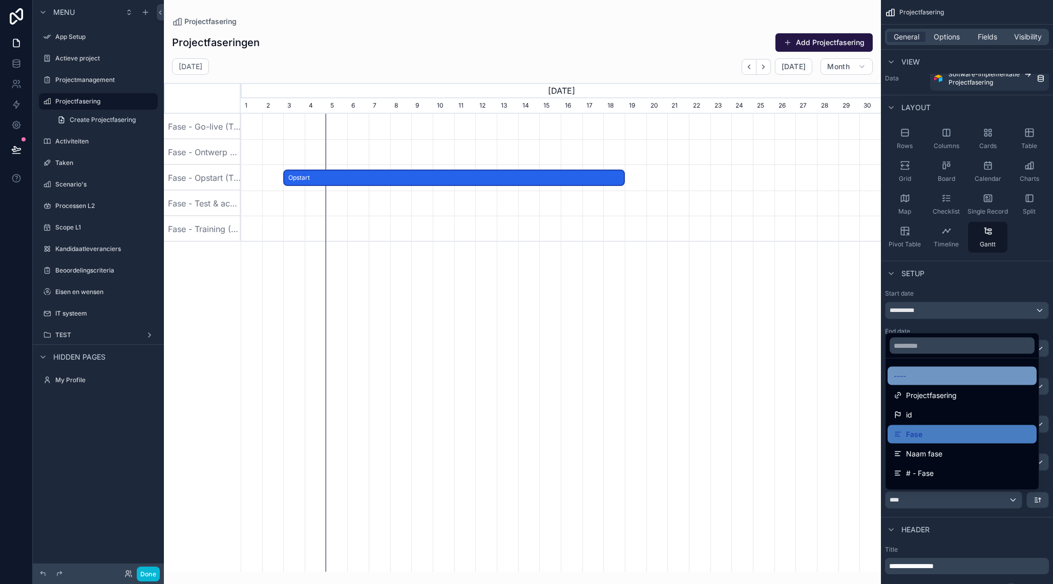
click at [926, 379] on div "----" at bounding box center [961, 376] width 137 height 12
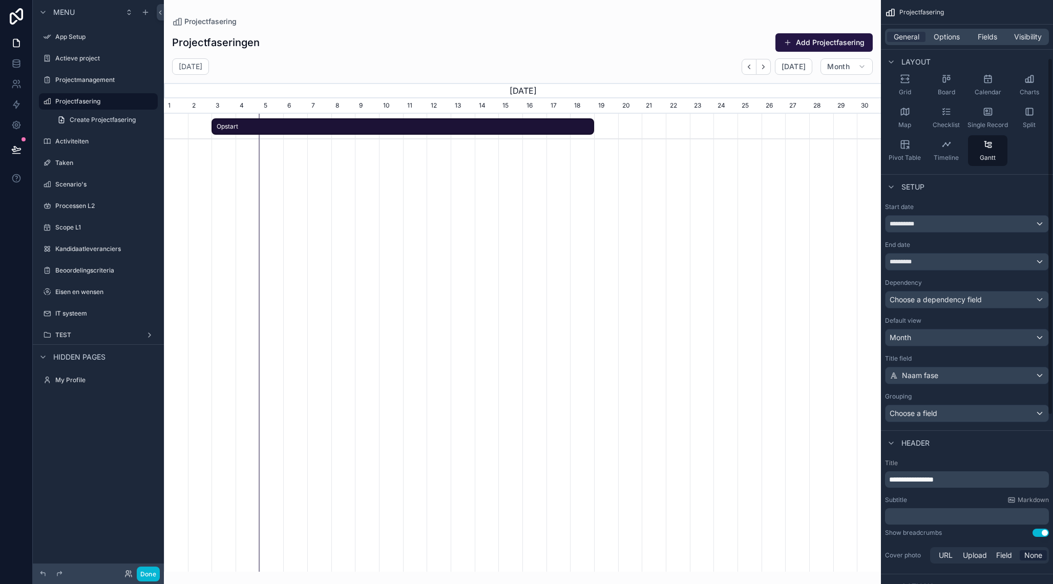
scroll to position [0, 0]
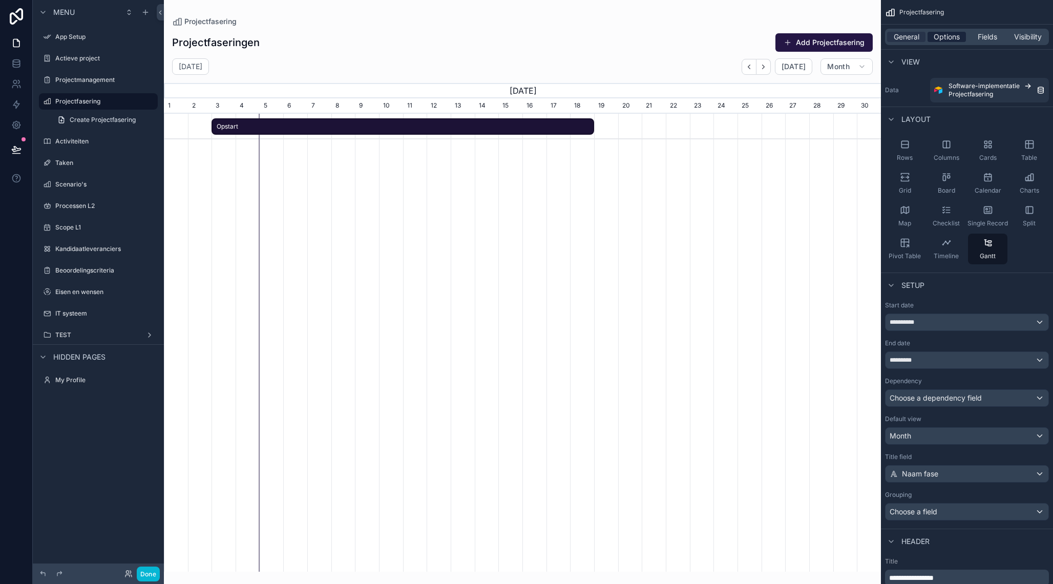
click at [941, 33] on span "Options" at bounding box center [946, 37] width 26 height 10
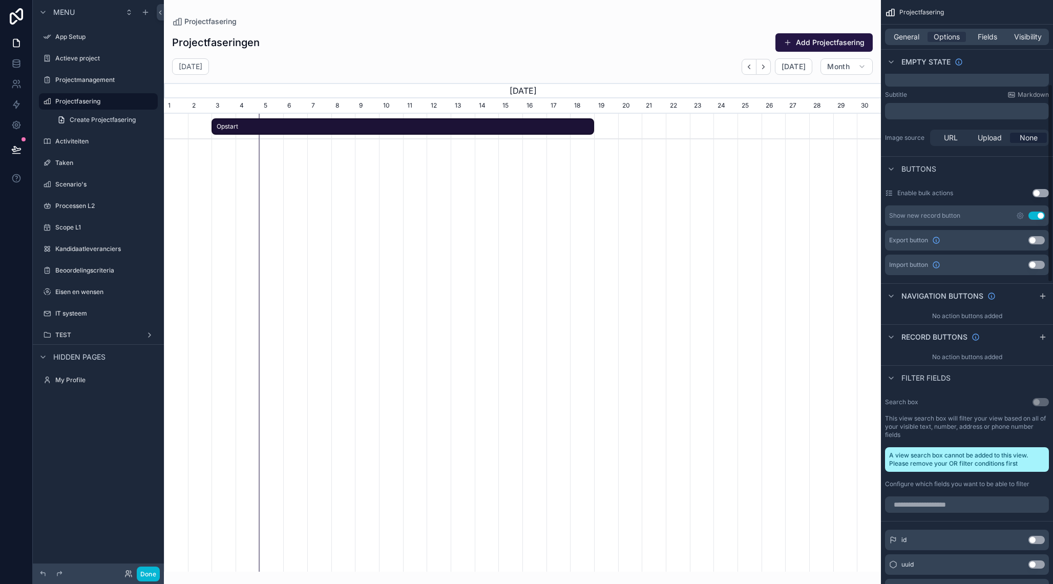
scroll to position [262, 0]
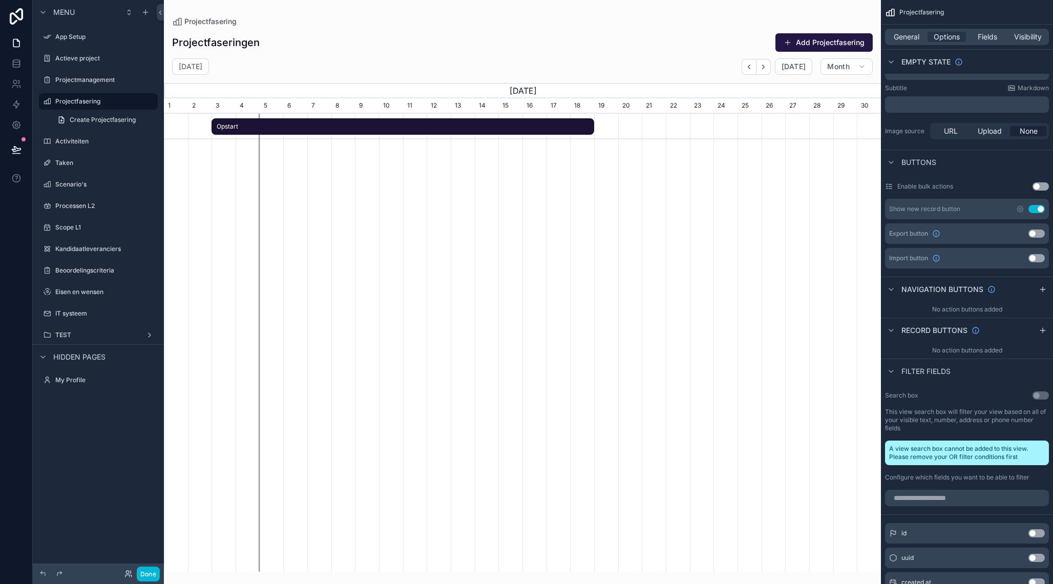
click at [1036, 238] on div "Export button Use setting" at bounding box center [967, 233] width 164 height 20
click at [1036, 233] on button "Use setting" at bounding box center [1036, 233] width 16 height 8
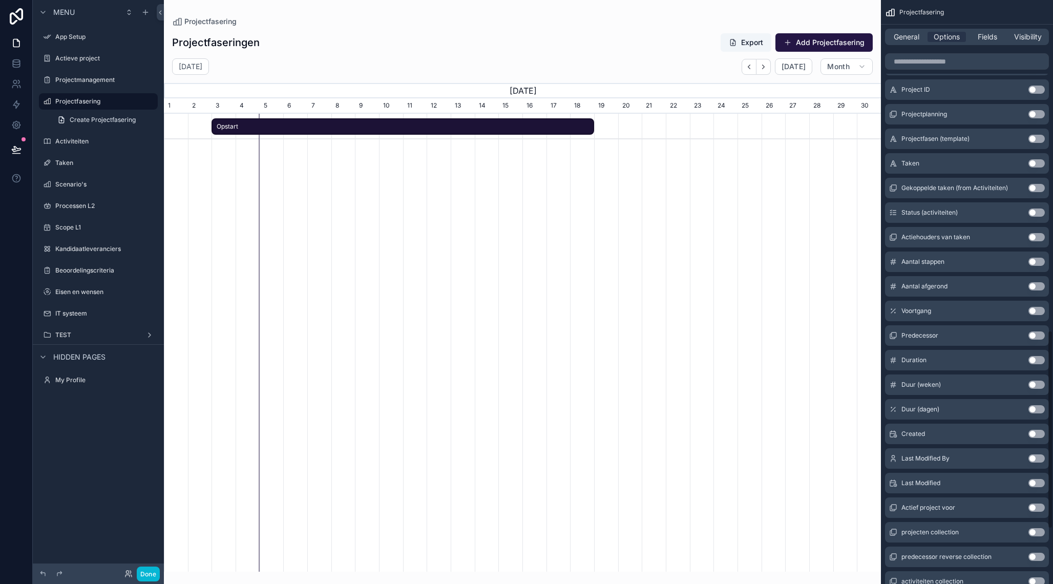
scroll to position [1135, 0]
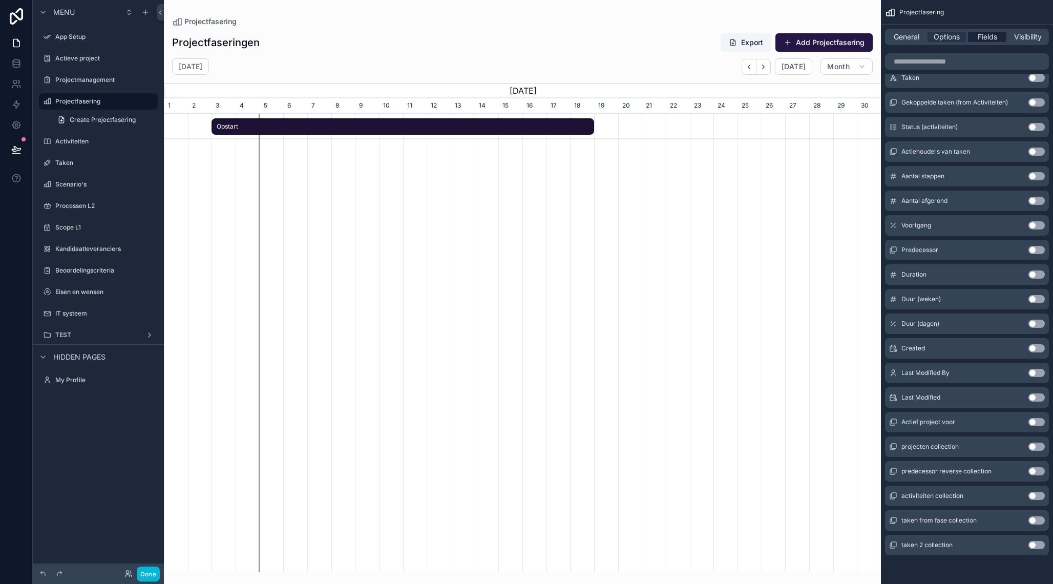
click at [996, 36] on span "Fields" at bounding box center [986, 37] width 19 height 10
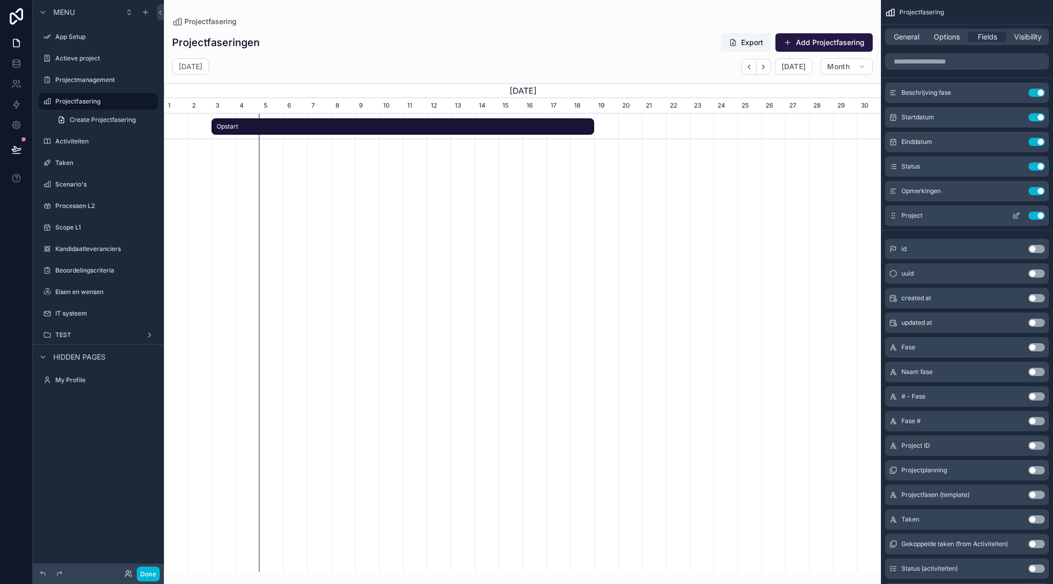
click at [1017, 217] on icon "scrollable content" at bounding box center [1015, 216] width 5 height 5
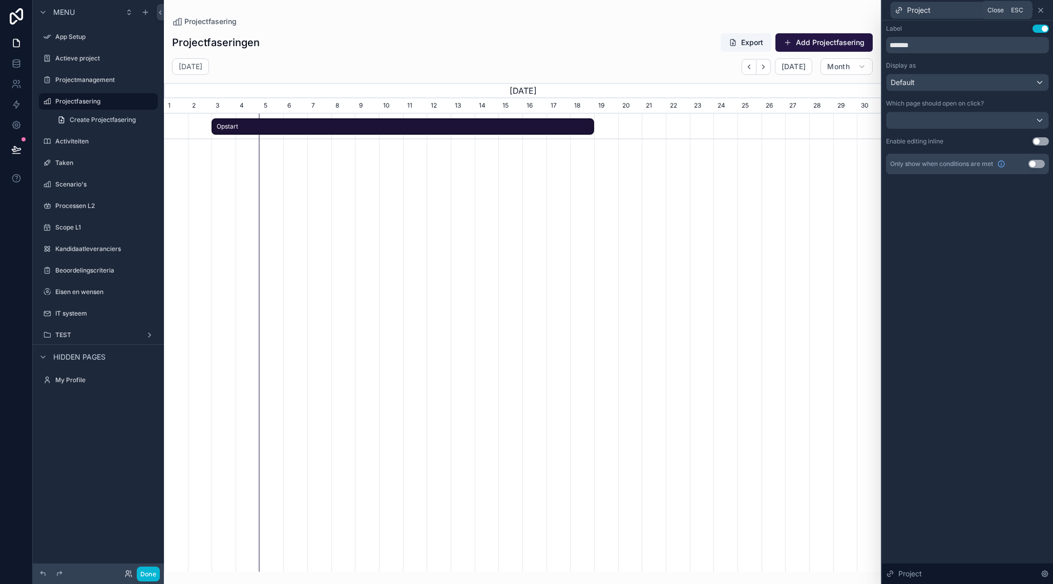
click at [1039, 12] on icon at bounding box center [1040, 10] width 8 height 8
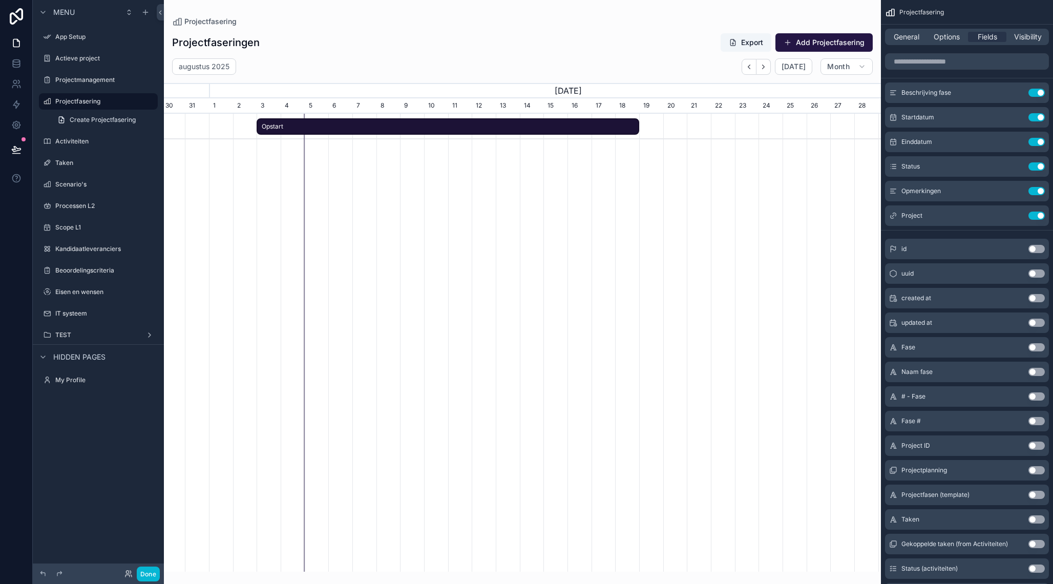
scroll to position [0, 775]
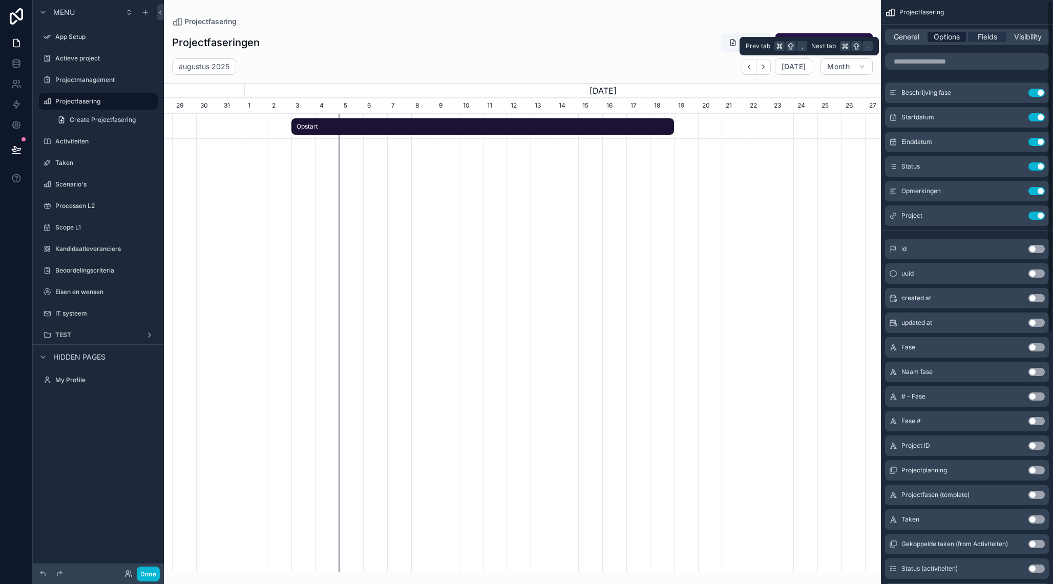
click at [947, 38] on span "Options" at bounding box center [946, 37] width 26 height 10
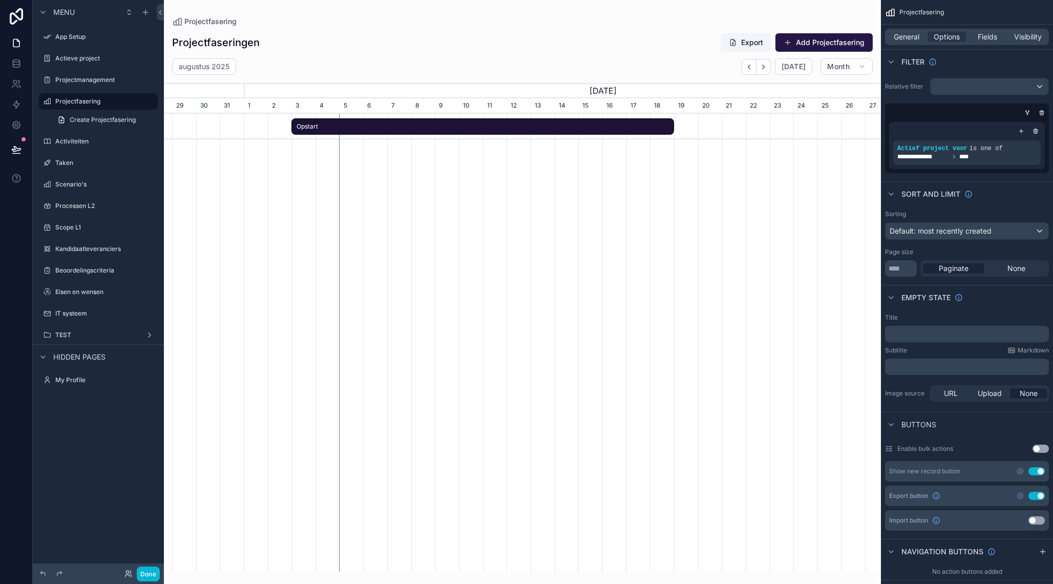
scroll to position [0, 717]
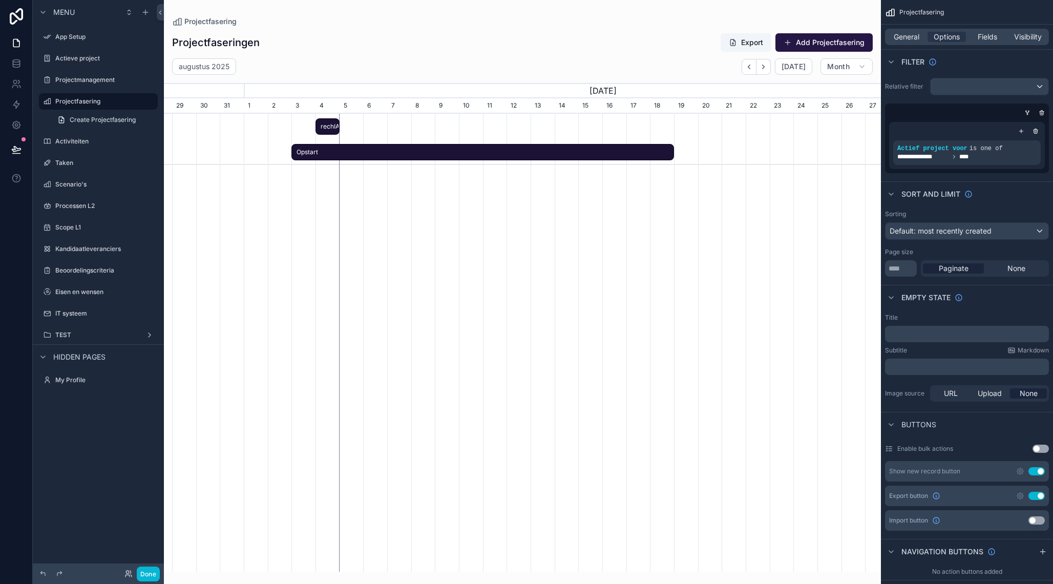
click at [336, 124] on span "rechIAQaKFYt7SElG" at bounding box center [327, 126] width 22 height 17
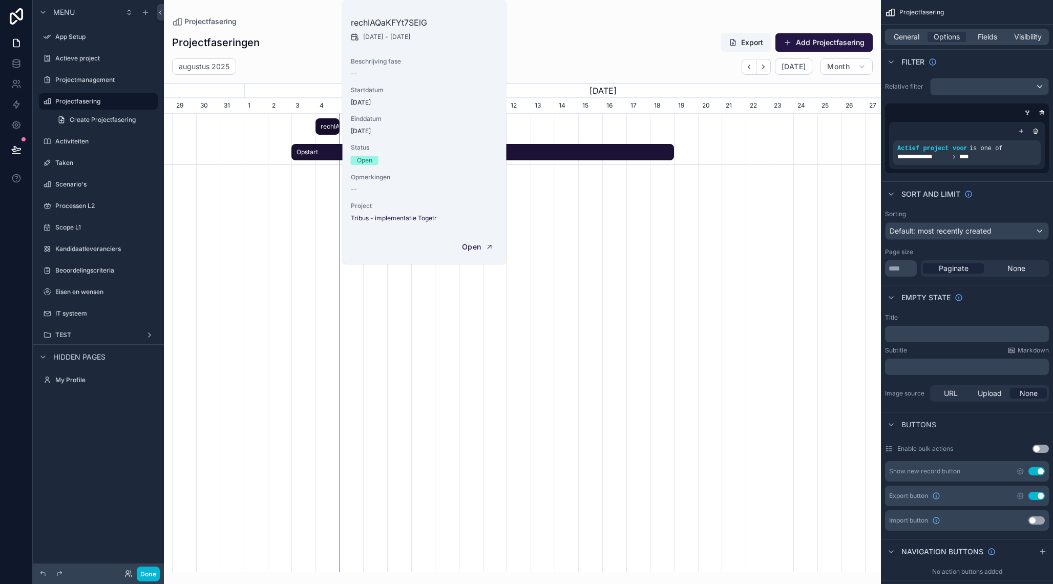
click at [289, 214] on div "rechIAQaKFYt7SElG Opstart" at bounding box center [522, 355] width 717 height 482
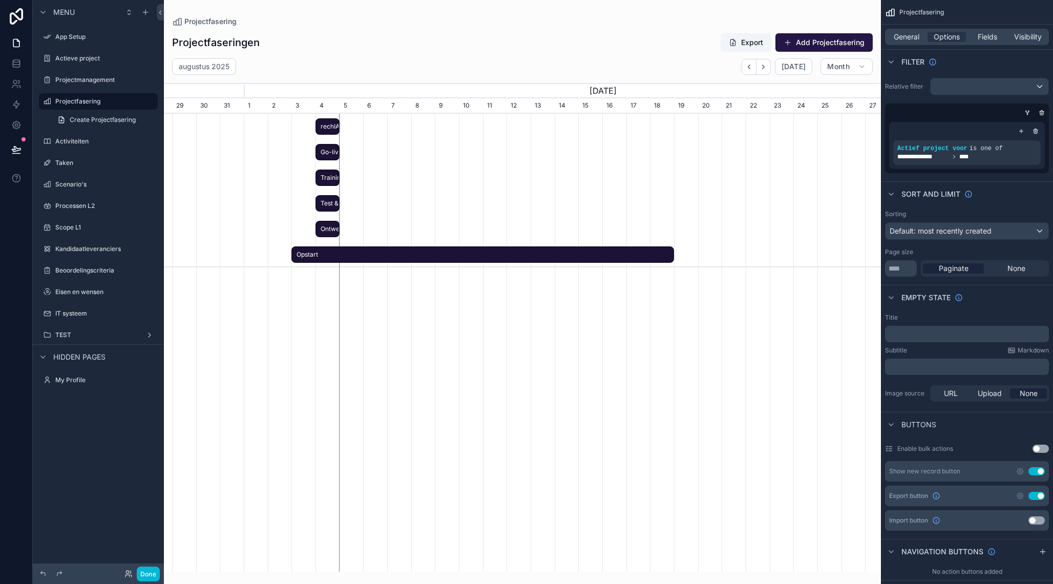
click at [334, 228] on span "Ontwerp & bouw" at bounding box center [327, 229] width 22 height 17
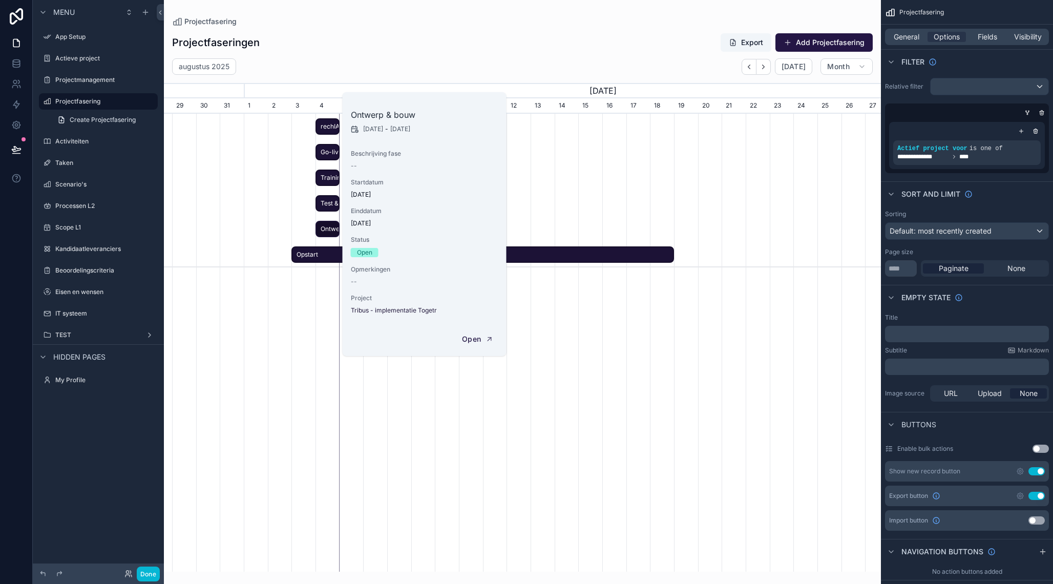
scroll to position [0, 711]
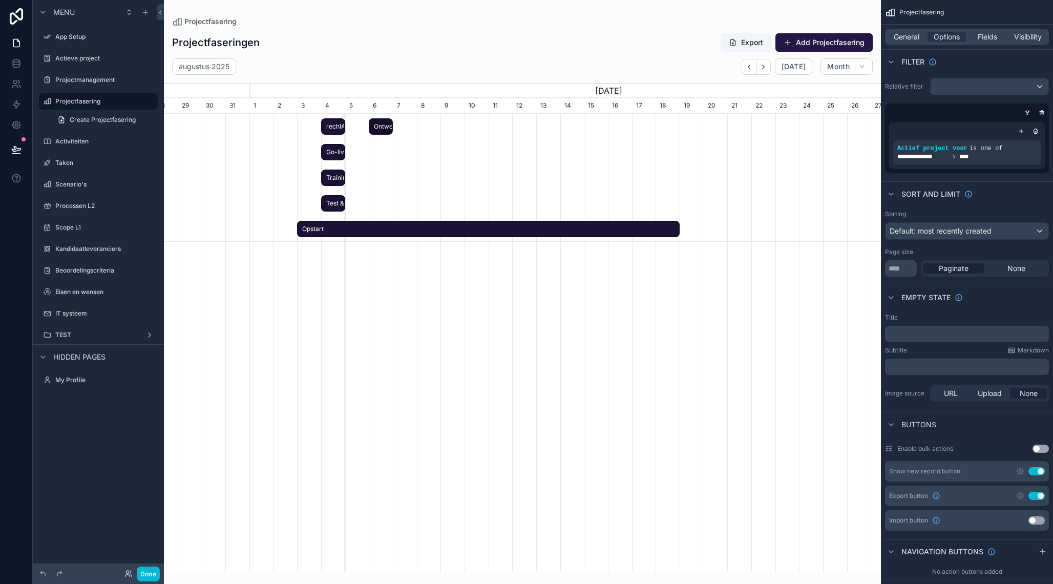
drag, startPoint x: 332, startPoint y: 230, endPoint x: 384, endPoint y: 224, distance: 52.1
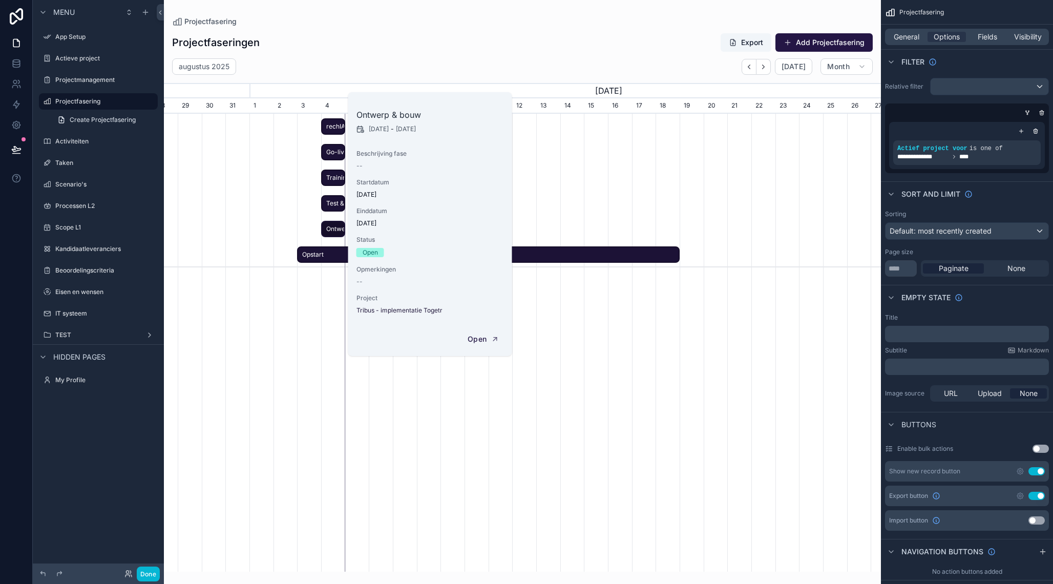
click at [295, 319] on div "rechIAQaKFYt7SElG Go-live Training Test & acceptatie Ontwerp & bouw Opstart" at bounding box center [522, 355] width 717 height 482
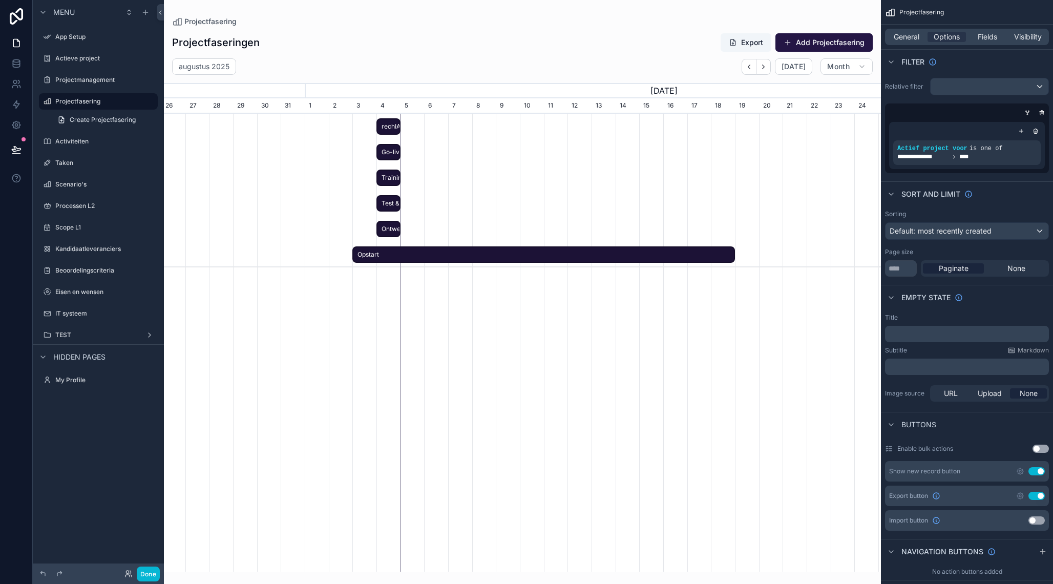
scroll to position [0, 660]
drag, startPoint x: 332, startPoint y: 226, endPoint x: 377, endPoint y: 232, distance: 46.0
click at [378, 234] on span "Ontwerp & bouw" at bounding box center [384, 229] width 22 height 17
drag, startPoint x: 379, startPoint y: 224, endPoint x: 384, endPoint y: 224, distance: 5.6
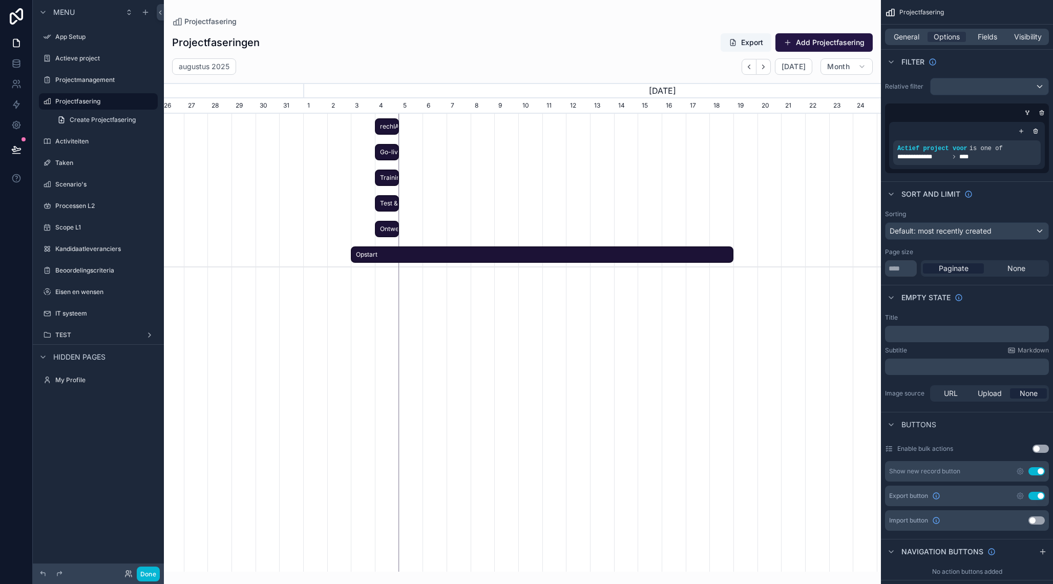
click at [384, 224] on span "Ontwerp & bouw" at bounding box center [387, 229] width 22 height 17
click at [442, 220] on div "scrollable content" at bounding box center [580, 191] width 2150 height 154
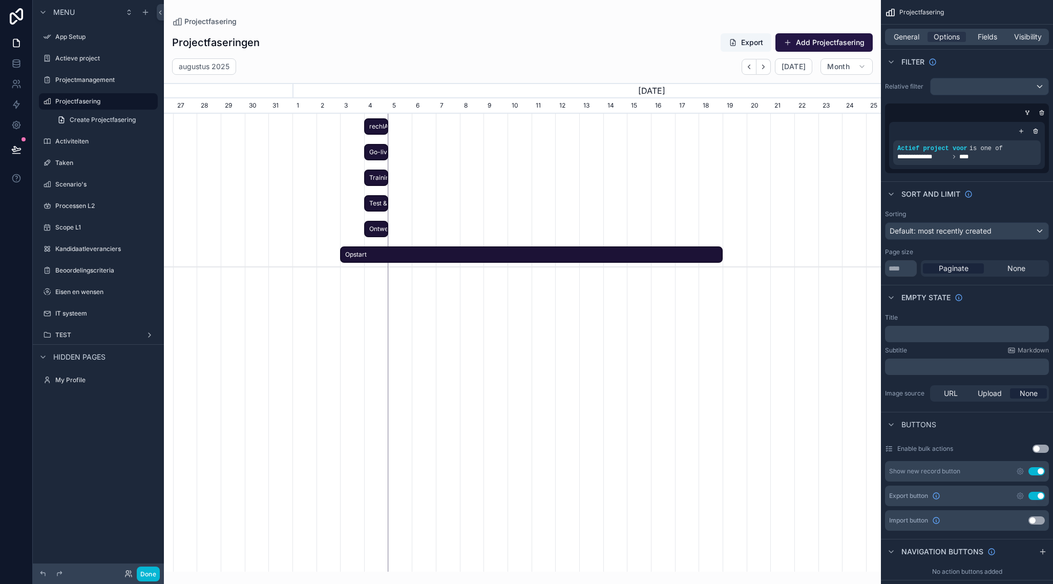
scroll to position [0, 671]
drag, startPoint x: 389, startPoint y: 230, endPoint x: 377, endPoint y: 229, distance: 11.3
click at [378, 229] on span "Ontwerp & bouw" at bounding box center [374, 229] width 22 height 17
click at [366, 223] on span "Ontwerp & bouw" at bounding box center [373, 229] width 22 height 17
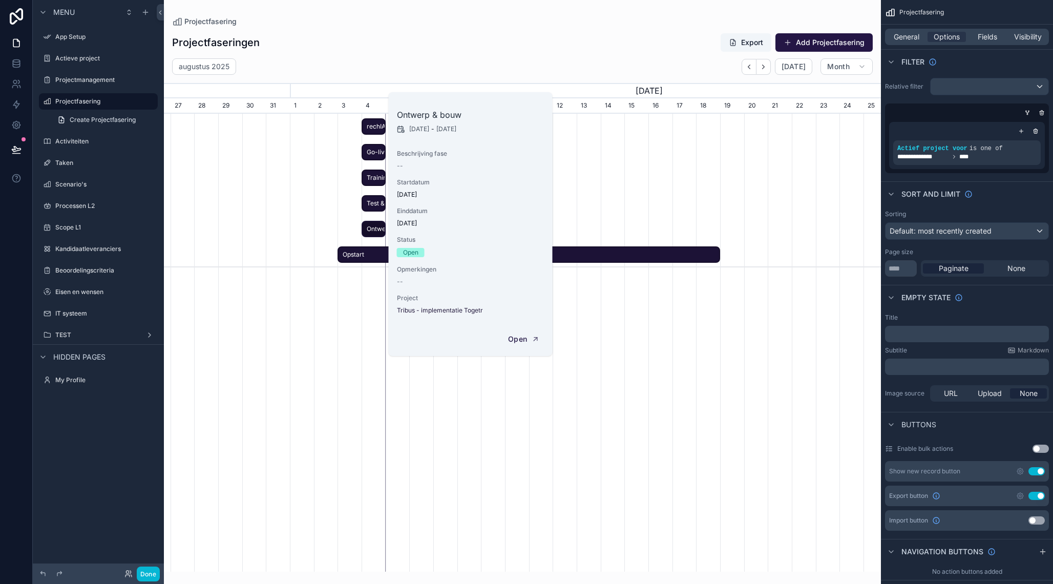
scroll to position [0, 669]
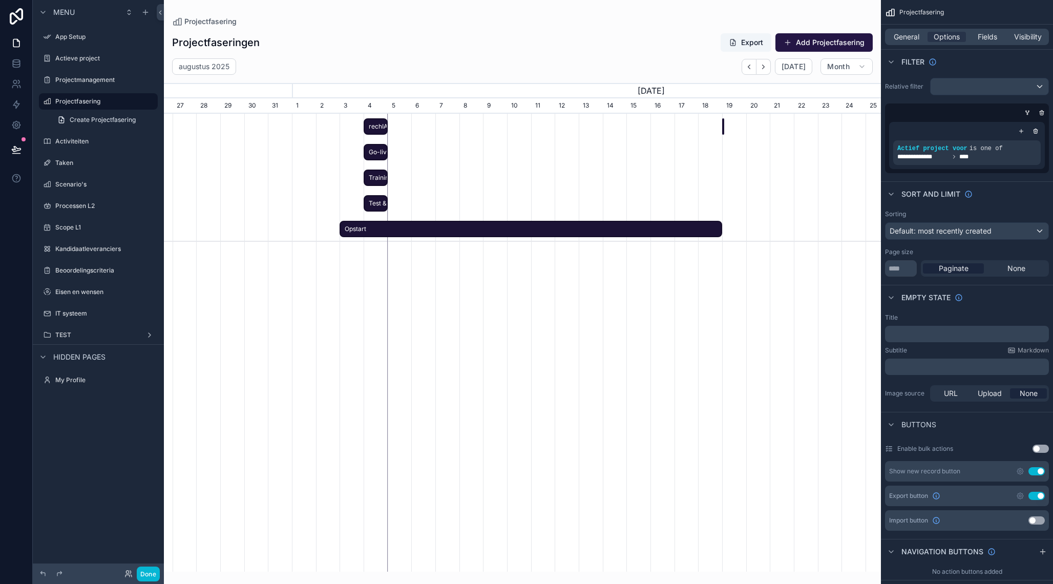
drag, startPoint x: 367, startPoint y: 223, endPoint x: 725, endPoint y: 212, distance: 358.5
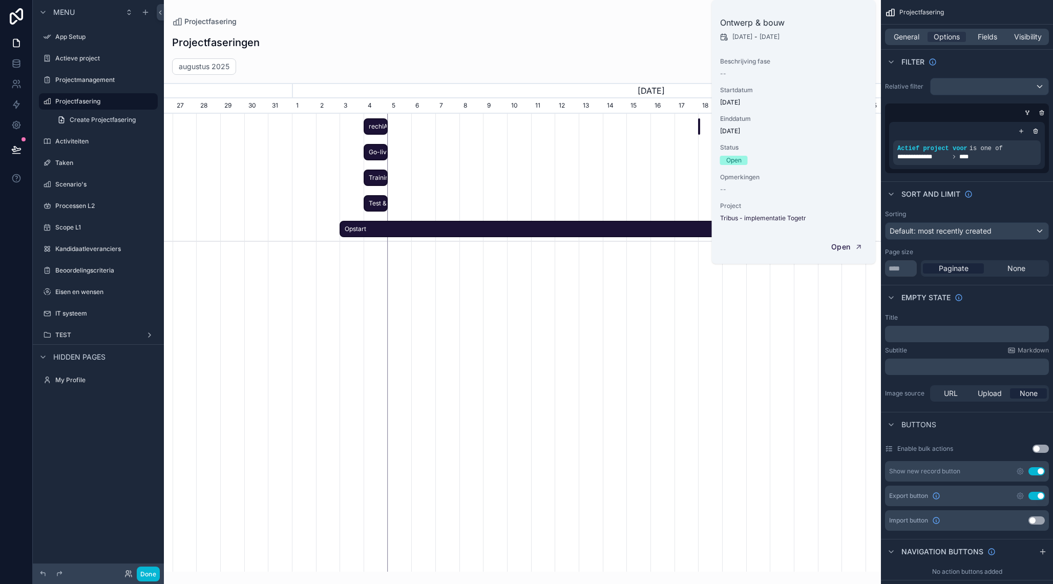
click at [739, 132] on span "[DATE]" at bounding box center [793, 131] width 147 height 8
click at [660, 178] on div "scrollable content" at bounding box center [522, 178] width 2150 height 128
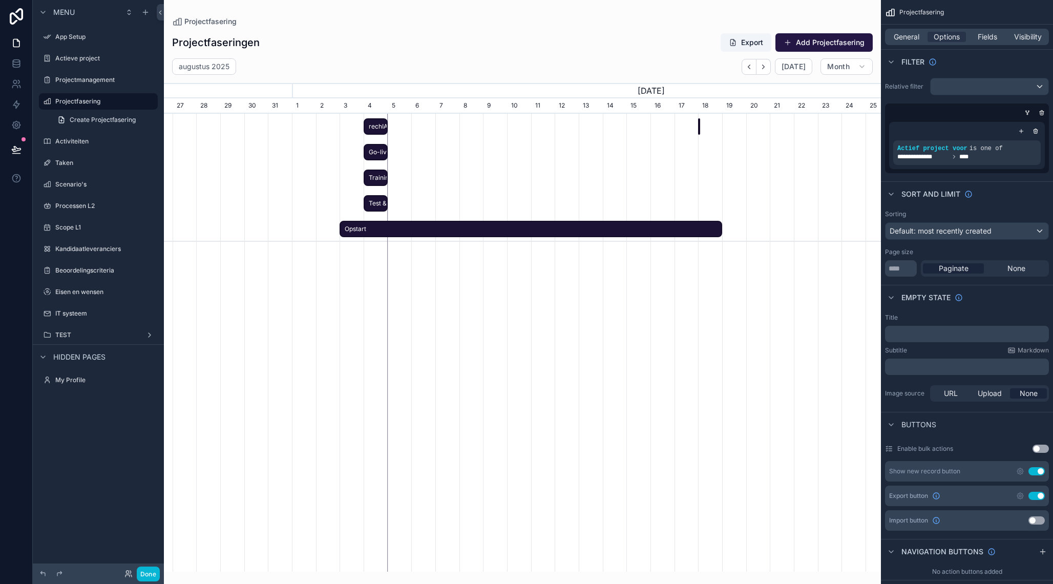
click at [699, 123] on div "Ontwerp & bouw" at bounding box center [699, 126] width 2 height 17
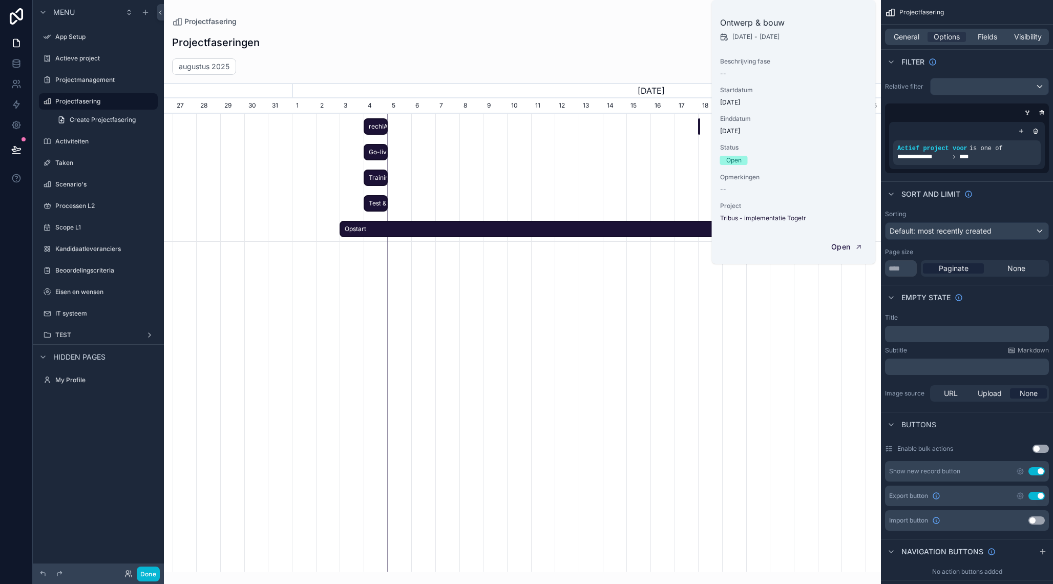
click at [726, 132] on span "[DATE]" at bounding box center [793, 131] width 147 height 8
click at [842, 246] on span "Open" at bounding box center [840, 246] width 19 height 9
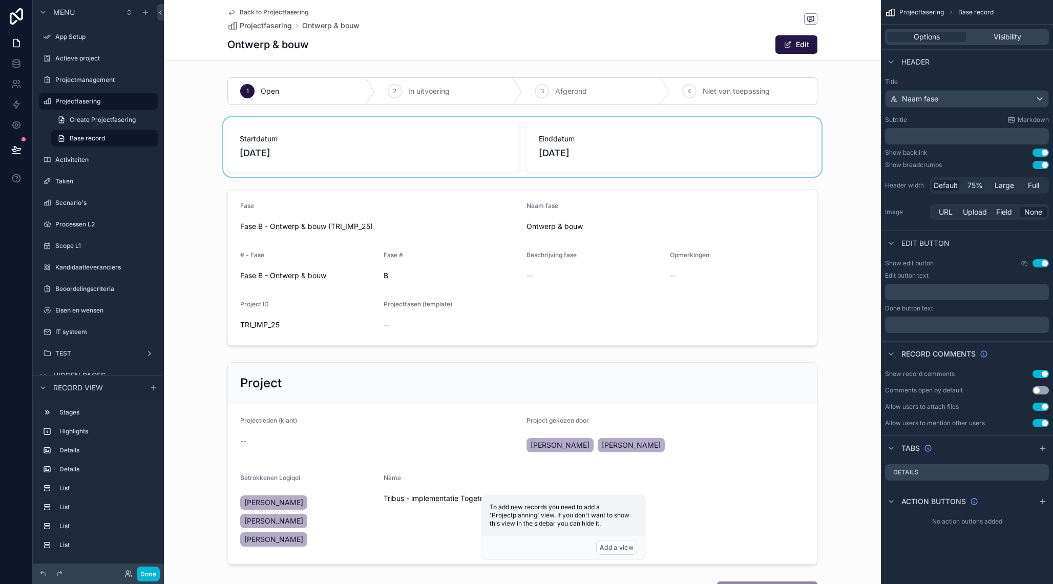
click at [563, 141] on div "scrollable content" at bounding box center [522, 146] width 717 height 59
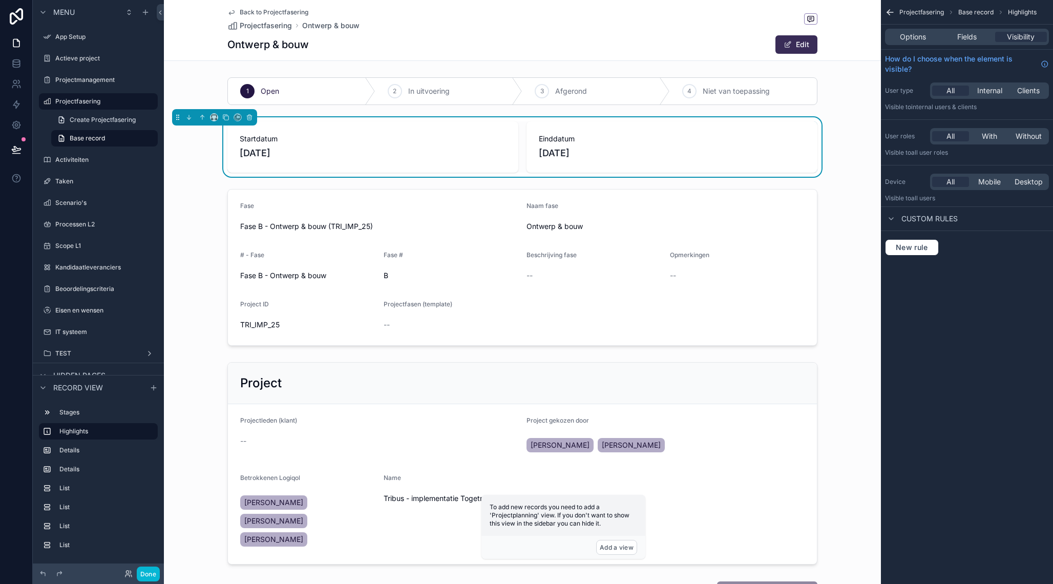
click at [792, 40] on button "Edit" at bounding box center [796, 44] width 42 height 18
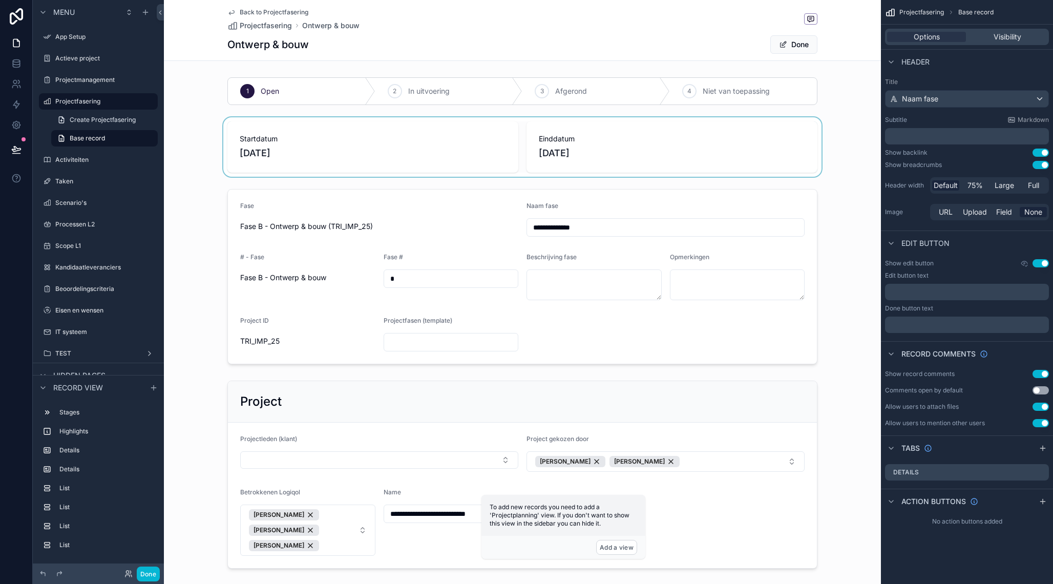
click at [559, 147] on div "scrollable content" at bounding box center [522, 146] width 717 height 59
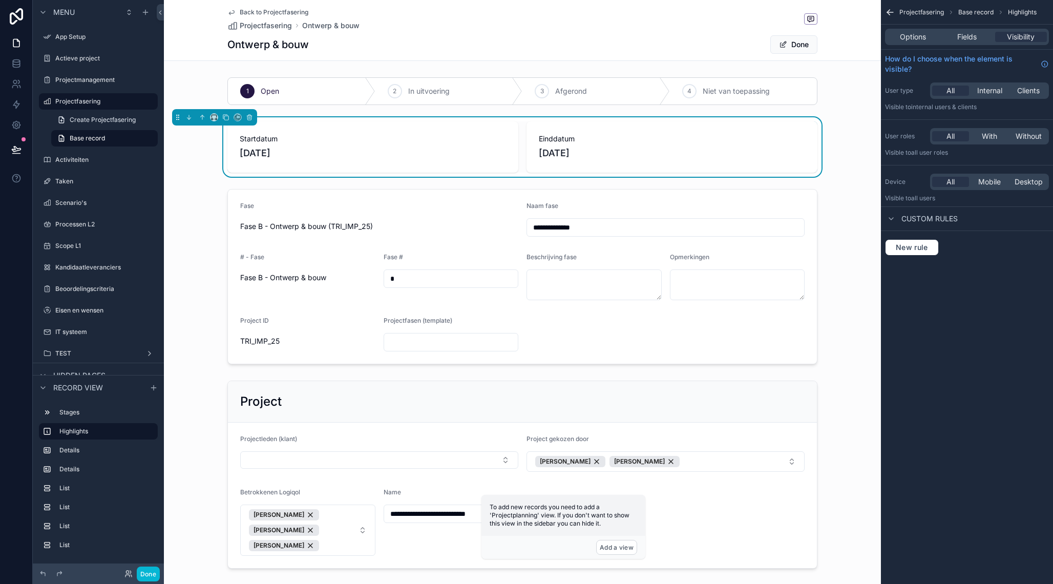
click at [559, 147] on span "[DATE]" at bounding box center [672, 153] width 266 height 14
click at [566, 151] on span "[DATE]" at bounding box center [672, 153] width 266 height 14
click at [925, 44] on div "Options Fields Visibility" at bounding box center [967, 37] width 164 height 16
click at [924, 35] on span "Options" at bounding box center [912, 37] width 26 height 10
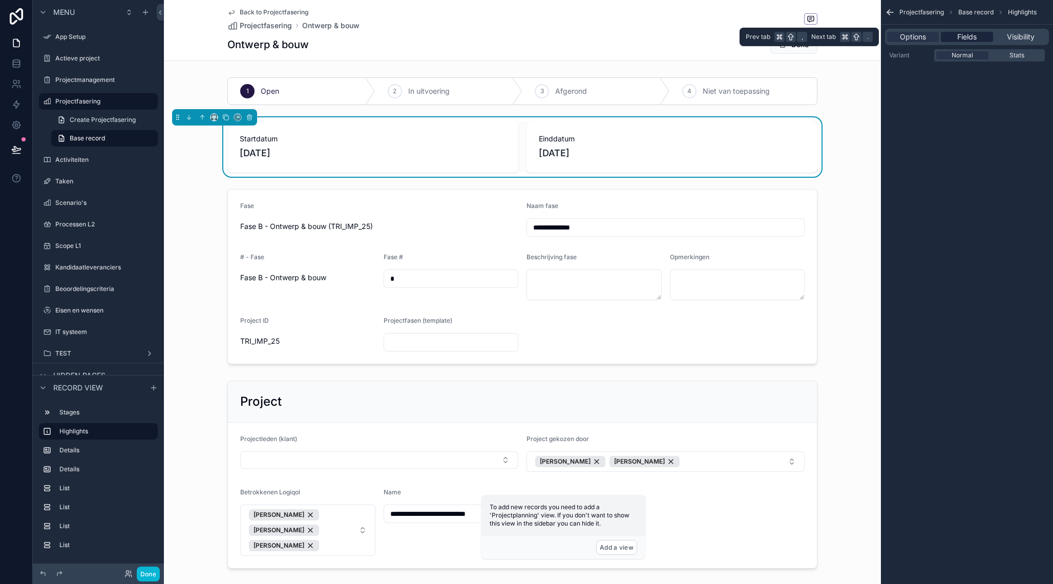
click at [955, 34] on div "Fields" at bounding box center [966, 37] width 52 height 10
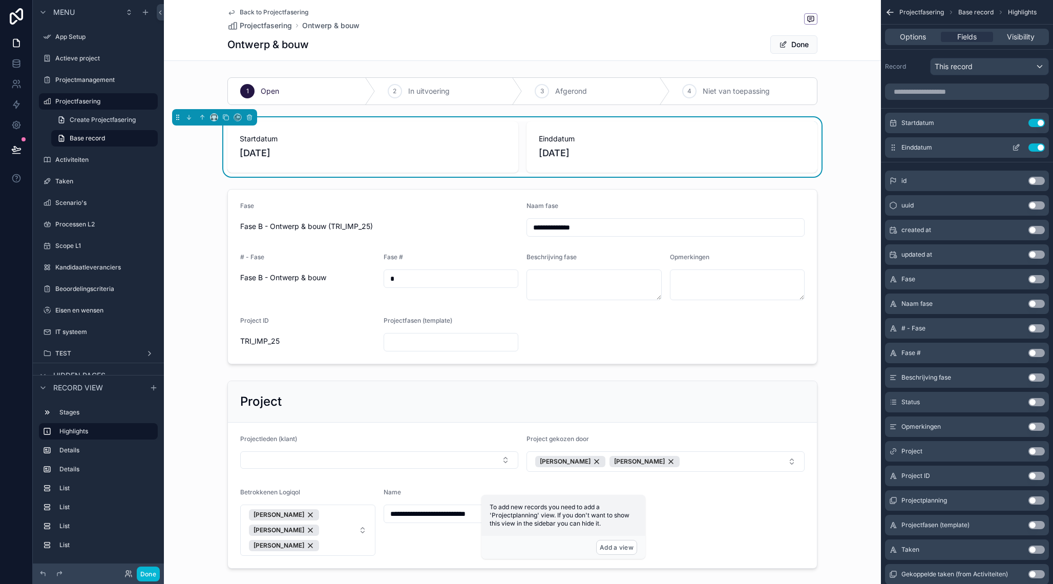
click at [1017, 148] on icon "scrollable content" at bounding box center [1016, 147] width 8 height 8
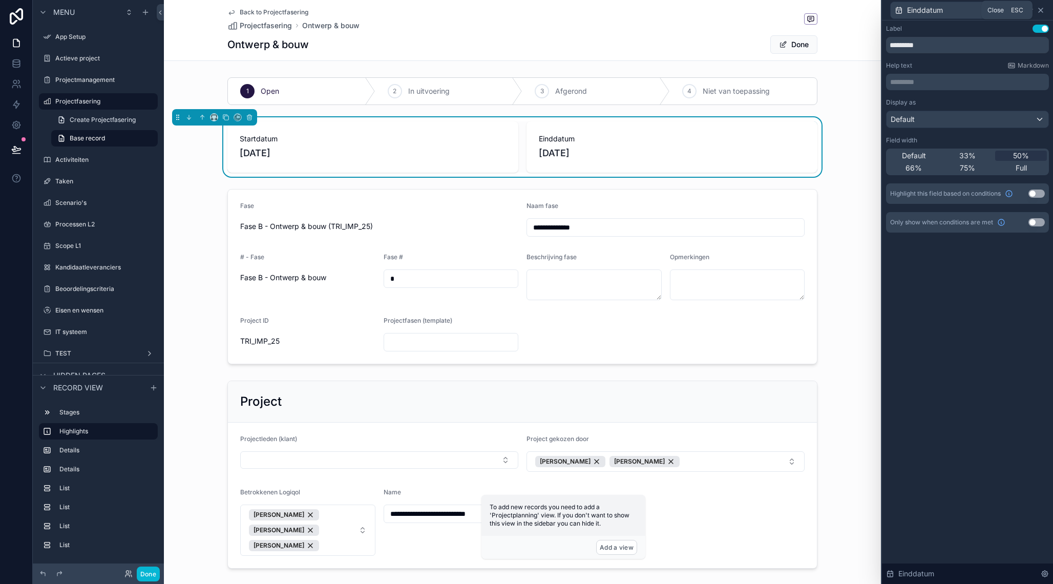
click at [1041, 11] on icon at bounding box center [1040, 10] width 4 height 4
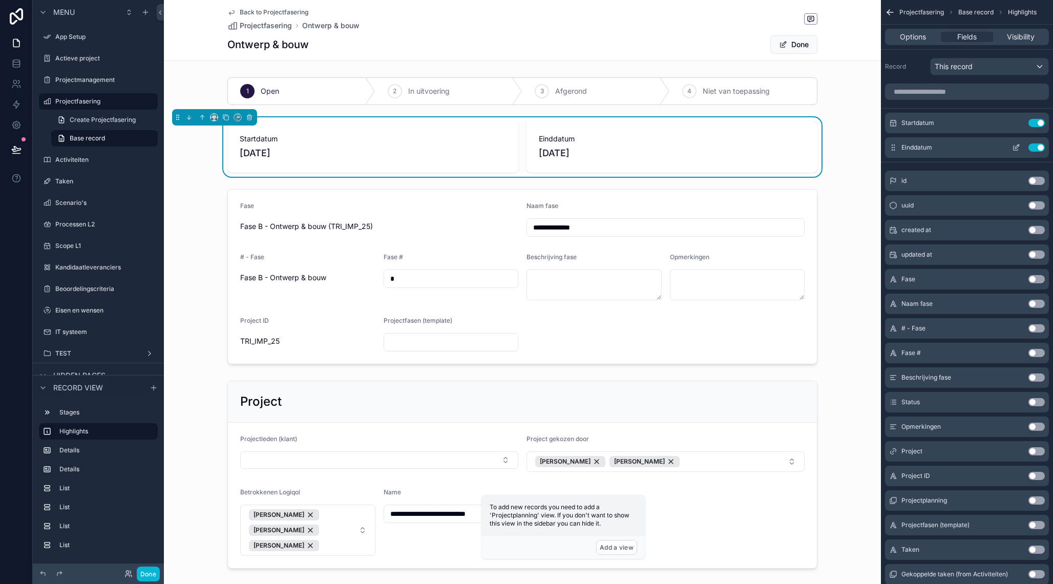
click at [1018, 149] on icon "scrollable content" at bounding box center [1016, 147] width 8 height 8
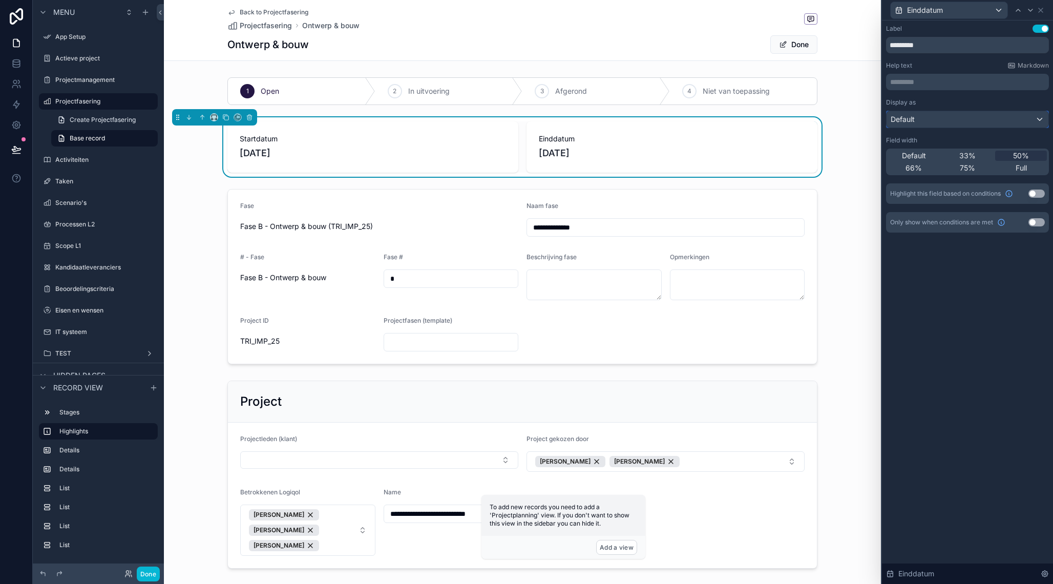
click at [1014, 120] on div "Default" at bounding box center [967, 119] width 162 height 16
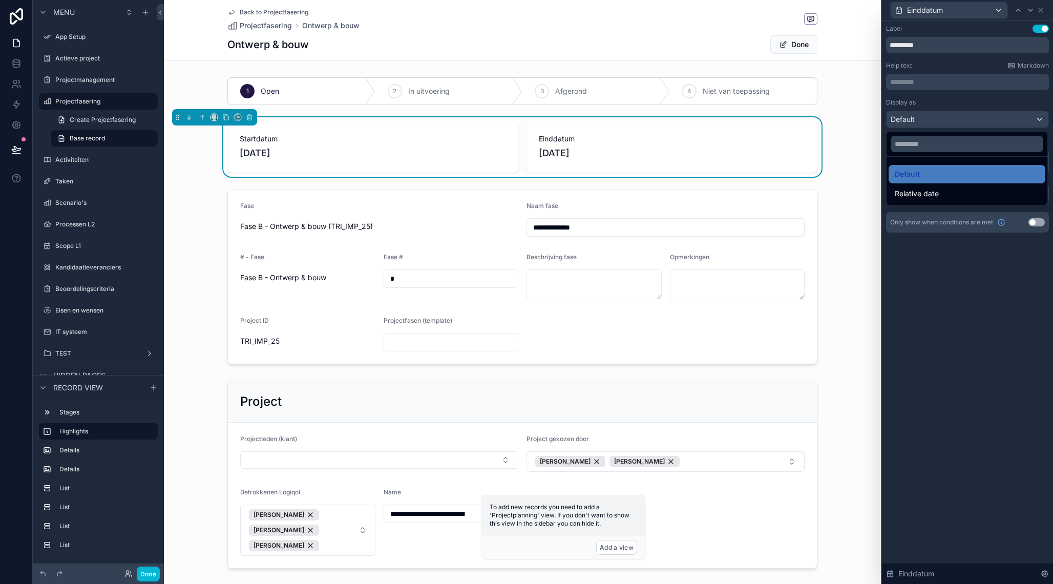
click at [1014, 120] on div at bounding box center [967, 292] width 171 height 584
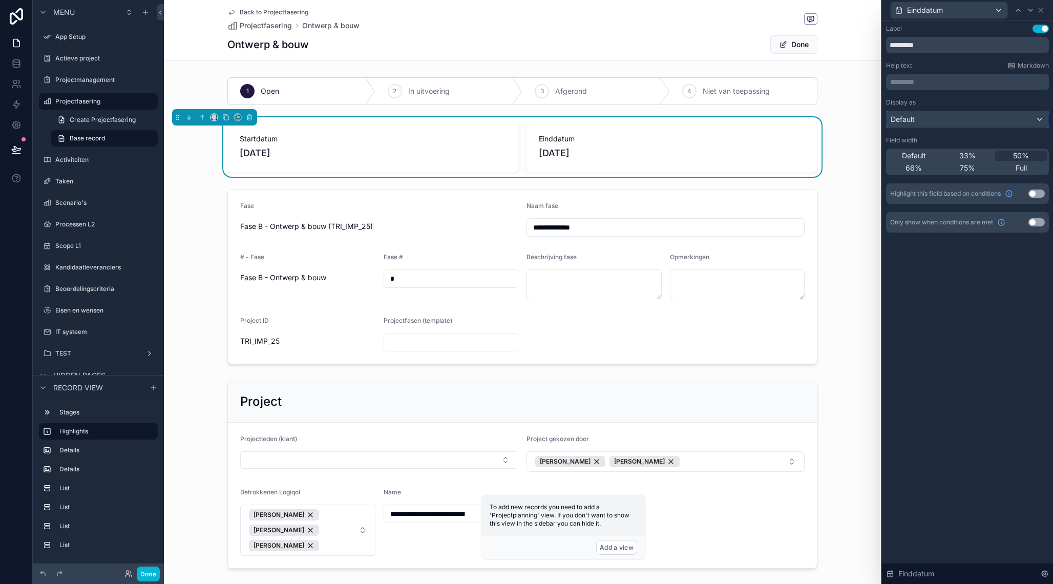
click at [1014, 120] on div "Default" at bounding box center [967, 119] width 162 height 16
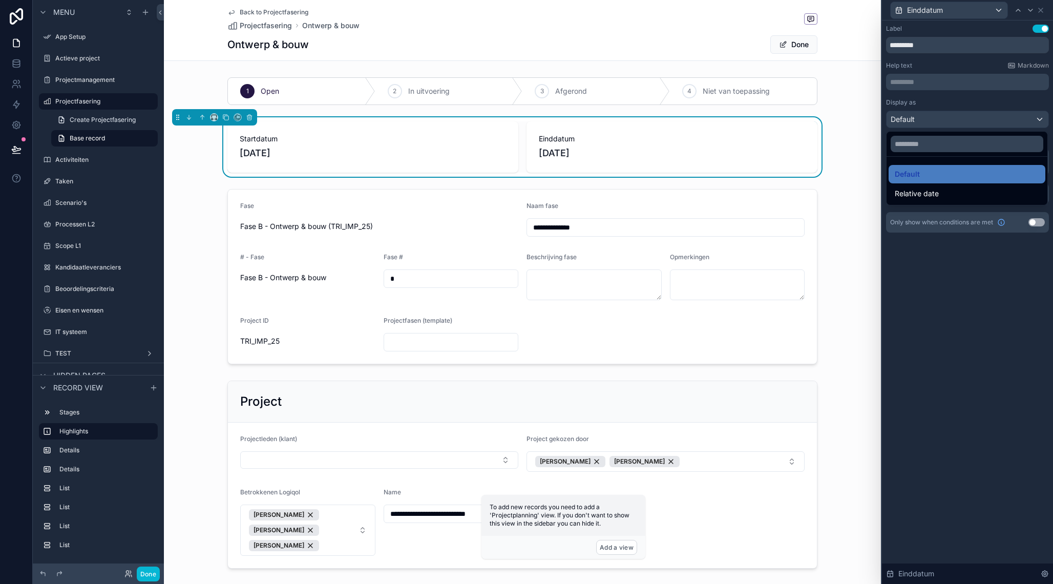
click at [1014, 120] on div at bounding box center [967, 292] width 171 height 584
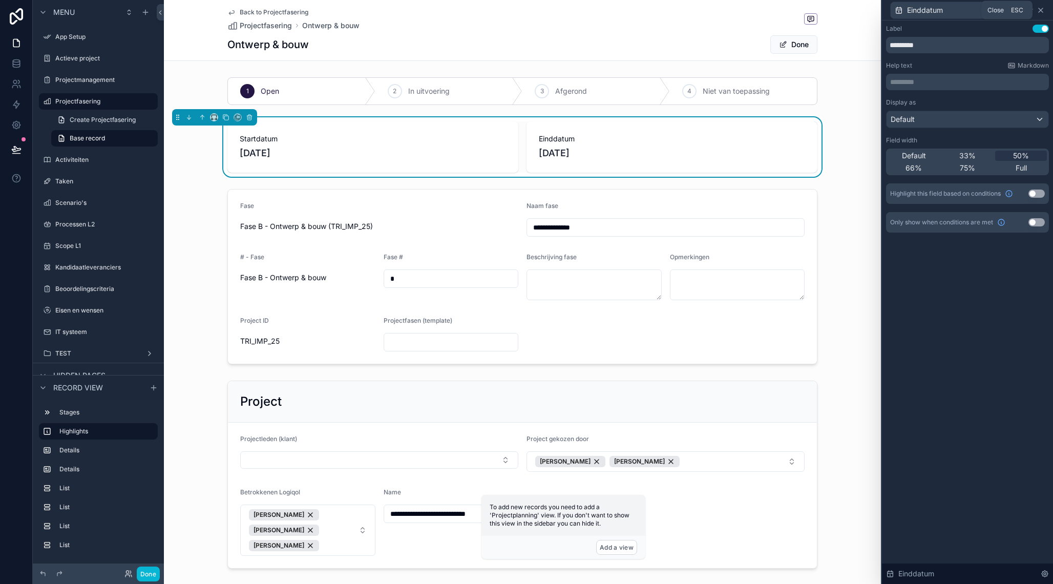
click at [1041, 12] on icon at bounding box center [1040, 10] width 8 height 8
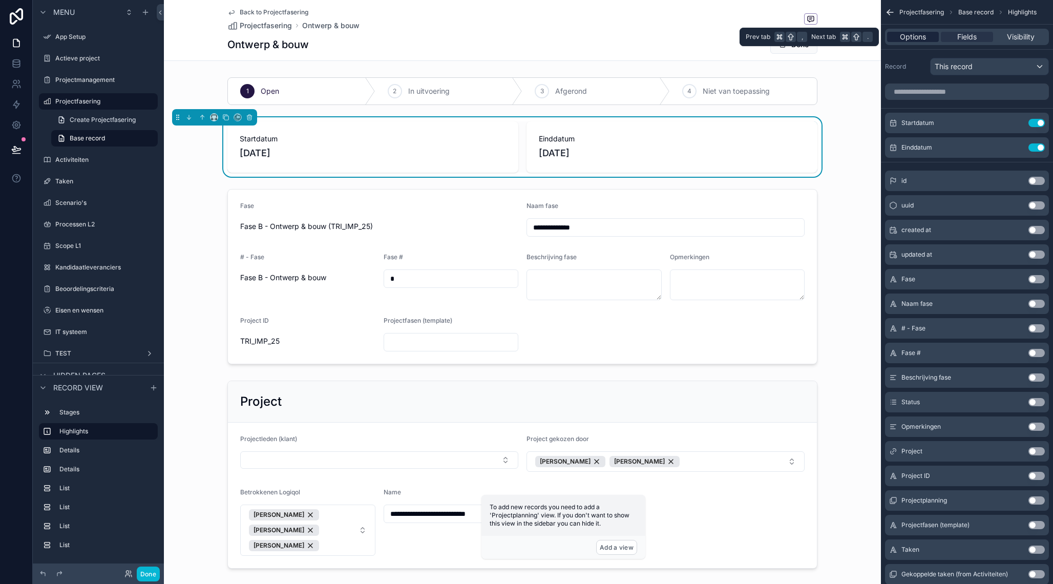
click at [924, 39] on span "Options" at bounding box center [912, 37] width 26 height 10
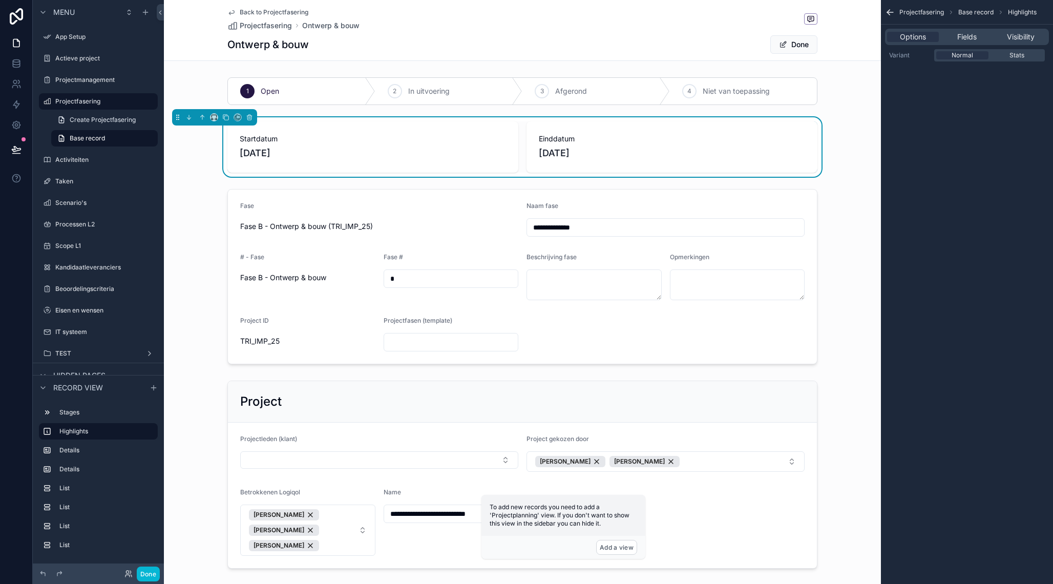
click at [726, 157] on span "[DATE]" at bounding box center [672, 153] width 266 height 14
click at [564, 147] on span "[DATE]" at bounding box center [672, 153] width 266 height 14
click at [903, 15] on span "Projectfasering" at bounding box center [921, 12] width 45 height 8
click at [888, 11] on icon "scrollable content" at bounding box center [890, 12] width 10 height 10
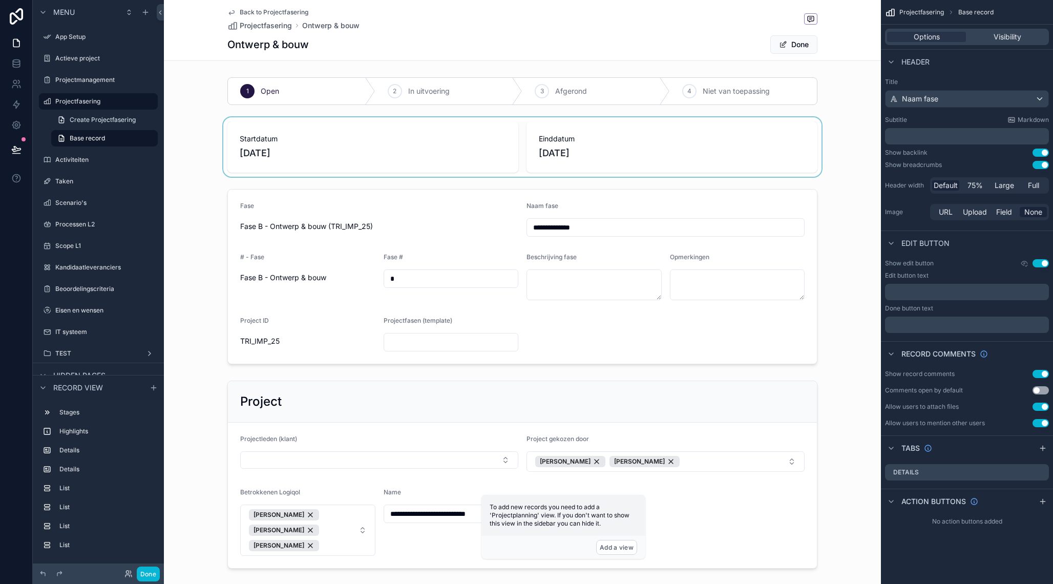
click at [810, 127] on div "scrollable content" at bounding box center [522, 146] width 717 height 59
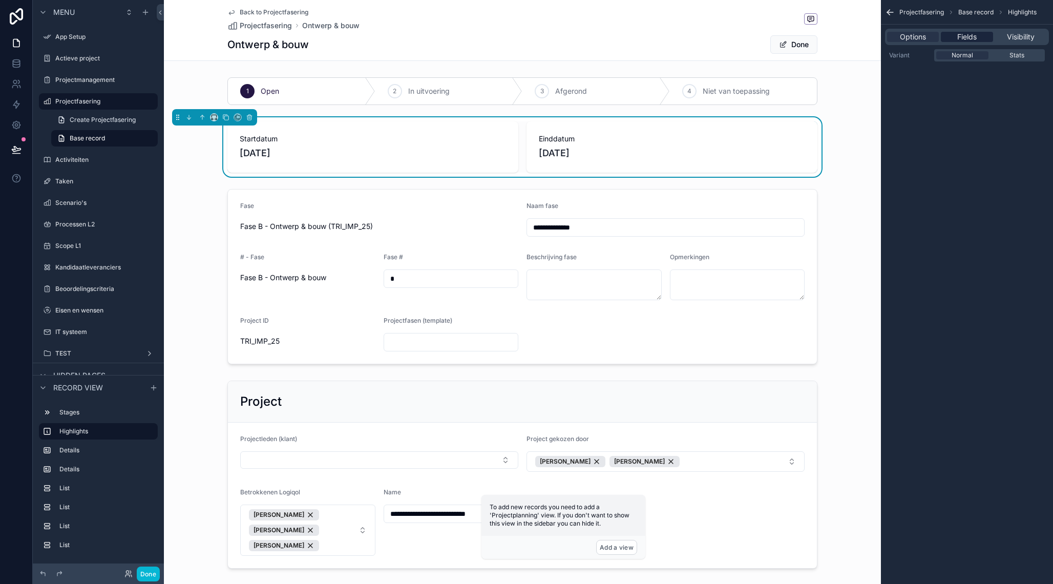
click at [972, 33] on span "Fields" at bounding box center [966, 37] width 19 height 10
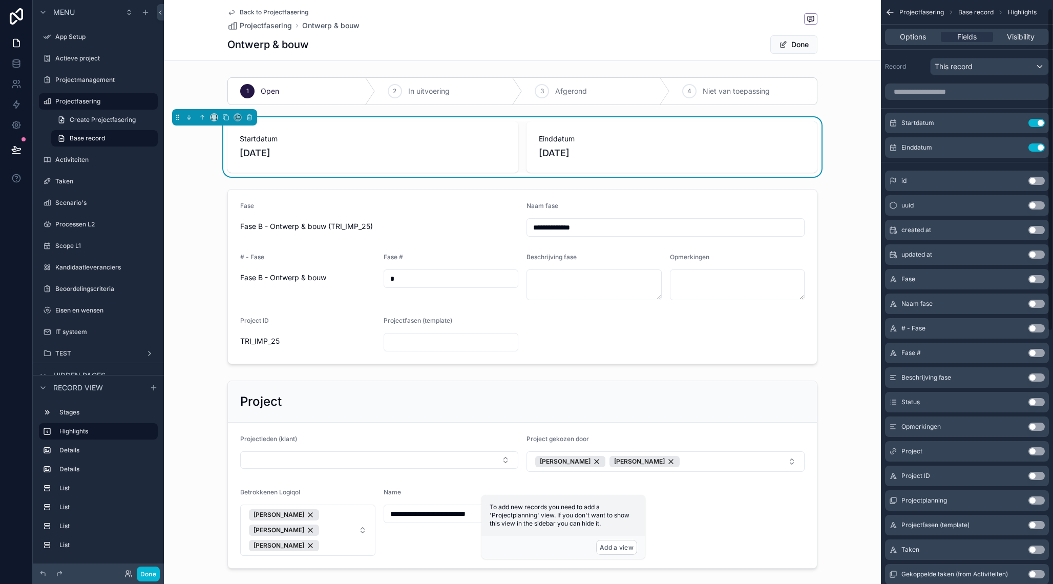
scroll to position [472, 0]
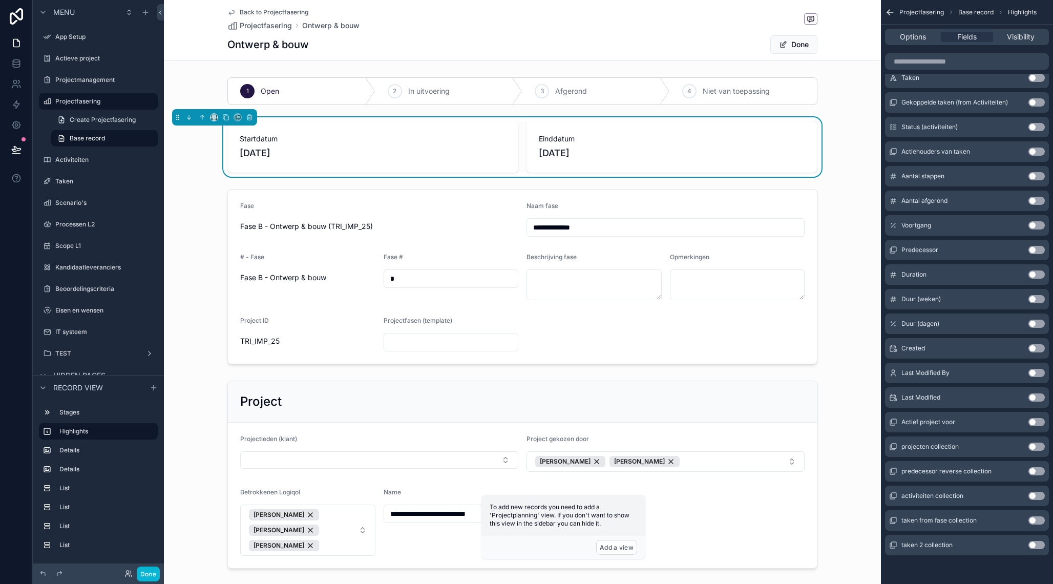
click at [1016, 31] on div "Options Fields Visibility" at bounding box center [967, 37] width 164 height 16
click at [1013, 39] on span "Visibility" at bounding box center [1020, 37] width 28 height 10
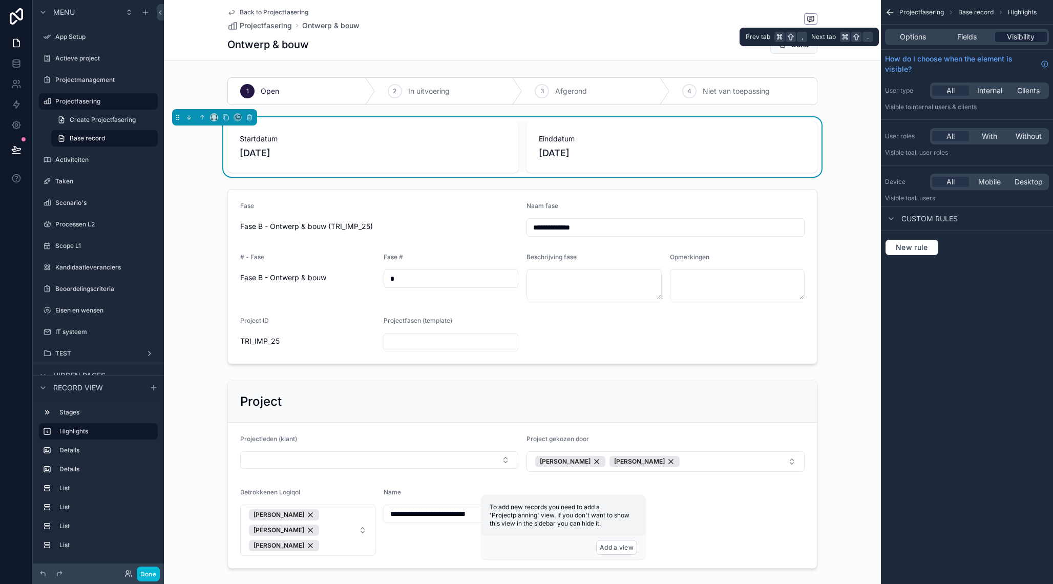
scroll to position [0, 0]
click at [915, 39] on span "Options" at bounding box center [912, 37] width 26 height 10
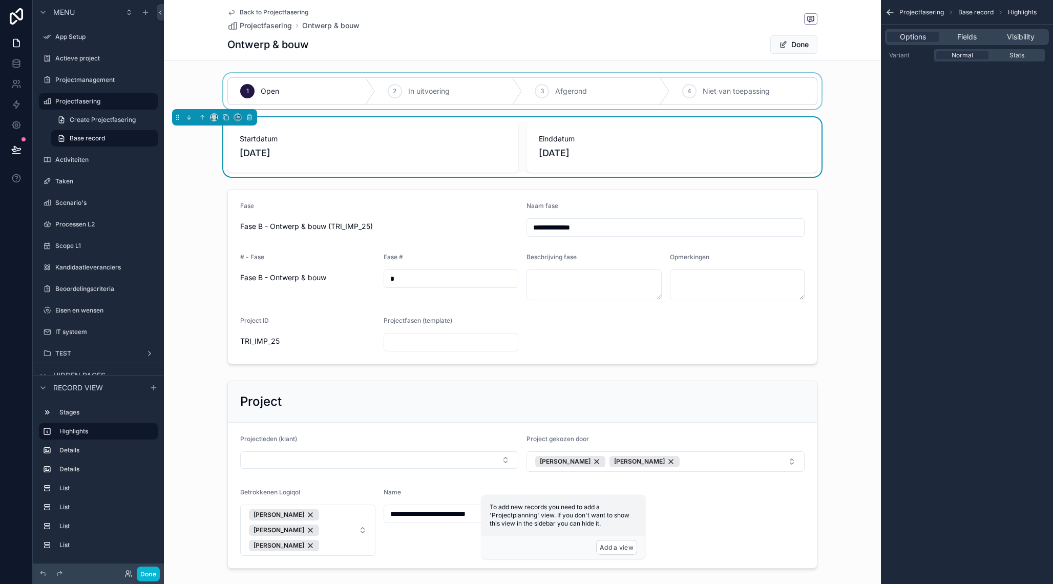
click at [825, 98] on div "scrollable content" at bounding box center [522, 91] width 717 height 36
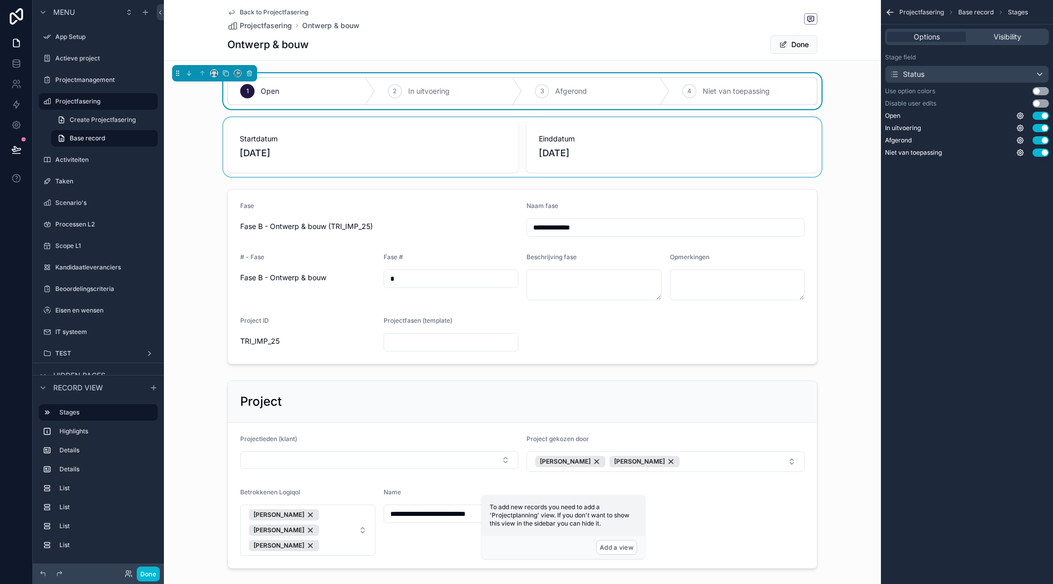
click at [275, 10] on span "Back to Projectfasering" at bounding box center [274, 12] width 69 height 8
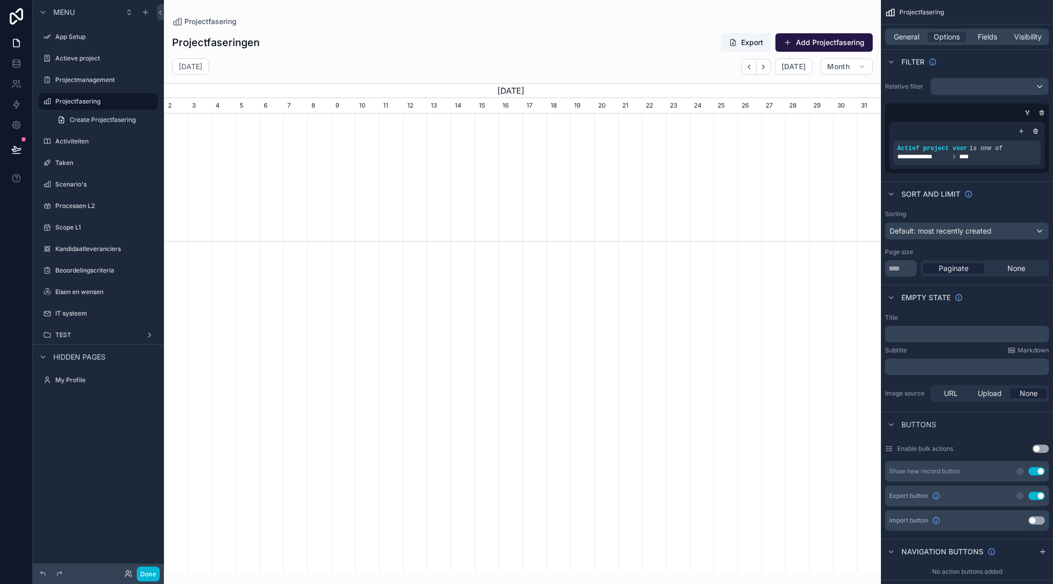
scroll to position [0, 717]
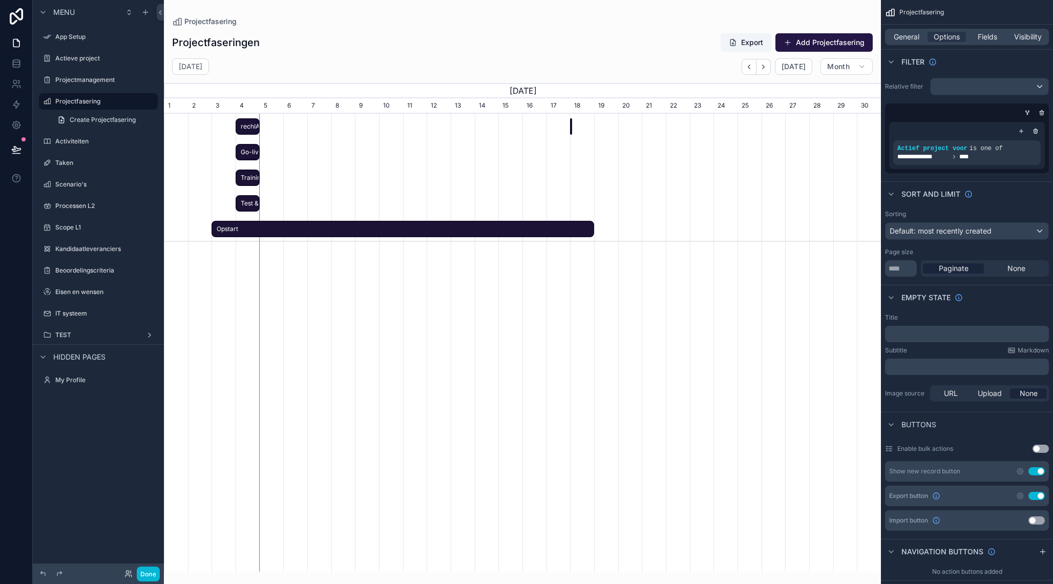
click at [571, 123] on div "Ontwerp & bouw" at bounding box center [571, 126] width 2 height 17
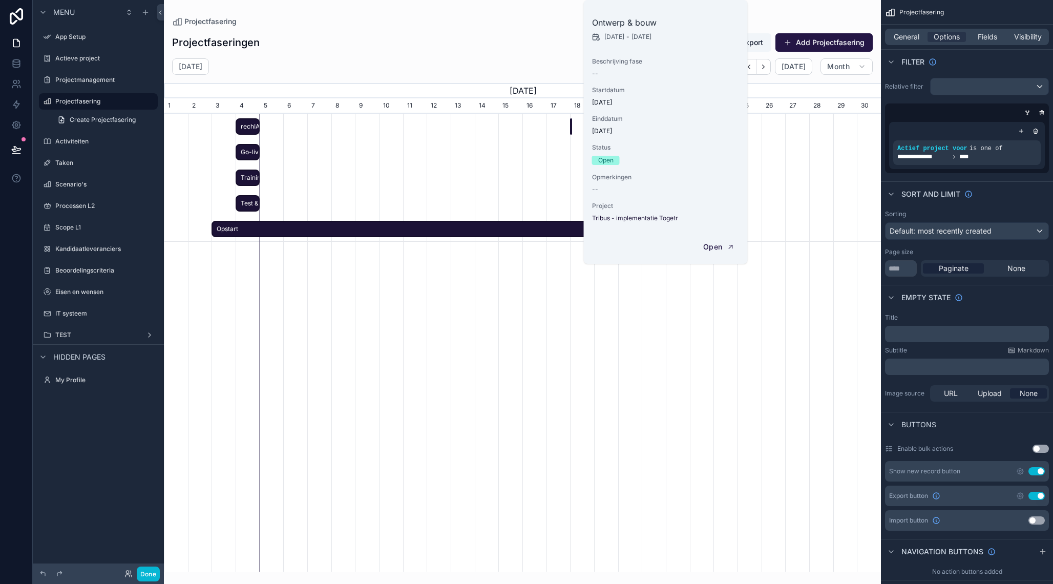
click at [901, 108] on div "scrollable content" at bounding box center [965, 113] width 164 height 10
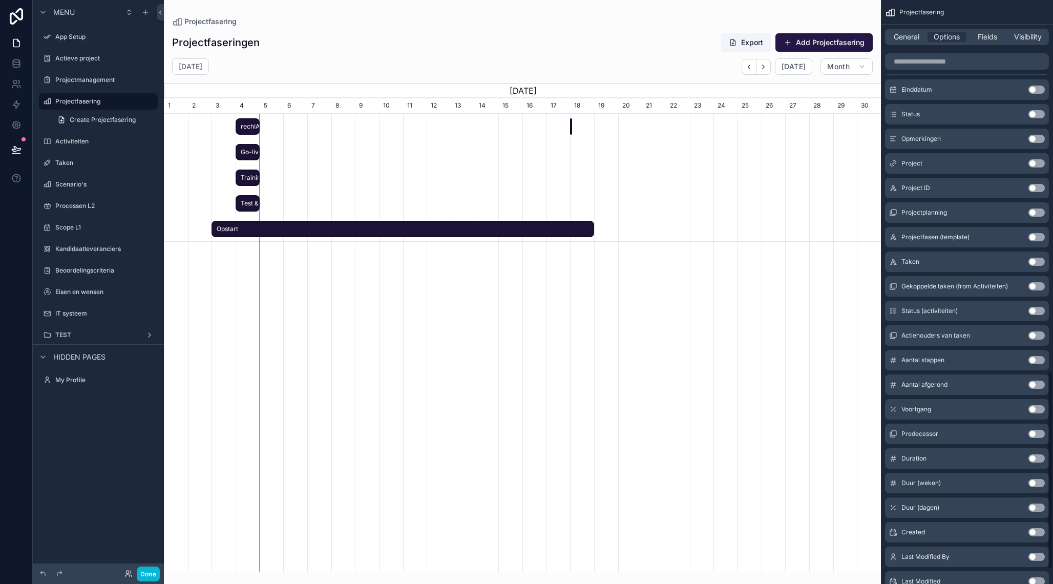
scroll to position [1135, 0]
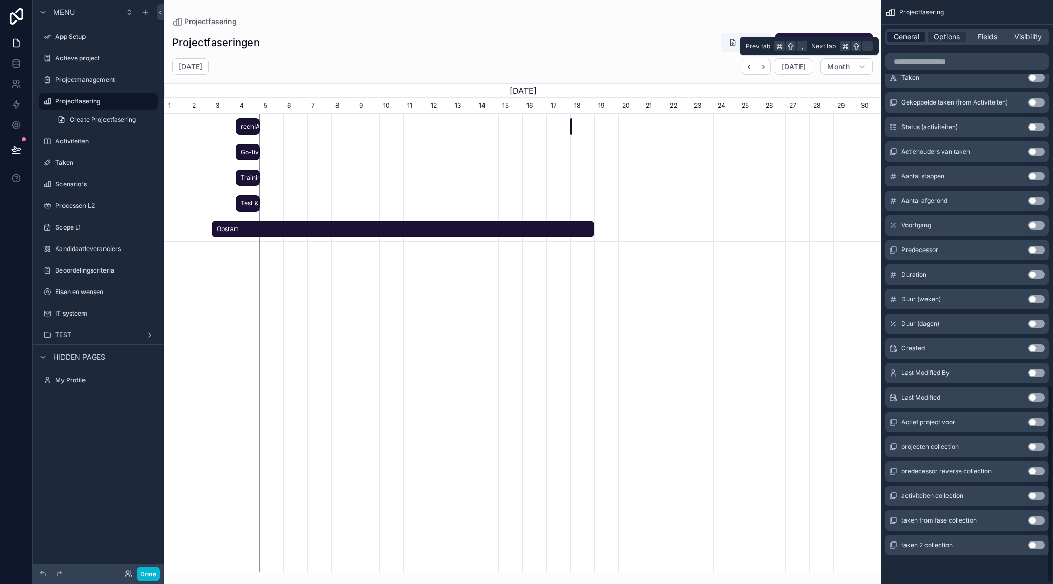
click at [915, 38] on span "General" at bounding box center [906, 37] width 26 height 10
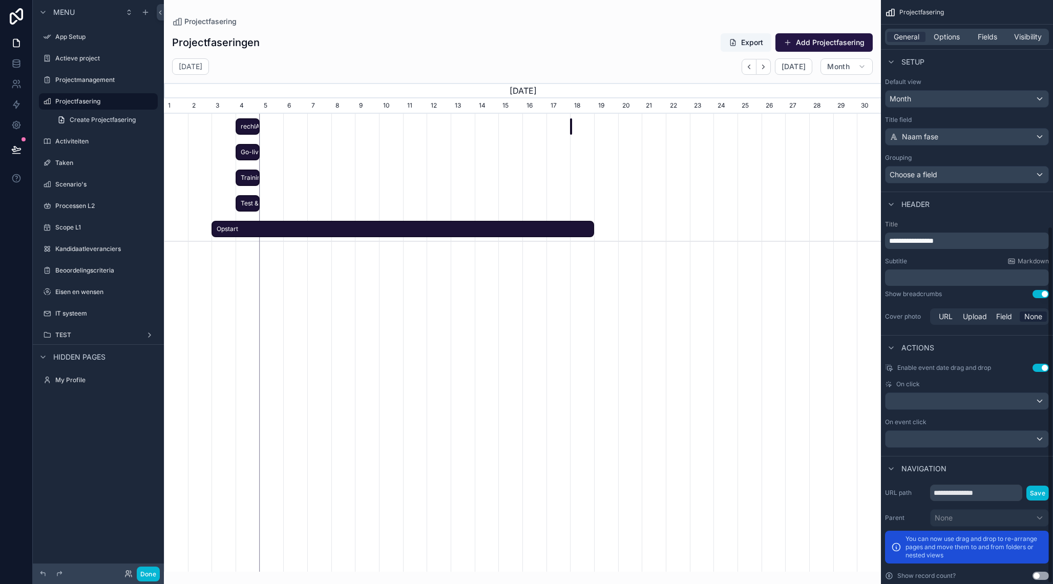
scroll to position [370, 0]
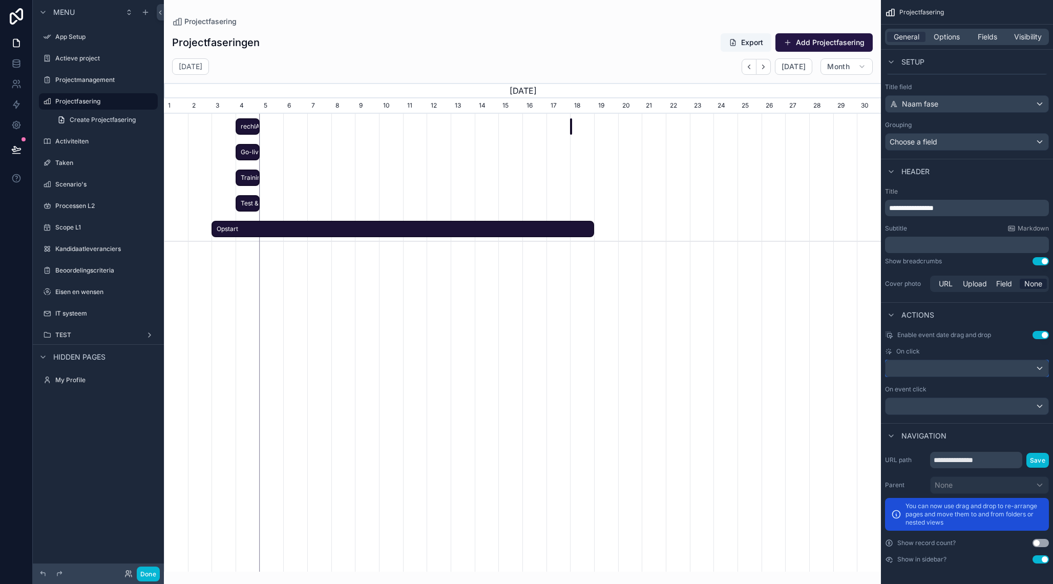
click at [943, 368] on div "scrollable content" at bounding box center [966, 368] width 163 height 16
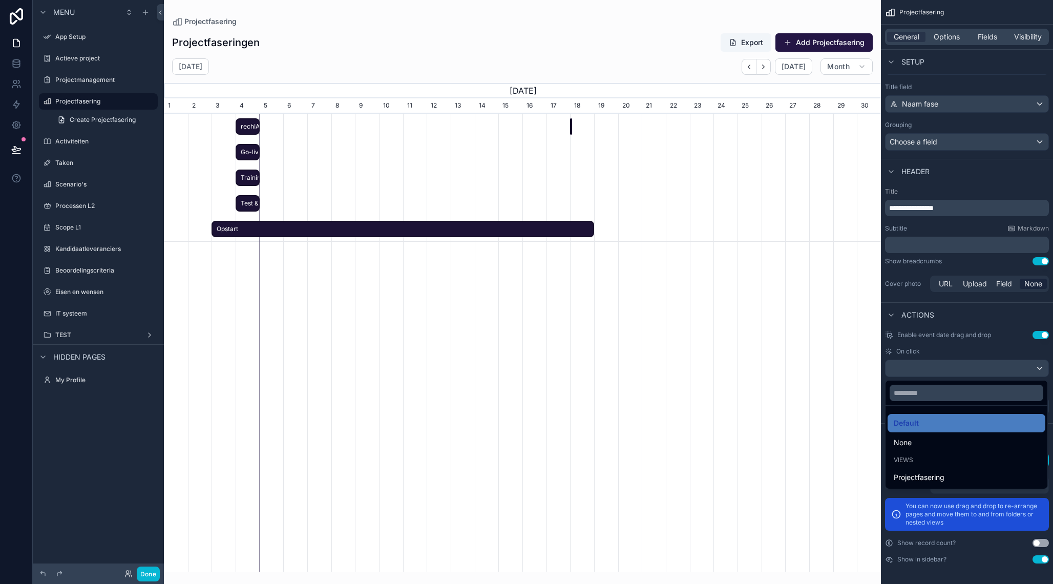
click at [954, 353] on div "scrollable content" at bounding box center [526, 292] width 1053 height 584
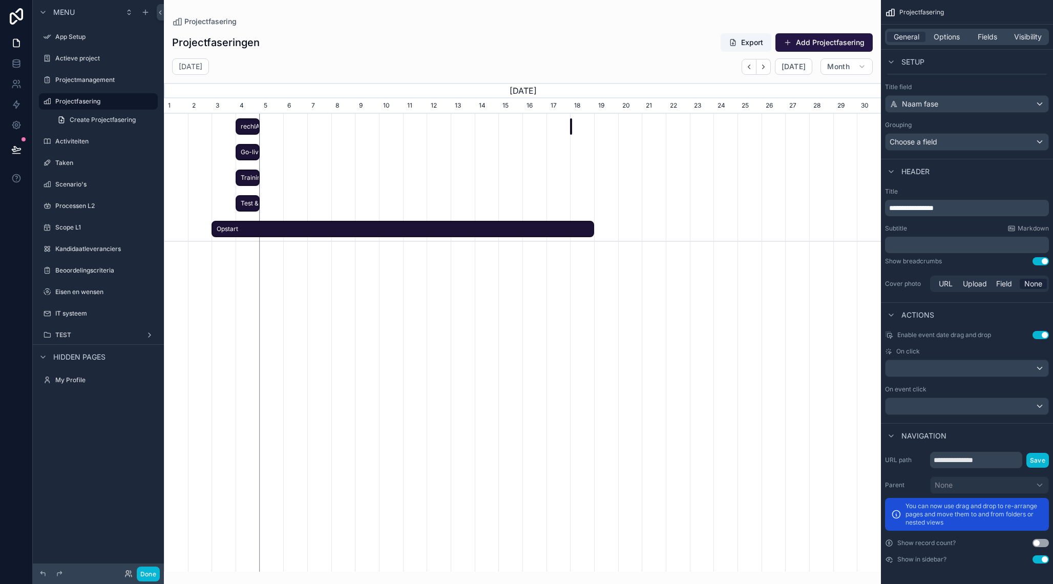
click at [941, 409] on div "scrollable content" at bounding box center [966, 406] width 163 height 16
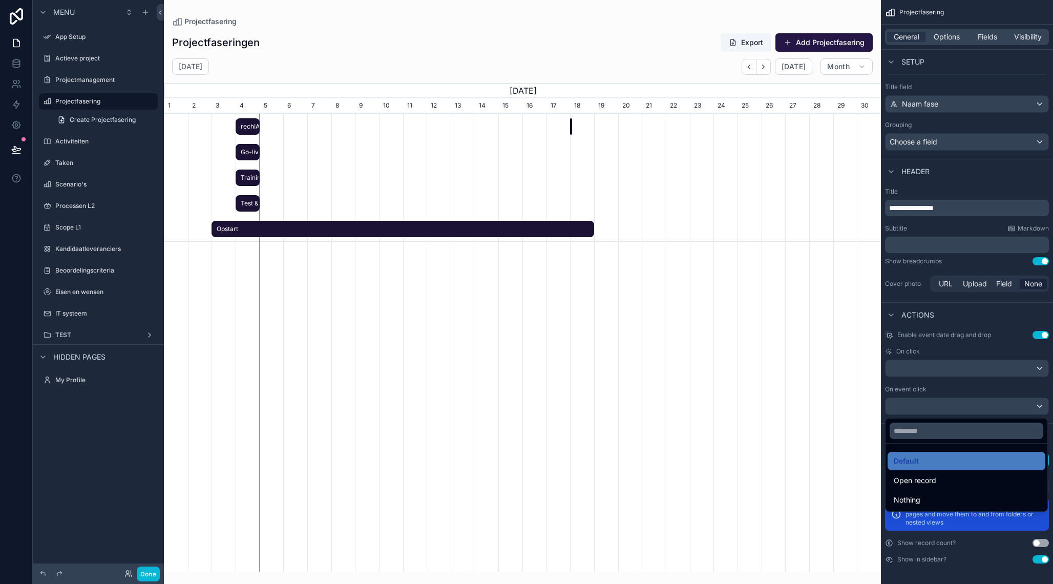
click at [972, 352] on div "scrollable content" at bounding box center [526, 292] width 1053 height 584
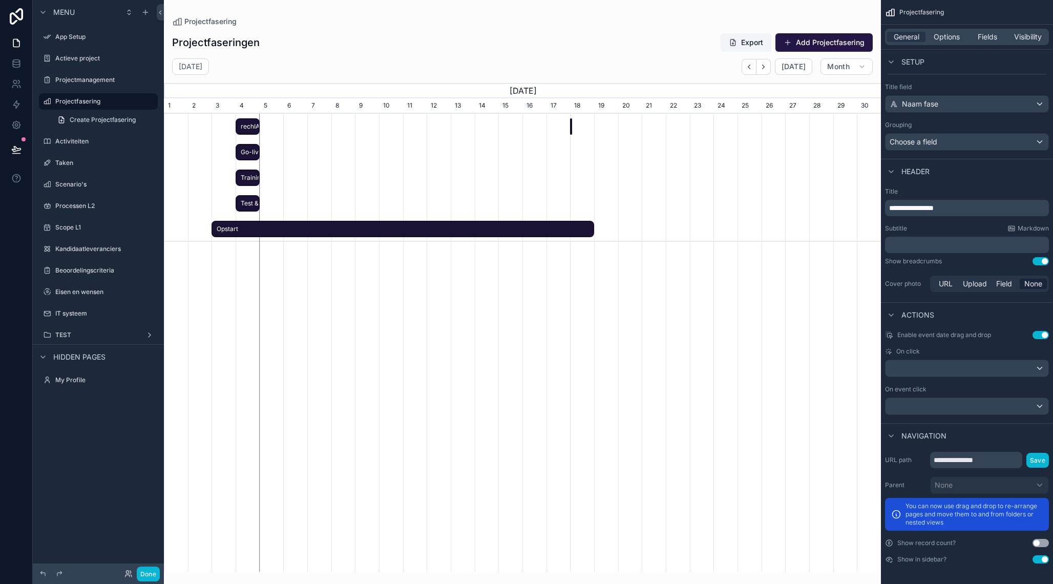
click at [945, 43] on div "General Options Fields Visibility" at bounding box center [967, 37] width 164 height 16
click at [945, 33] on span "Options" at bounding box center [946, 37] width 26 height 10
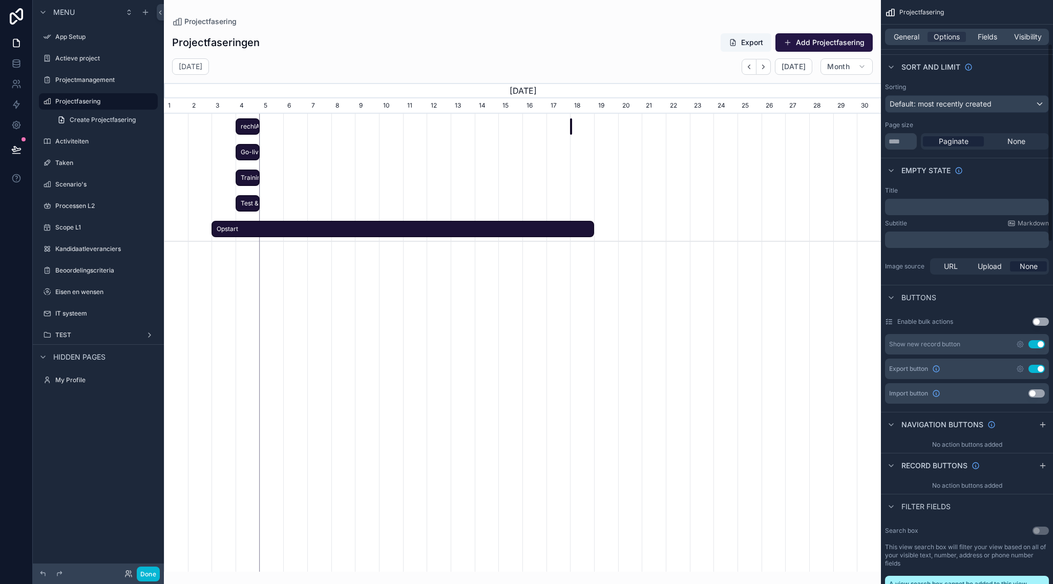
scroll to position [126, 0]
click at [1041, 321] on button "Use setting" at bounding box center [1040, 322] width 16 height 8
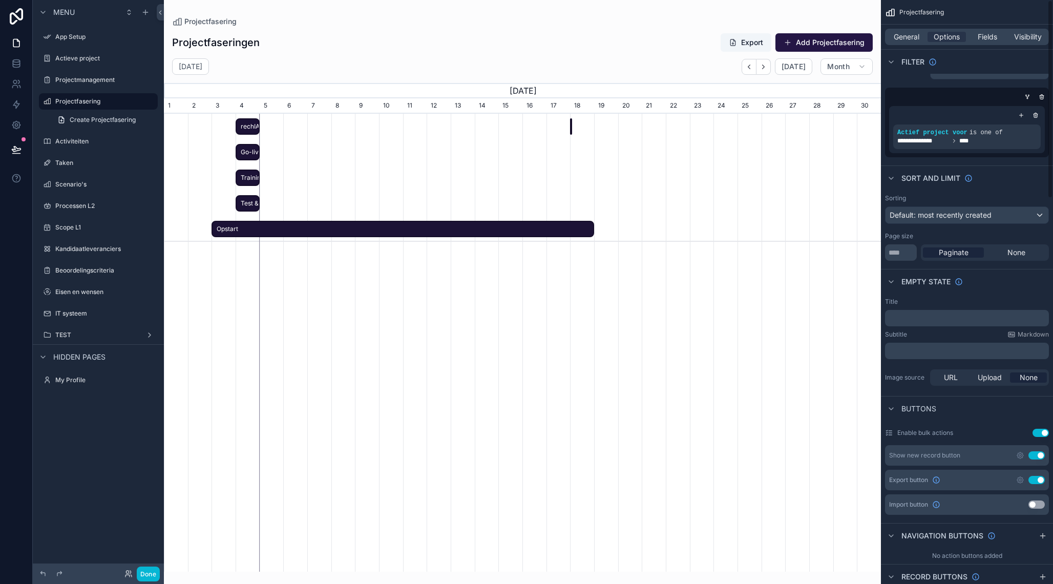
scroll to position [0, 0]
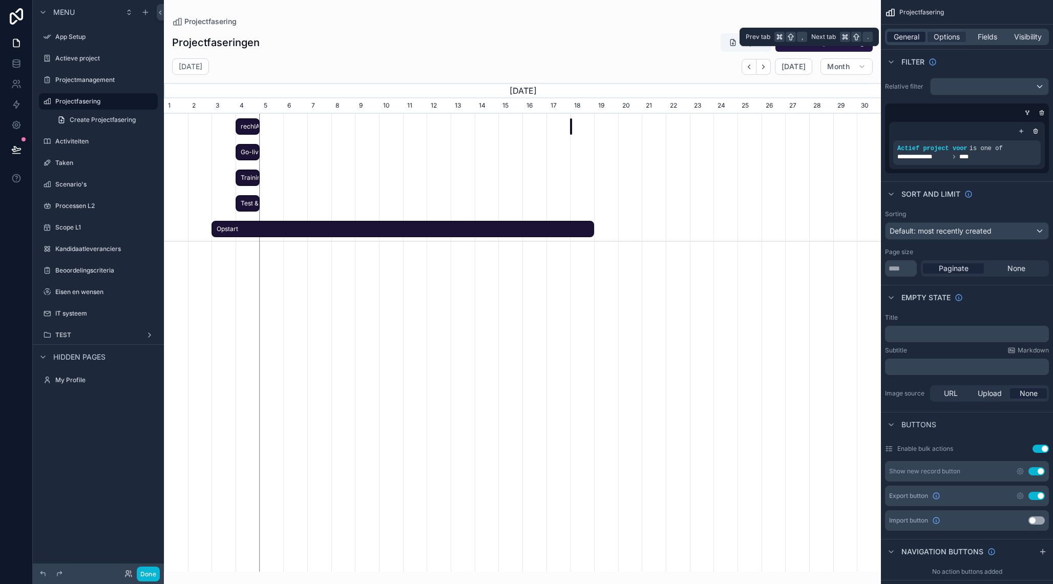
click at [905, 40] on span "General" at bounding box center [906, 37] width 26 height 10
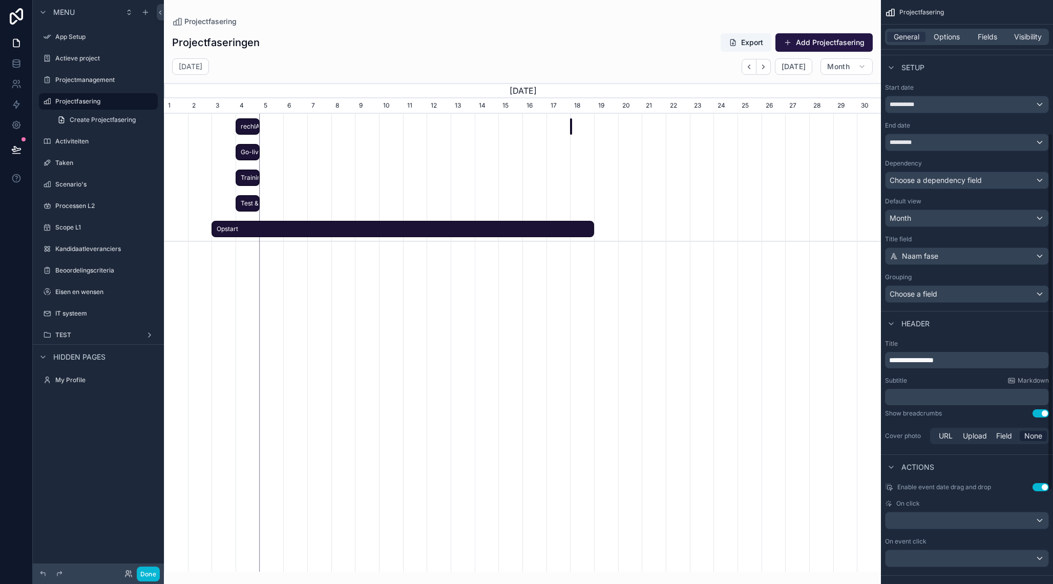
scroll to position [220, 0]
click at [925, 137] on div "*********" at bounding box center [966, 140] width 163 height 16
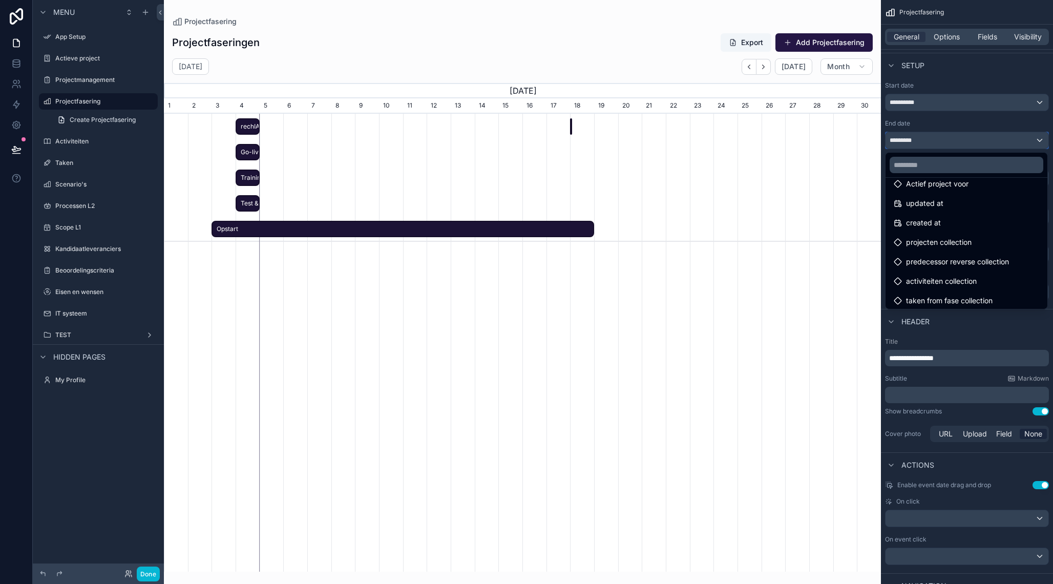
scroll to position [209, 0]
click at [962, 128] on div "scrollable content" at bounding box center [526, 292] width 1053 height 584
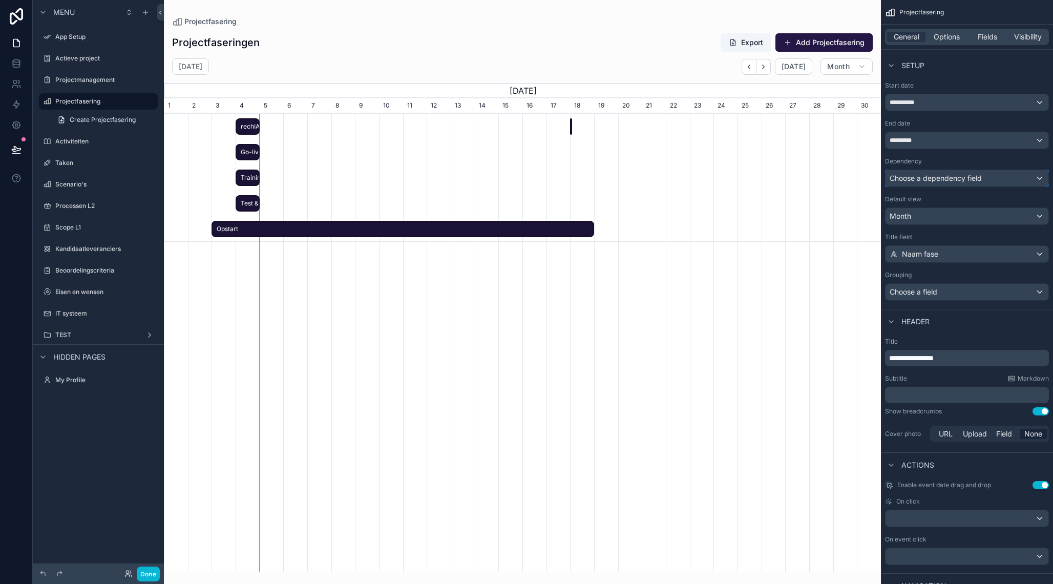
click at [960, 180] on span "Choose a dependency field" at bounding box center [935, 178] width 92 height 9
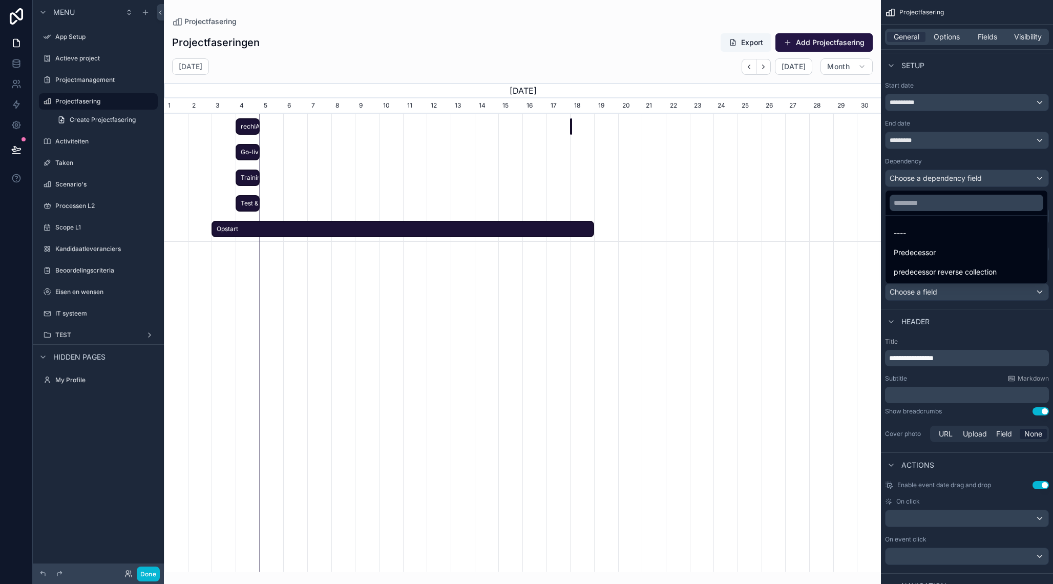
click at [1019, 84] on div "scrollable content" at bounding box center [526, 292] width 1053 height 584
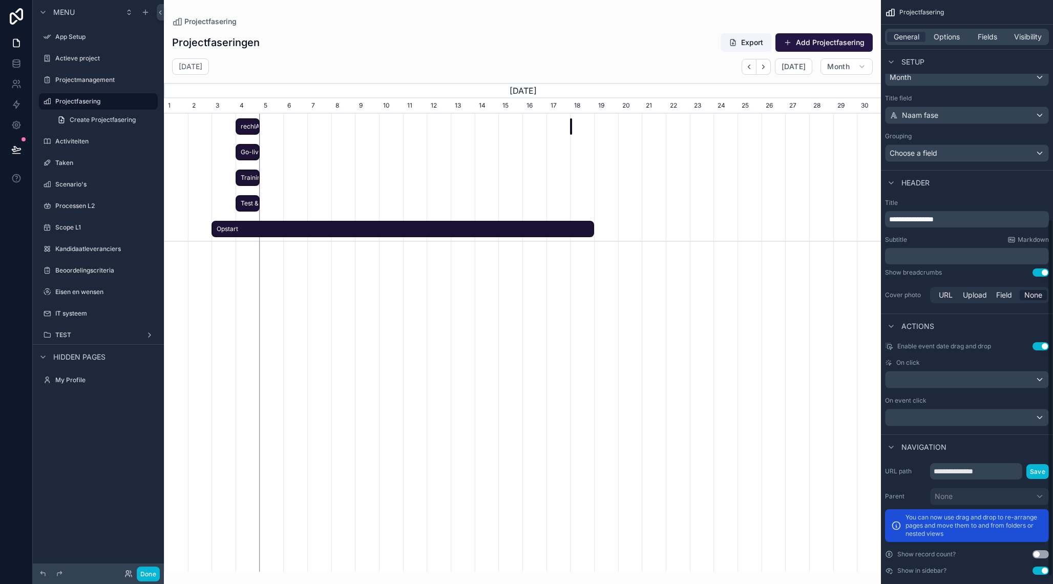
scroll to position [359, 0]
click at [954, 384] on div "scrollable content" at bounding box center [966, 379] width 163 height 16
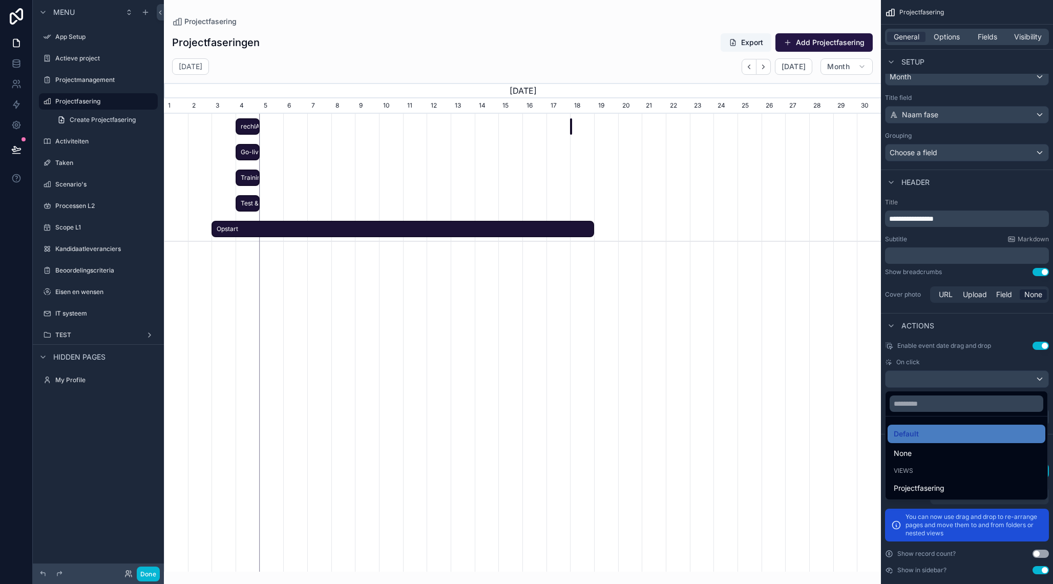
click at [954, 384] on div "scrollable content" at bounding box center [526, 292] width 1053 height 584
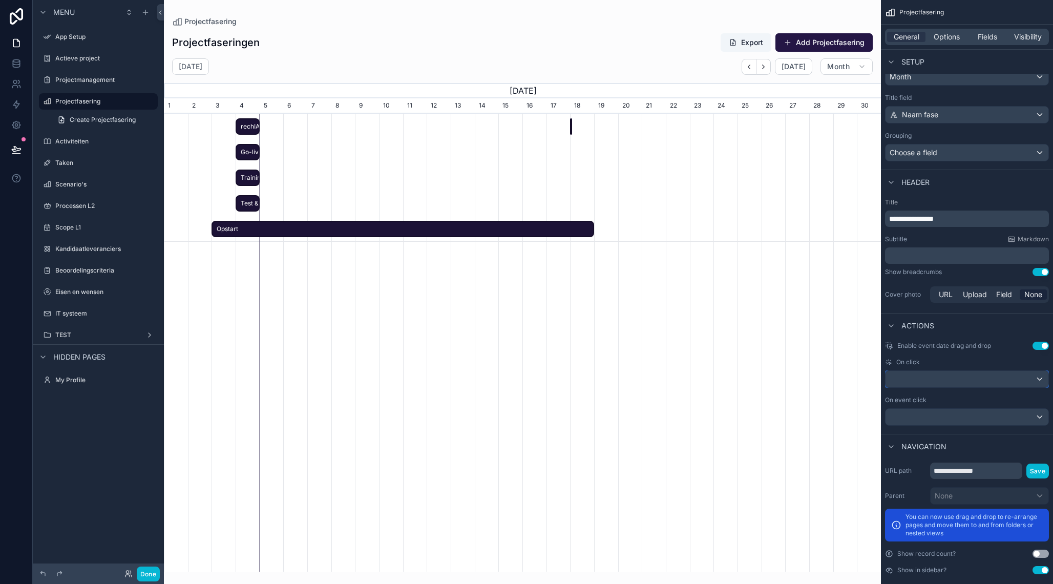
click at [953, 377] on div "scrollable content" at bounding box center [966, 379] width 163 height 16
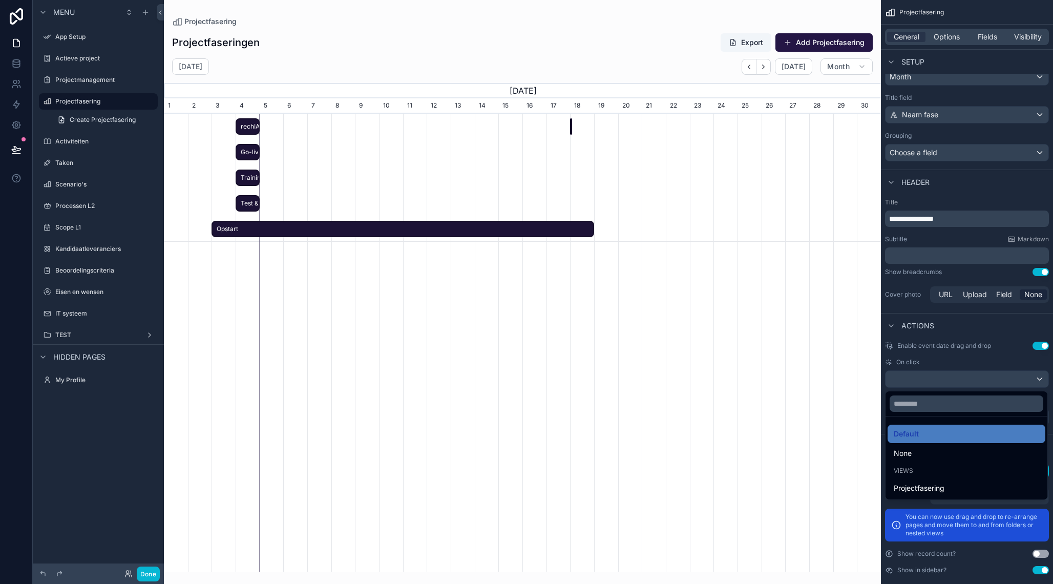
click at [953, 377] on div "scrollable content" at bounding box center [526, 292] width 1053 height 584
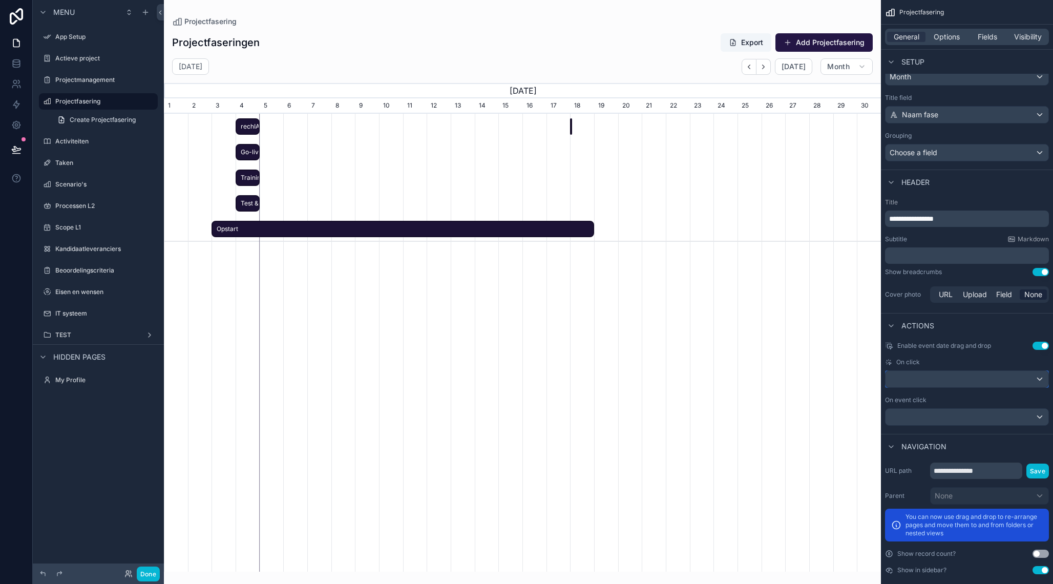
click at [953, 377] on div "scrollable content" at bounding box center [966, 379] width 163 height 16
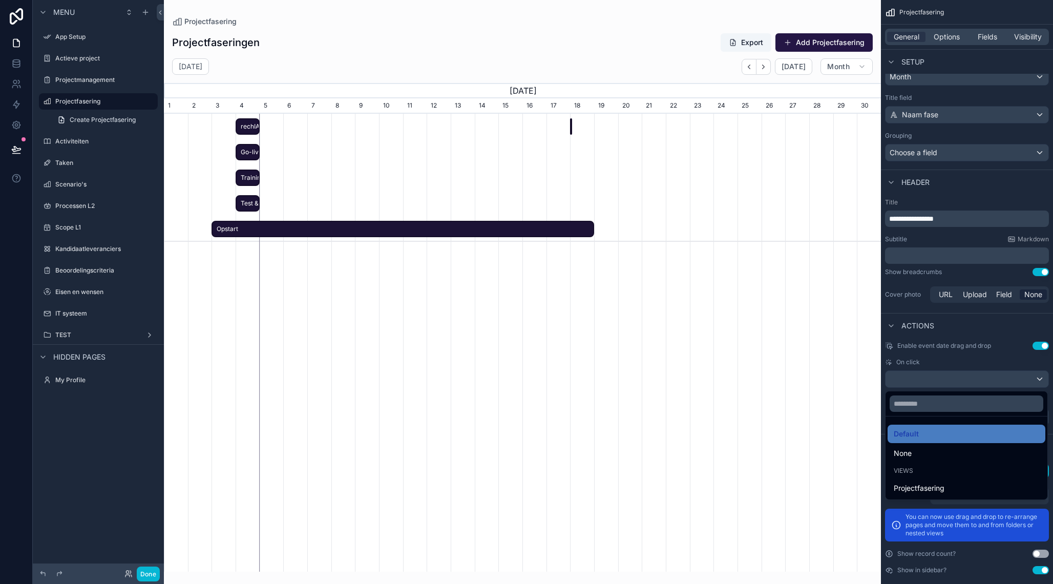
click at [953, 377] on div "scrollable content" at bounding box center [526, 292] width 1053 height 584
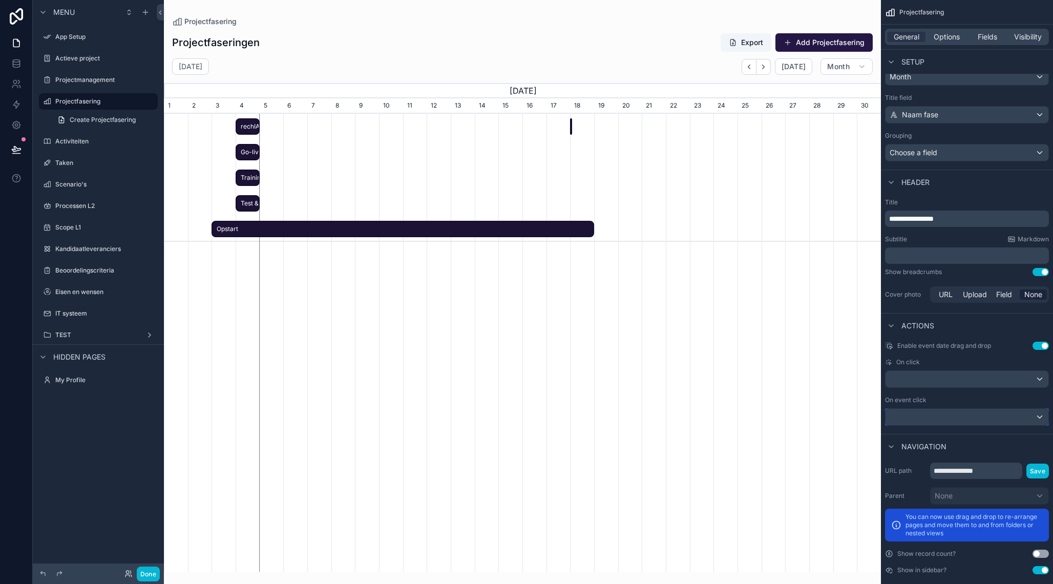
click at [930, 417] on div "scrollable content" at bounding box center [966, 417] width 163 height 16
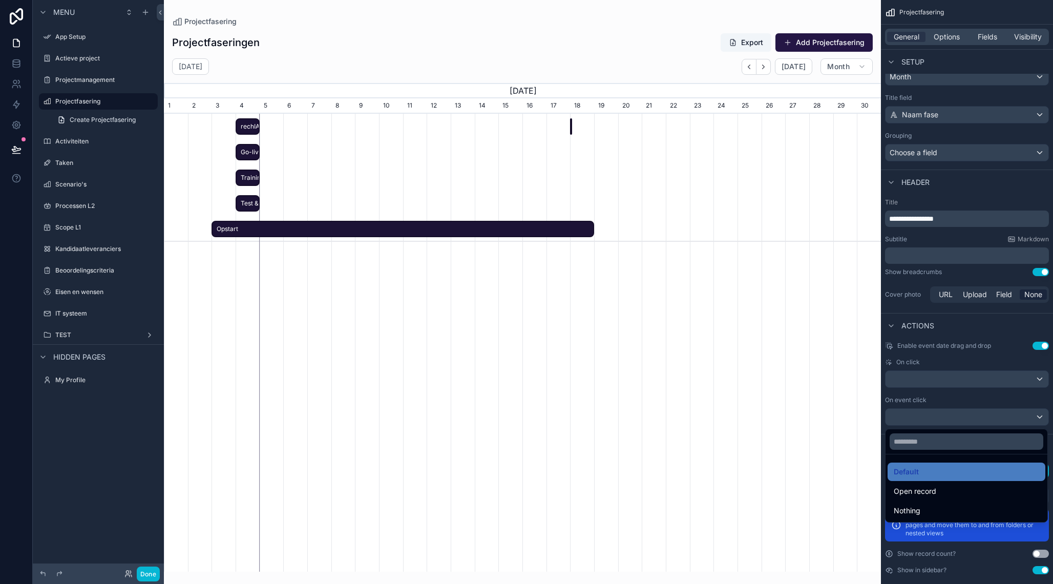
click at [930, 417] on div "scrollable content" at bounding box center [526, 292] width 1053 height 584
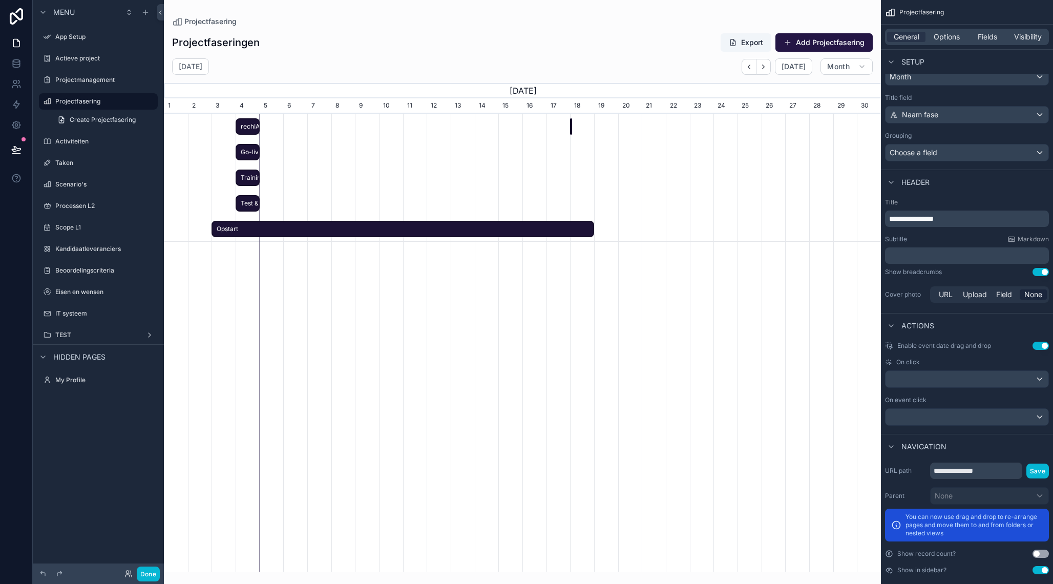
scroll to position [370, 0]
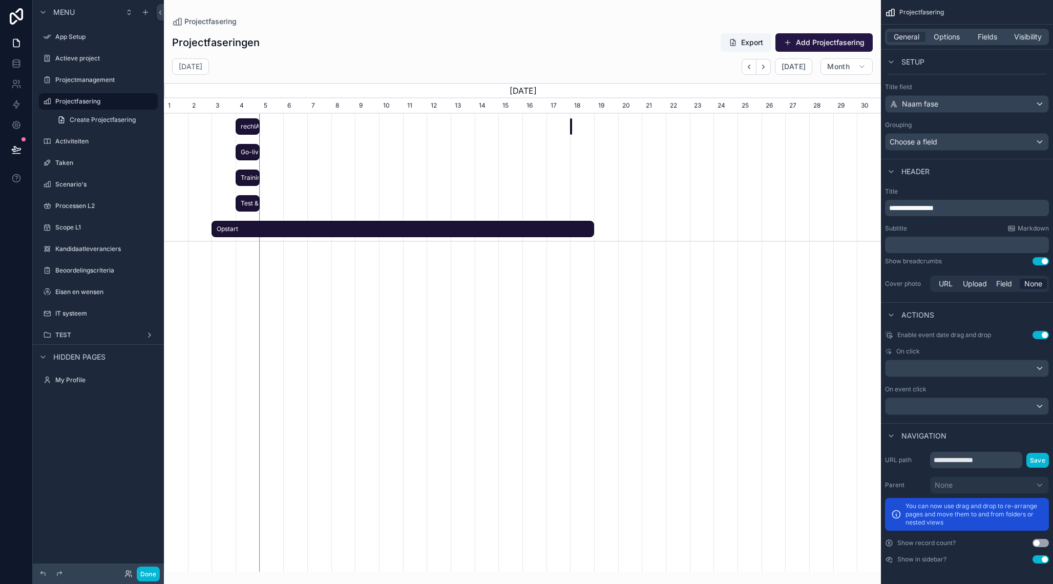
click at [255, 125] on span "rechIAQaKFYt7SElG" at bounding box center [248, 126] width 22 height 17
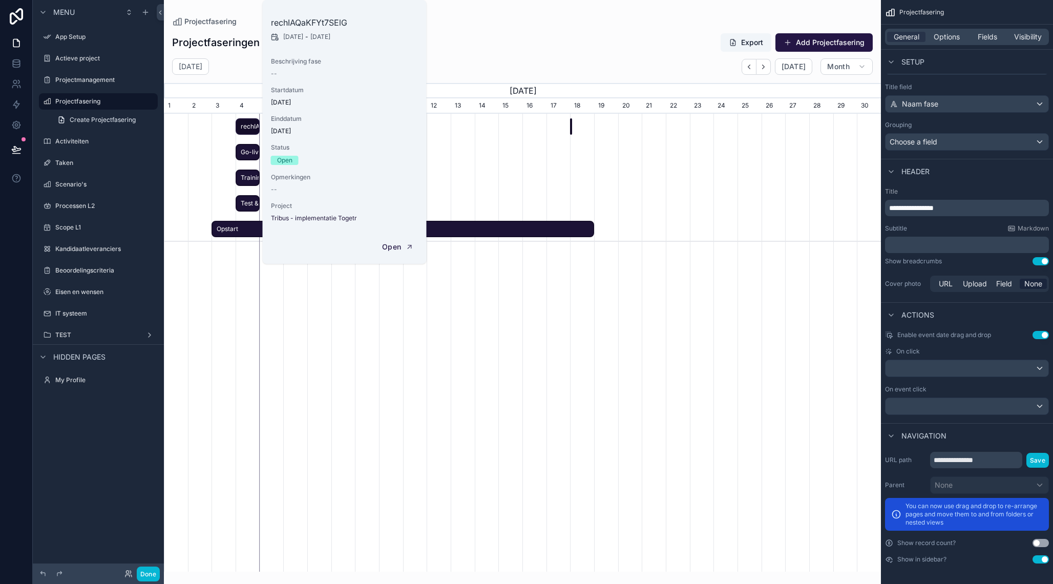
scroll to position [0, 715]
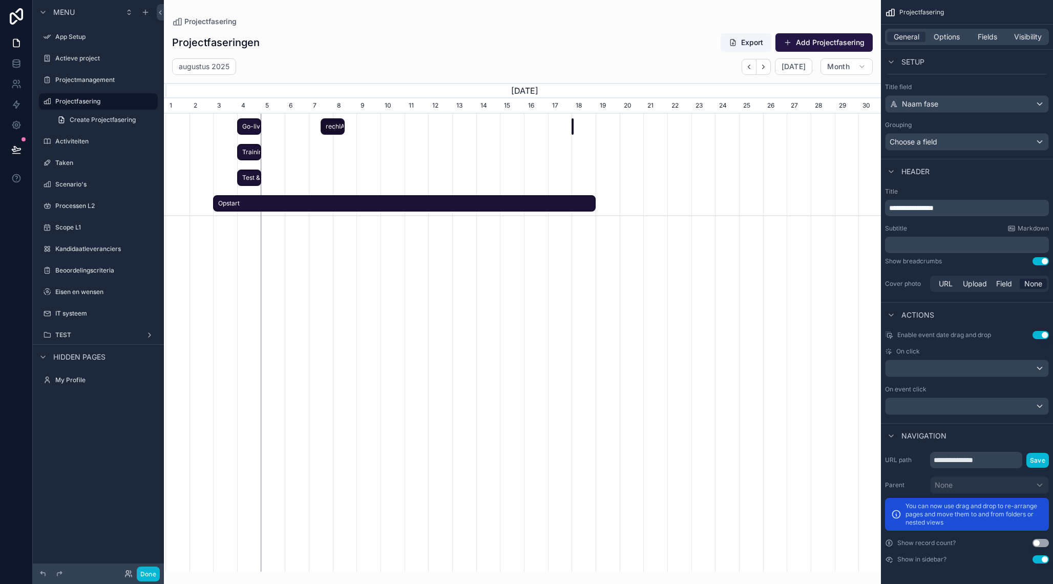
drag, startPoint x: 243, startPoint y: 127, endPoint x: 332, endPoint y: 134, distance: 89.4
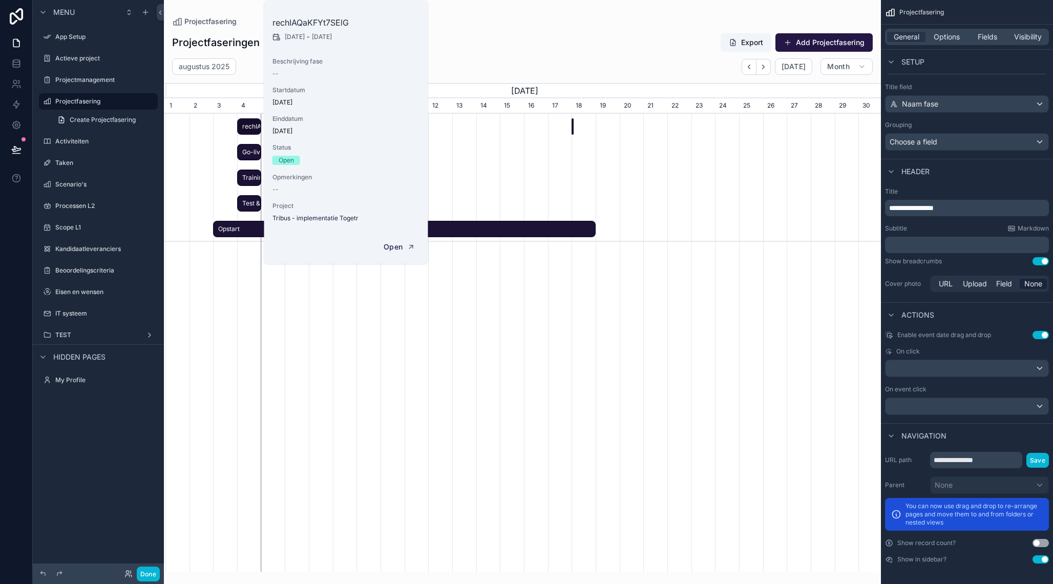
click at [438, 154] on div "scrollable content" at bounding box center [524, 178] width 2150 height 128
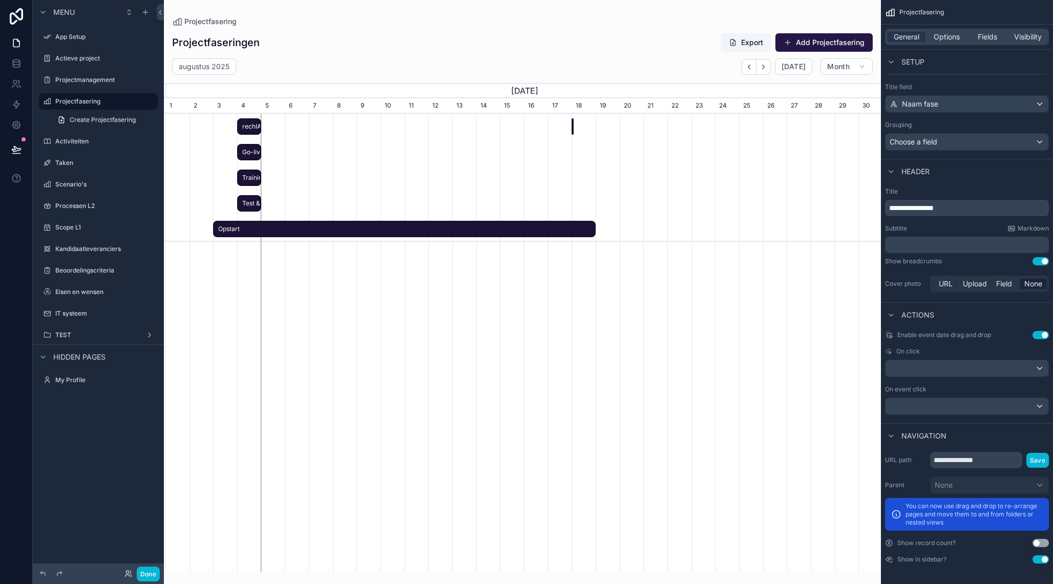
click at [249, 123] on span "rechIAQaKFYt7SElG" at bounding box center [249, 126] width 22 height 17
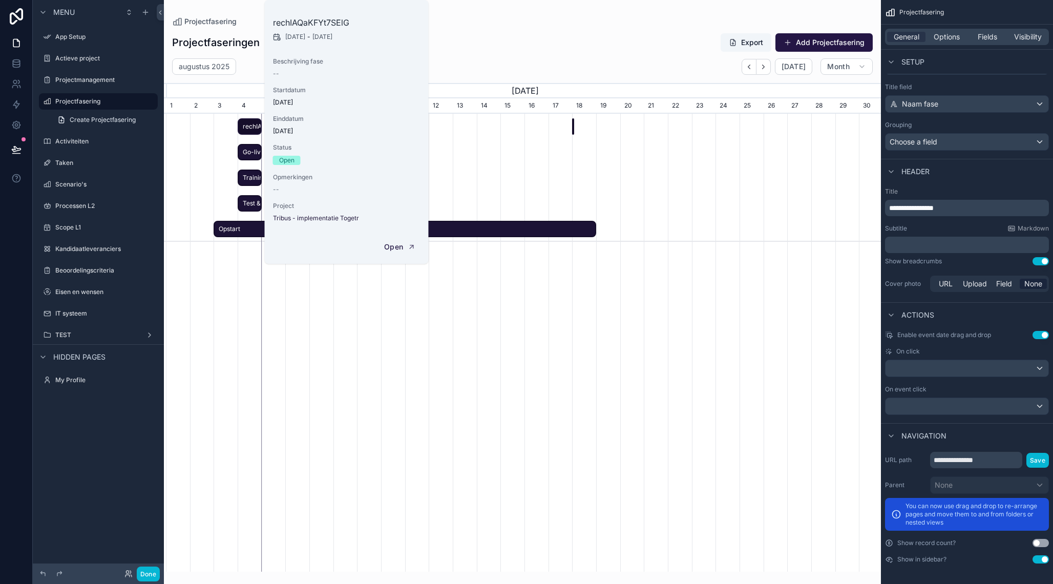
scroll to position [0, 713]
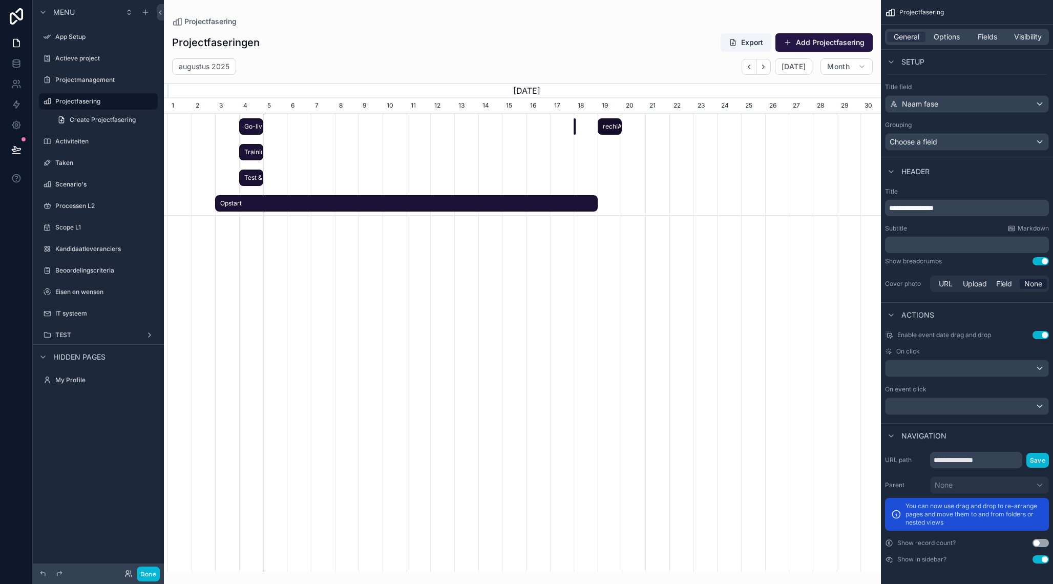
drag, startPoint x: 248, startPoint y: 129, endPoint x: 610, endPoint y: 217, distance: 373.0
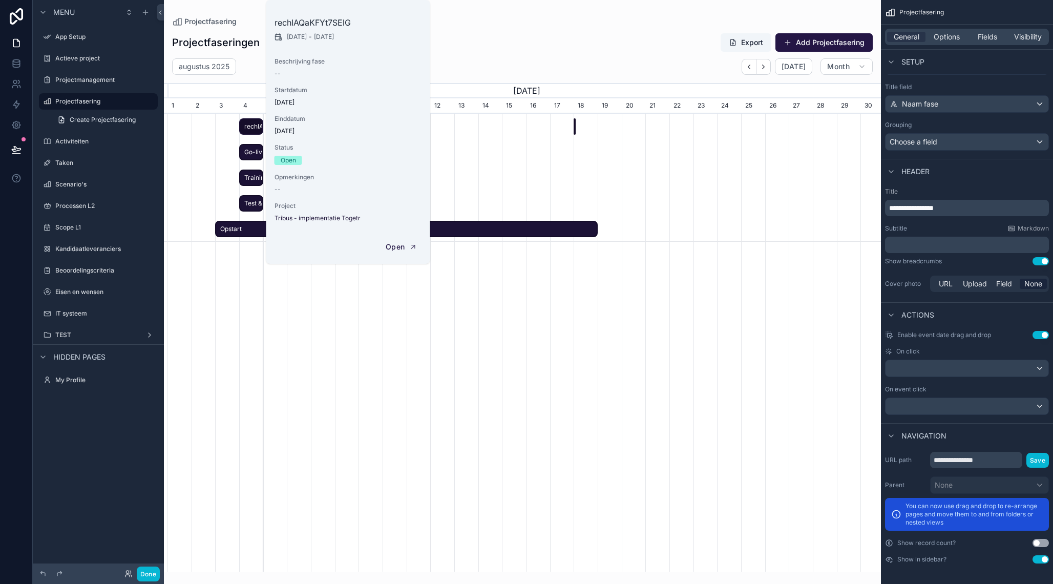
click at [568, 184] on div "scrollable content" at bounding box center [526, 178] width 2150 height 128
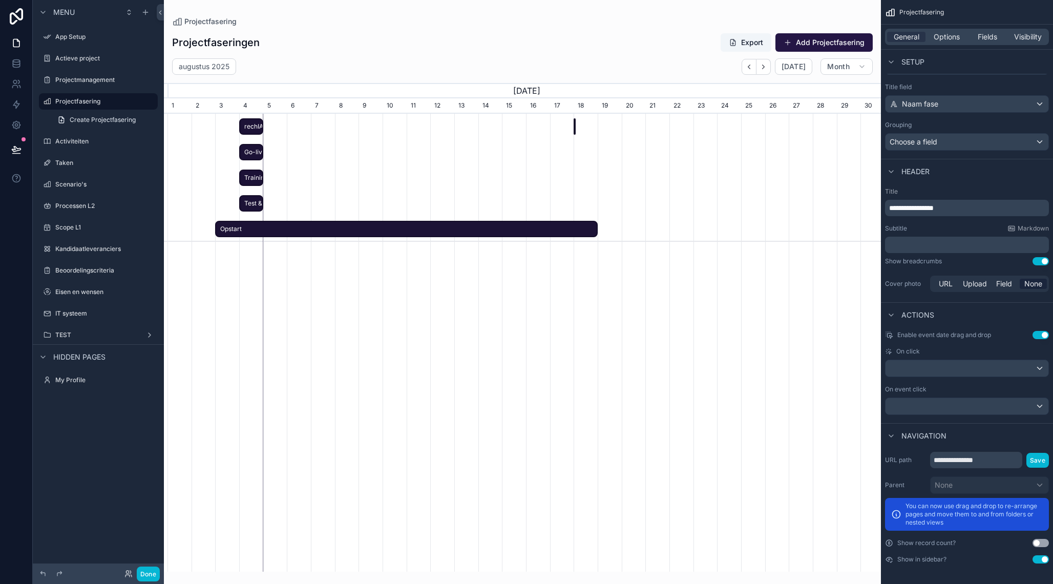
scroll to position [0, 714]
click at [252, 124] on span "rechIAQaKFYt7SElG" at bounding box center [251, 126] width 22 height 17
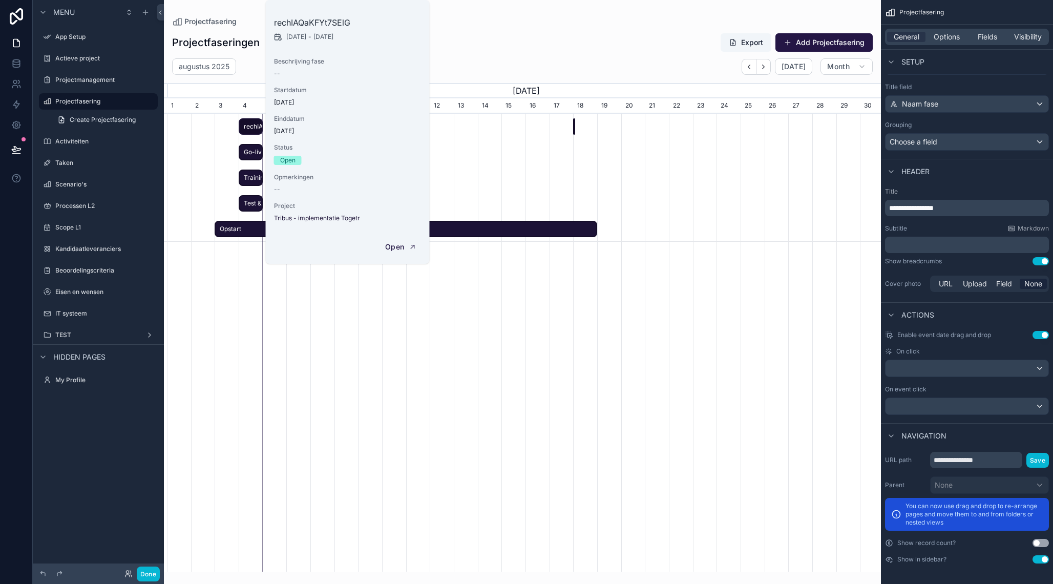
scroll to position [0, 712]
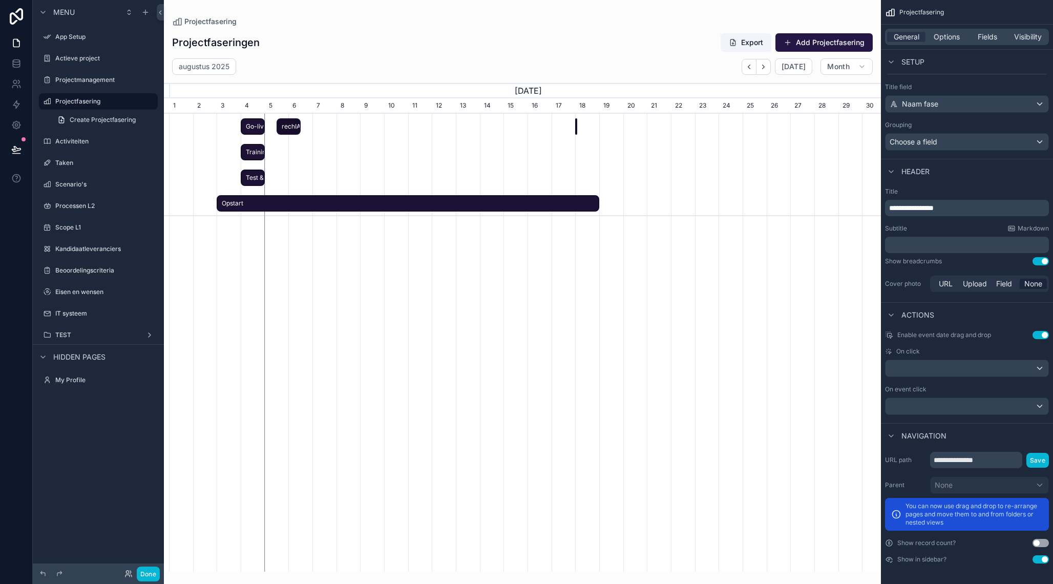
drag, startPoint x: 245, startPoint y: 131, endPoint x: 288, endPoint y: 128, distance: 42.6
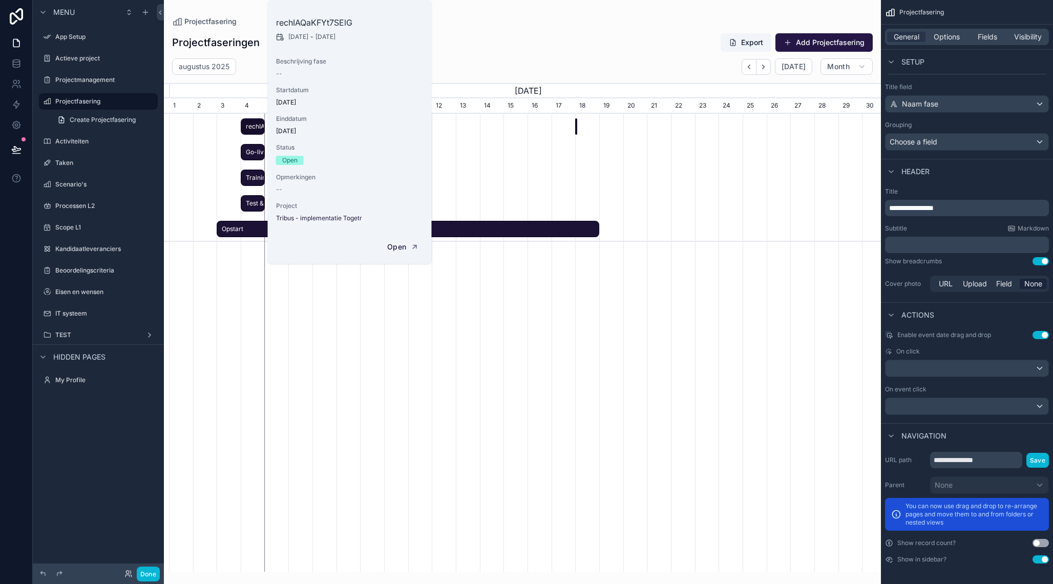
click at [223, 160] on div "scrollable content" at bounding box center [527, 178] width 2150 height 128
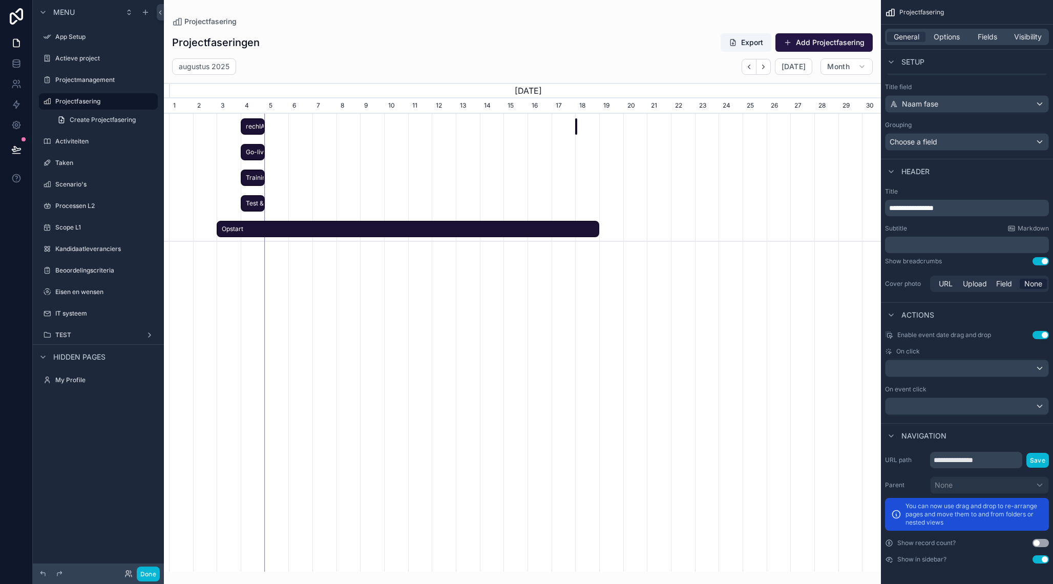
click at [247, 125] on span "rechIAQaKFYt7SElG" at bounding box center [253, 126] width 22 height 17
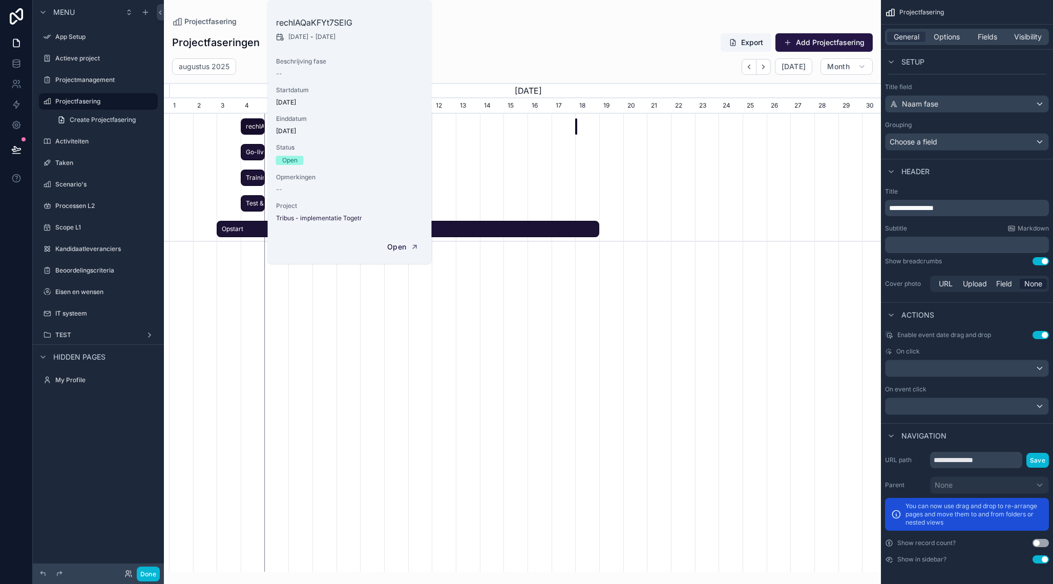
click at [252, 127] on span "rechIAQaKFYt7SElG" at bounding box center [253, 126] width 22 height 17
click at [152, 570] on button "Done" at bounding box center [148, 573] width 23 height 15
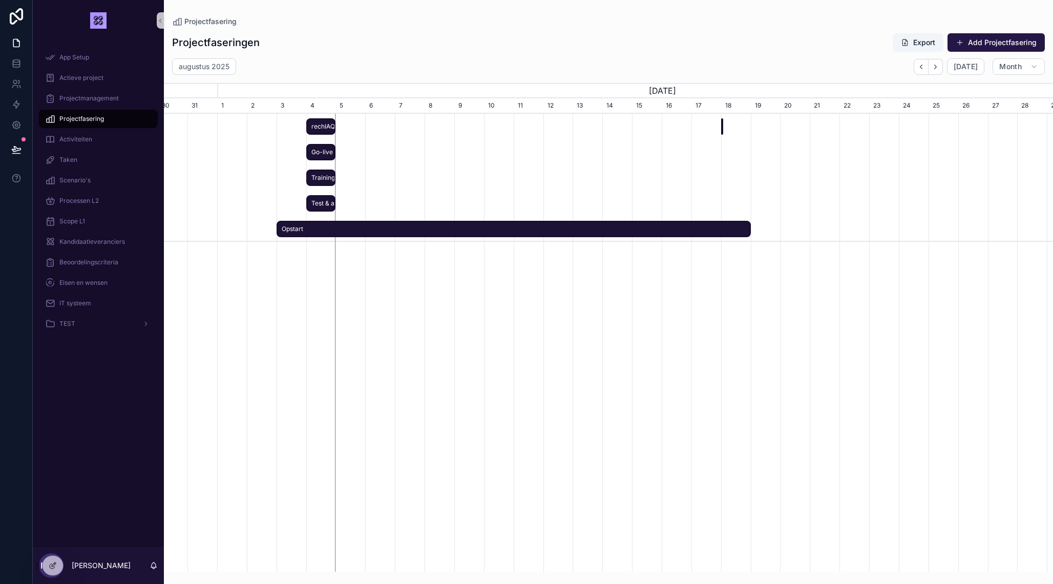
scroll to position [0, 833]
drag, startPoint x: 267, startPoint y: 128, endPoint x: 320, endPoint y: 132, distance: 53.4
click at [320, 132] on span "rechIAQaKFYt7SElG" at bounding box center [323, 126] width 28 height 17
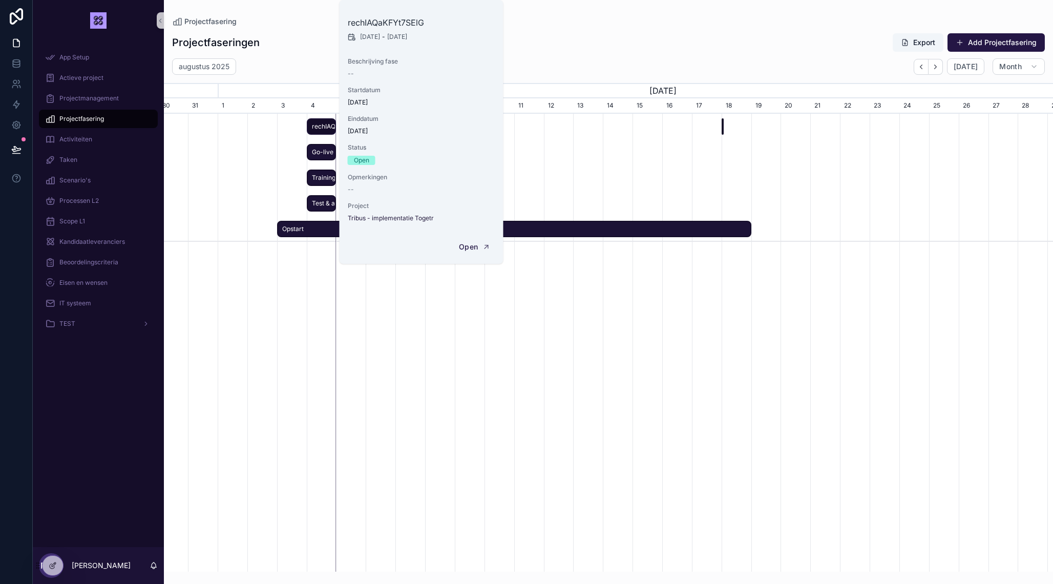
scroll to position [0, 832]
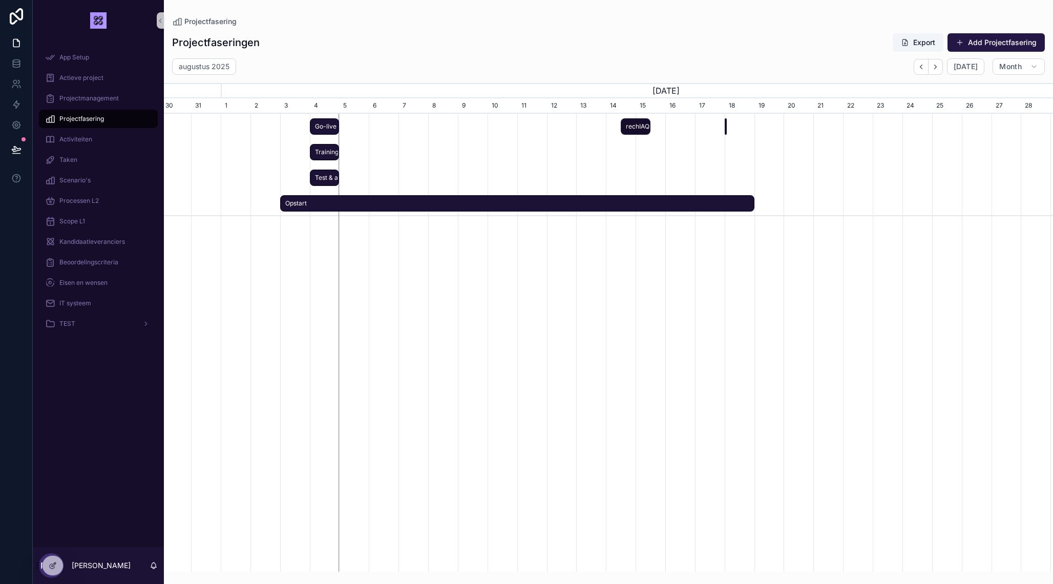
drag, startPoint x: 320, startPoint y: 132, endPoint x: 632, endPoint y: 166, distance: 314.2
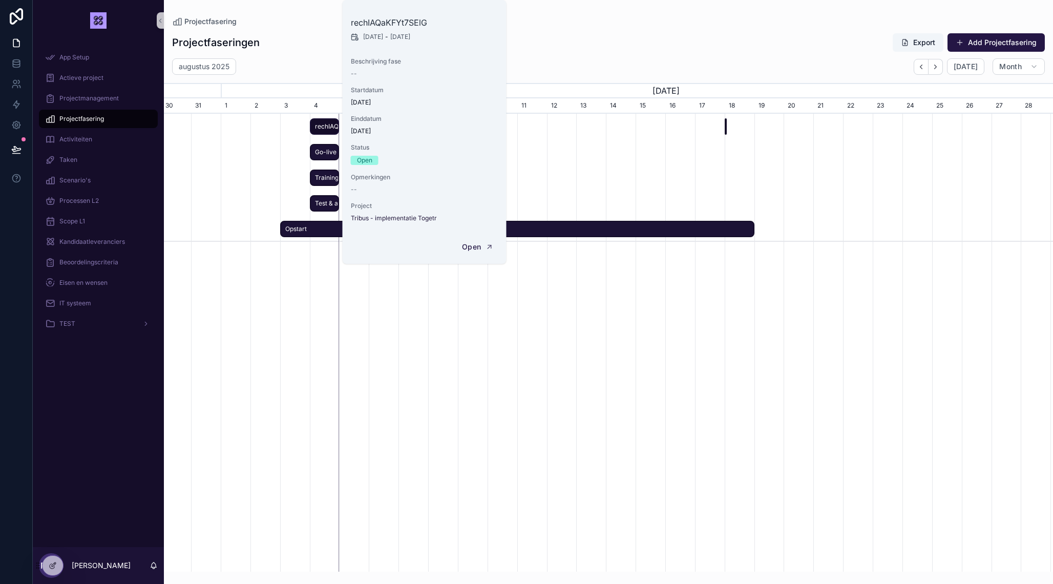
click at [330, 121] on span "rechIAQaKFYt7SElG" at bounding box center [325, 126] width 28 height 17
click at [324, 132] on span "rechIAQaKFYt7SElG" at bounding box center [325, 126] width 28 height 17
click at [321, 160] on div "Go-live" at bounding box center [325, 152] width 30 height 17
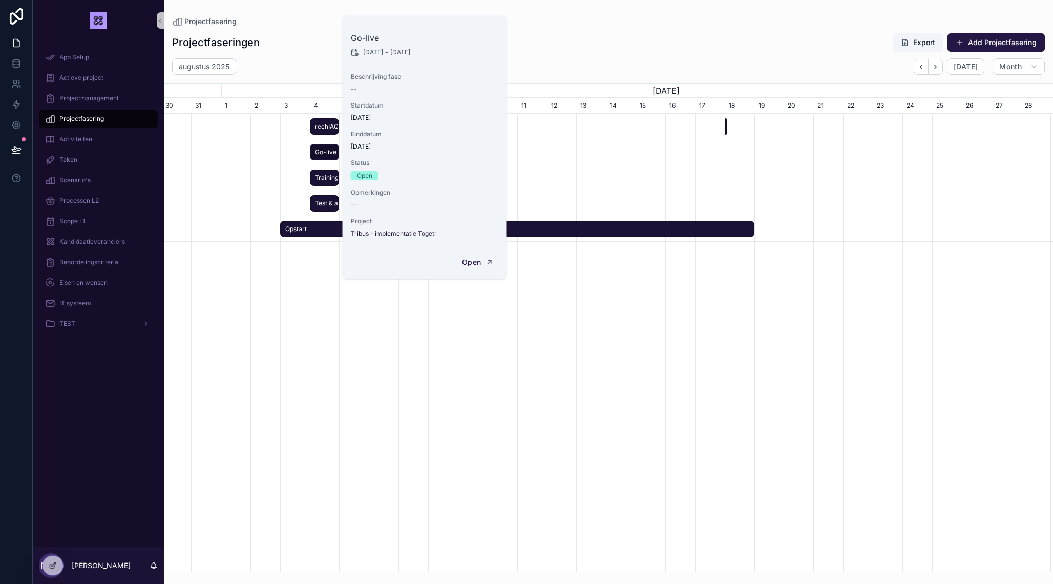
scroll to position [0, 826]
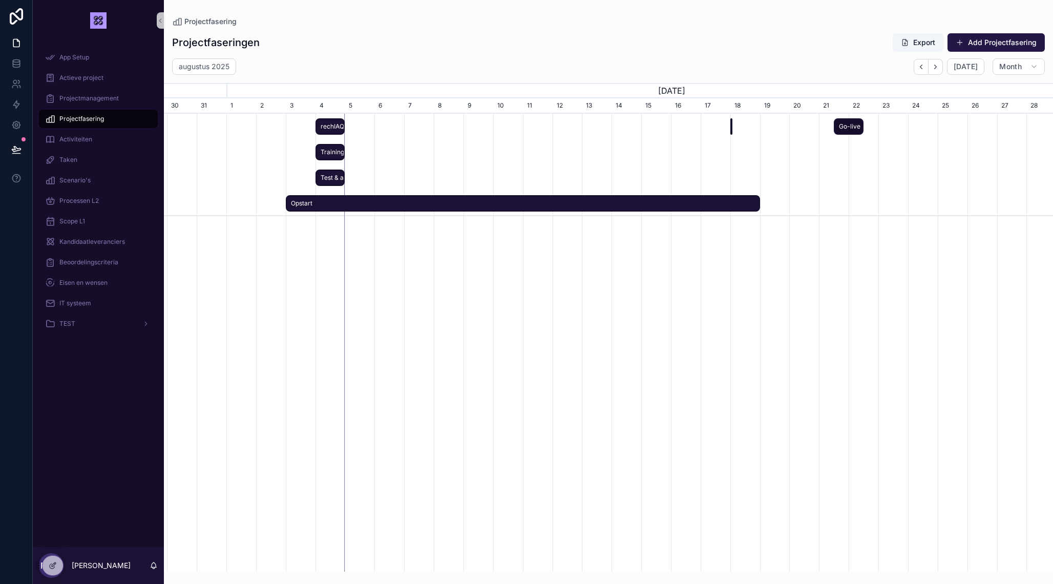
drag, startPoint x: 320, startPoint y: 153, endPoint x: 842, endPoint y: 171, distance: 522.0
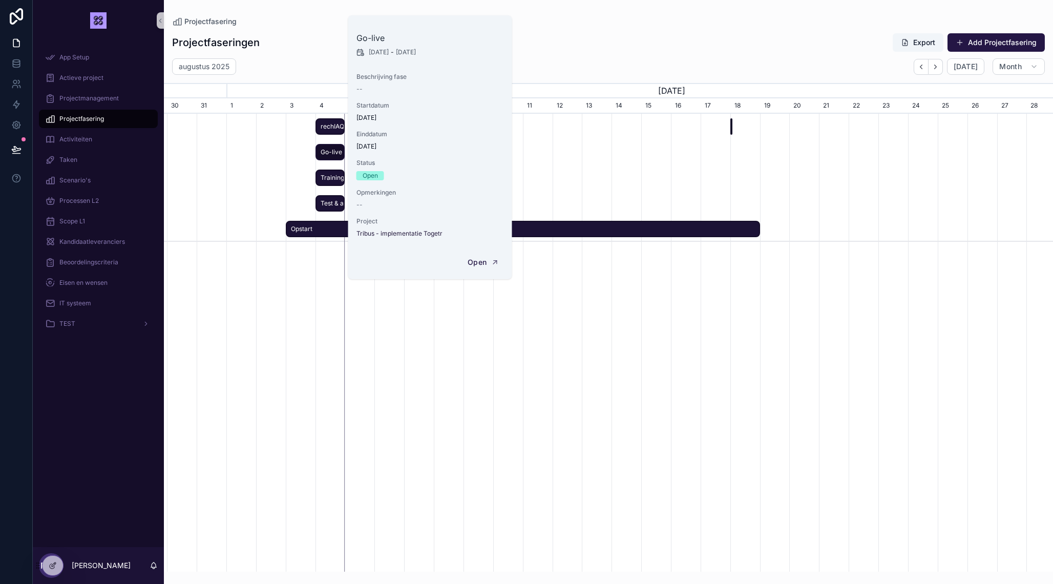
click at [227, 520] on div "rechIAQaKFYt7SElG Go-live Training Test & acceptatie Ontwerp & bouw Opstart" at bounding box center [608, 355] width 889 height 482
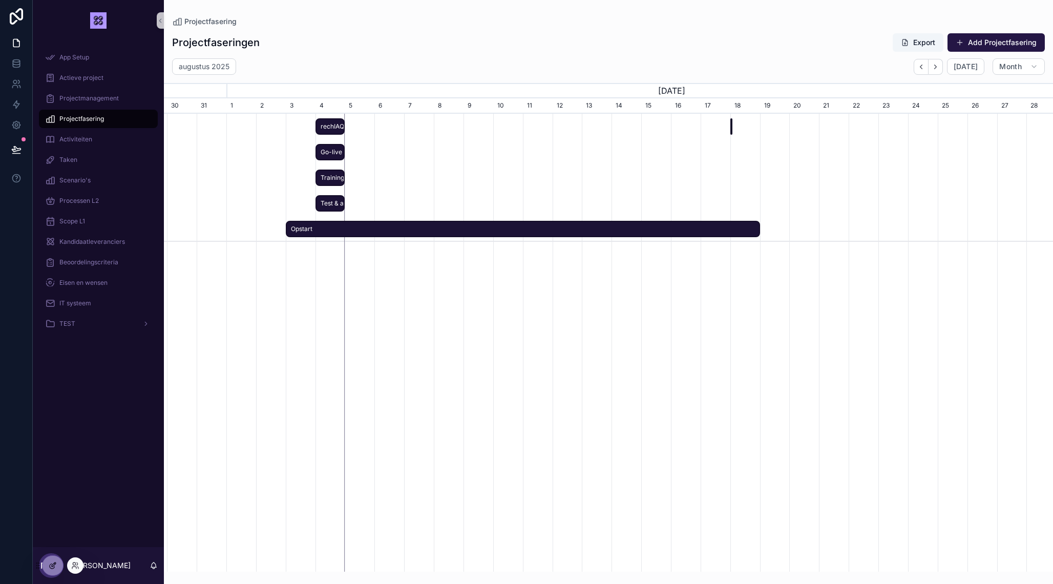
click at [48, 563] on div at bounding box center [52, 564] width 20 height 19
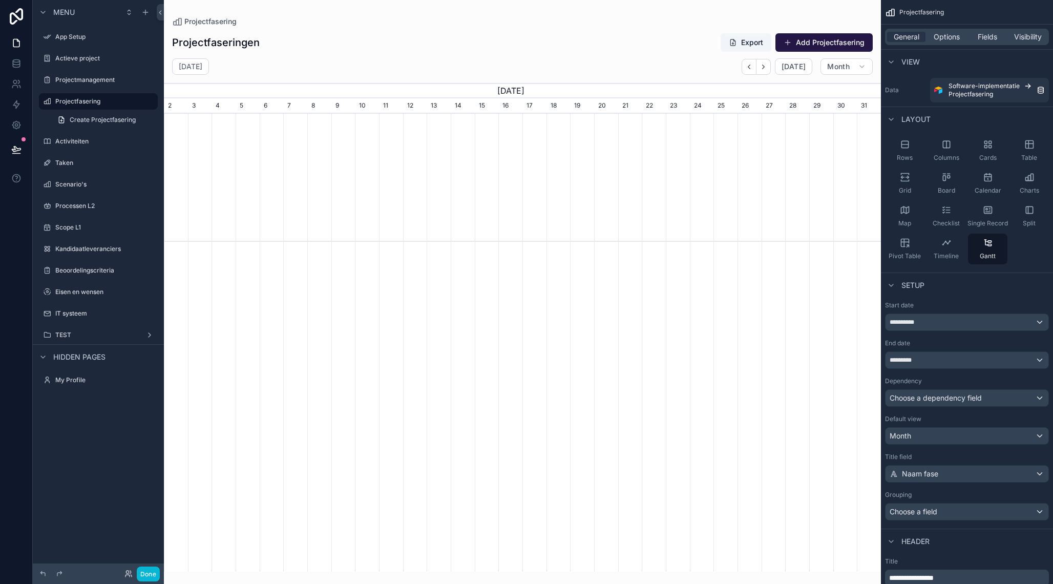
scroll to position [0, 717]
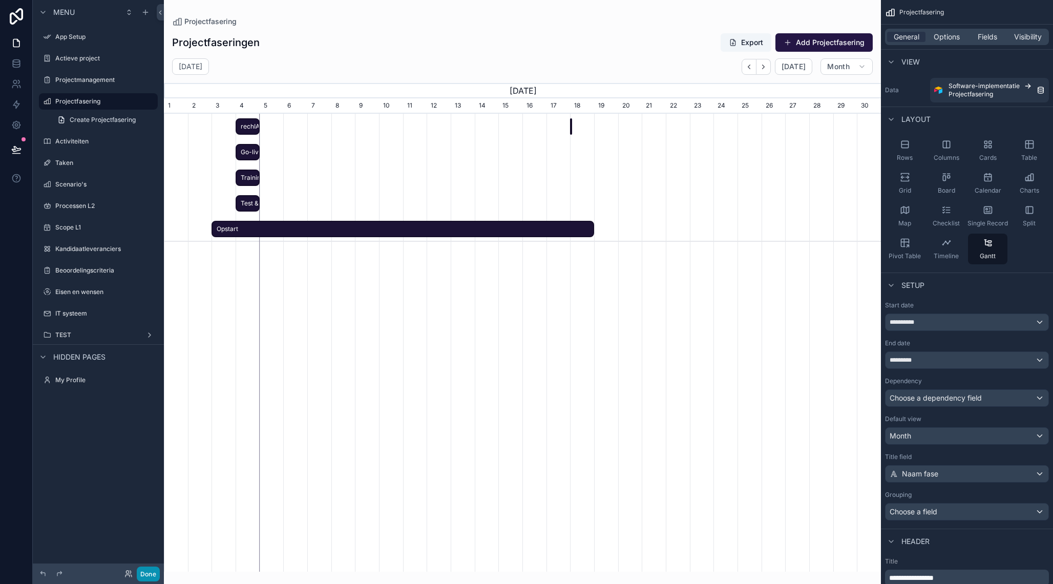
click at [156, 575] on button "Done" at bounding box center [148, 573] width 23 height 15
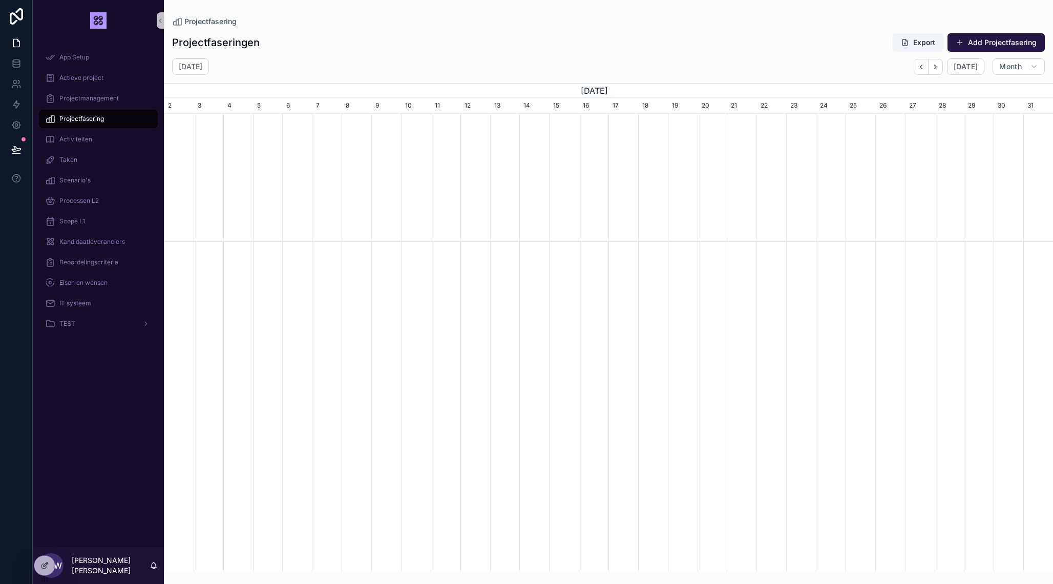
scroll to position [0, 889]
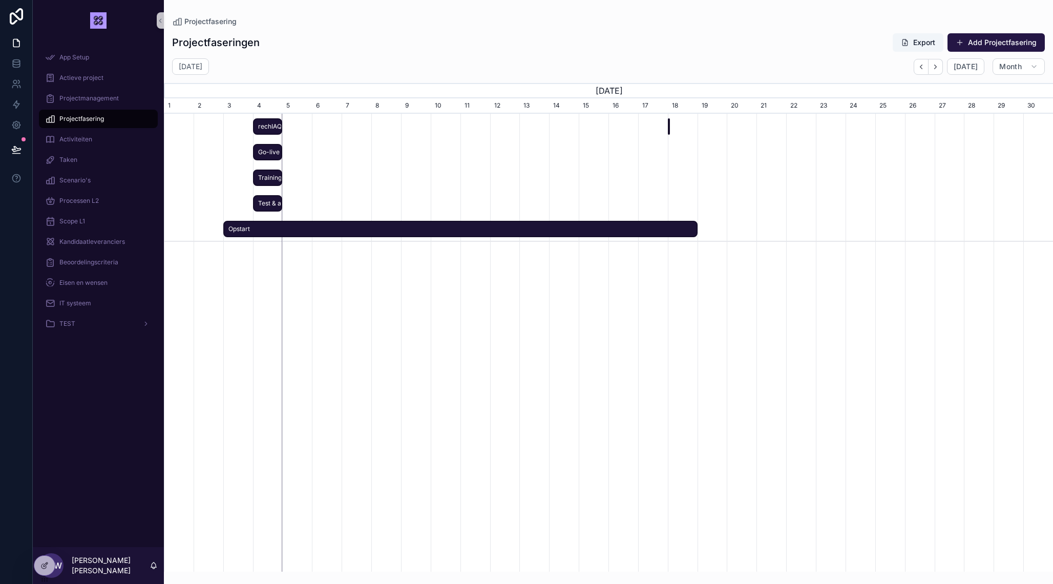
click at [272, 153] on span "Go-live" at bounding box center [268, 152] width 28 height 17
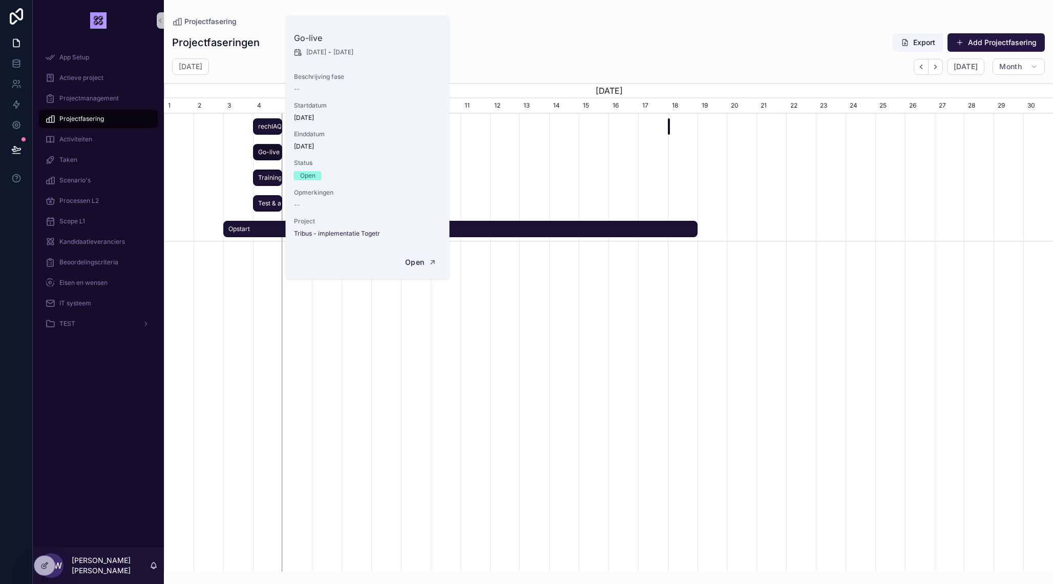
scroll to position [0, 883]
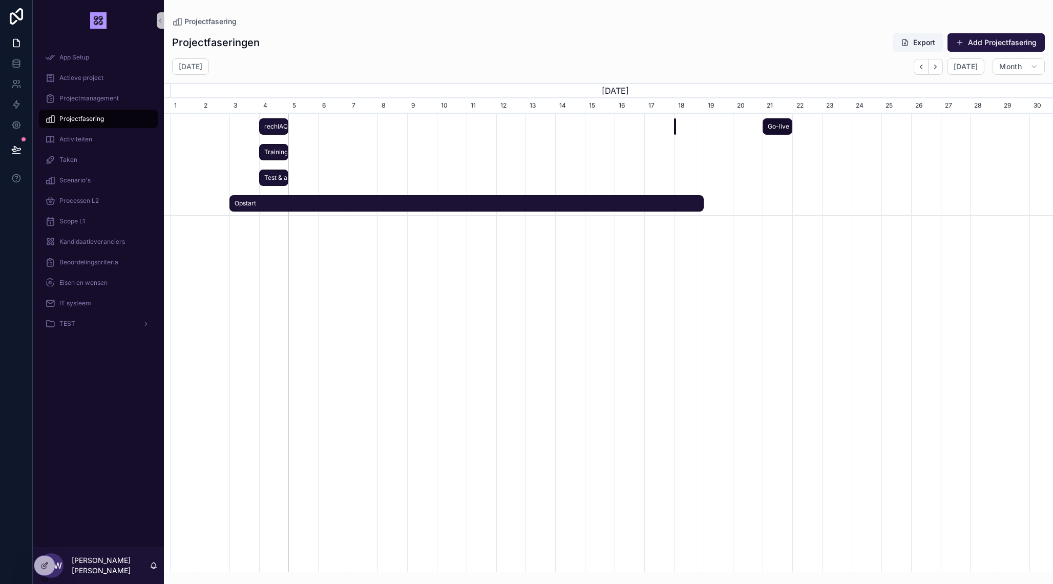
drag, startPoint x: 272, startPoint y: 153, endPoint x: 791, endPoint y: 130, distance: 519.6
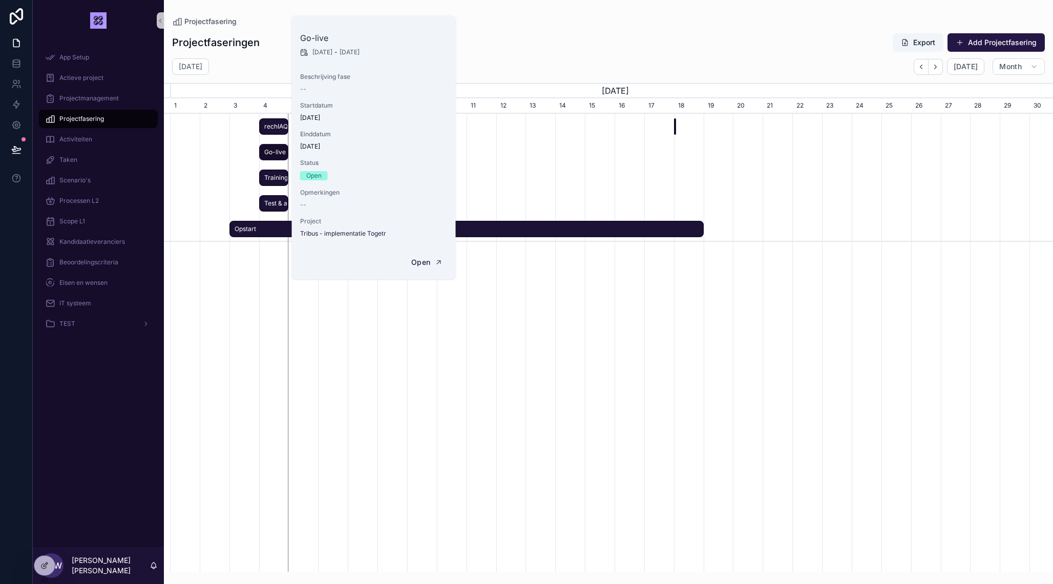
click at [268, 126] on span "rechIAQaKFYt7SElG" at bounding box center [274, 126] width 28 height 17
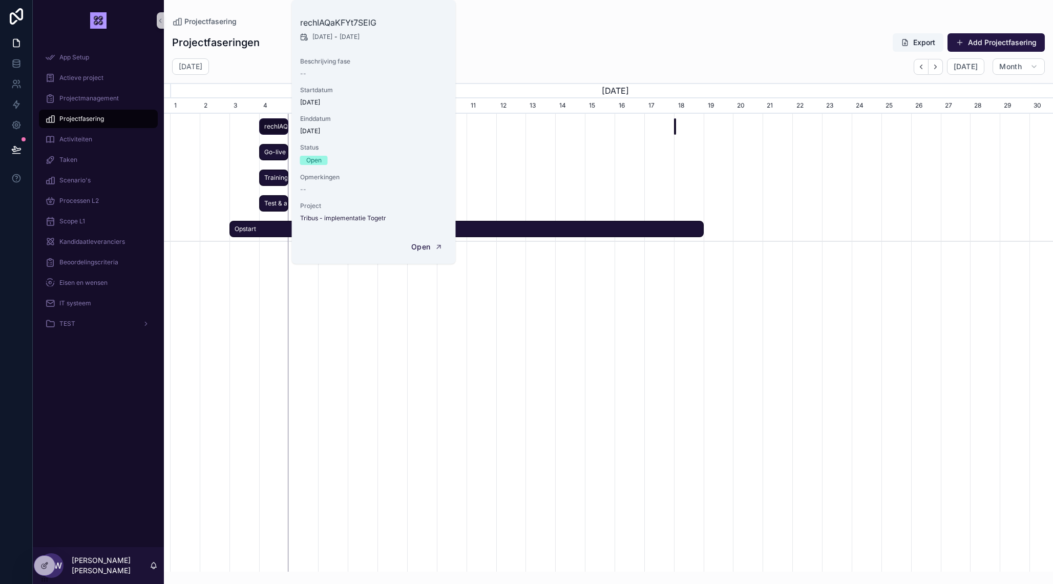
click at [294, 377] on div "rechIAQaKFYt7SElG Go-live Training Test & acceptatie Ontwerp & bouw Opstart" at bounding box center [608, 355] width 889 height 482
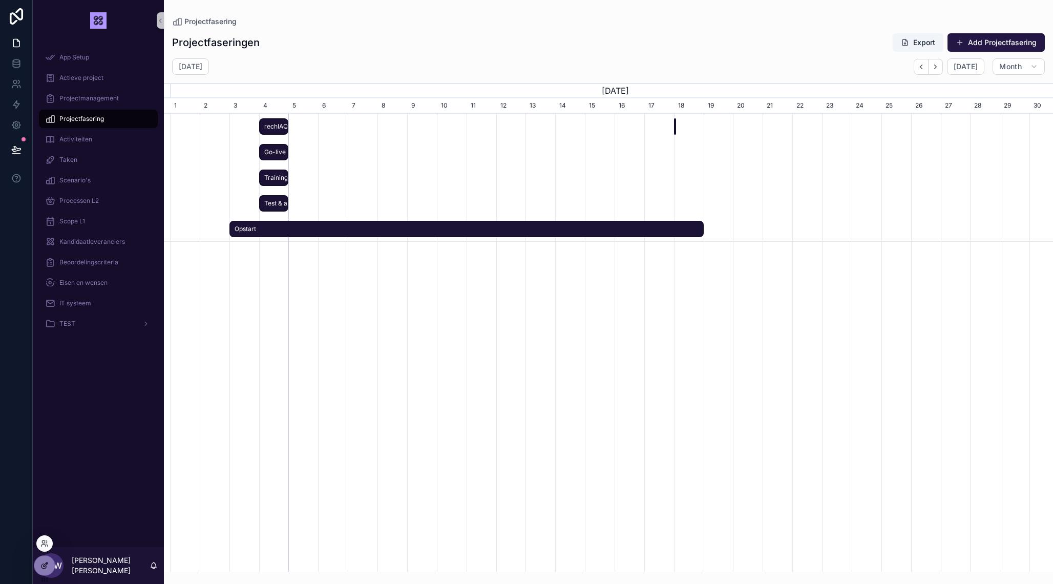
click at [46, 569] on icon at bounding box center [44, 565] width 8 height 8
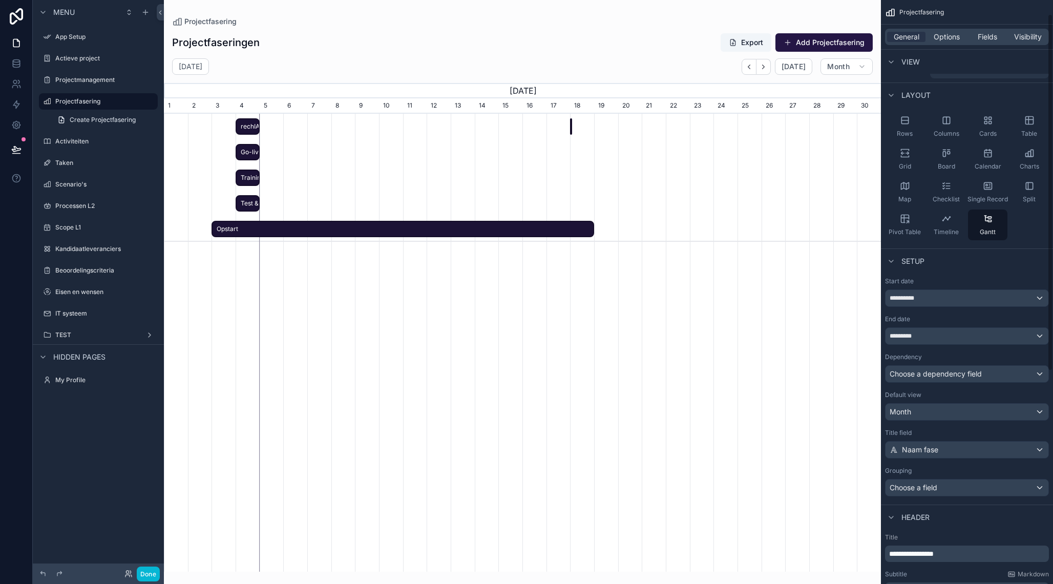
scroll to position [23, 0]
click at [948, 38] on span "Options" at bounding box center [946, 37] width 26 height 10
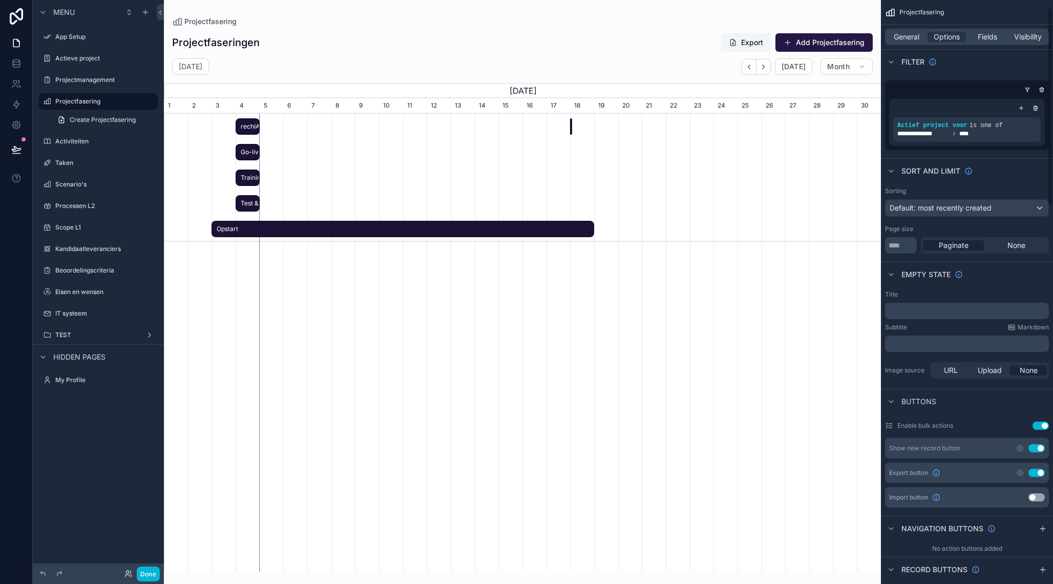
click at [1044, 425] on button "Use setting" at bounding box center [1040, 425] width 16 height 8
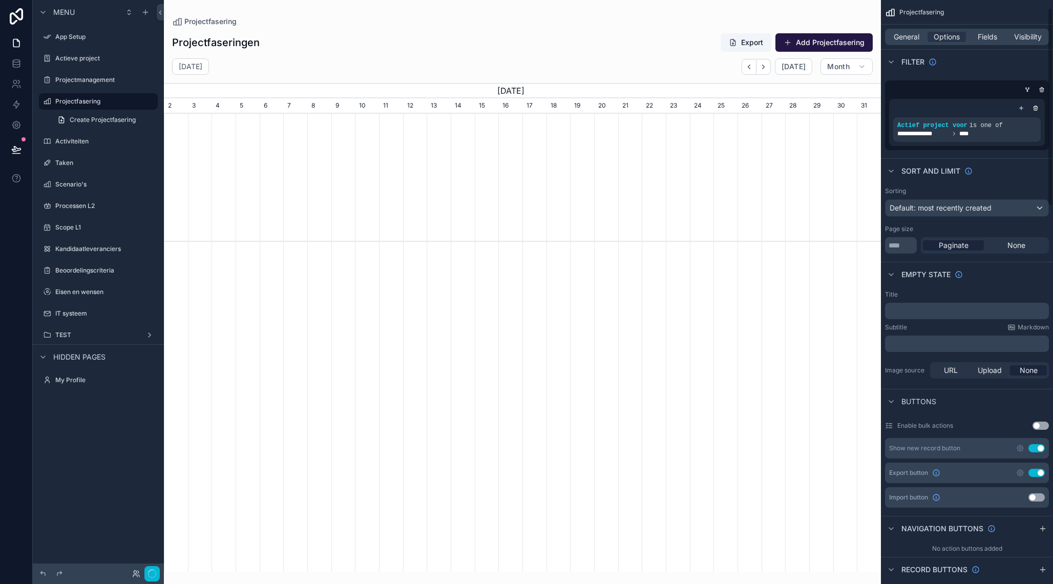
scroll to position [0, 717]
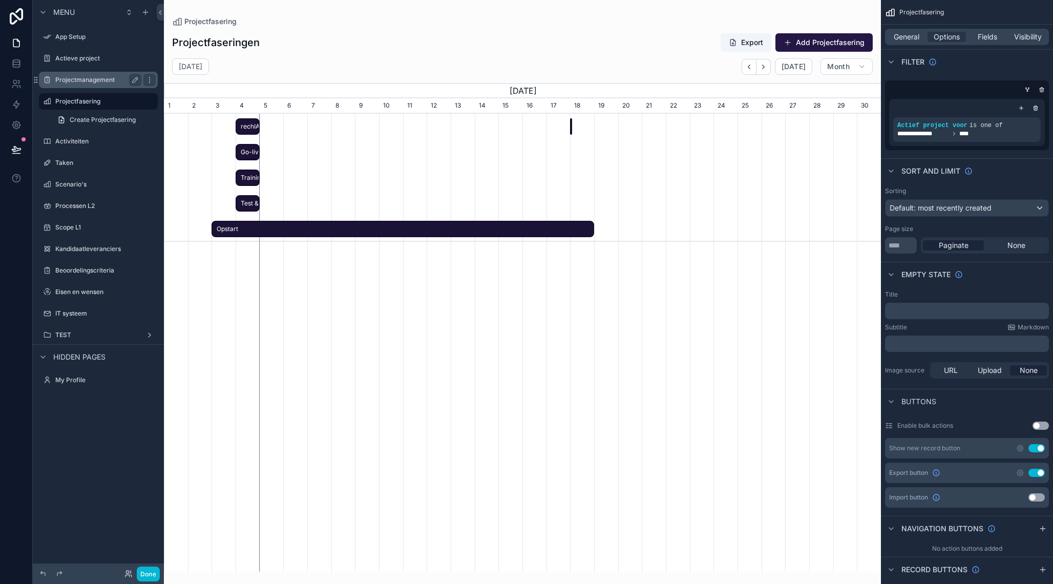
click at [100, 80] on label "Projectmanagement" at bounding box center [96, 80] width 82 height 8
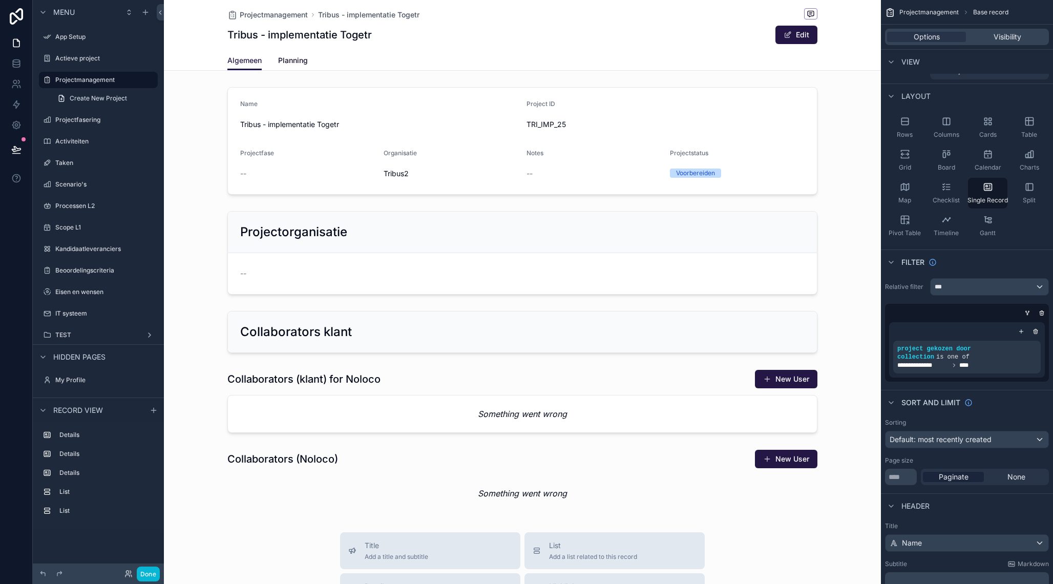
click at [291, 57] on span "Planning" at bounding box center [293, 60] width 30 height 10
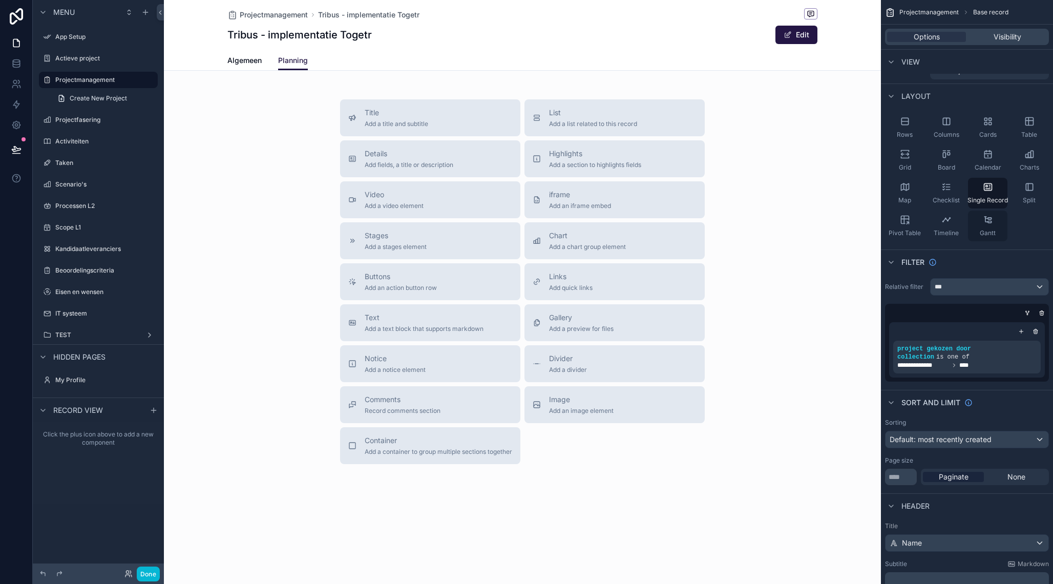
click at [988, 226] on div "Gantt" at bounding box center [987, 225] width 39 height 31
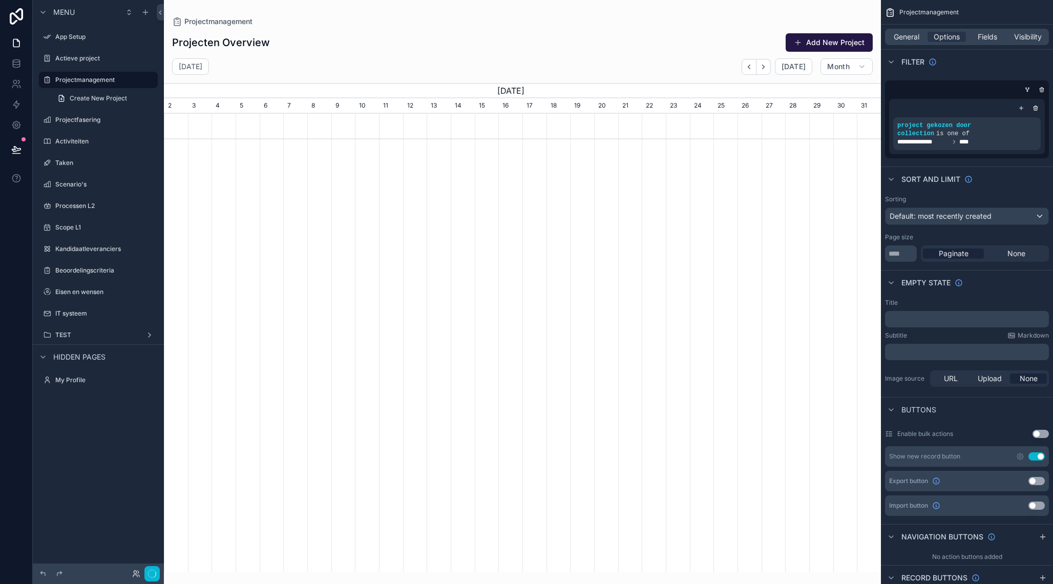
scroll to position [0, 717]
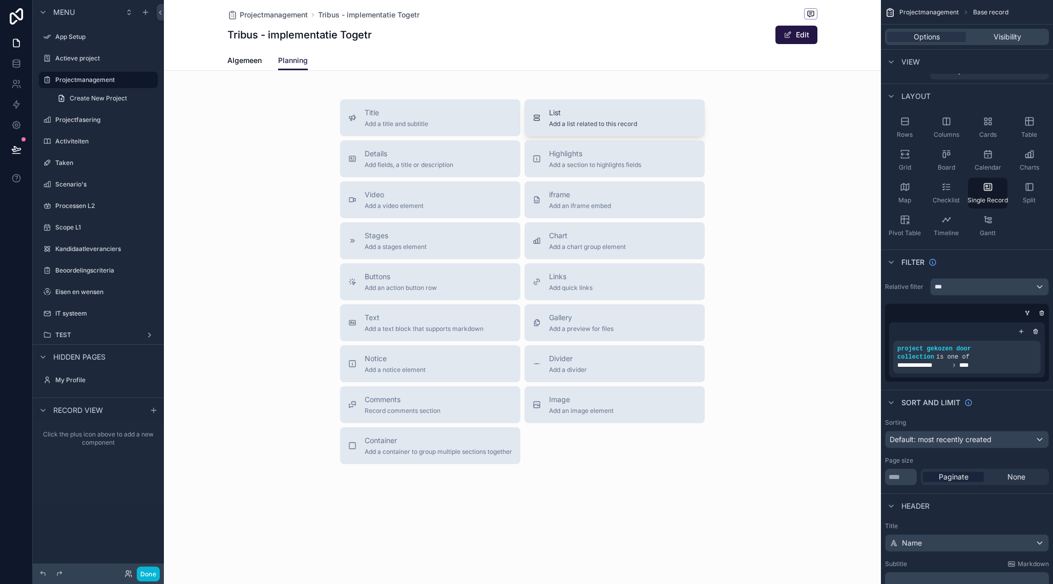
click at [613, 126] on span "Add a list related to this record" at bounding box center [593, 124] width 88 height 8
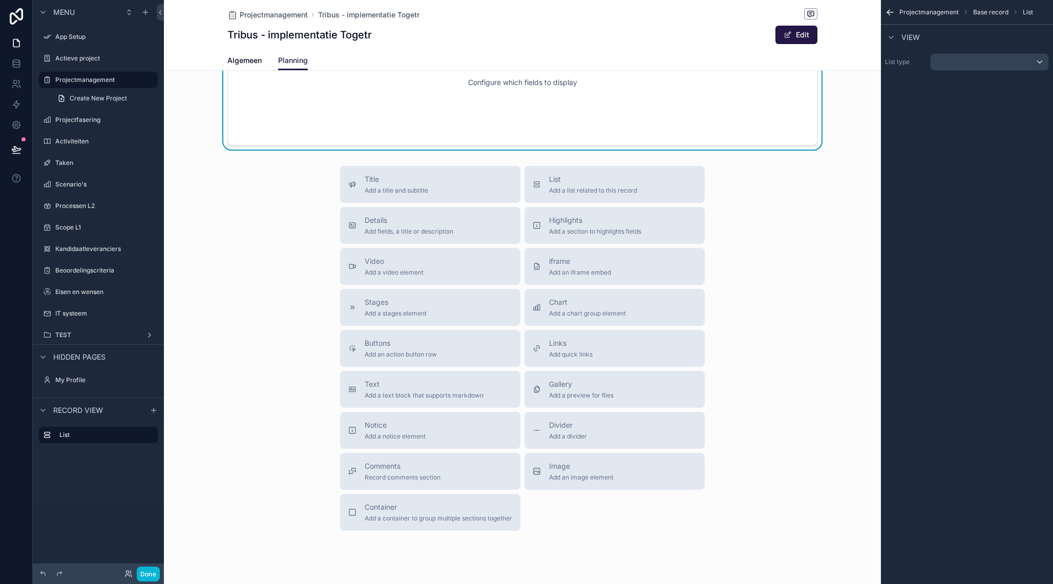
scroll to position [54, 0]
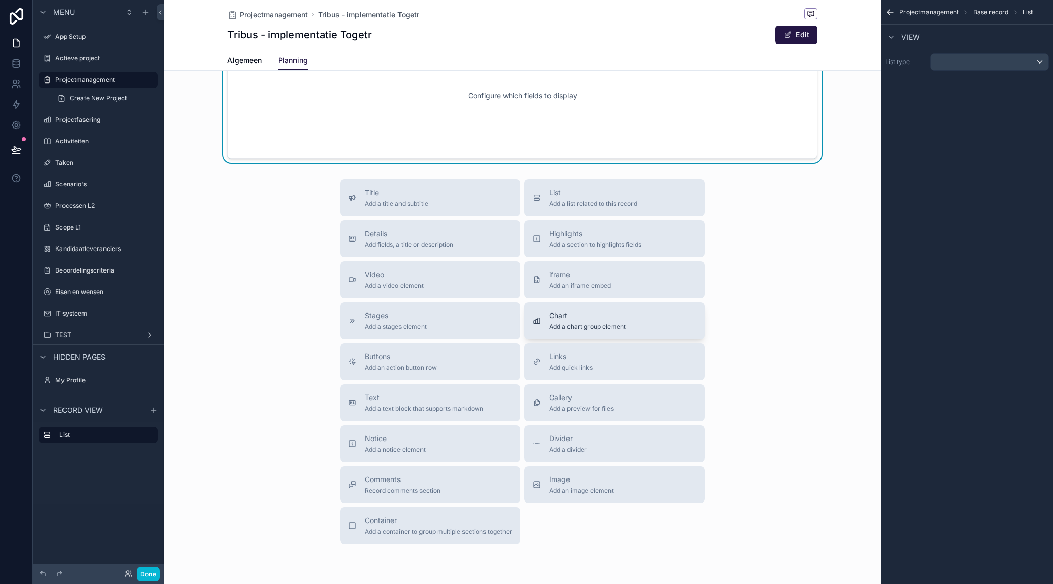
click at [580, 325] on span "Add a chart group element" at bounding box center [587, 327] width 77 height 8
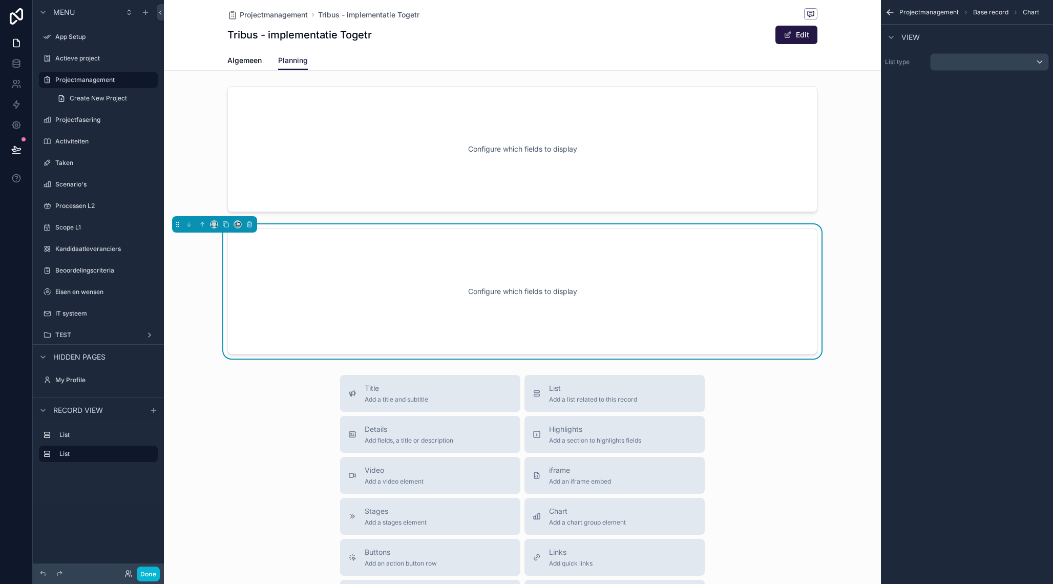
scroll to position [1, 0]
click at [762, 262] on div "Configure which fields to display" at bounding box center [522, 292] width 556 height 92
click at [743, 130] on div "scrollable content" at bounding box center [522, 149] width 717 height 134
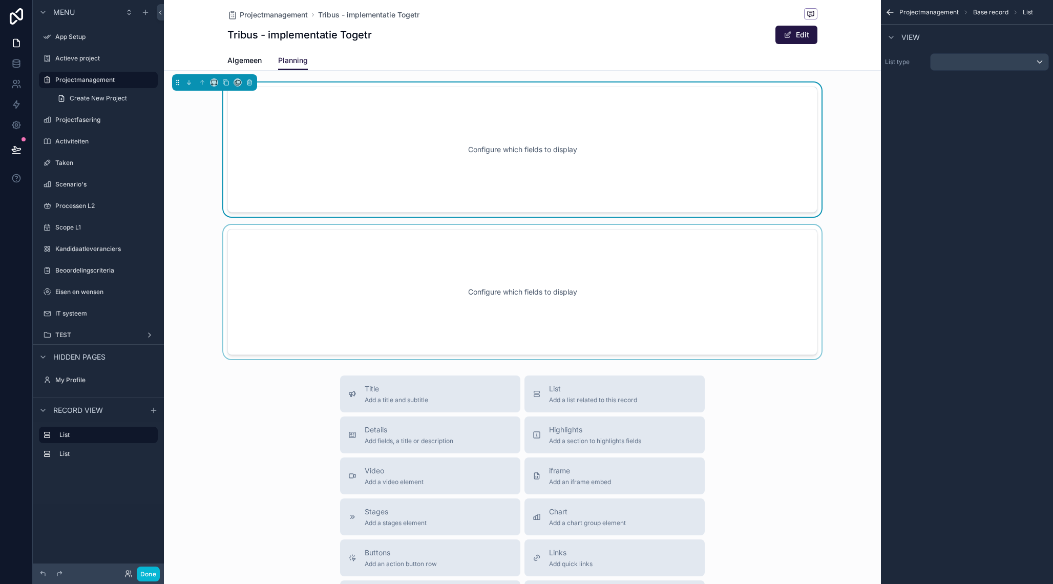
click at [747, 266] on div "scrollable content" at bounding box center [522, 292] width 717 height 134
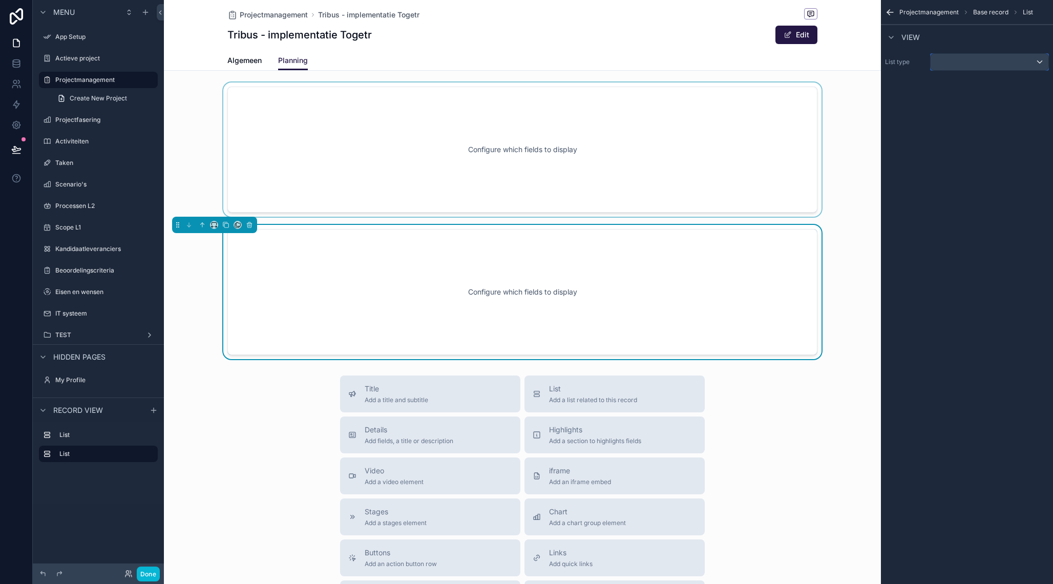
click at [960, 63] on div "scrollable content" at bounding box center [989, 62] width 118 height 16
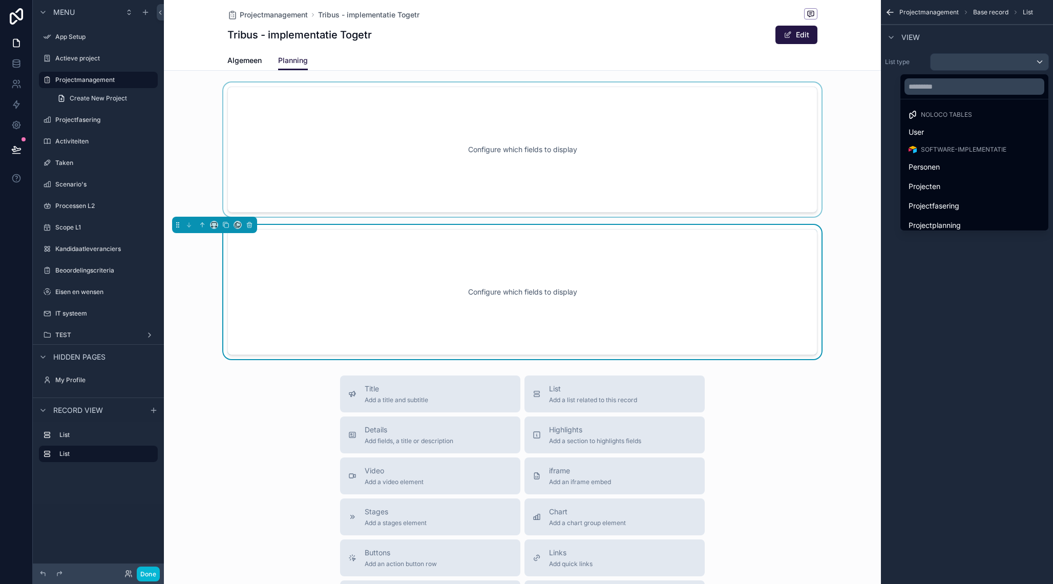
click at [960, 63] on div "scrollable content" at bounding box center [526, 292] width 1053 height 584
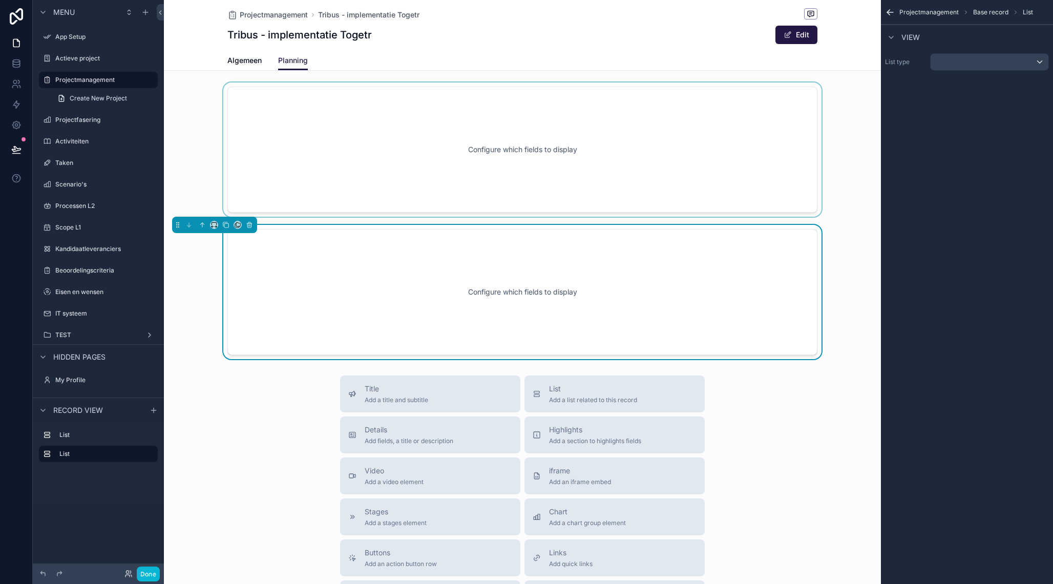
click at [754, 127] on div "scrollable content" at bounding box center [522, 149] width 717 height 134
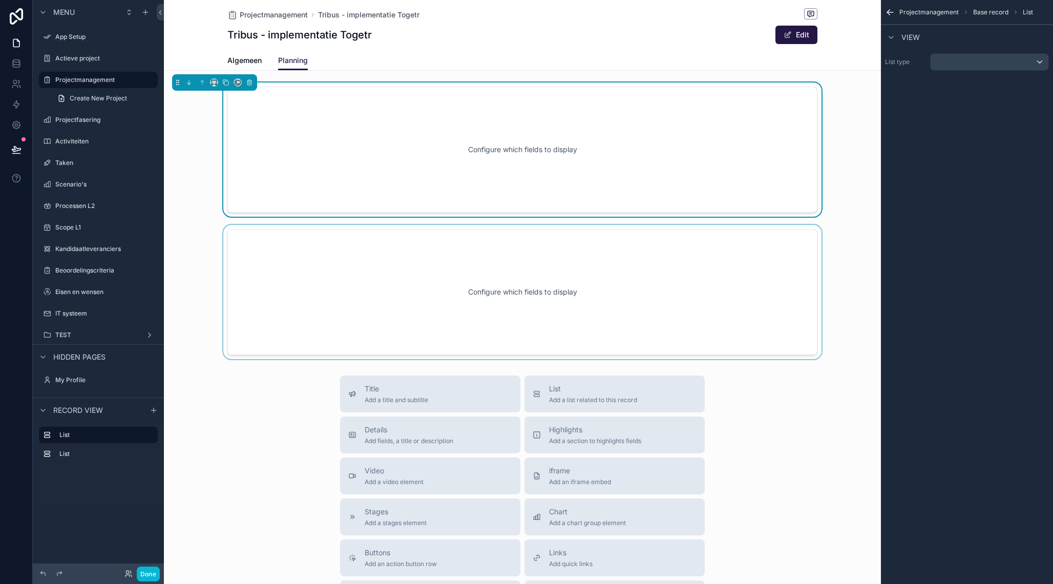
click at [652, 288] on div "scrollable content" at bounding box center [522, 292] width 717 height 134
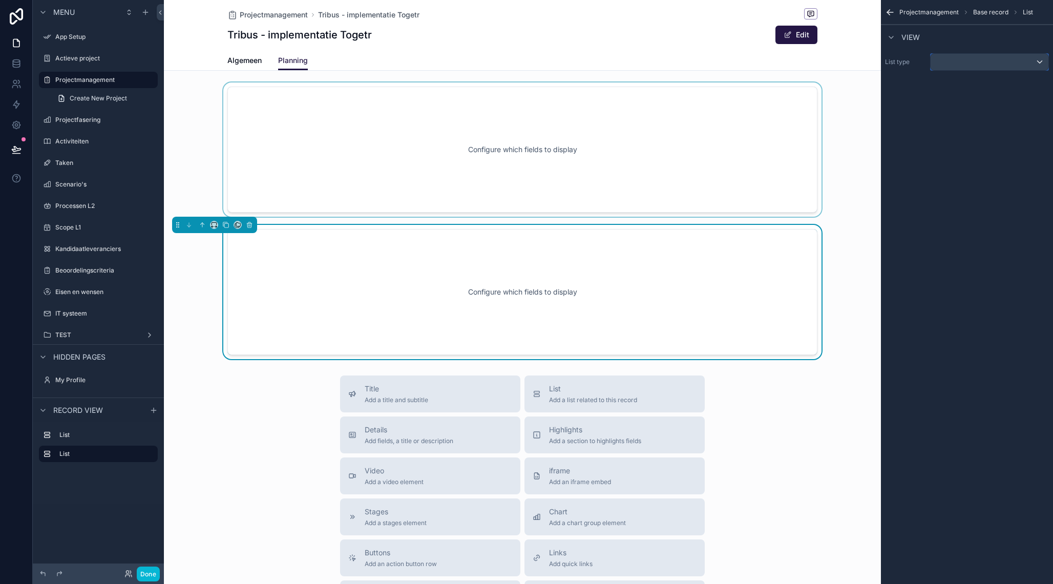
click at [950, 62] on div "scrollable content" at bounding box center [989, 62] width 118 height 16
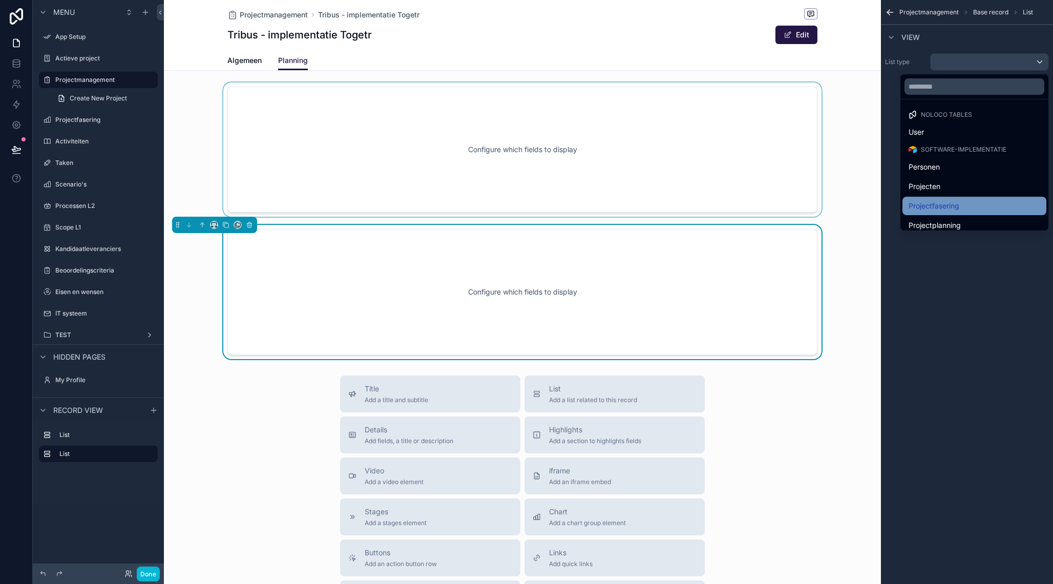
click at [955, 202] on span "Projectfasering" at bounding box center [933, 206] width 51 height 12
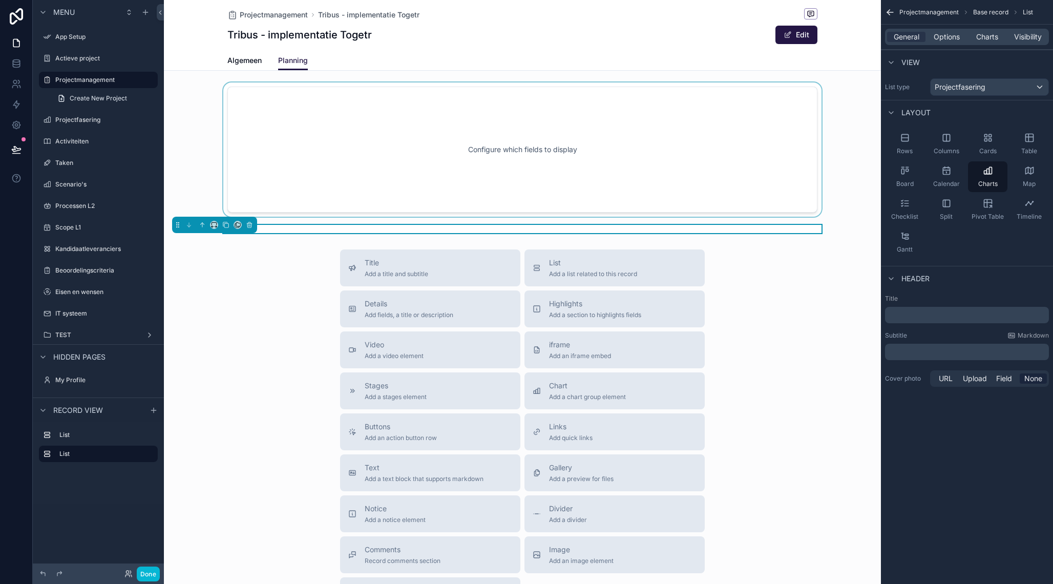
click at [714, 173] on div "scrollable content" at bounding box center [522, 149] width 717 height 134
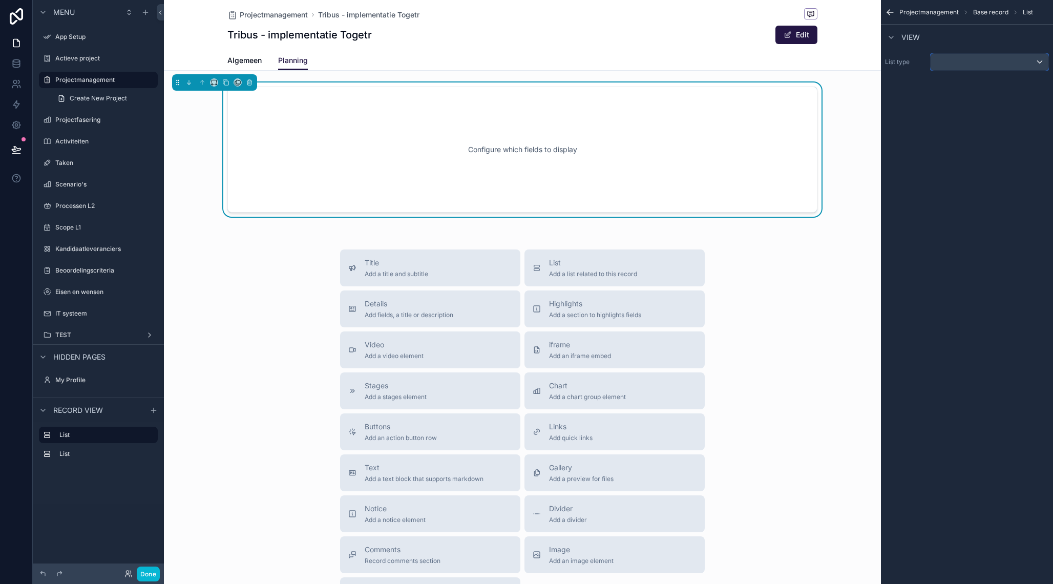
click at [947, 66] on div "scrollable content" at bounding box center [989, 62] width 118 height 16
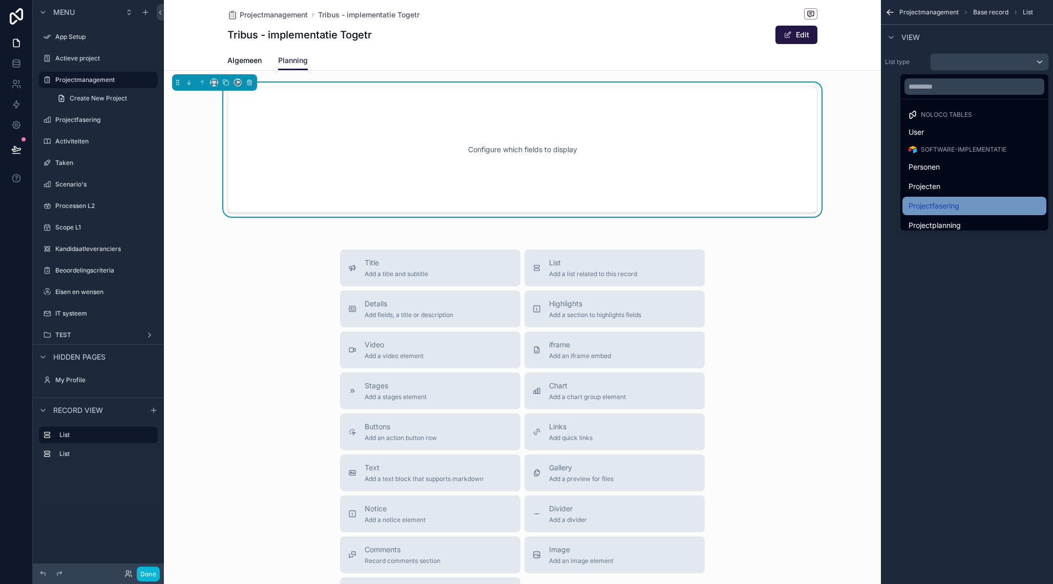
click at [958, 204] on span "Projectfasering" at bounding box center [933, 206] width 51 height 12
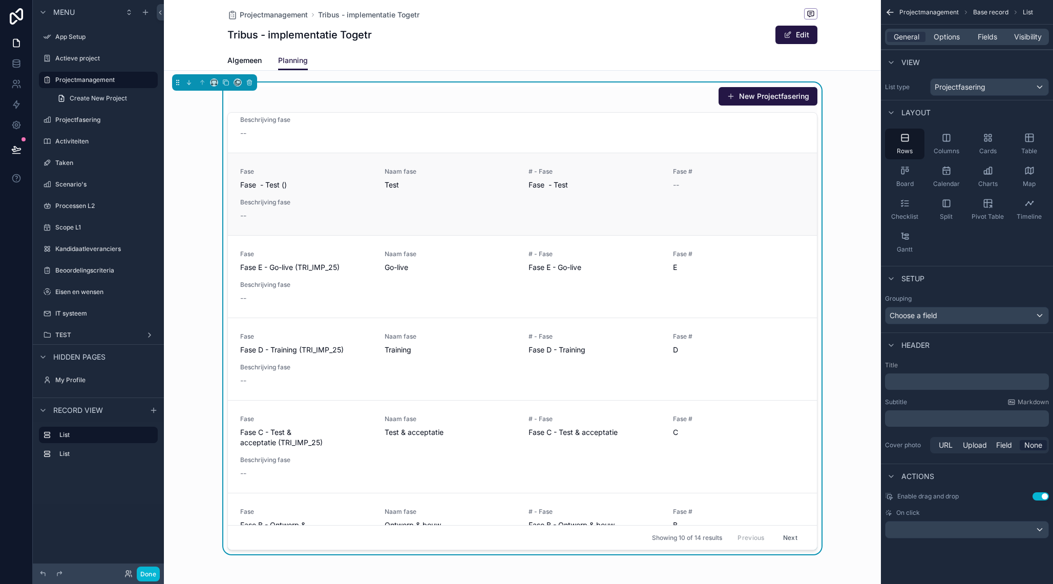
scroll to position [31, 0]
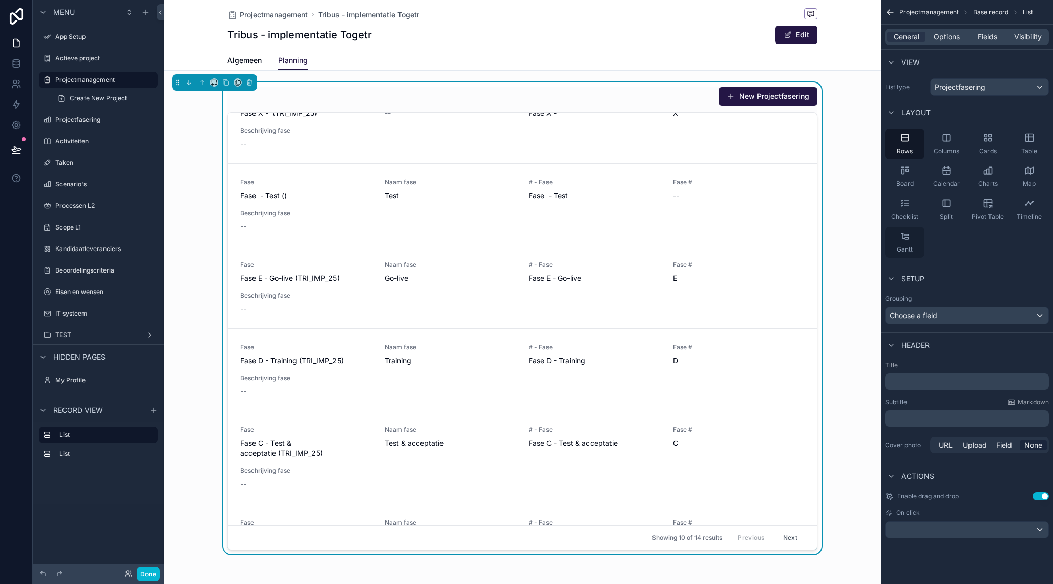
click at [907, 246] on span "Gantt" at bounding box center [904, 249] width 16 height 8
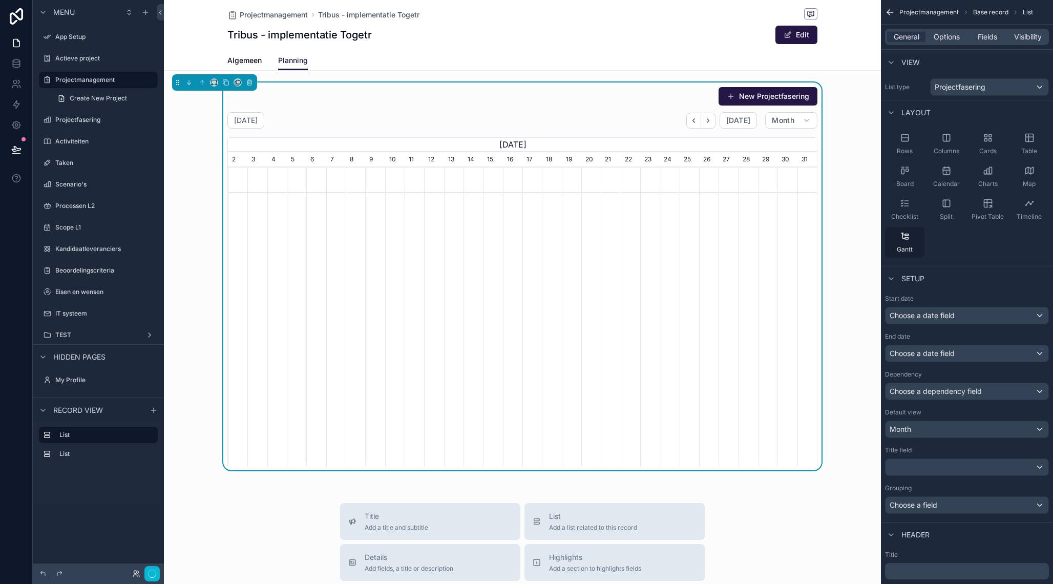
scroll to position [0, 589]
click at [742, 123] on span "[DATE]" at bounding box center [738, 120] width 24 height 9
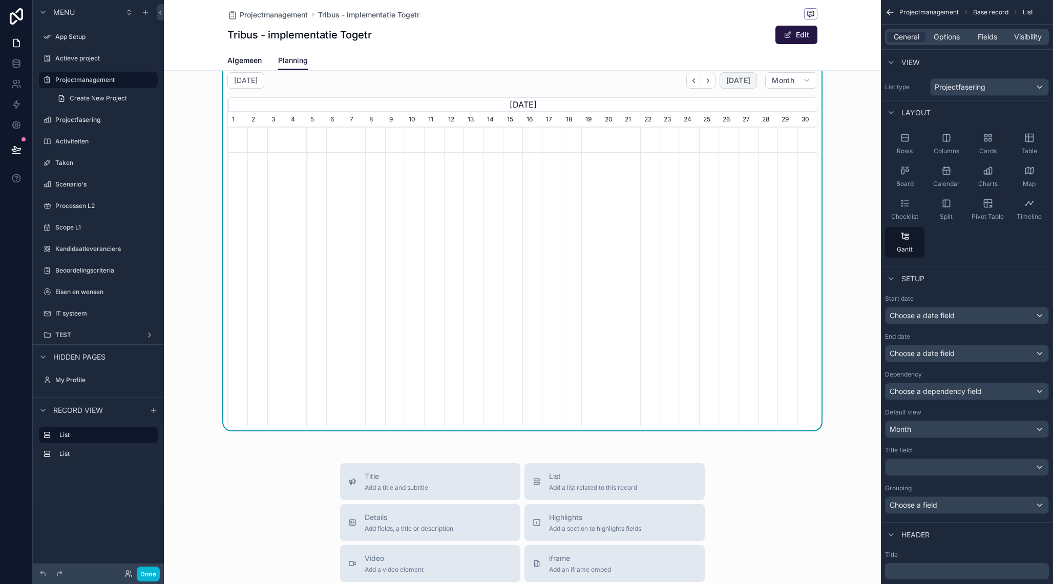
scroll to position [43, 0]
